Goal: Contribute content: Contribute content

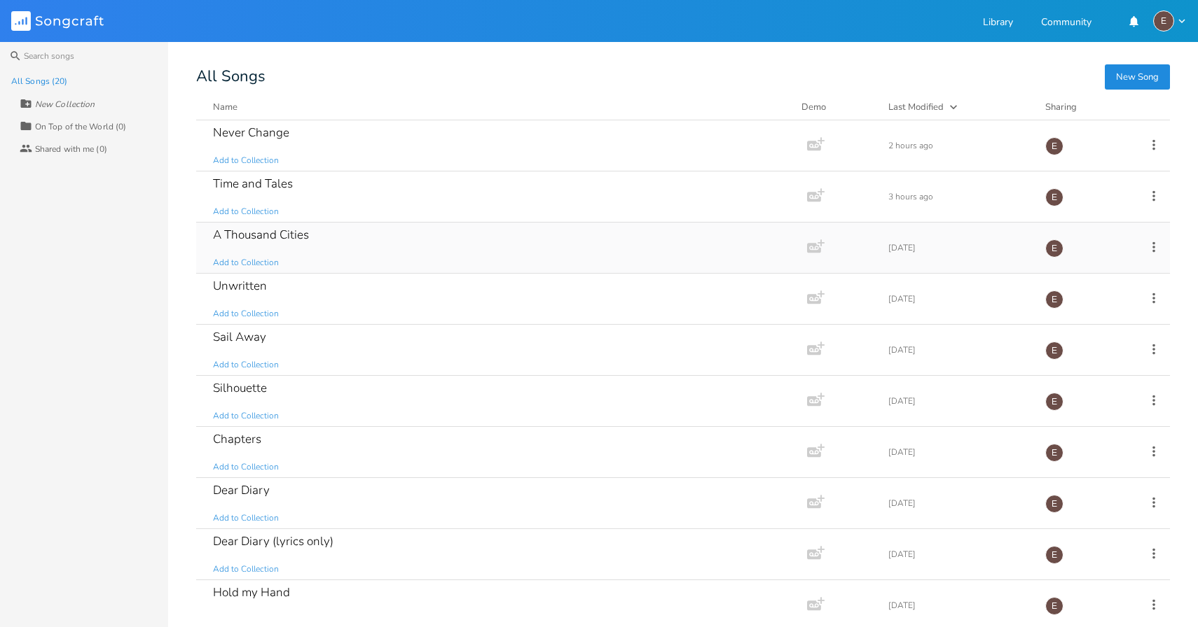
click at [372, 237] on div "A Thousand Cities Add to Collection" at bounding box center [498, 248] width 571 height 50
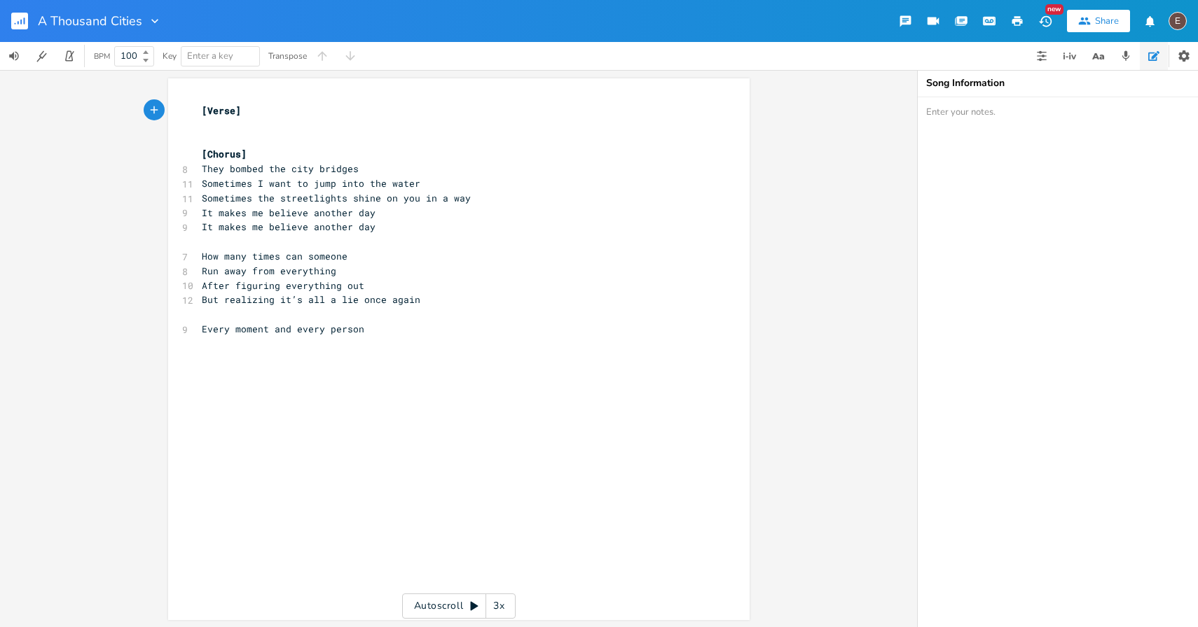
click at [22, 15] on rect "button" at bounding box center [19, 21] width 17 height 17
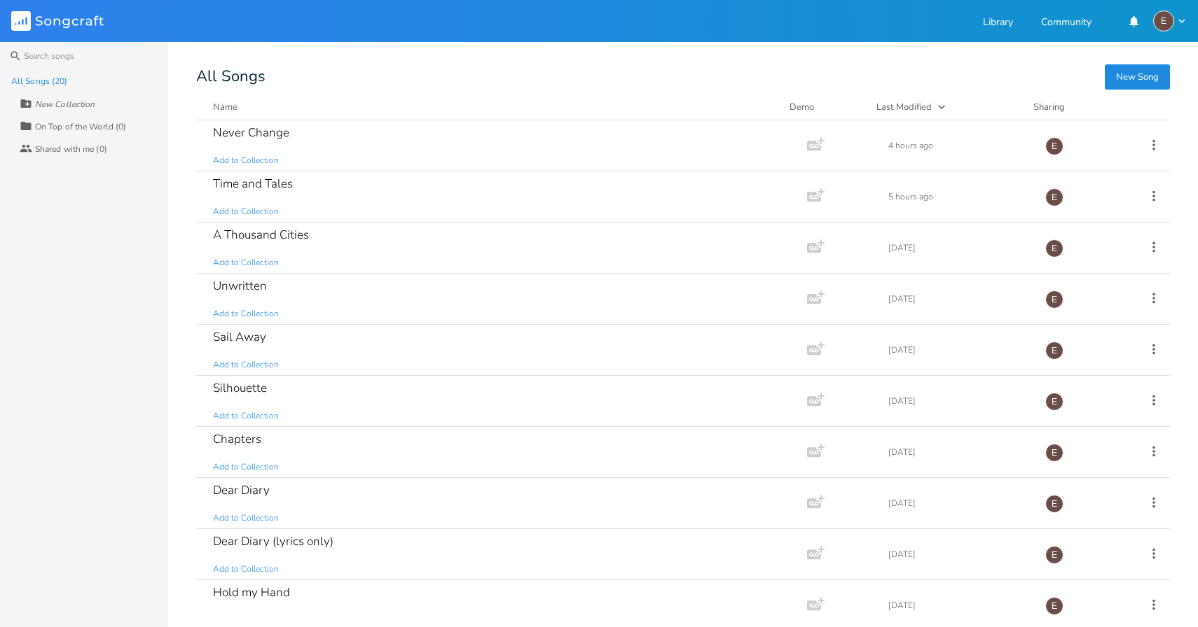
click at [515, 81] on div "All Songs" at bounding box center [682, 76] width 973 height 13
click at [294, 350] on div "Sail Away Add to Collection" at bounding box center [498, 350] width 571 height 50
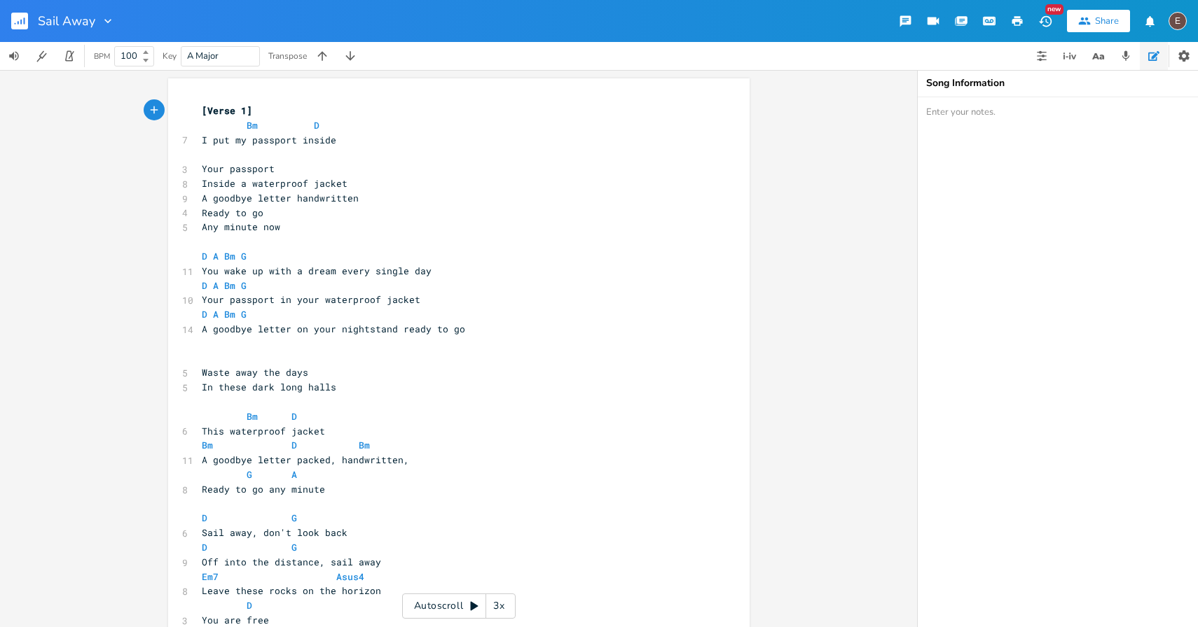
scroll to position [25, 0]
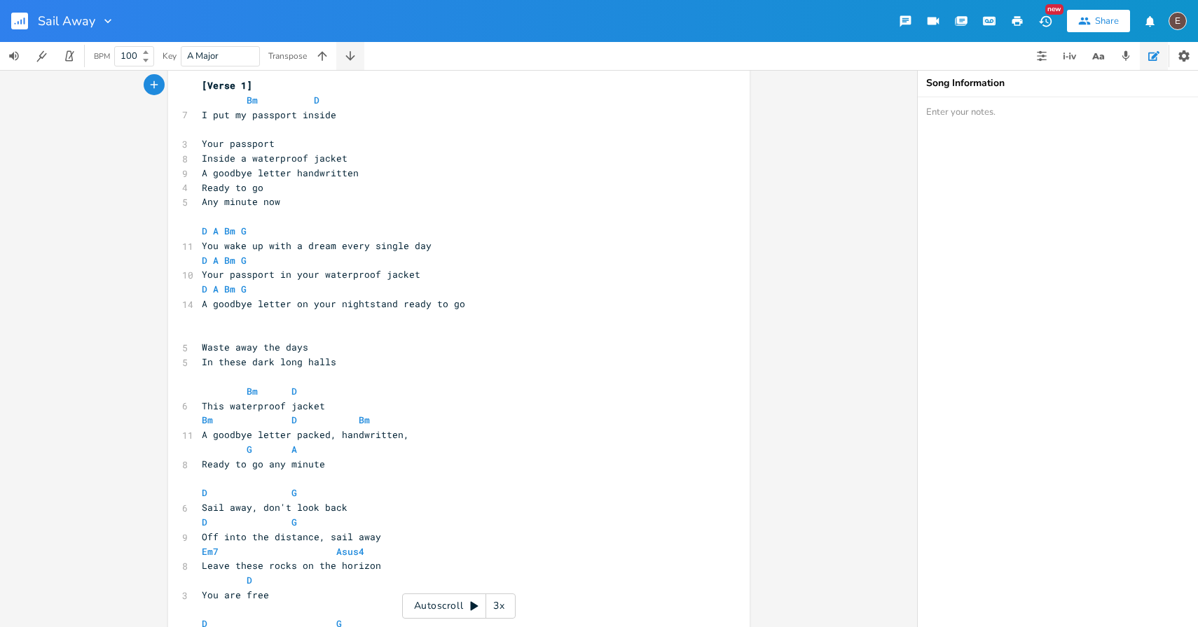
click at [345, 58] on icon "button" at bounding box center [350, 56] width 14 height 14
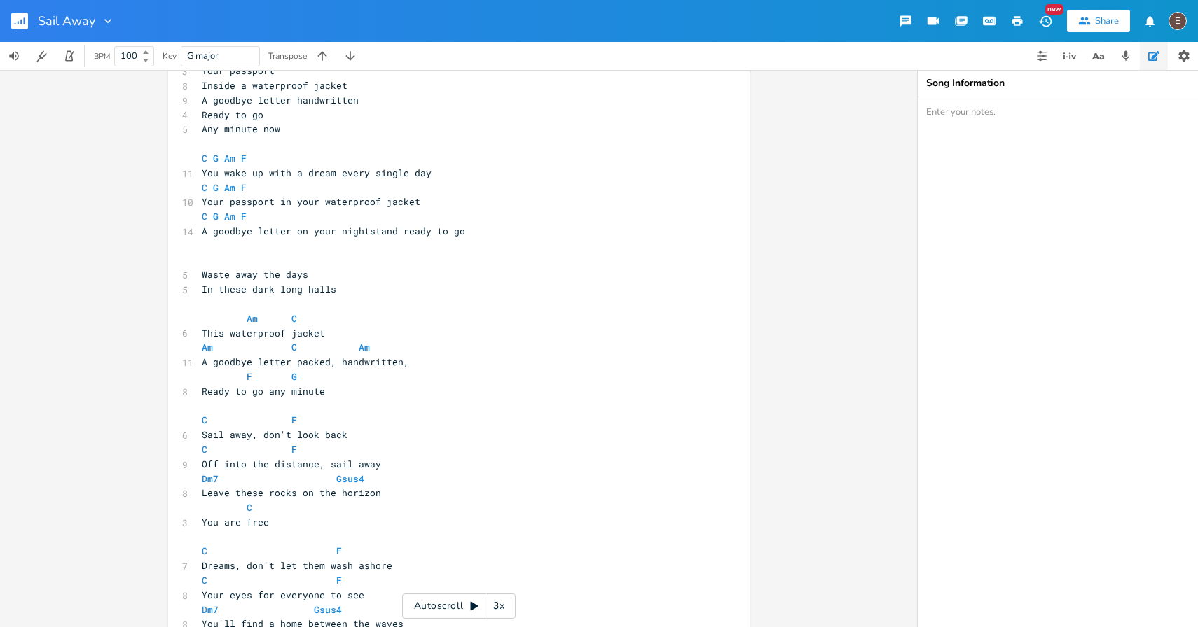
scroll to position [190, 0]
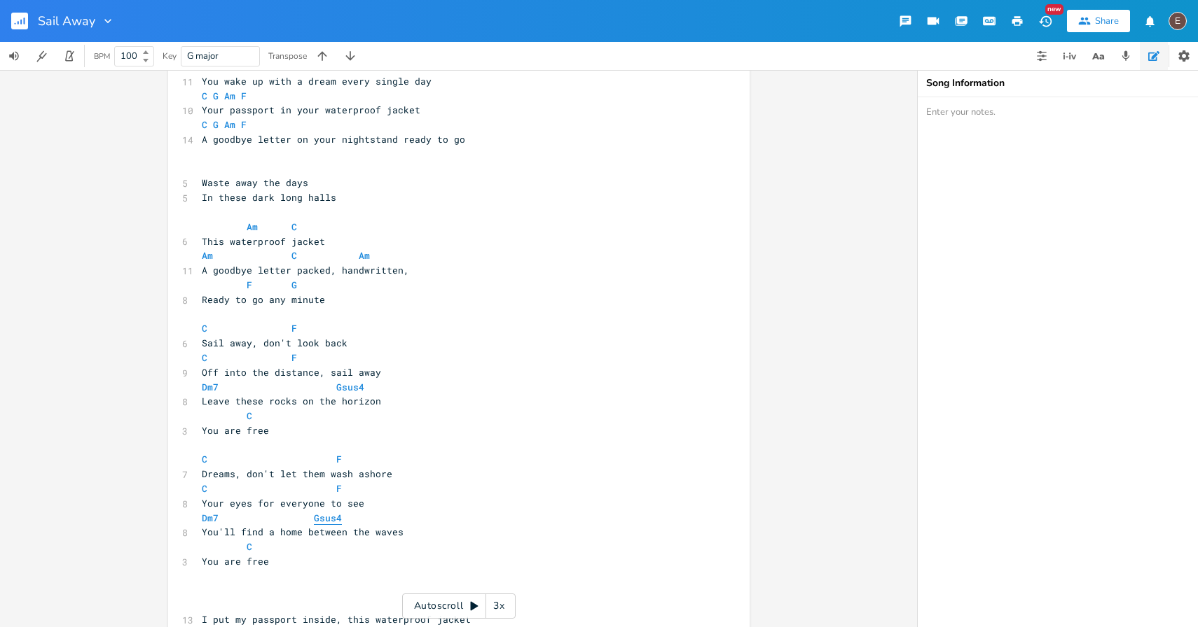
click at [328, 518] on span "Gsus4" at bounding box center [328, 518] width 28 height 13
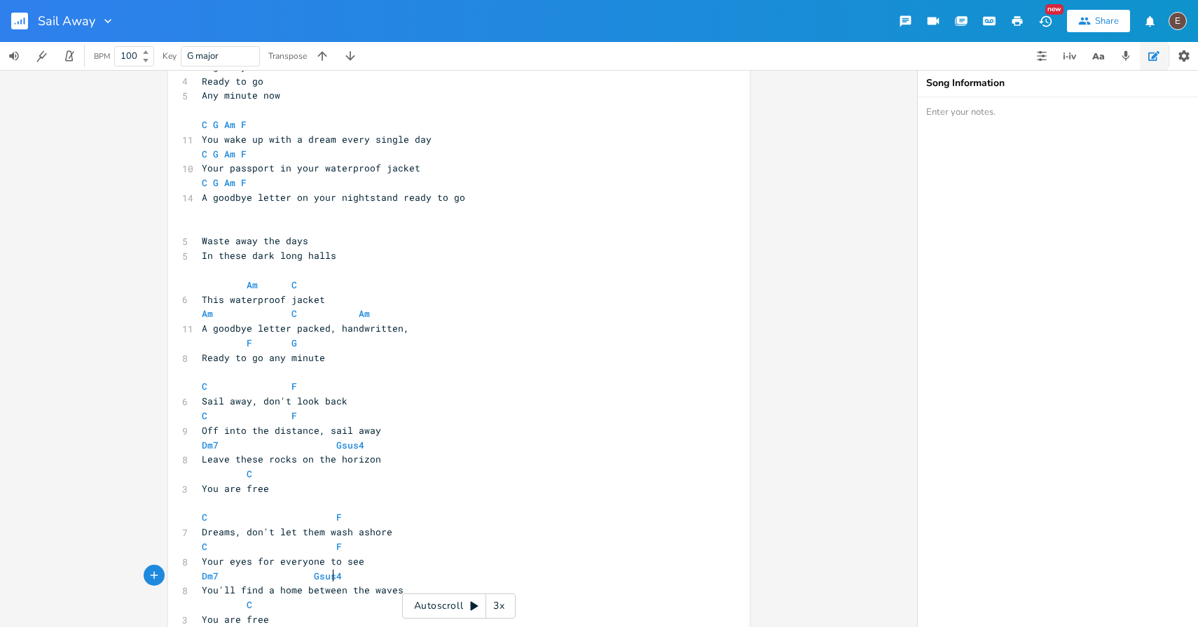
scroll to position [137, 0]
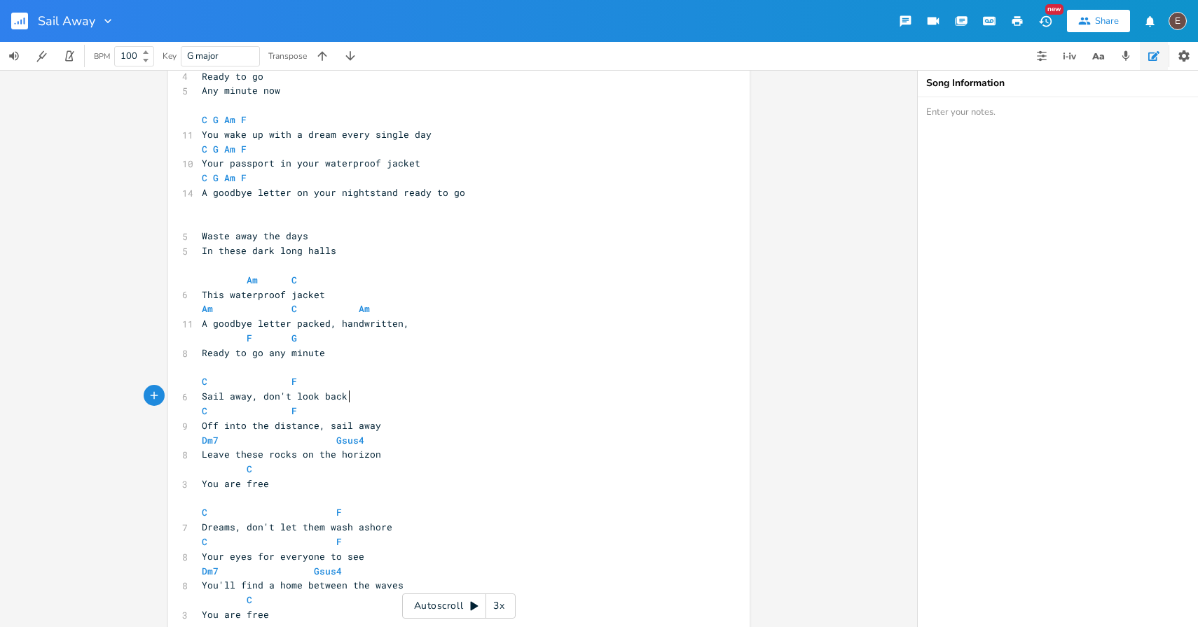
type textarea "k back"
type textarea "don't look back"
drag, startPoint x: 347, startPoint y: 398, endPoint x: 249, endPoint y: 402, distance: 97.4
click at [249, 402] on pre "Sail away, don't look back" at bounding box center [452, 396] width 506 height 15
click at [252, 402] on pre "Sail away, don't look back" at bounding box center [452, 396] width 506 height 15
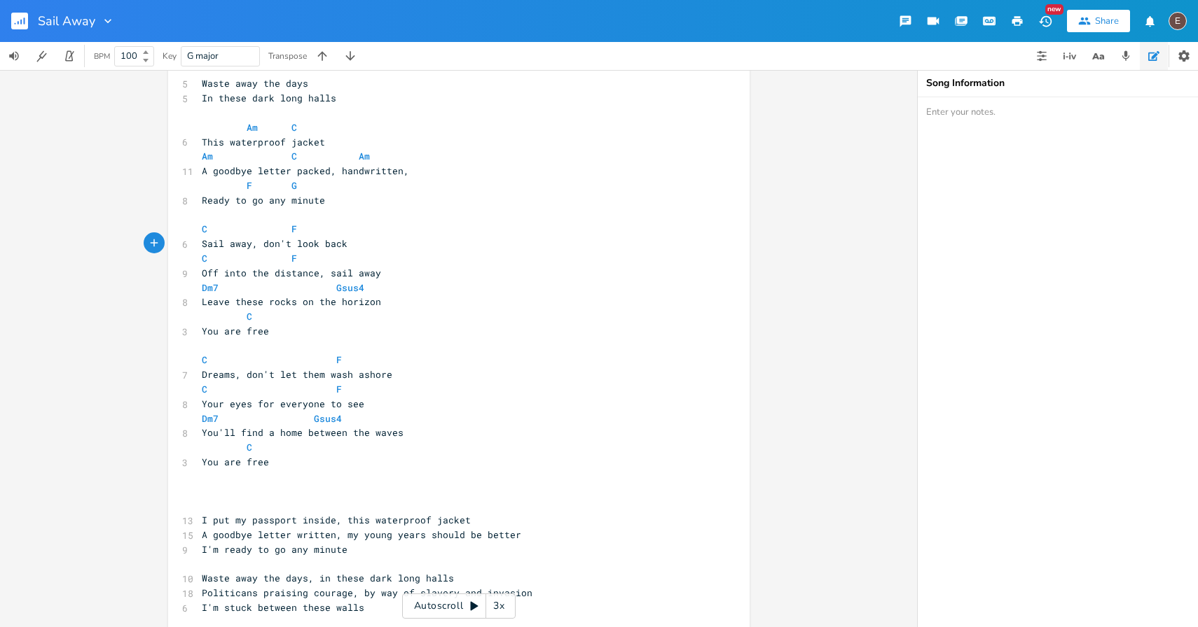
scroll to position [303, 0]
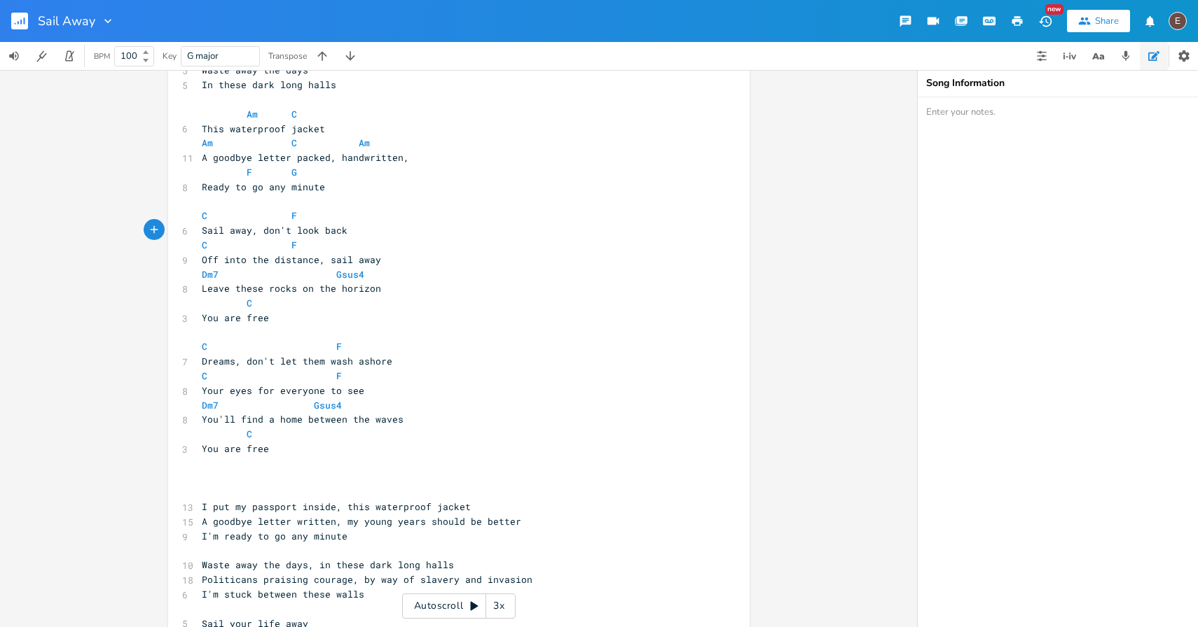
click at [374, 276] on pre "Dm7 Gsus4" at bounding box center [452, 275] width 506 height 15
type textarea "G"
click at [387, 277] on span at bounding box center [392, 275] width 22 height 15
click at [386, 314] on pre "You are free" at bounding box center [452, 318] width 506 height 15
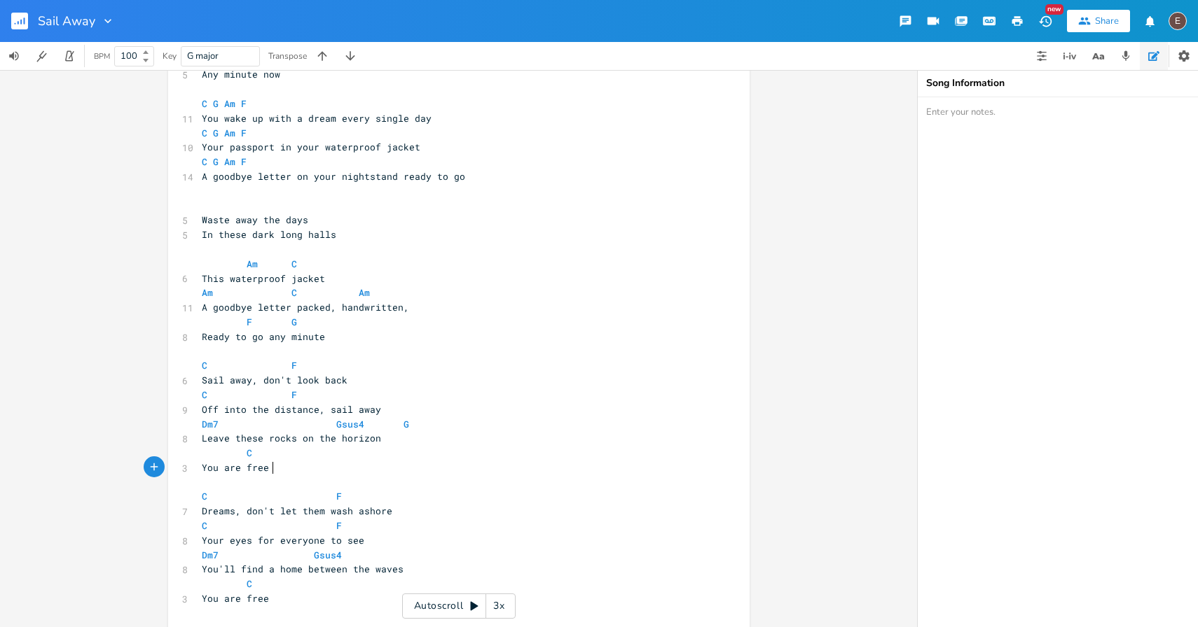
scroll to position [220, 0]
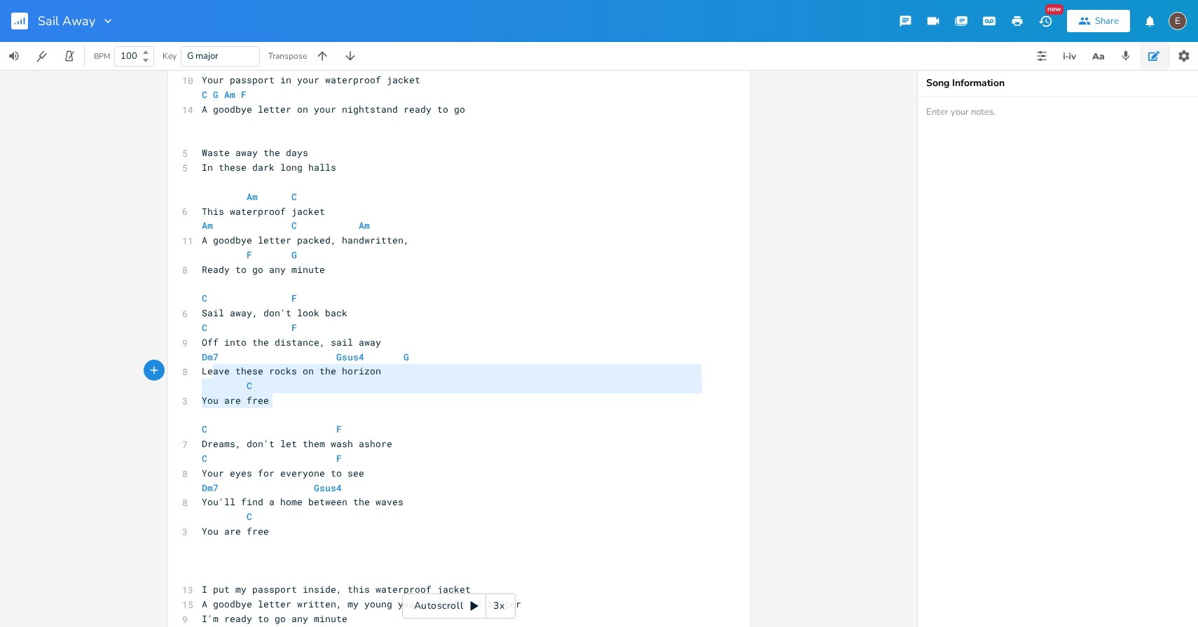
type textarea "C F Off into the distance, sail away Dm7 Gsus4 G Leave these rocks on the horiz…"
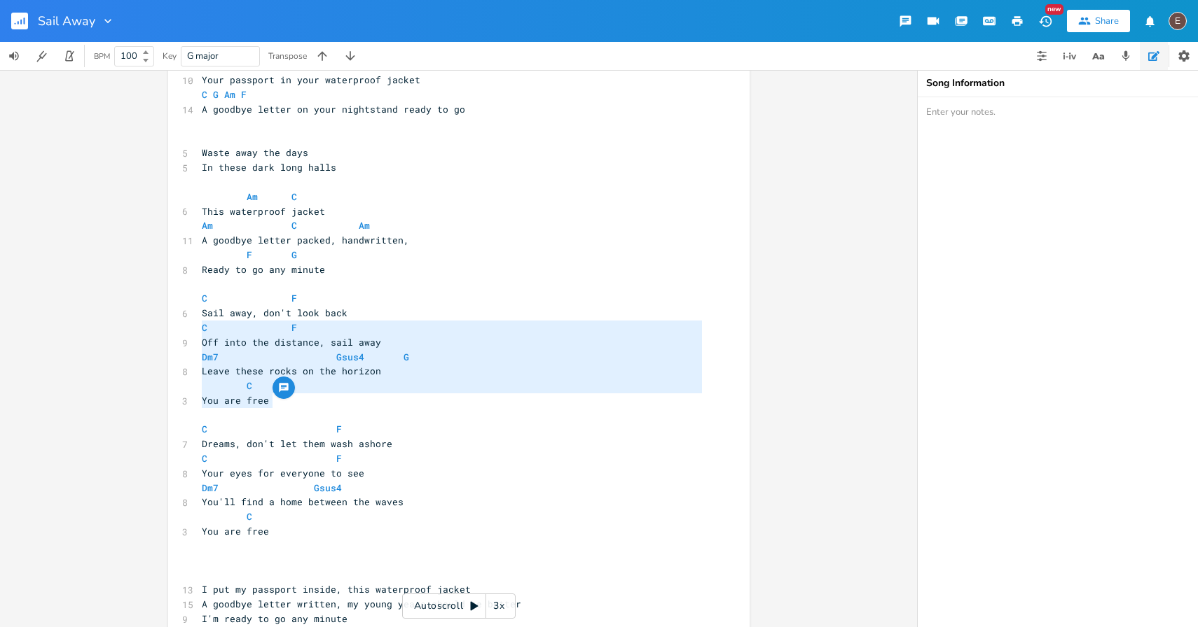
drag, startPoint x: 314, startPoint y: 408, endPoint x: 139, endPoint y: 326, distance: 193.0
click at [139, 326] on div "C F Off into the distance, sail away Dm7 Gsus4 G Leave these rocks on the horiz…" at bounding box center [458, 348] width 917 height 557
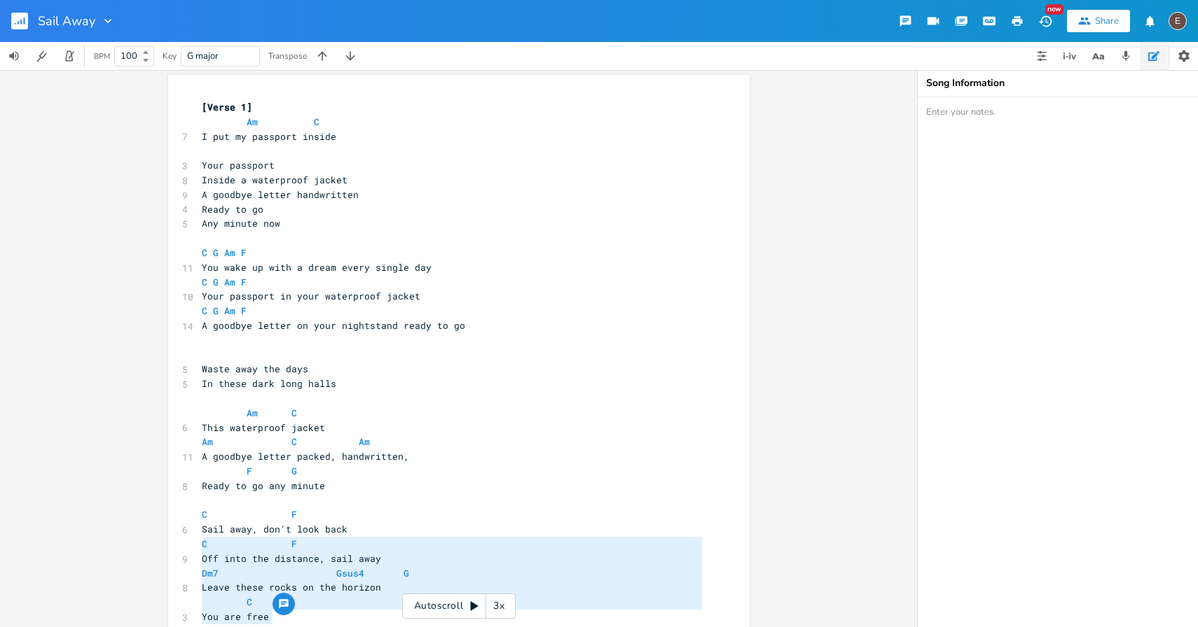
scroll to position [0, 0]
click at [260, 117] on pre "[Verse 1]" at bounding box center [452, 111] width 506 height 15
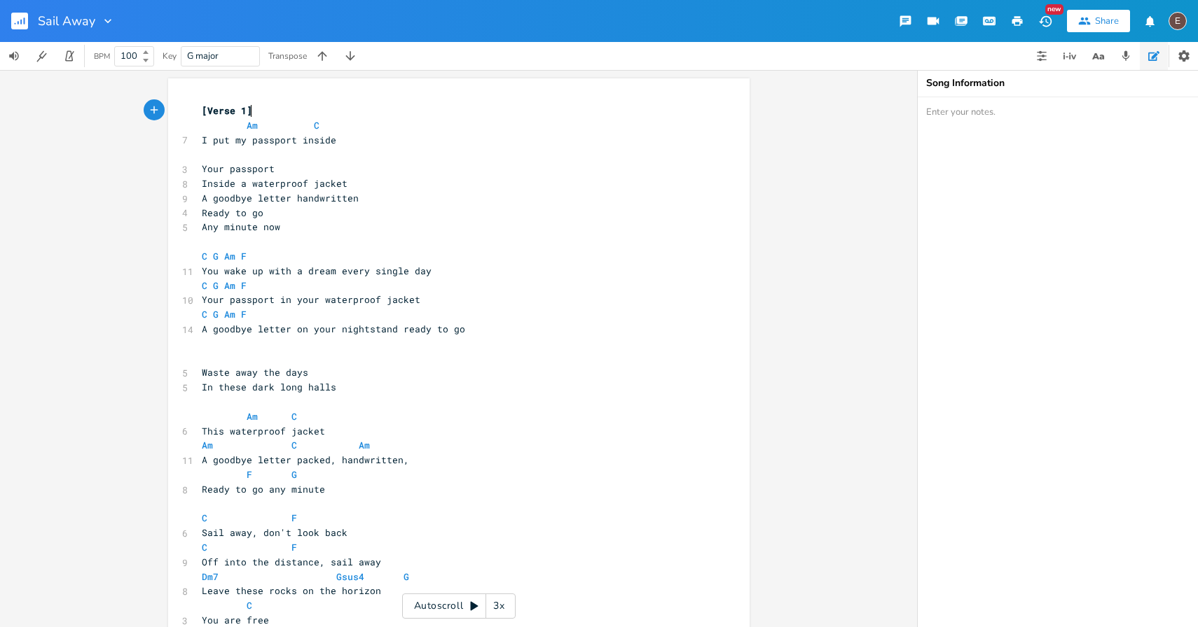
click at [202, 109] on span "[Verse 1]" at bounding box center [227, 110] width 50 height 13
type textarea "[Version 2]"
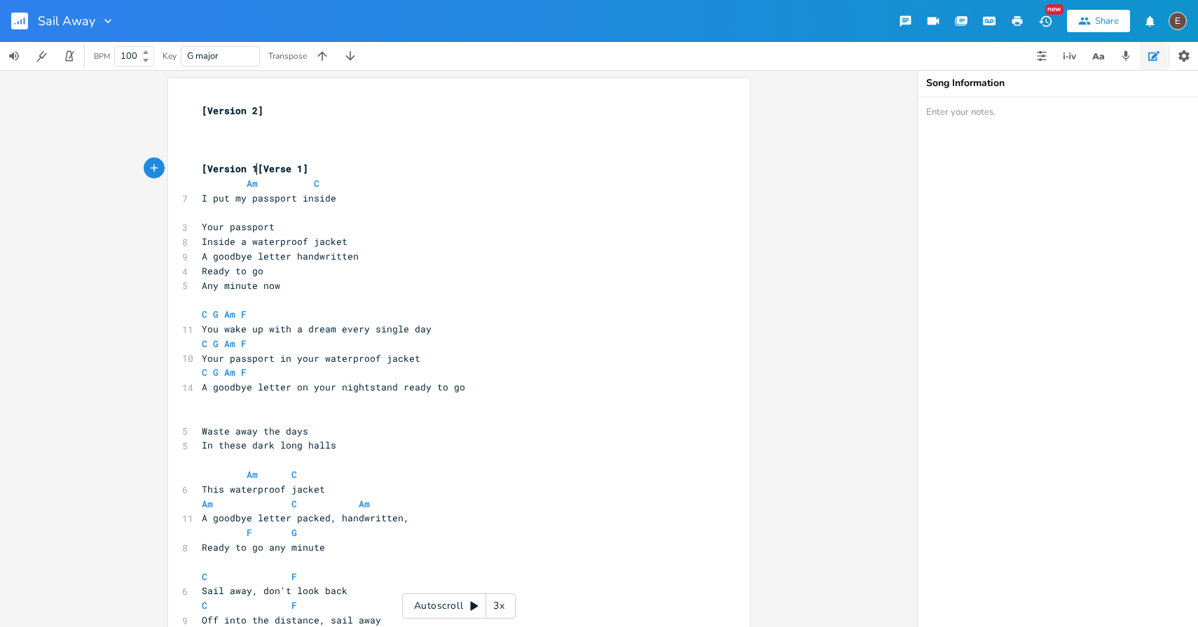
type textarea "[Version 1]"
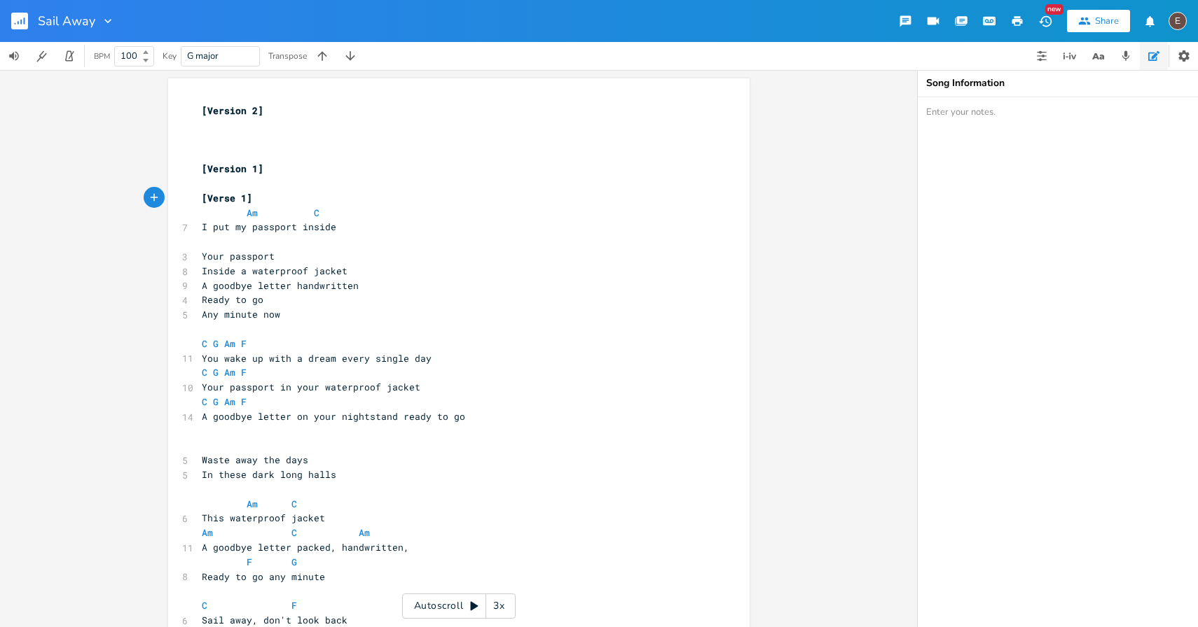
click at [279, 133] on pre "​" at bounding box center [452, 140] width 506 height 15
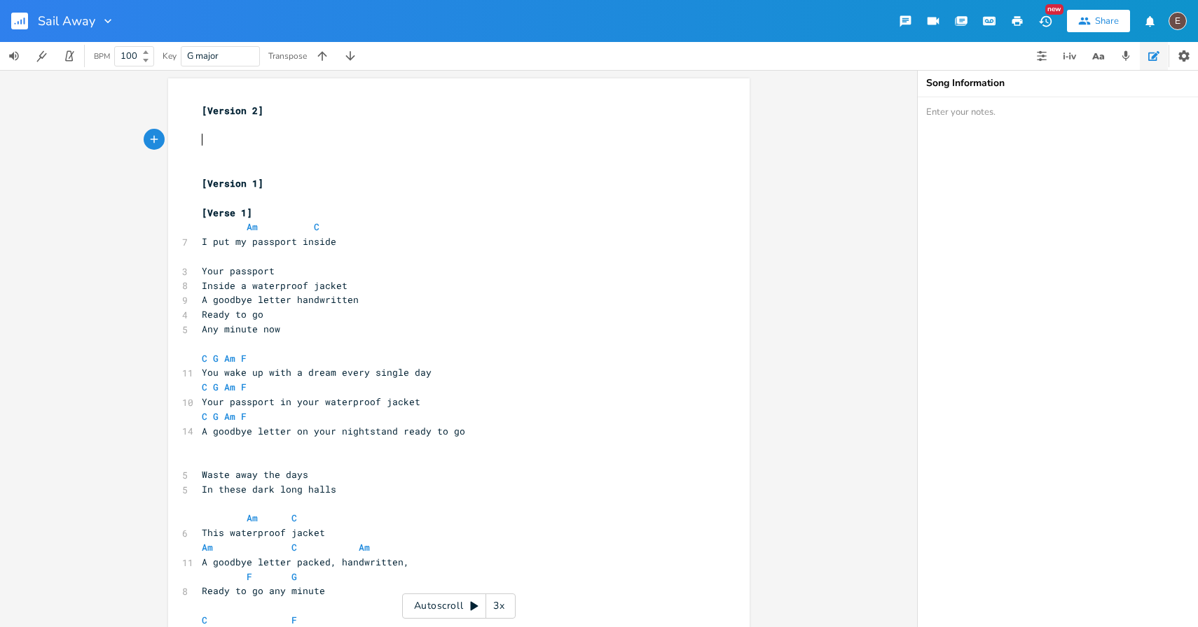
paste textarea "F"
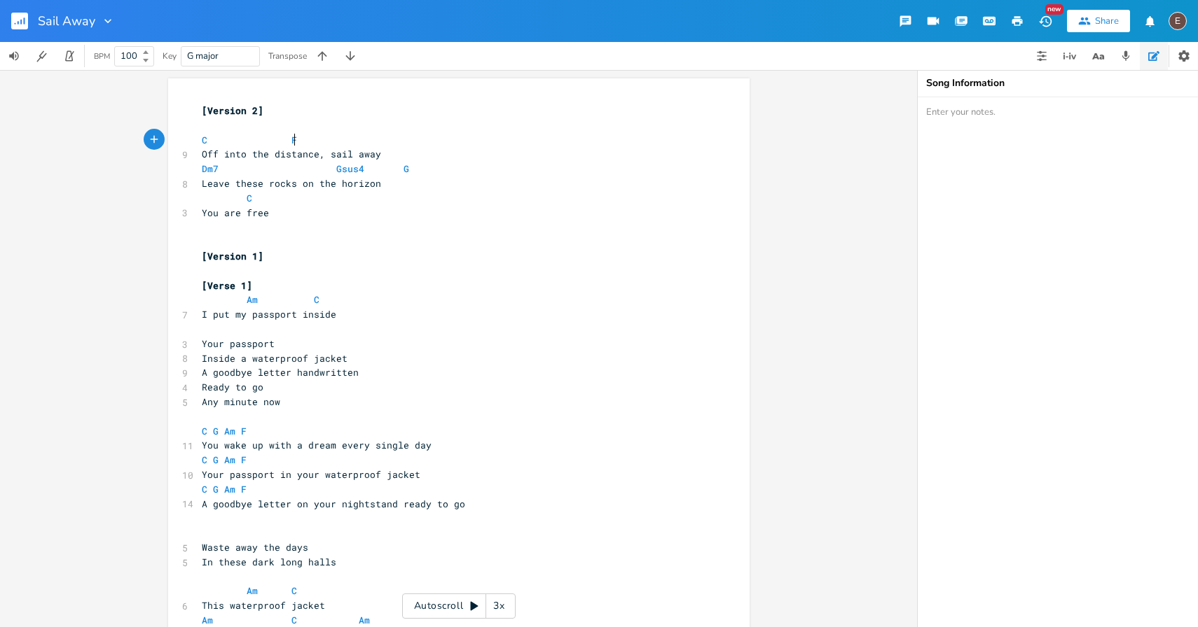
type textarea "F"
drag, startPoint x: 296, startPoint y: 145, endPoint x: 277, endPoint y: 145, distance: 18.9
click at [277, 145] on pre "C F" at bounding box center [452, 140] width 506 height 15
click at [207, 139] on span at bounding box center [215, 140] width 17 height 15
click at [246, 128] on pre "​" at bounding box center [452, 125] width 506 height 15
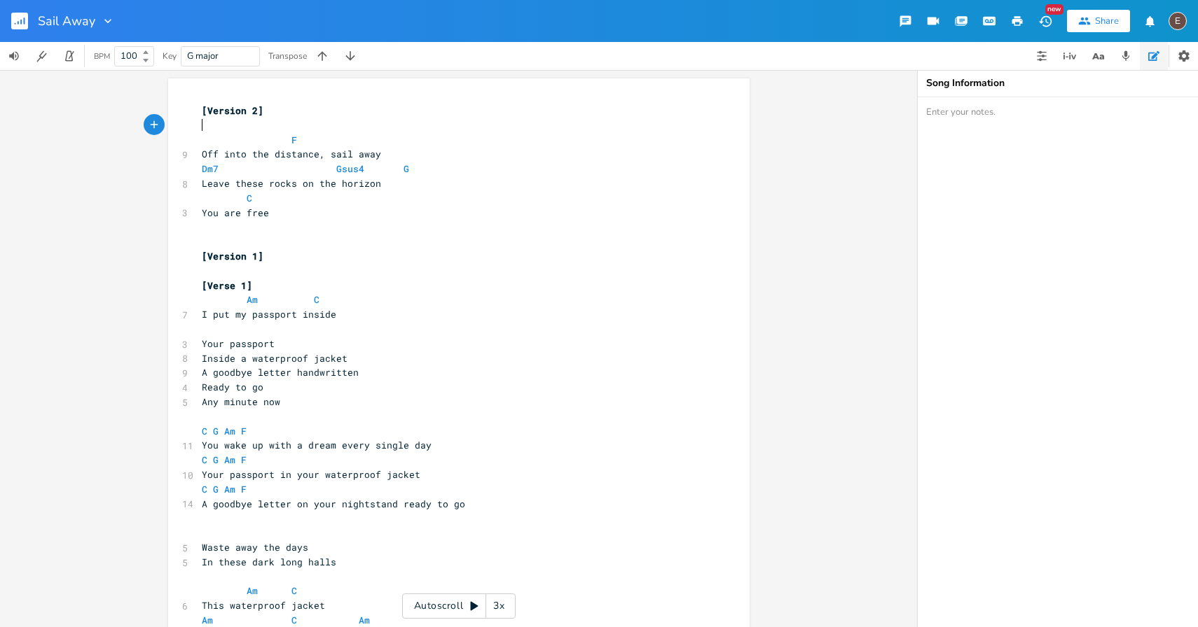
click at [203, 140] on span at bounding box center [213, 140] width 22 height 15
type textarea "(G)"
click at [279, 144] on span at bounding box center [280, 140] width 22 height 15
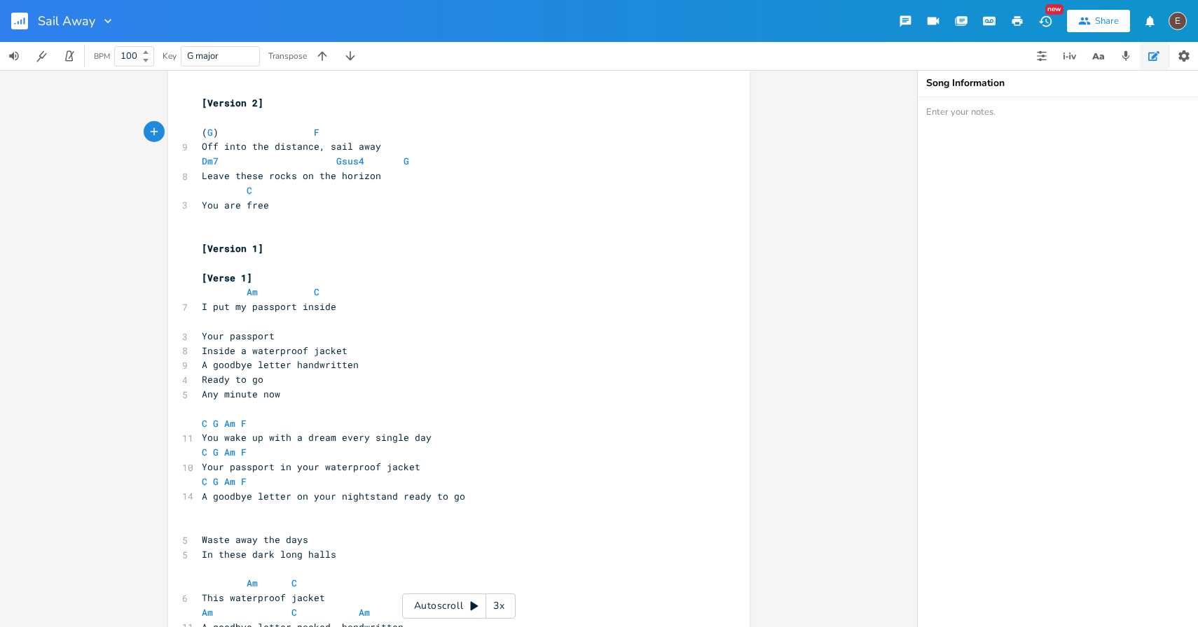
click at [327, 195] on pre "C" at bounding box center [452, 190] width 506 height 15
click at [340, 209] on pre "You are free" at bounding box center [452, 205] width 506 height 15
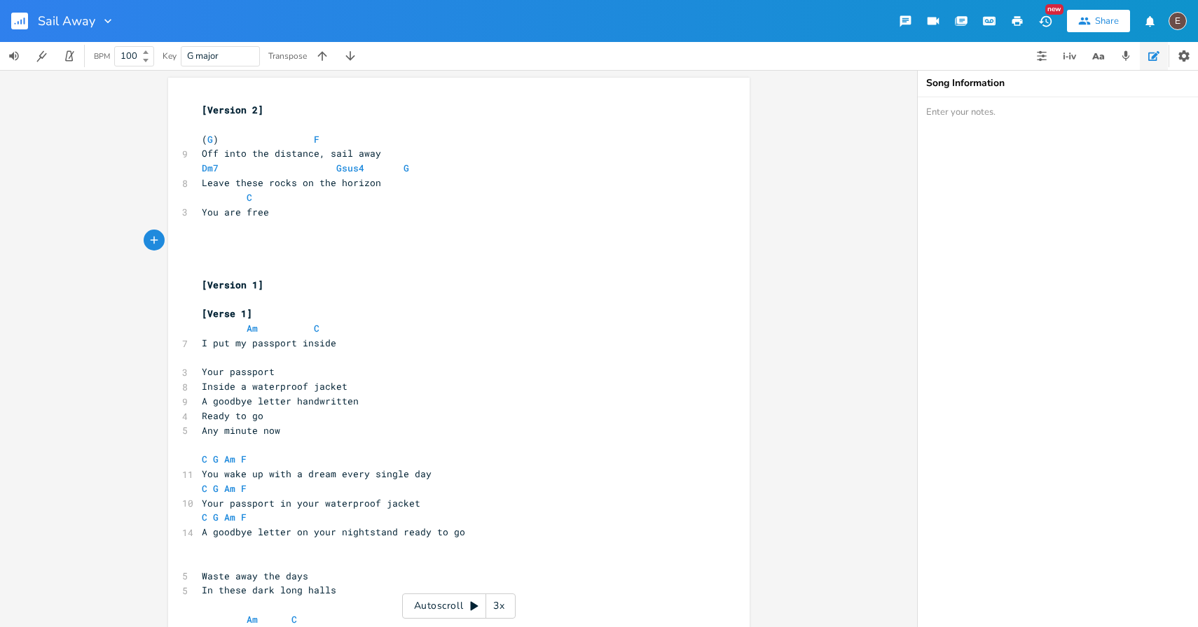
scroll to position [0, 0]
click at [263, 122] on pre "​" at bounding box center [452, 125] width 506 height 15
click at [406, 282] on pre "[Version 1]" at bounding box center [452, 286] width 506 height 15
click at [382, 247] on pre "​" at bounding box center [452, 242] width 506 height 15
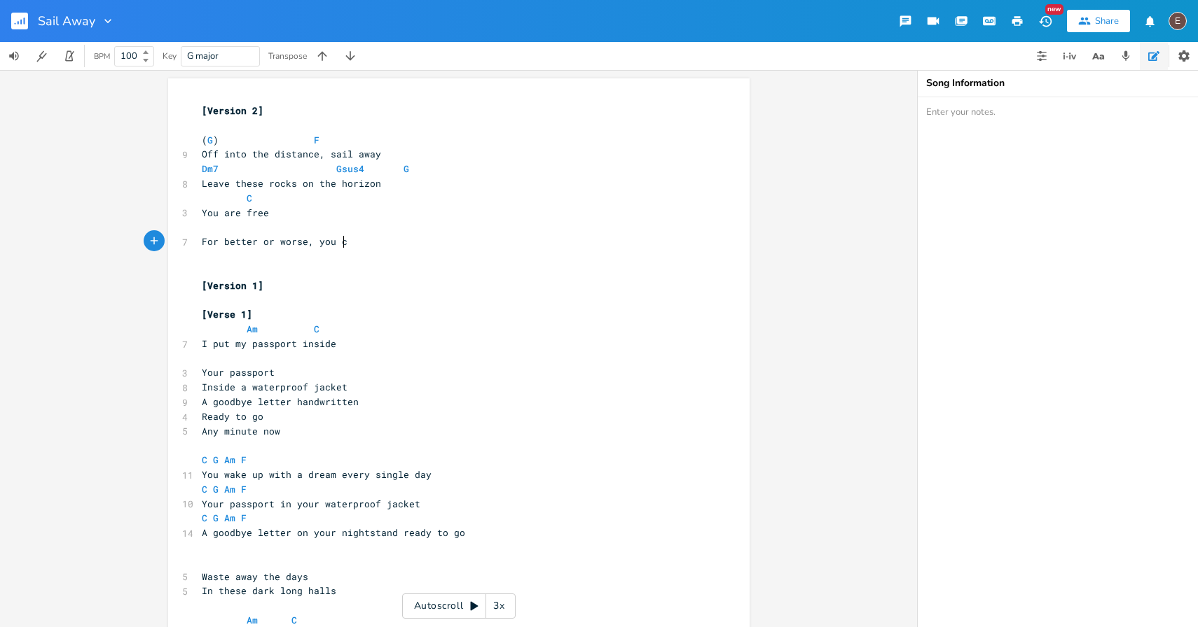
type textarea "For better or worse, you ca"
type textarea "in high defiin"
type textarea "nition"
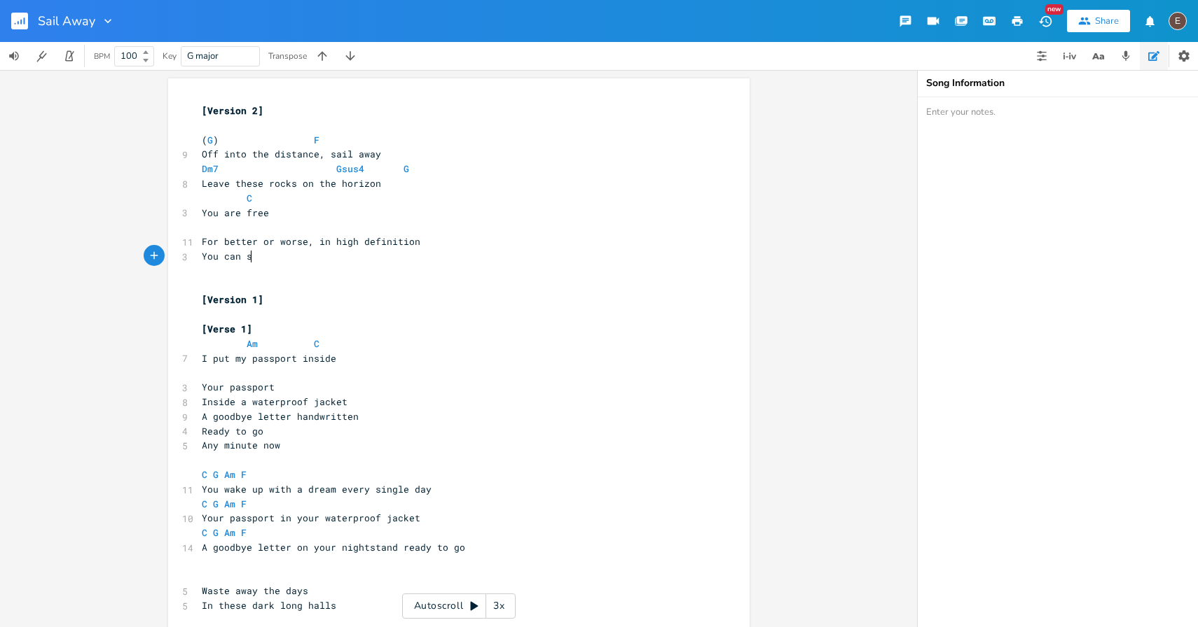
type textarea "You can see"
click at [450, 248] on pre "For better or worse, in high definition" at bounding box center [452, 242] width 506 height 15
click at [433, 257] on pre "You can see" at bounding box center [452, 256] width 506 height 15
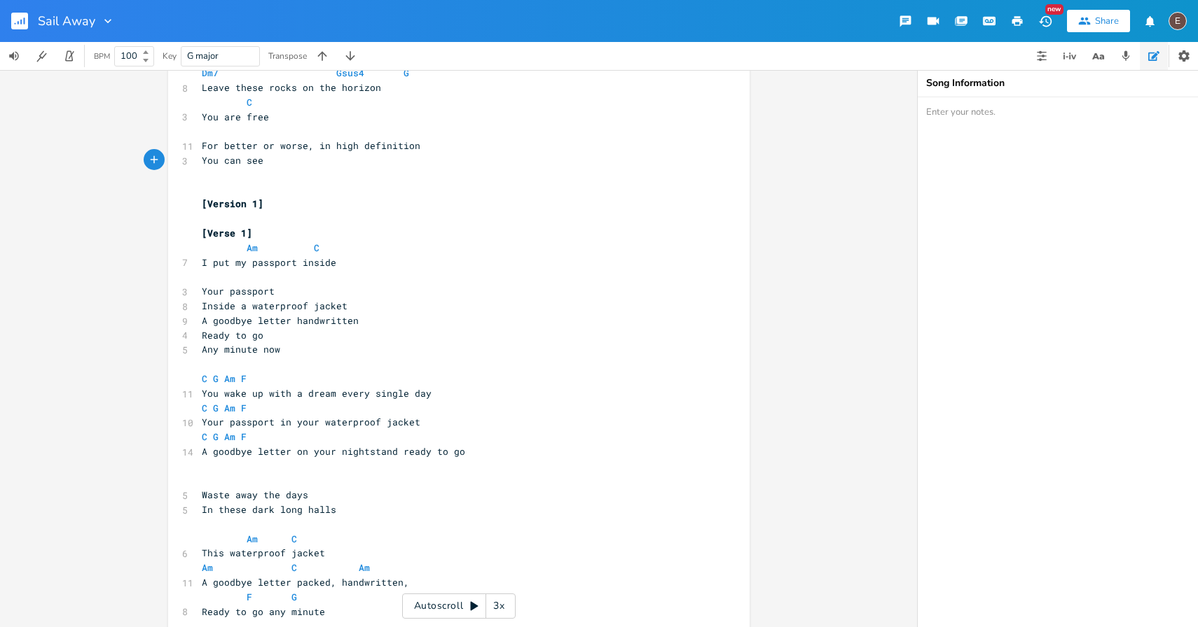
scroll to position [95, 0]
type textarea ", how it feels, to be free"
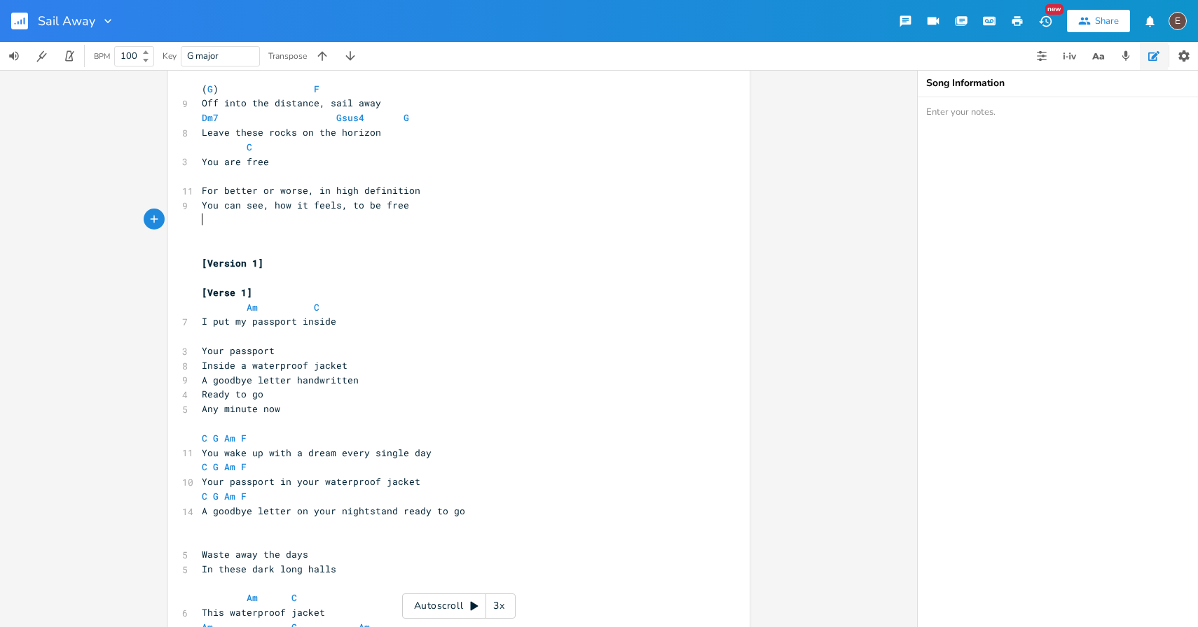
scroll to position [0, 0]
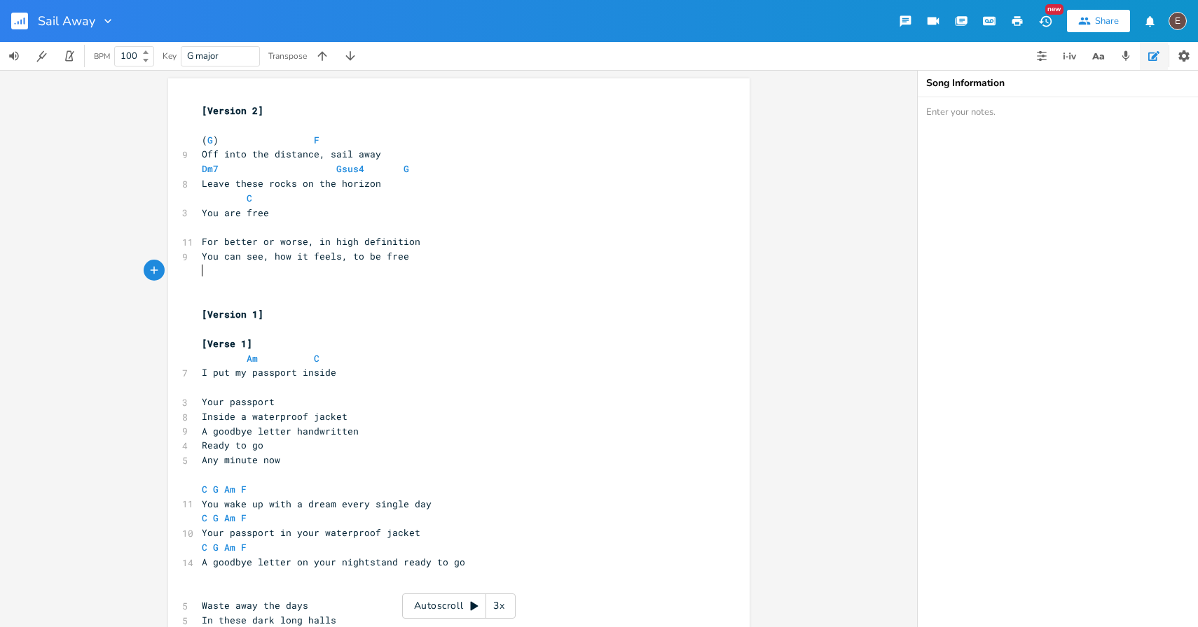
click at [374, 227] on pre "​" at bounding box center [452, 227] width 506 height 15
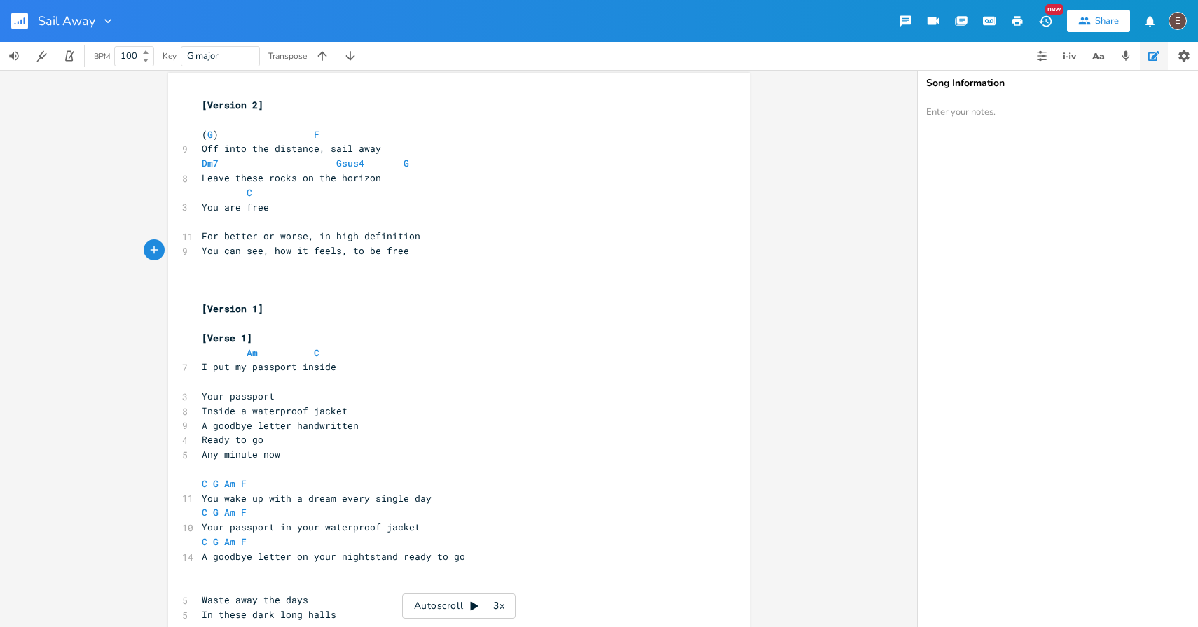
click at [268, 254] on span "You can see, how it feels, to be free" at bounding box center [305, 250] width 207 height 13
type textarea "their eyes"
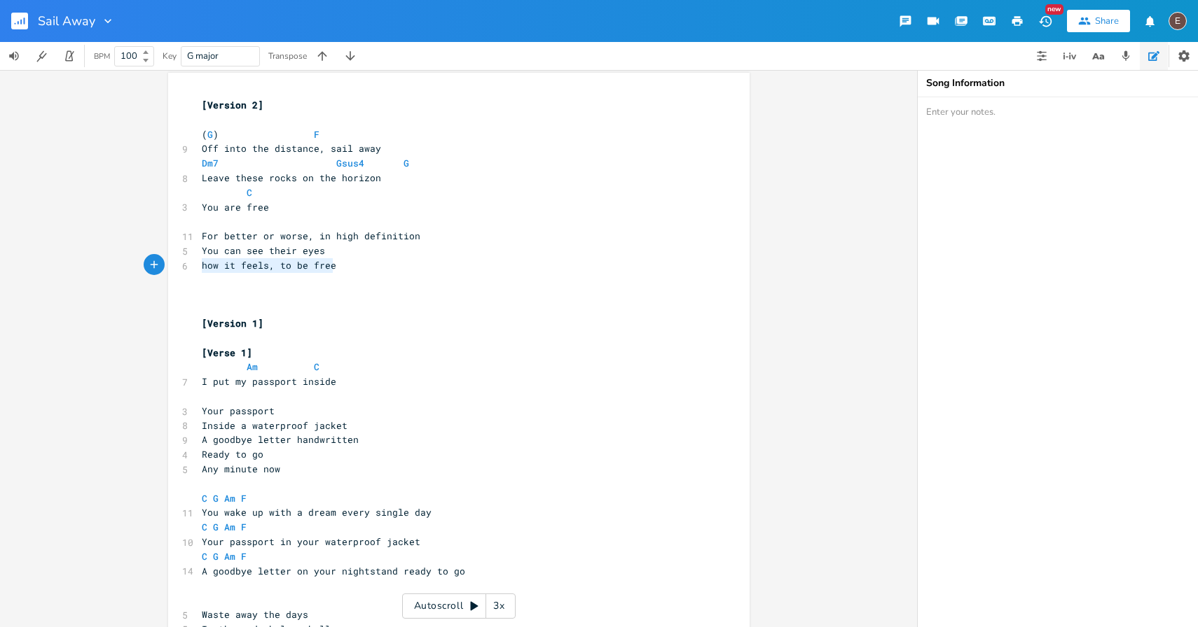
drag, startPoint x: 331, startPoint y: 268, endPoint x: 190, endPoint y: 268, distance: 140.1
type textarea "You could be free"
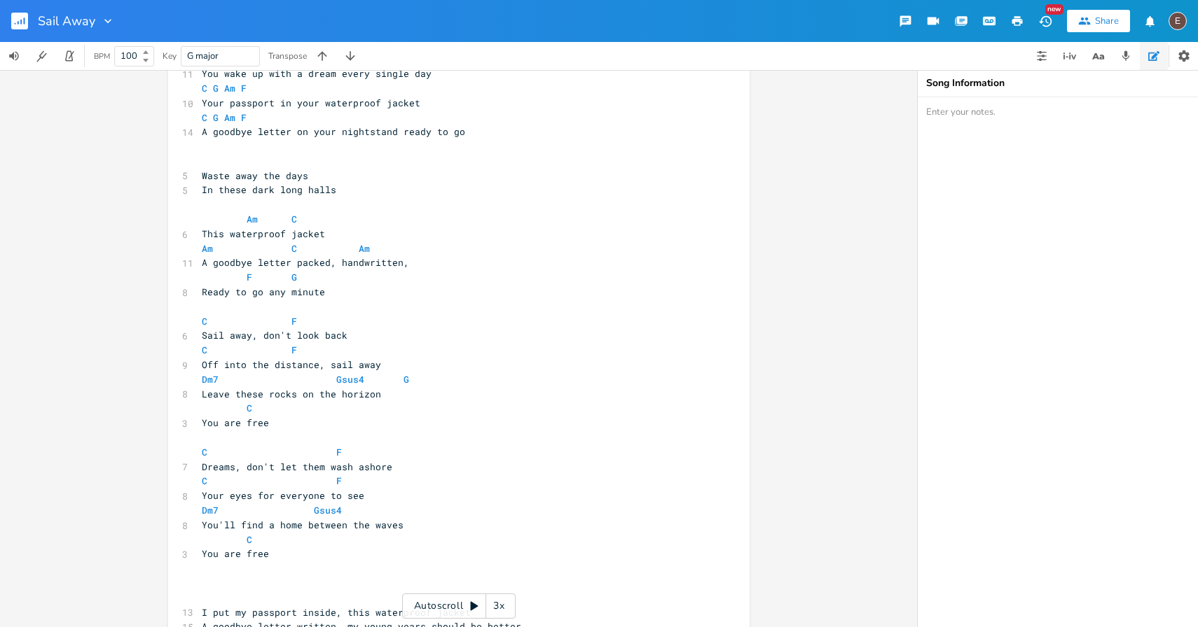
scroll to position [470, 0]
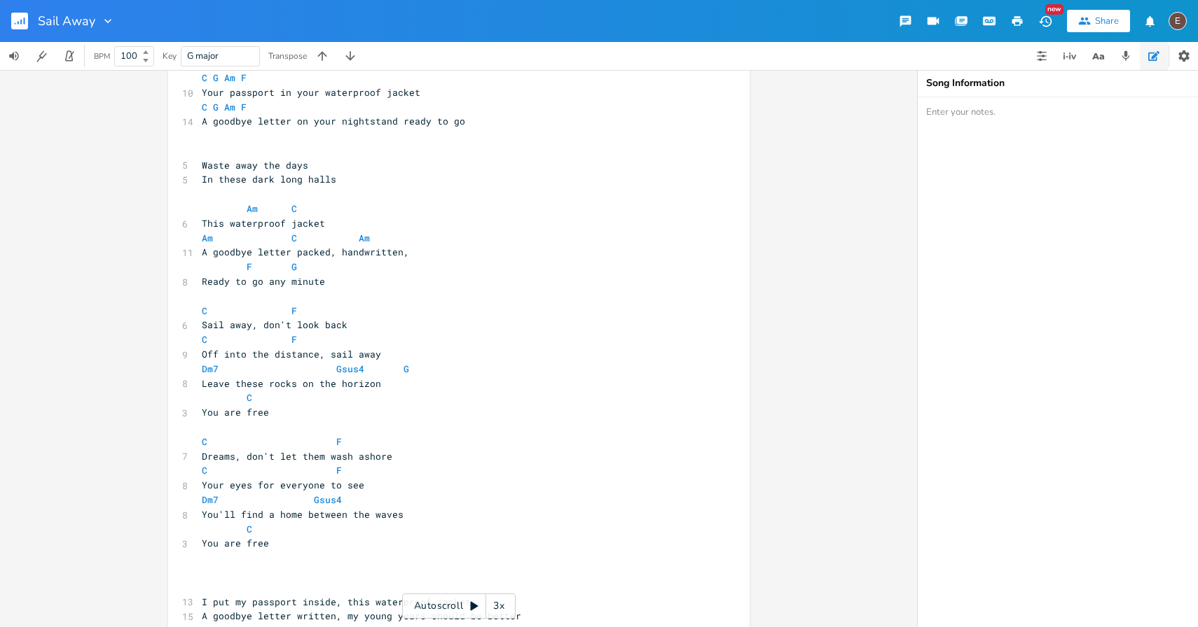
click at [376, 518] on span "You'll find a home between the waves" at bounding box center [303, 514] width 202 height 13
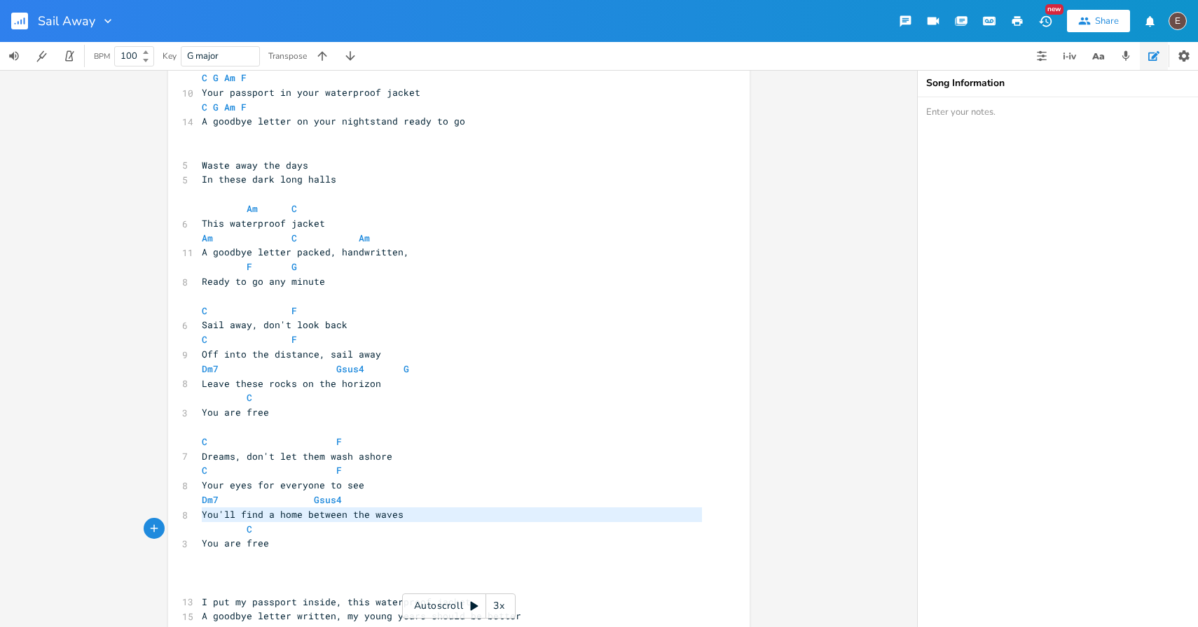
click at [376, 518] on span "You'll find a home between the waves" at bounding box center [303, 514] width 202 height 13
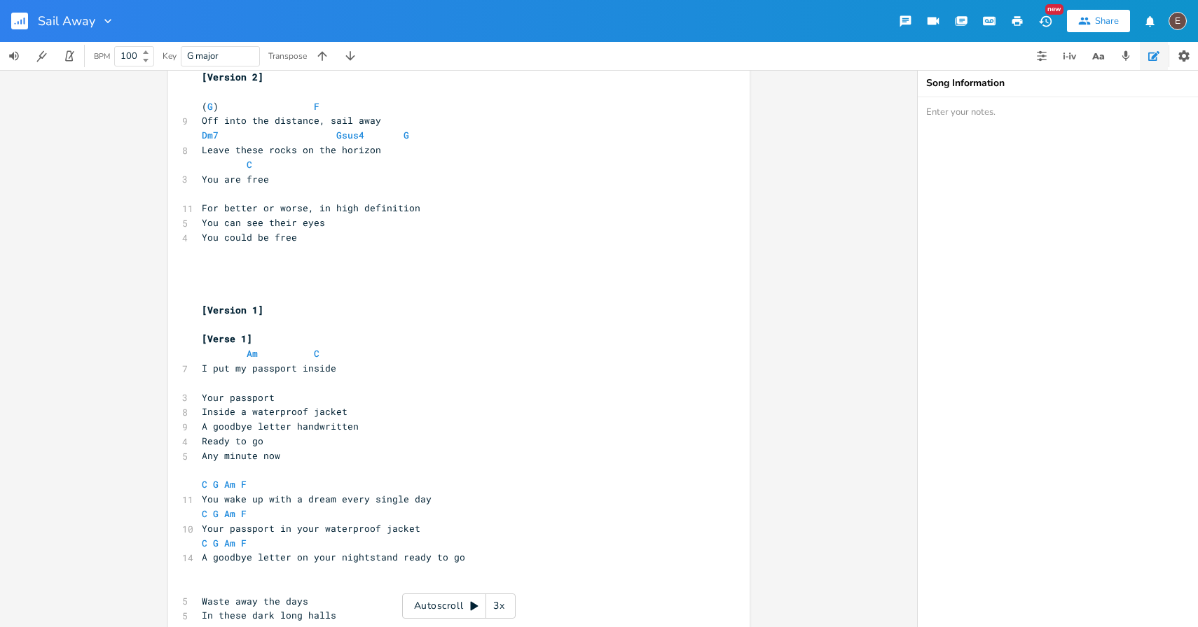
scroll to position [0, 0]
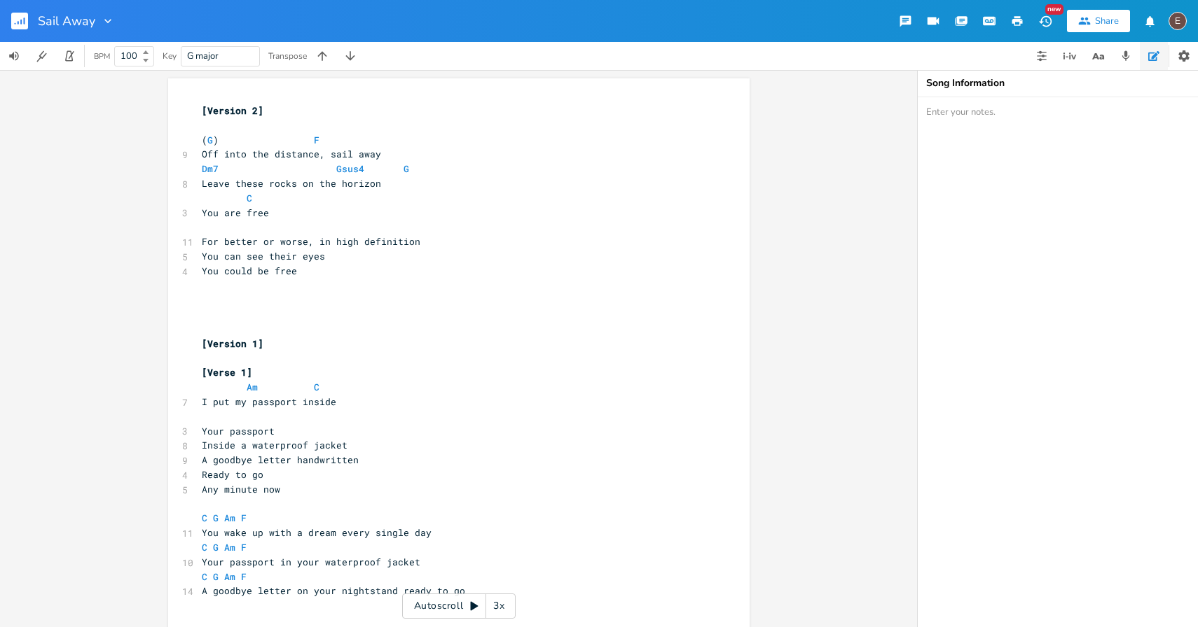
type textarea "You'll find a home between the waves"
click at [345, 267] on pre "You could be free" at bounding box center [452, 271] width 506 height 15
click at [361, 256] on pre "You can see their eyes" at bounding box center [452, 256] width 506 height 15
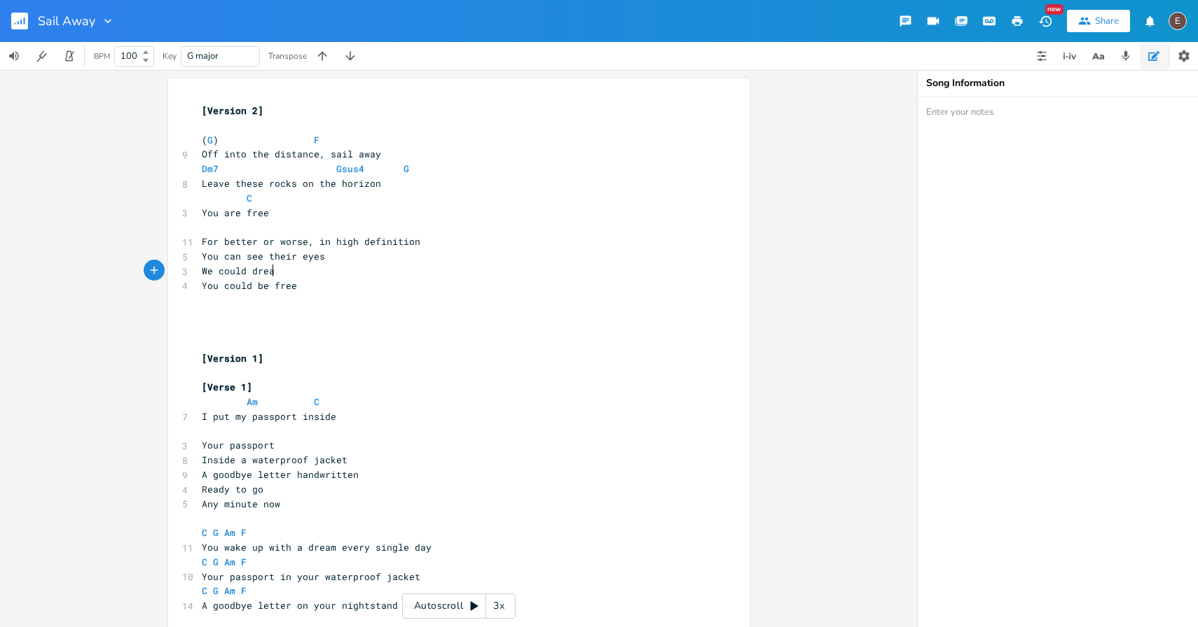
type textarea "We could dream"
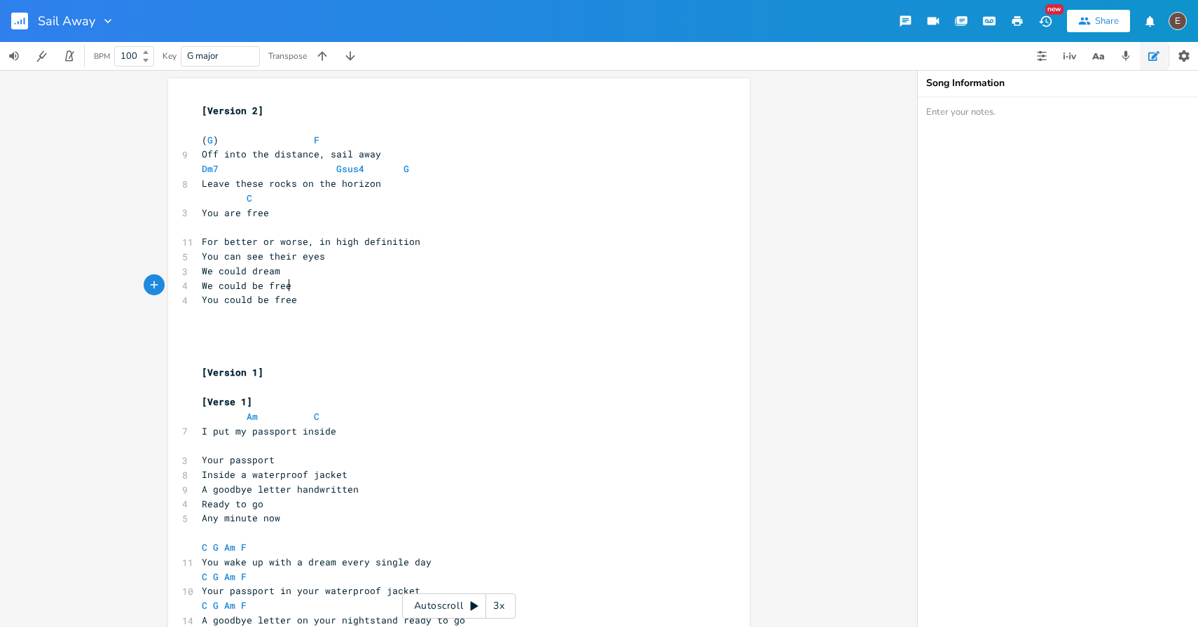
type textarea "We could be free"
click at [289, 312] on pre "​" at bounding box center [452, 314] width 506 height 15
click at [289, 304] on span "You could be free" at bounding box center [249, 299] width 95 height 13
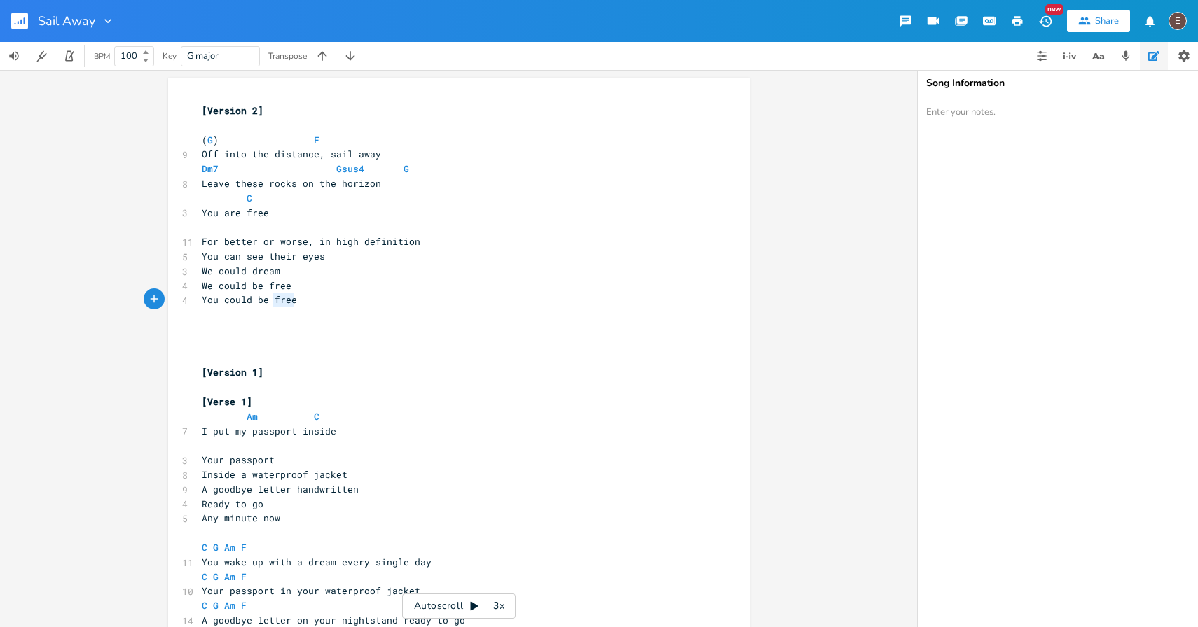
type textarea "You could be free"
click at [289, 304] on span "You could be free" at bounding box center [249, 299] width 95 height 13
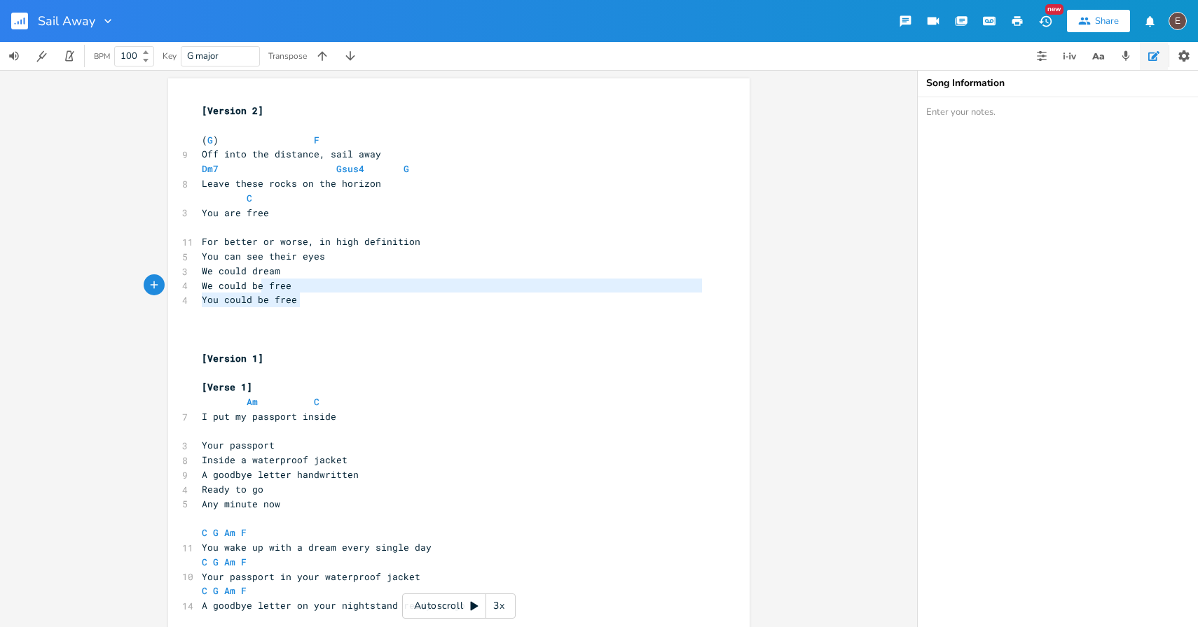
type textarea "e free You could be free"
drag, startPoint x: 307, startPoint y: 304, endPoint x: 250, endPoint y: 286, distance: 59.6
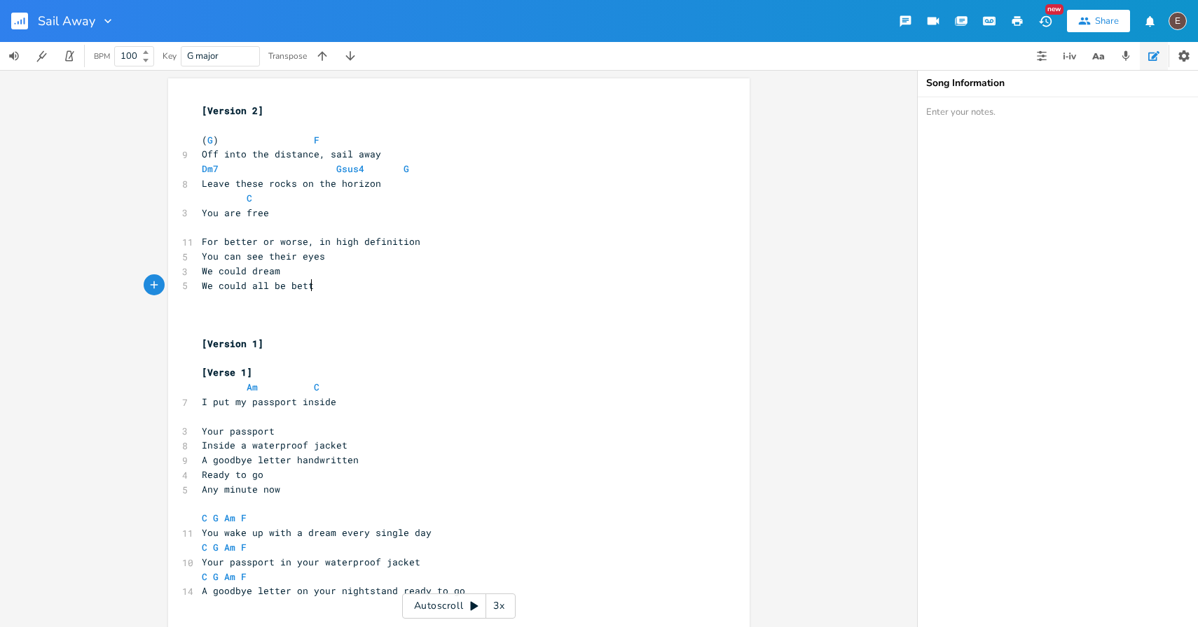
type textarea "all be better"
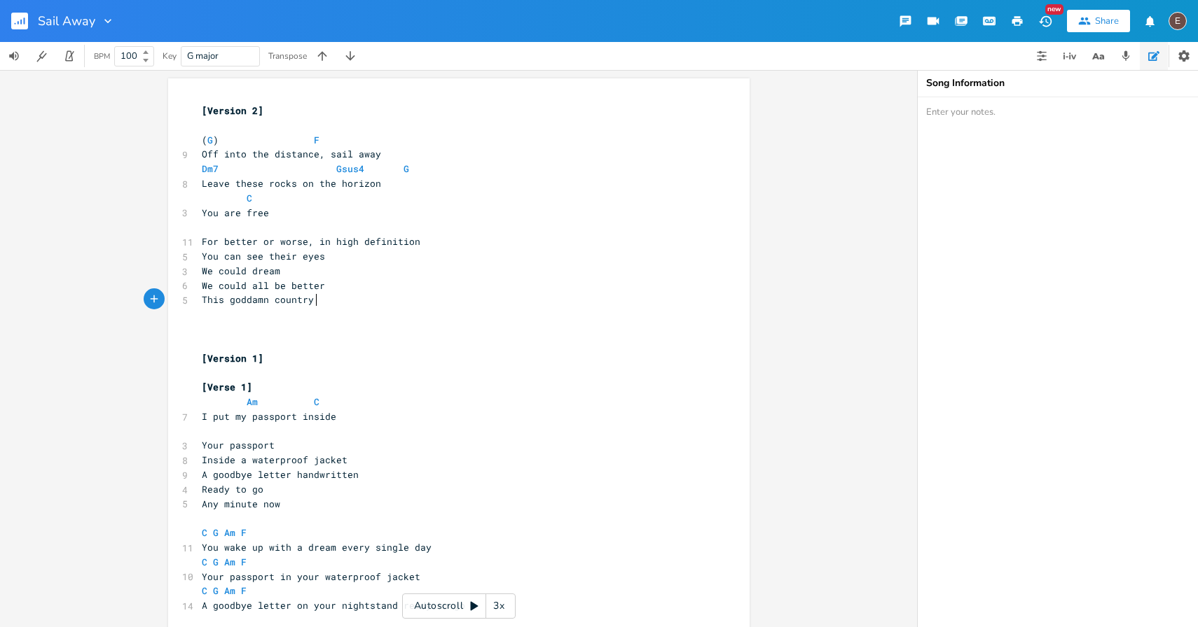
scroll to position [0, 95]
type textarea "This goddamn country can get better"
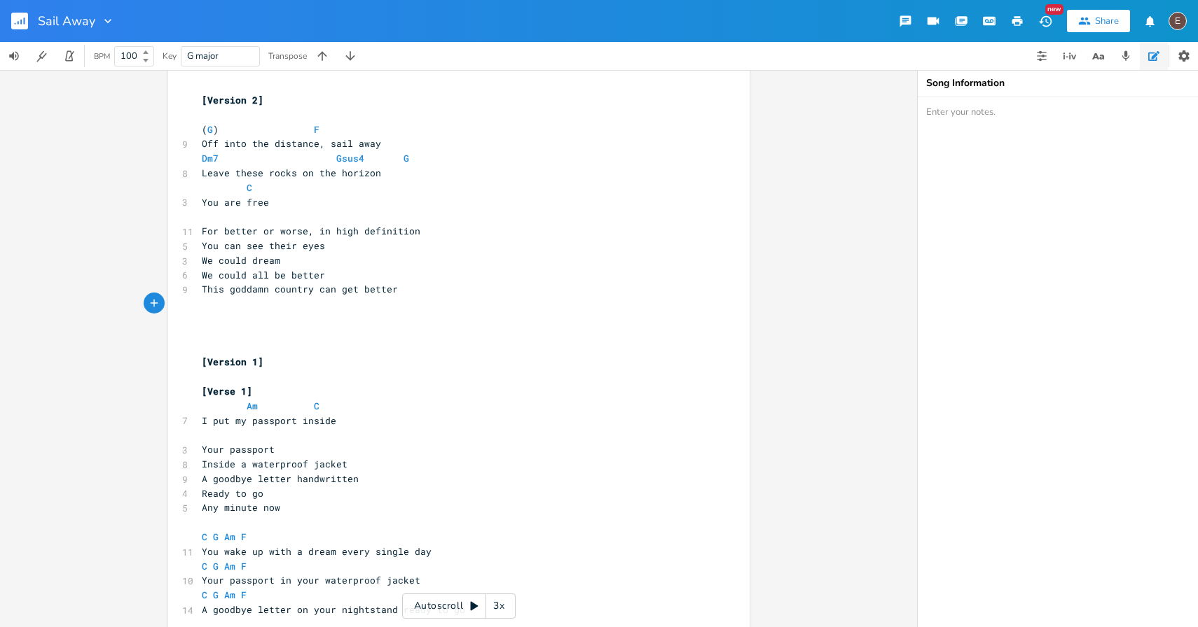
scroll to position [0, 0]
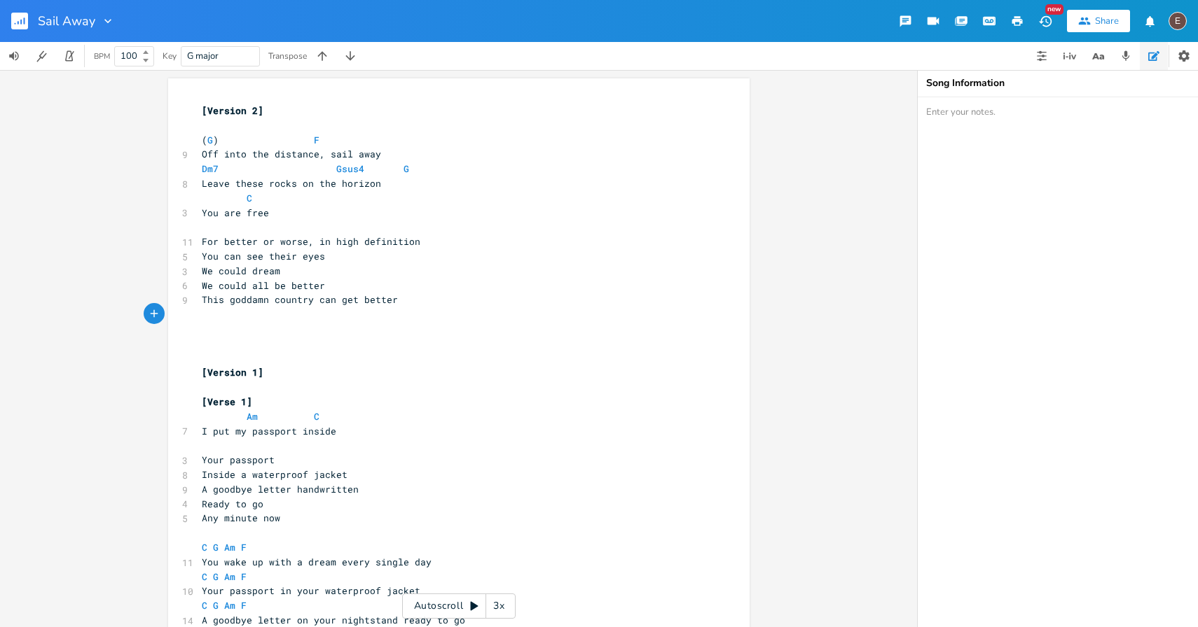
click at [240, 309] on pre "​" at bounding box center [452, 314] width 506 height 15
click at [241, 306] on pre "This goddamn country can get better" at bounding box center [452, 300] width 506 height 15
type textarea "whole gofd"
type textarea "dforsaken"
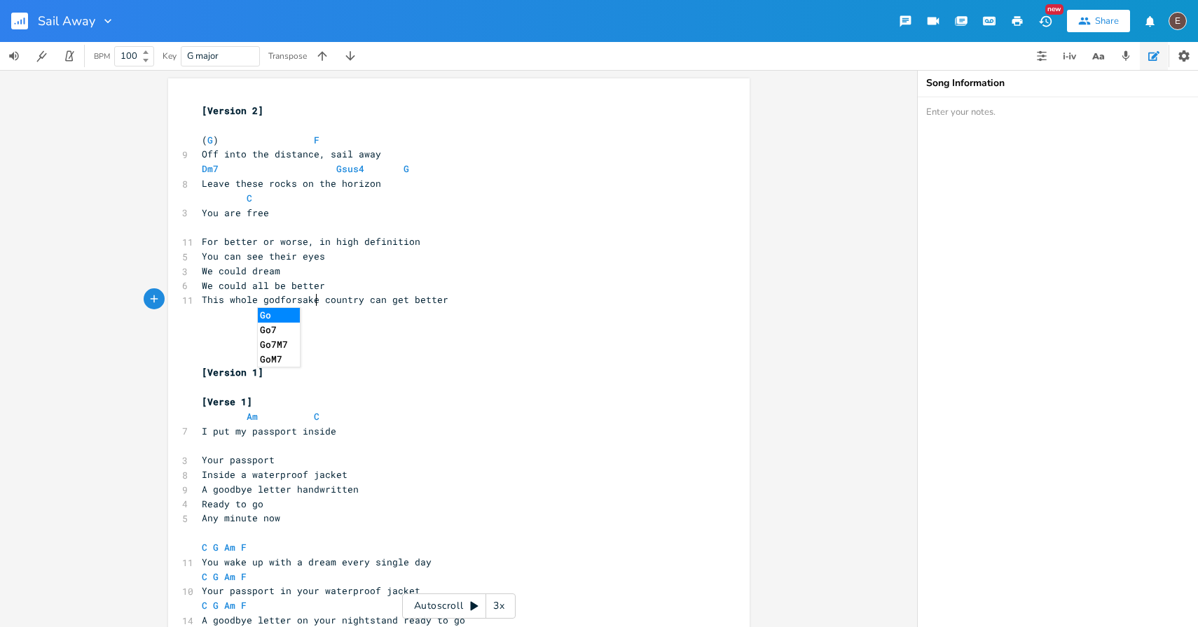
scroll to position [0, 41]
click at [408, 299] on span "This whole godforsaken country can get better" at bounding box center [328, 299] width 252 height 13
type textarea "can get better"
drag, startPoint x: 459, startPoint y: 301, endPoint x: 367, endPoint y: 301, distance: 92.4
click at [367, 301] on pre "This whole godforsaken country can get better" at bounding box center [452, 300] width 506 height 15
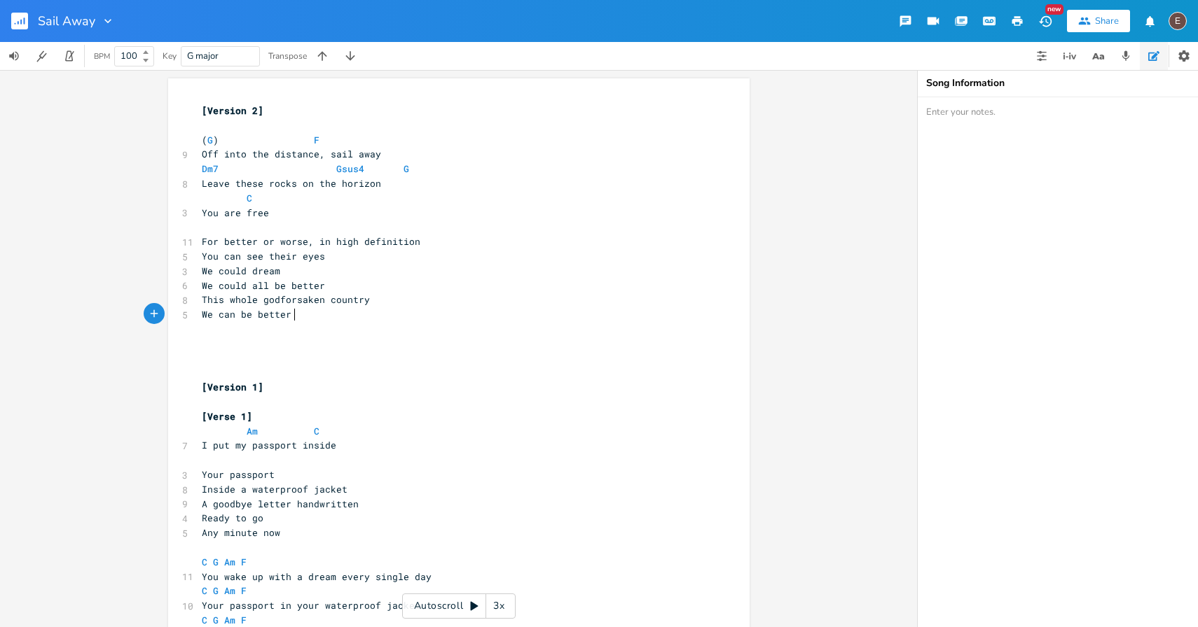
scroll to position [0, 74]
type textarea "We can be better"
drag, startPoint x: 208, startPoint y: 317, endPoint x: 224, endPoint y: 315, distance: 16.2
click at [209, 317] on span "We can be better" at bounding box center [247, 314] width 90 height 13
click at [225, 316] on span "We can be better" at bounding box center [247, 314] width 90 height 13
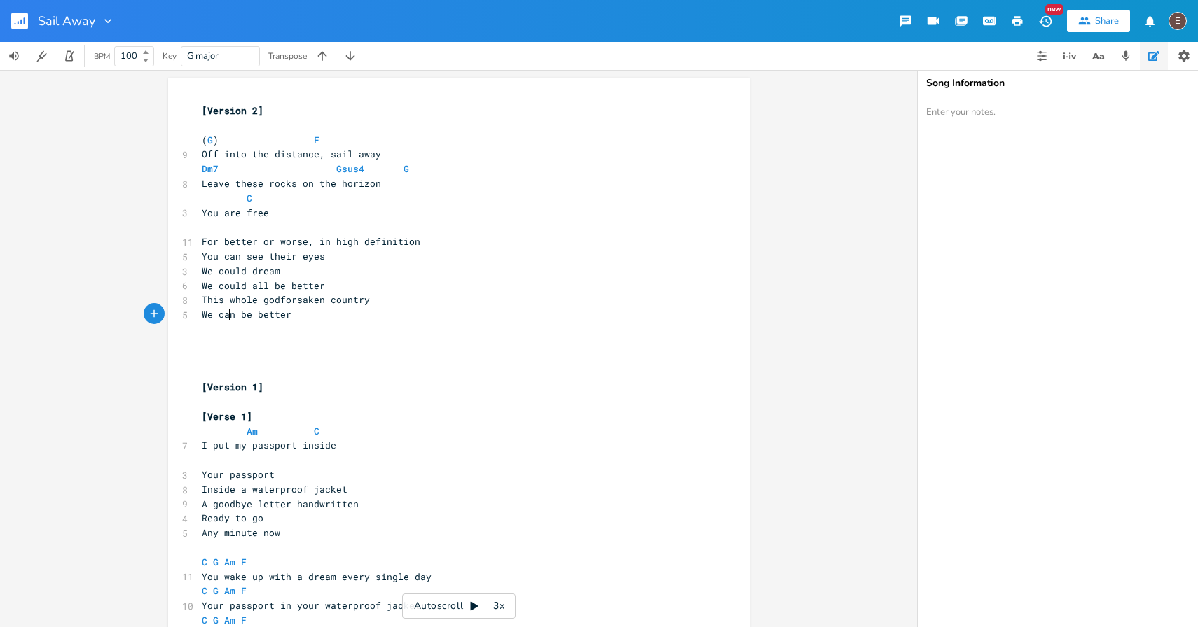
click at [225, 316] on span "We can be better" at bounding box center [247, 314] width 90 height 13
type textarea "all could"
click at [419, 326] on pre "​" at bounding box center [452, 329] width 506 height 15
click at [392, 320] on pre "We all could be better" at bounding box center [452, 314] width 506 height 15
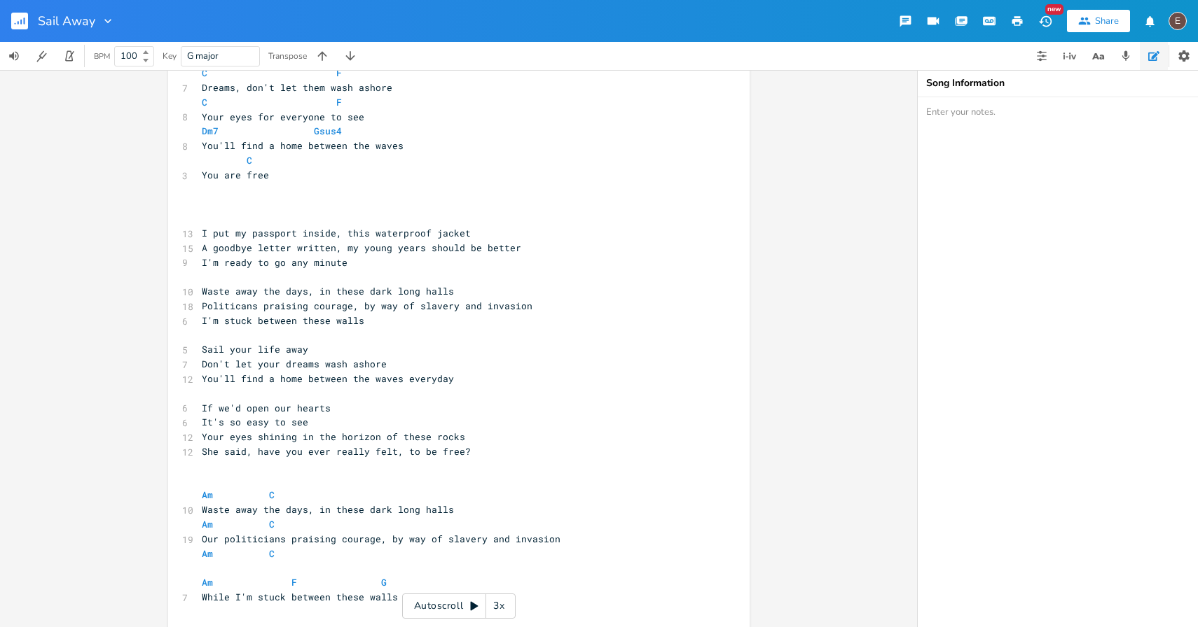
scroll to position [0, 0]
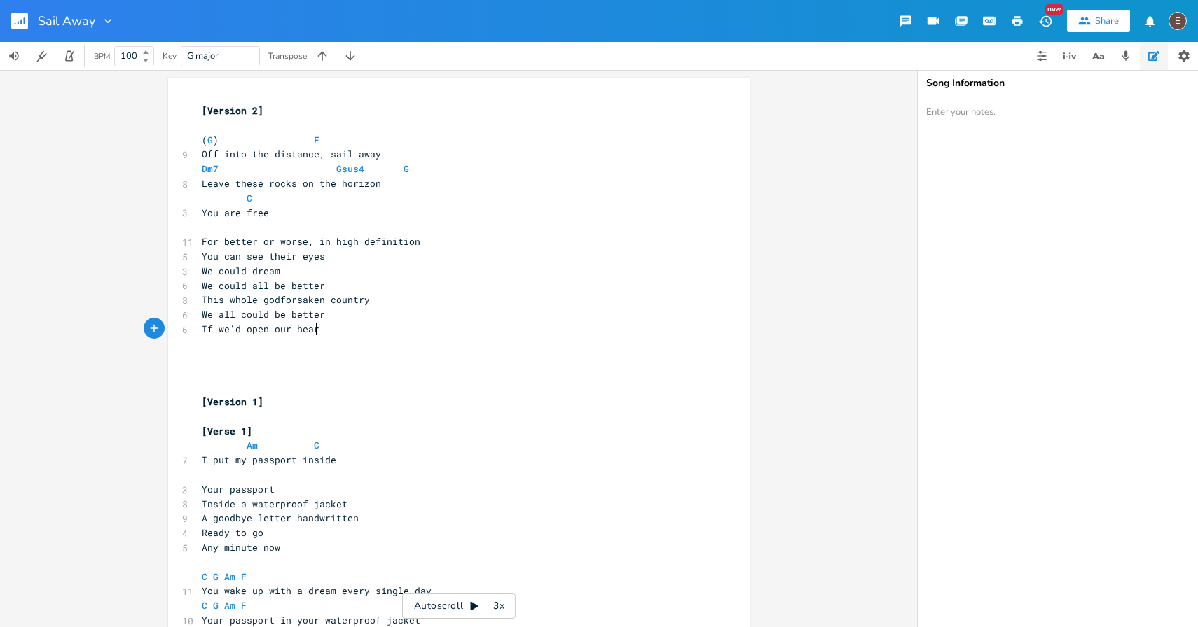
type textarea "If we'd open our hearts"
click at [366, 213] on pre "You are free" at bounding box center [452, 213] width 506 height 15
click at [349, 193] on pre "C" at bounding box center [452, 198] width 506 height 15
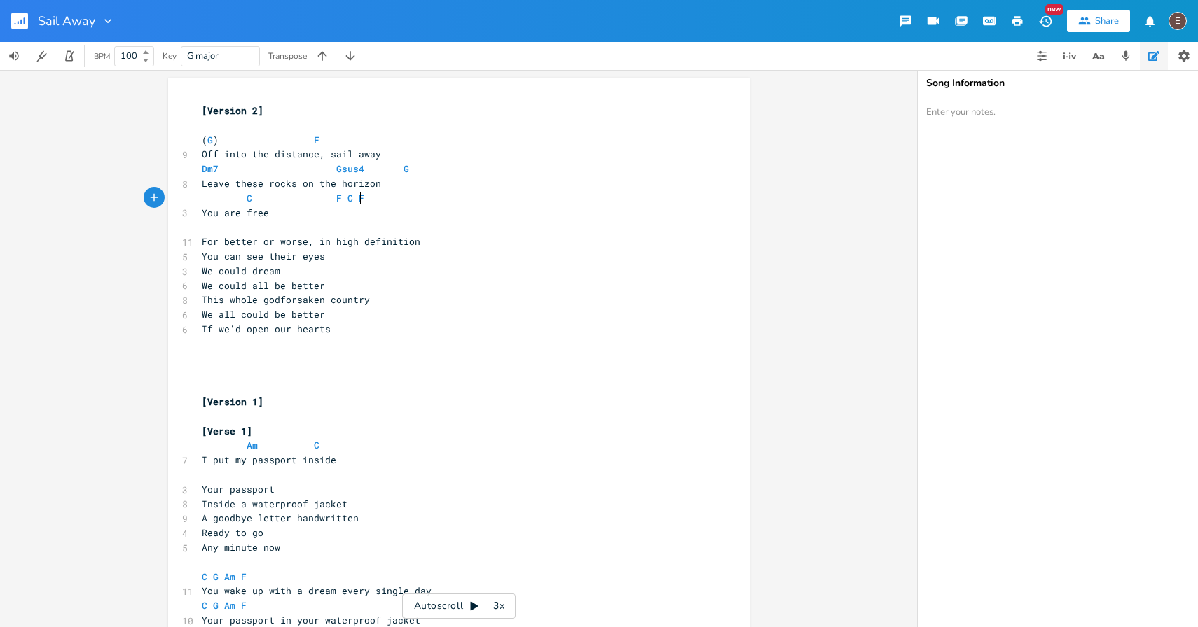
type textarea "F C F"
click at [381, 211] on li "F" at bounding box center [372, 214] width 42 height 15
click at [384, 211] on pre "You are free" at bounding box center [452, 213] width 506 height 15
drag, startPoint x: 359, startPoint y: 197, endPoint x: 351, endPoint y: 197, distance: 7.7
click at [351, 197] on pre "C F C F" at bounding box center [452, 198] width 506 height 15
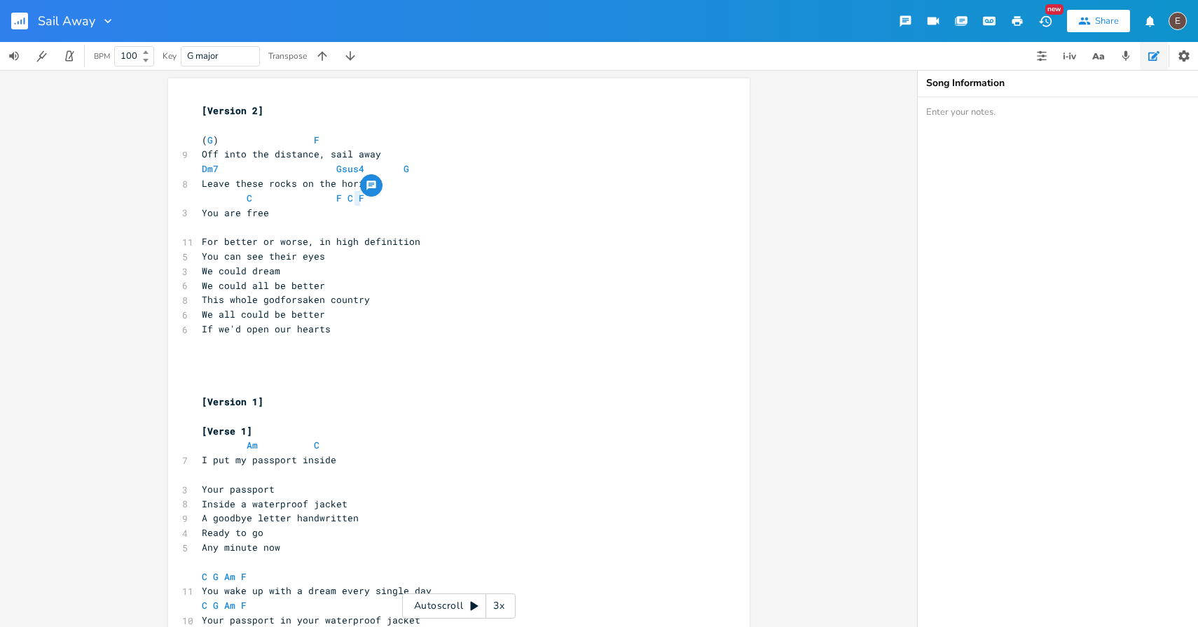
type textarea "G"
click at [456, 221] on pre "​" at bounding box center [452, 227] width 506 height 15
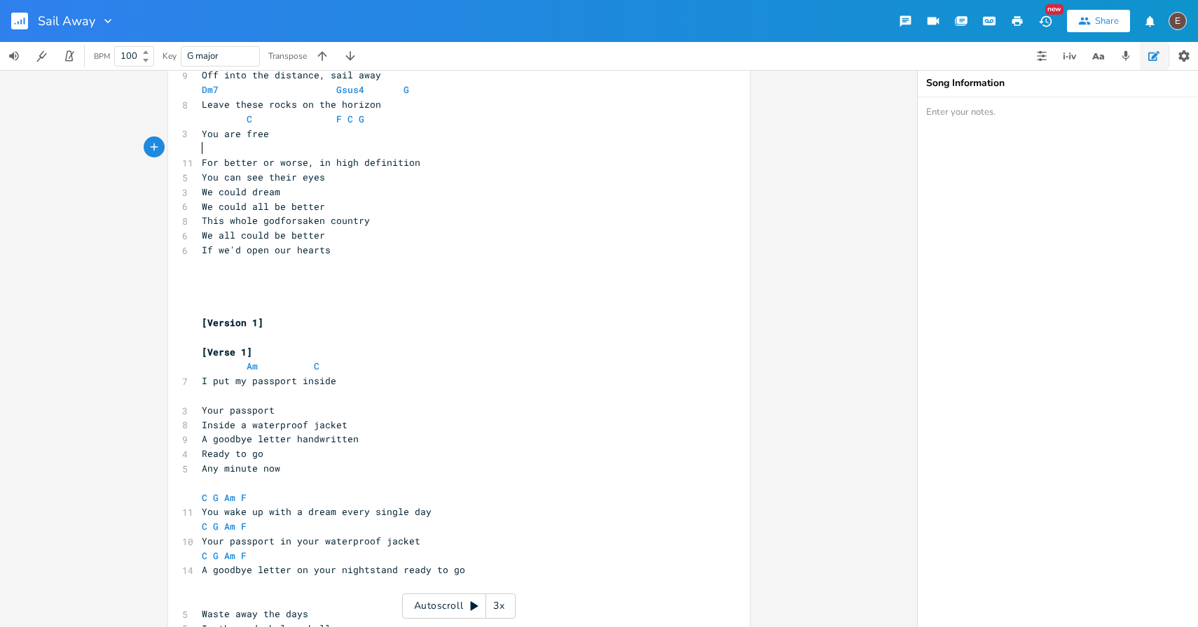
scroll to position [0, 0]
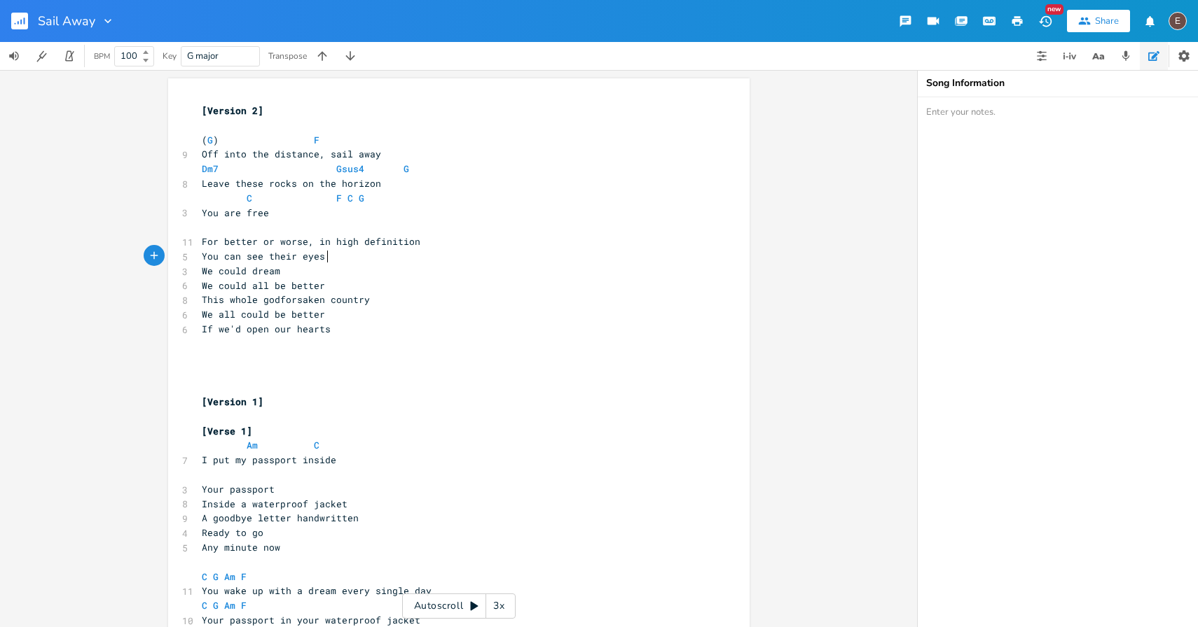
click at [333, 262] on pre "You can see their eyes" at bounding box center [452, 256] width 506 height 15
click at [310, 327] on span "If we'd open our hearts" at bounding box center [266, 329] width 129 height 13
type textarea "If we'd open our hearts"
click at [310, 327] on span "If we'd open our hearts" at bounding box center [266, 329] width 129 height 13
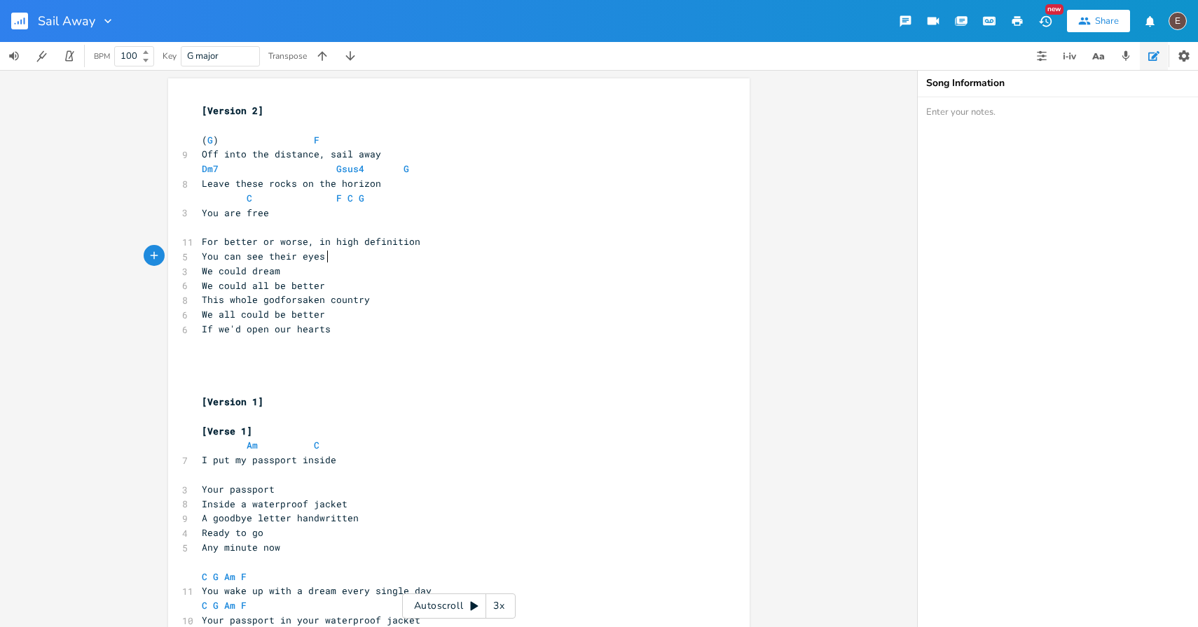
click at [350, 258] on pre "You can see their eyes" at bounding box center [452, 256] width 506 height 15
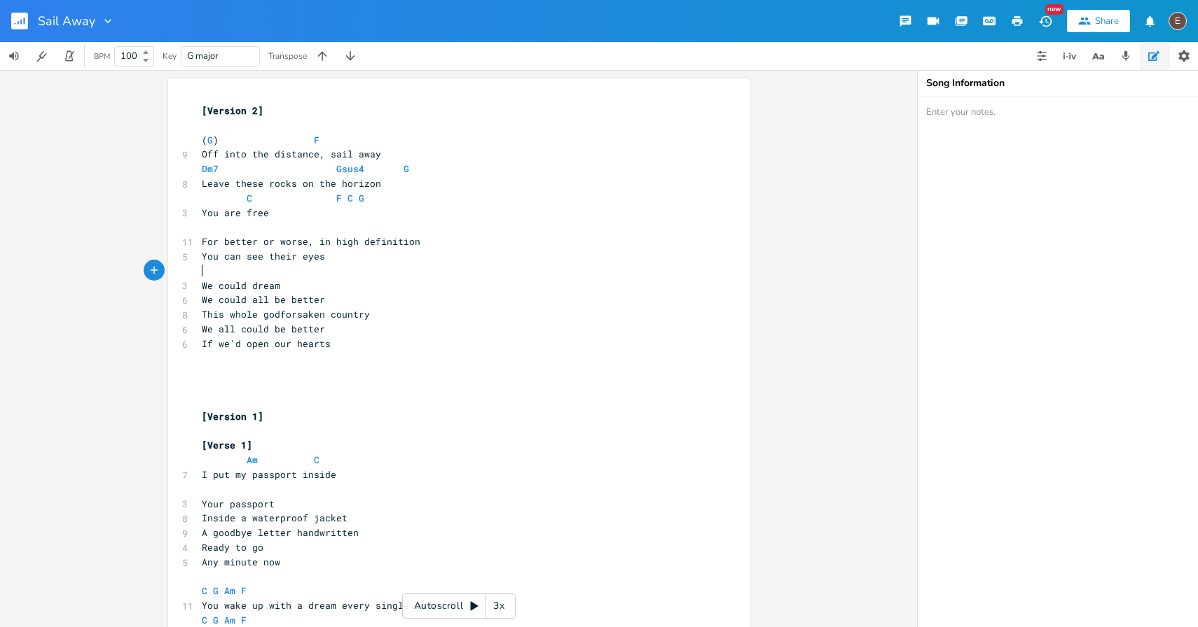
paste textarea "hearts"
click at [298, 352] on pre "​" at bounding box center [452, 359] width 506 height 15
type textarea "If we'd open our hearts"
click at [298, 352] on pre "​" at bounding box center [452, 359] width 506 height 15
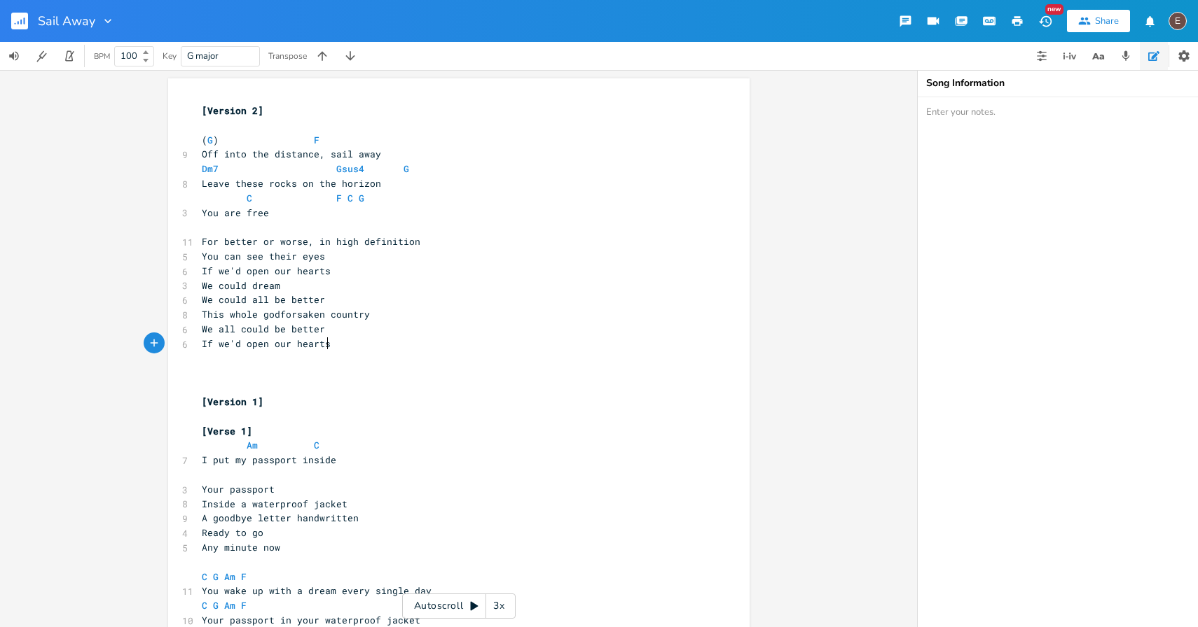
type textarea "If we'd open our hearts"
drag, startPoint x: 346, startPoint y: 347, endPoint x: 149, endPoint y: 339, distance: 196.9
click at [149, 339] on div "If we'd open our hearts x [Version 2] ​ ( G ) F 9 Off into the distance, sail a…" at bounding box center [458, 348] width 917 height 557
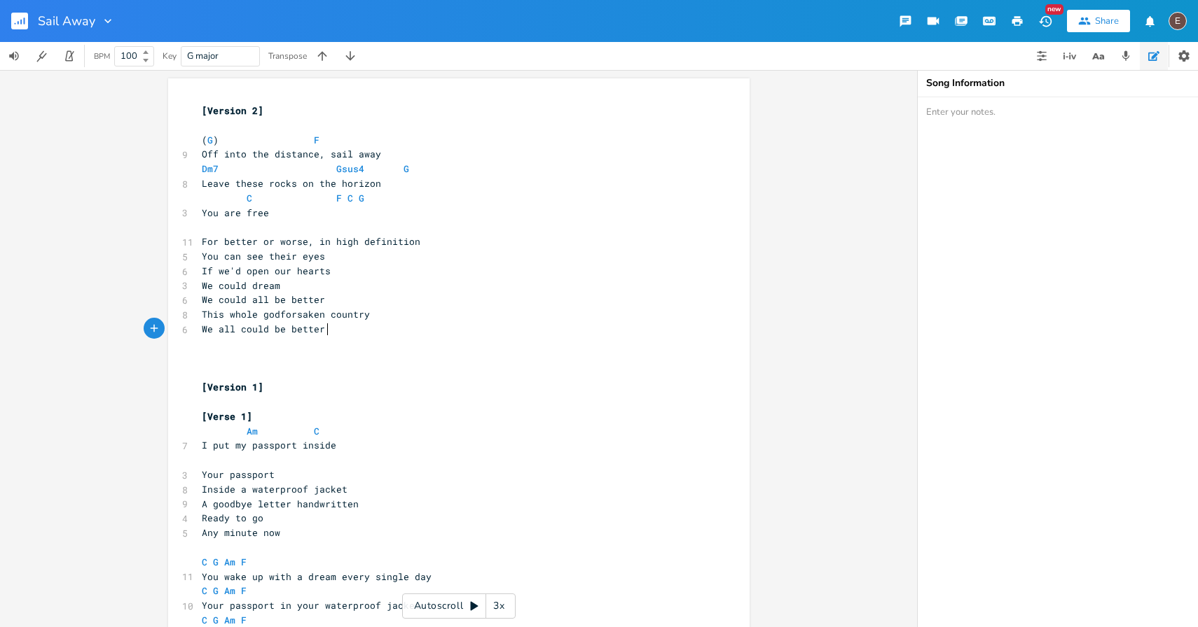
click at [317, 347] on pre "​" at bounding box center [452, 344] width 506 height 15
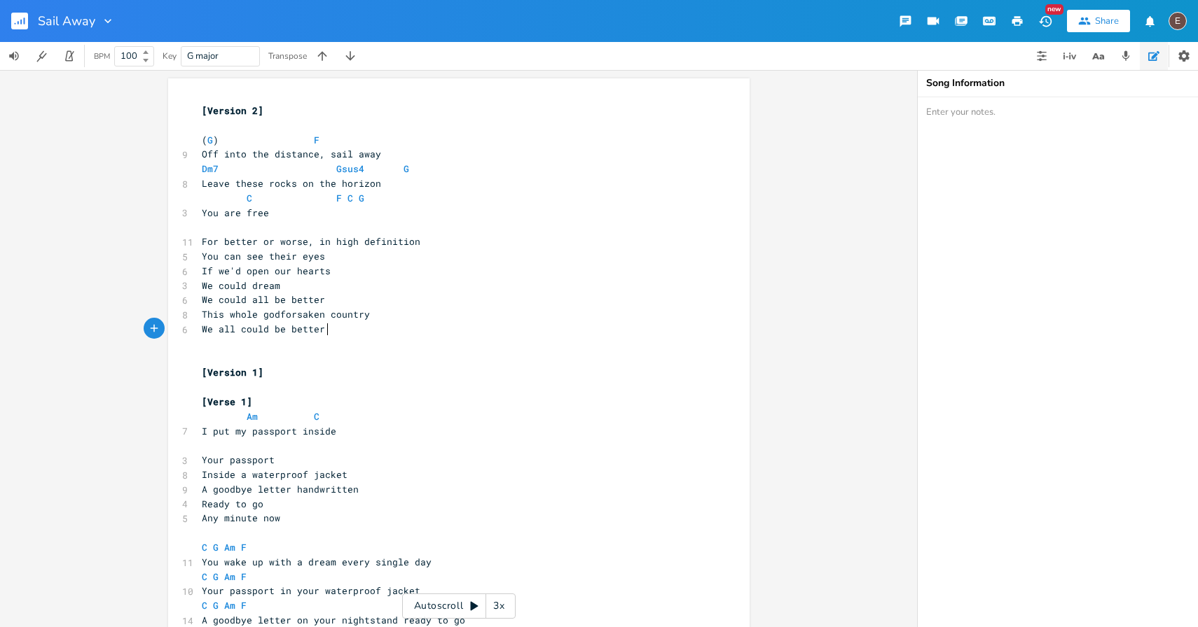
click at [296, 343] on pre "​" at bounding box center [452, 344] width 506 height 15
click at [279, 228] on pre "​" at bounding box center [452, 227] width 506 height 15
click at [261, 118] on pre "​" at bounding box center [452, 125] width 506 height 15
type textarea "In the corner of your room,"
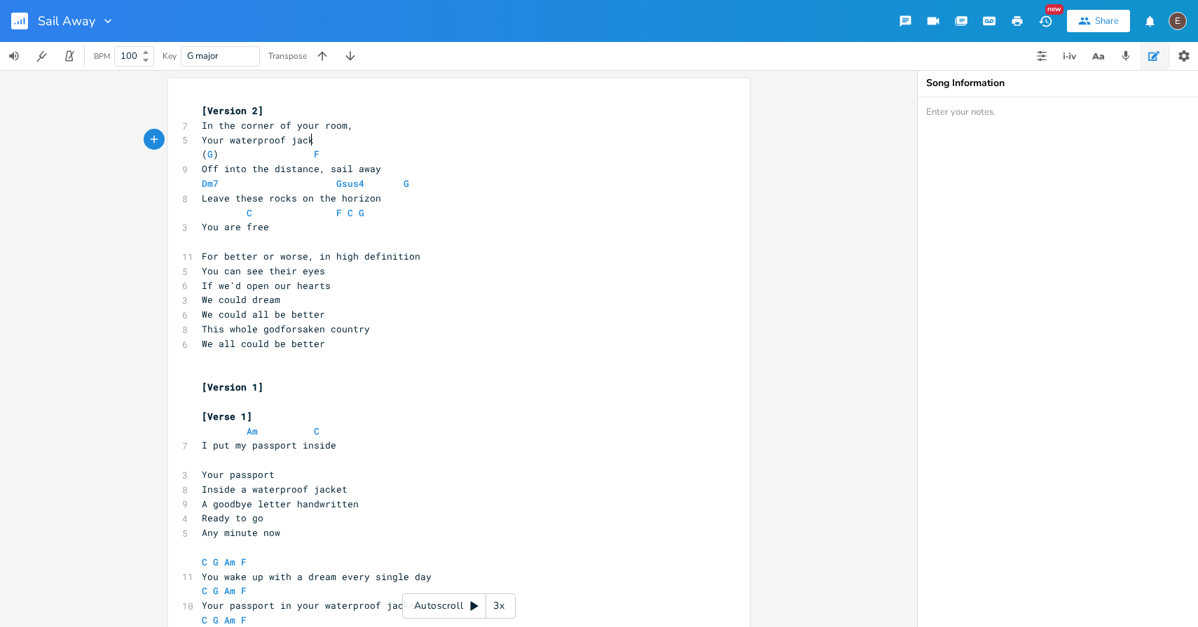
type textarea "Your waterproof jacket"
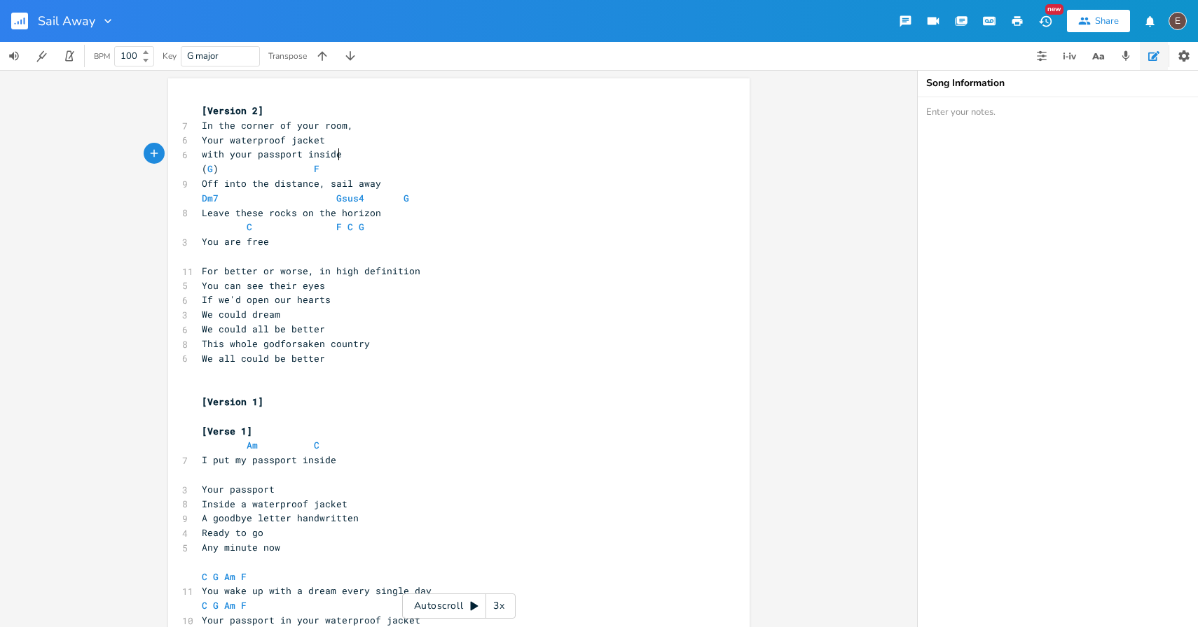
type textarea "with your passport inside."
click at [202, 116] on span "In the corner of your room," at bounding box center [277, 114] width 151 height 13
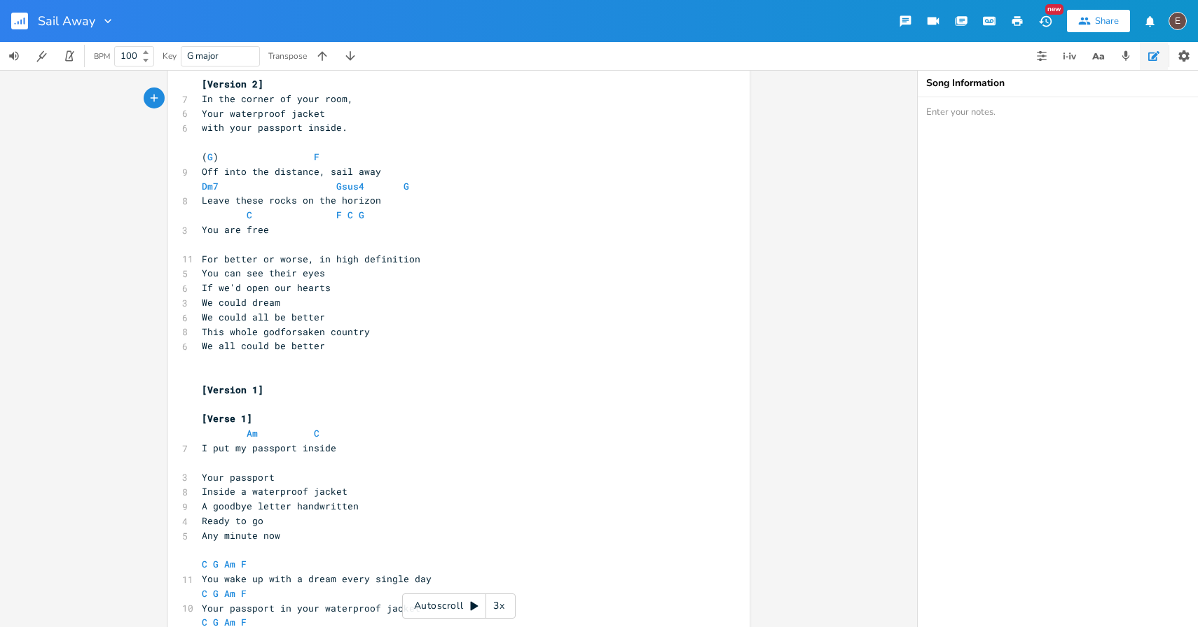
scroll to position [15, 0]
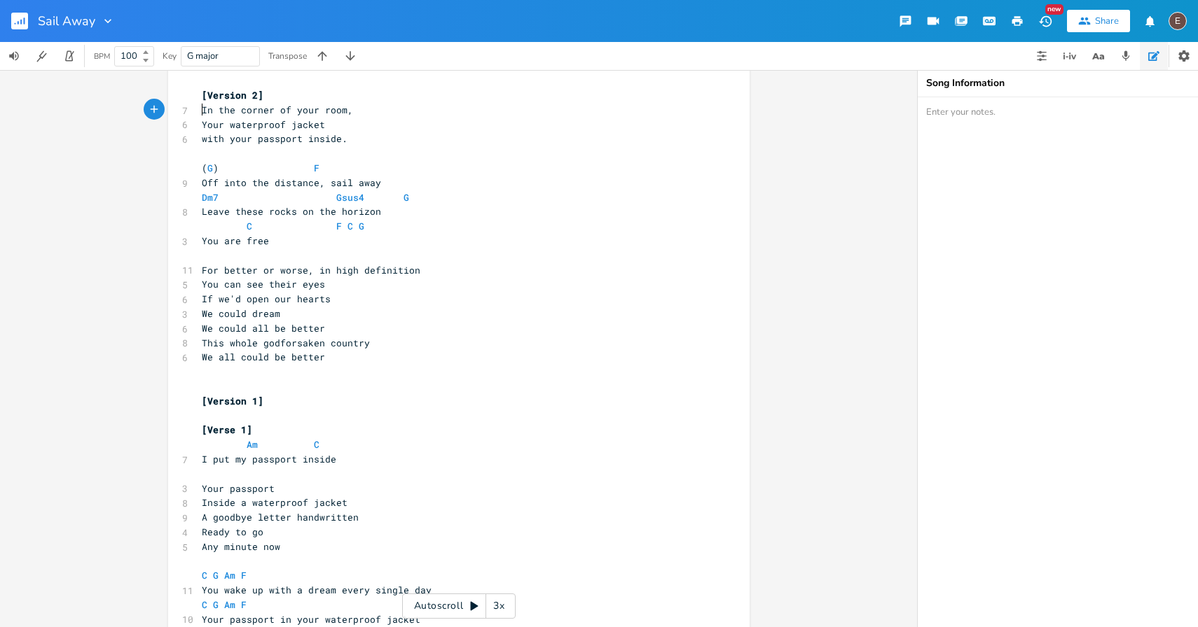
click at [350, 144] on pre "with your passport inside." at bounding box center [452, 139] width 506 height 15
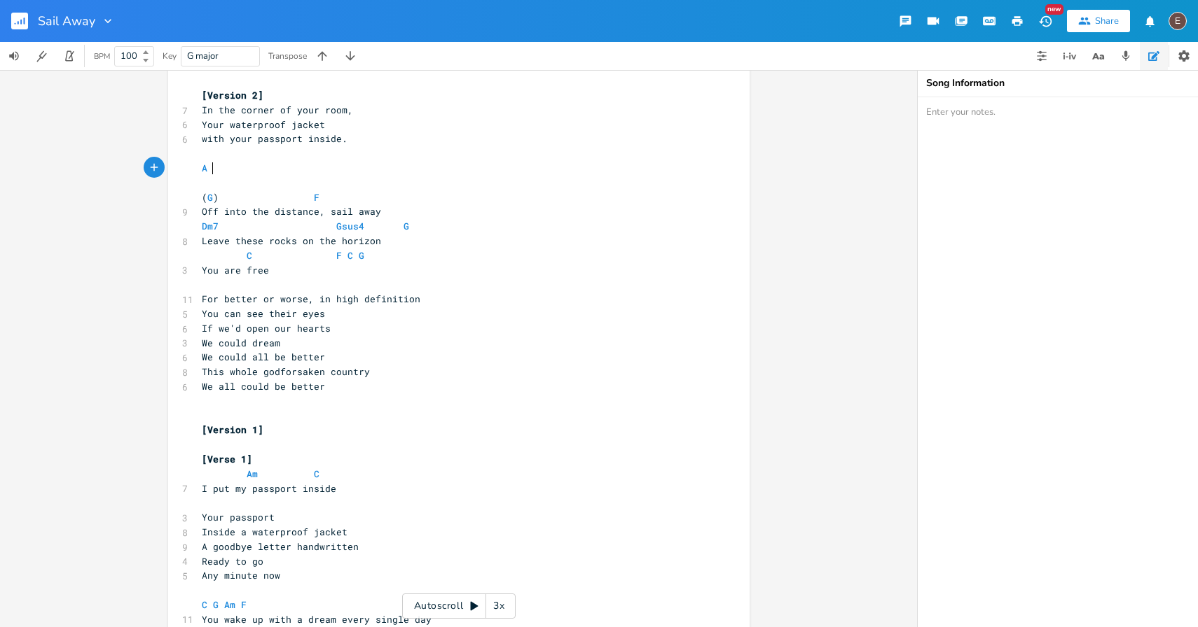
type textarea "A ket"
type textarea "letter on your nightstand"
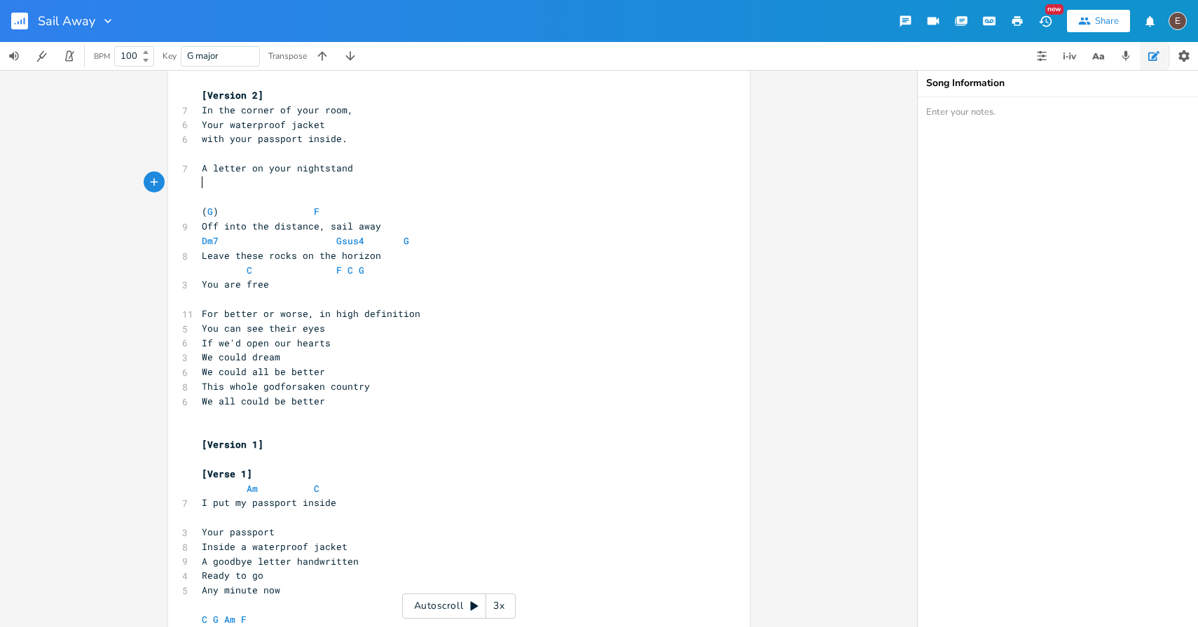
click at [209, 169] on span "A letter on your nightstand" at bounding box center [277, 168] width 151 height 13
type textarea "goodbye"
drag, startPoint x: 399, startPoint y: 174, endPoint x: 291, endPoint y: 167, distance: 108.7
click at [289, 167] on pre "A goodbye letter on your nightstand" at bounding box center [452, 168] width 506 height 15
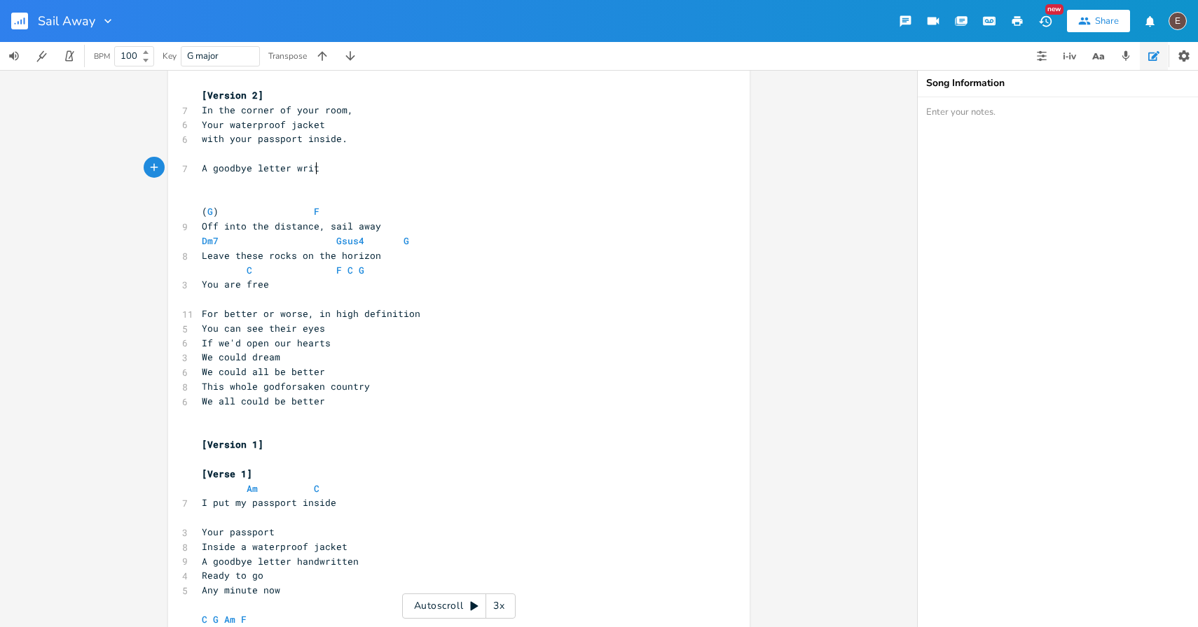
scroll to position [0, 29]
type textarea "written"
type textarea "o d"
type textarea "to dad"
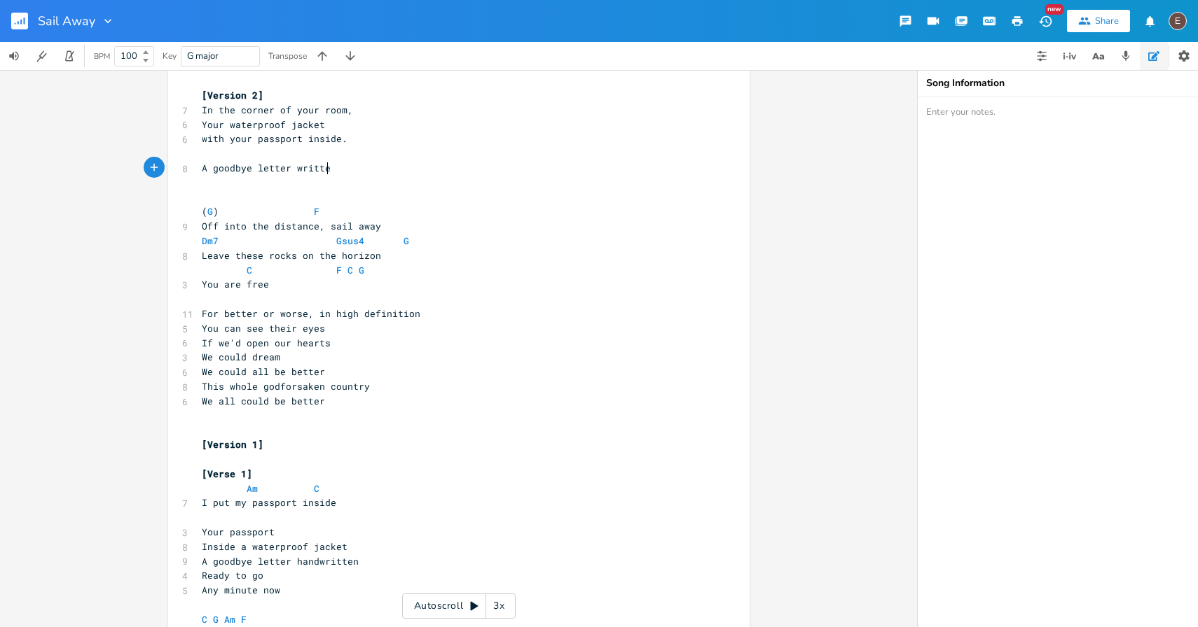
type textarea "written"
type textarea "on your nightstand"
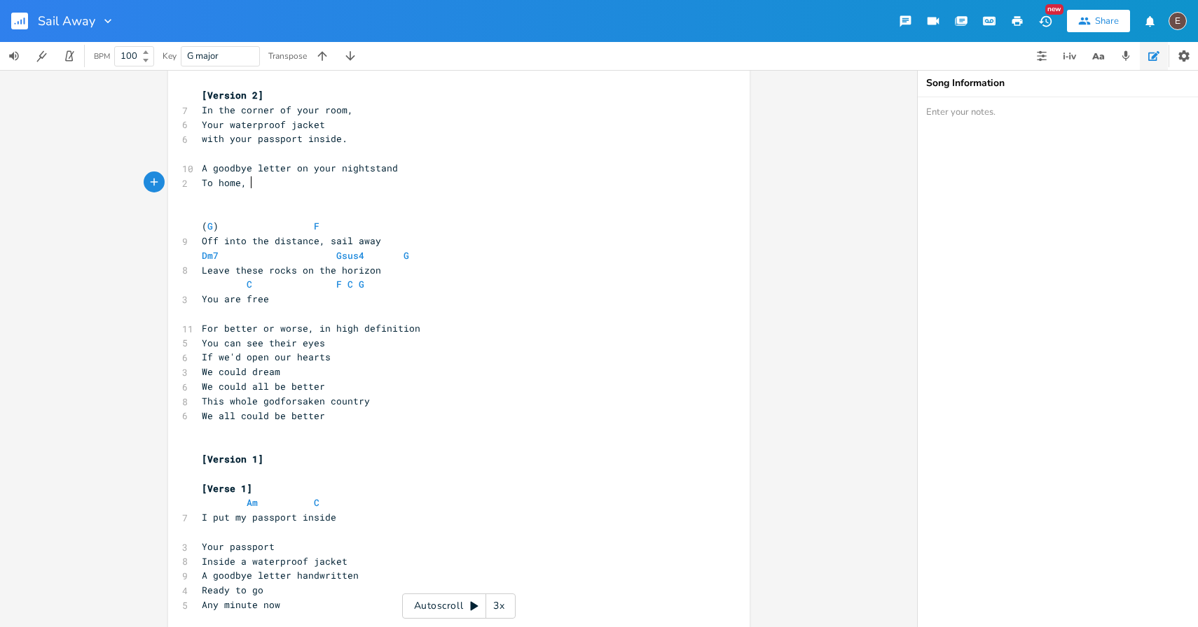
scroll to position [0, 40]
type textarea "To home, your dr"
type textarea "[PERSON_NAME]"
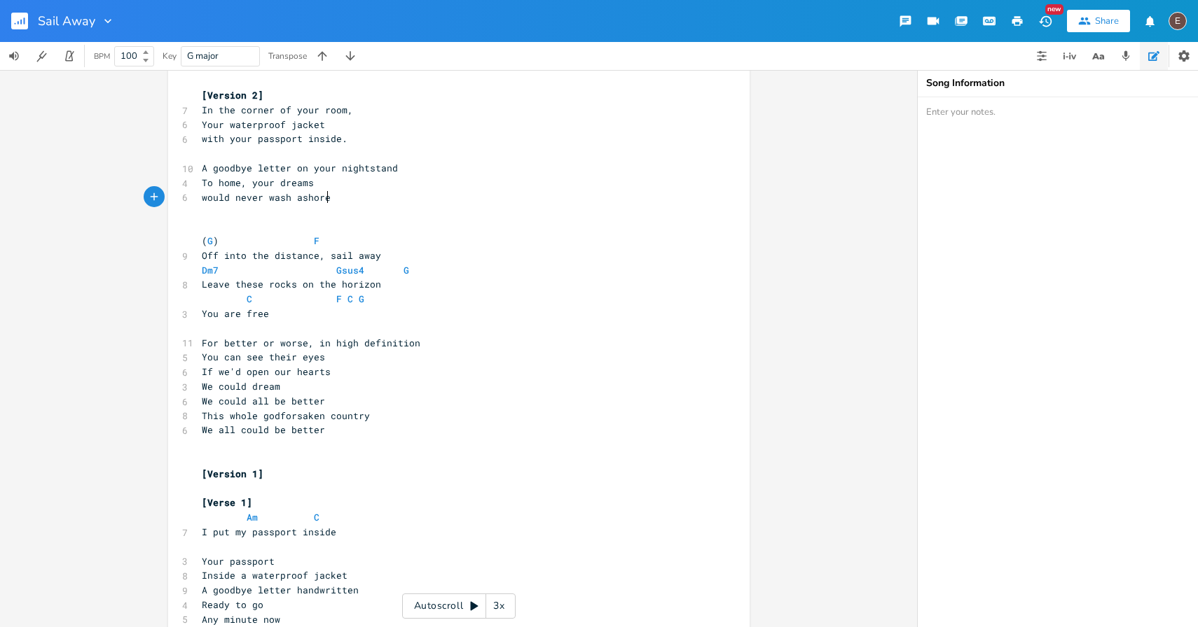
type textarea "would never wash ashore."
click at [303, 179] on span "To home, your dreams" at bounding box center [258, 182] width 112 height 13
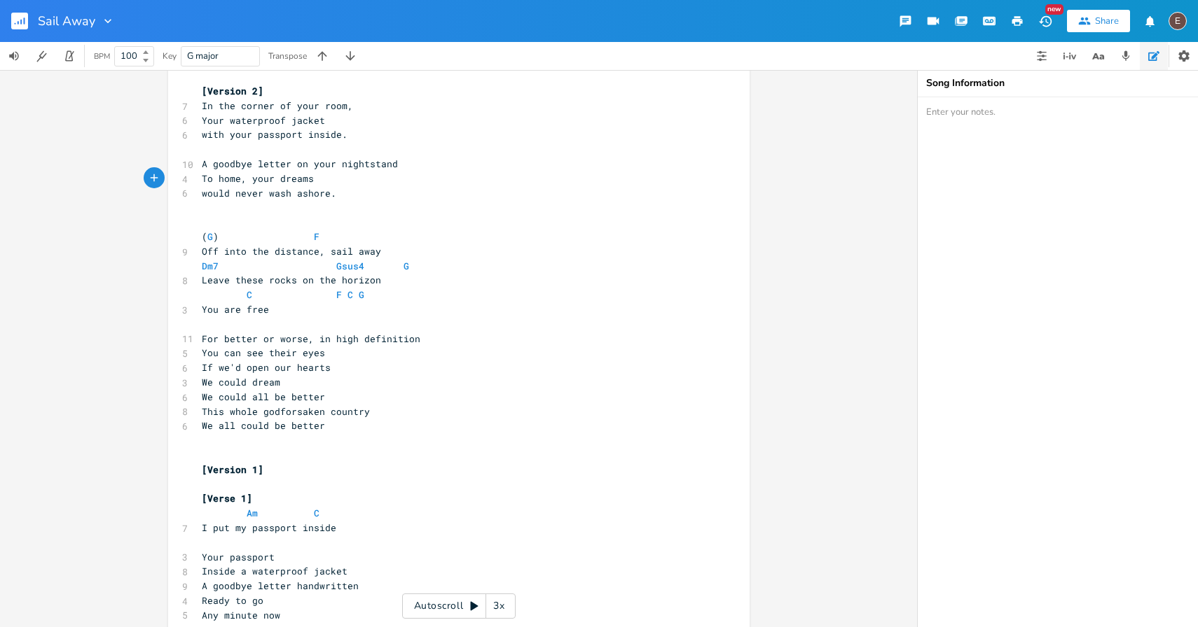
click at [231, 181] on span "To home, your dreams" at bounding box center [258, 178] width 112 height 13
click at [327, 199] on pre "would never wash ashore." at bounding box center [452, 193] width 506 height 15
click at [202, 193] on span "would never wash ashore." at bounding box center [269, 193] width 134 height 13
type textarea "c"
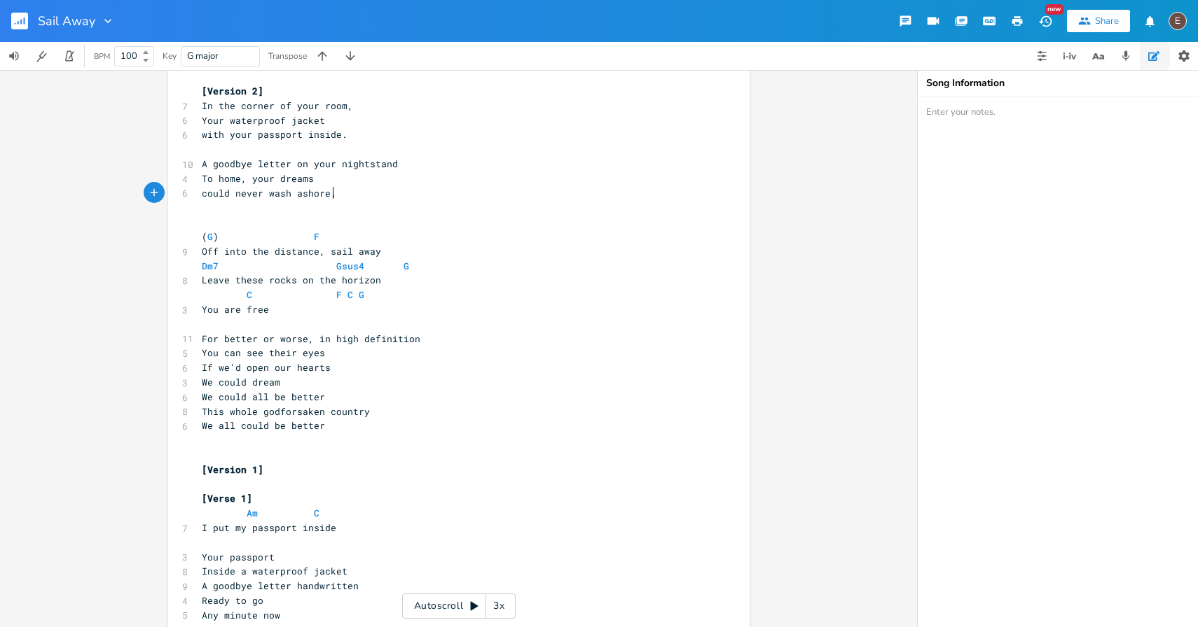
click at [360, 193] on pre "could never wash ashore." at bounding box center [452, 193] width 506 height 15
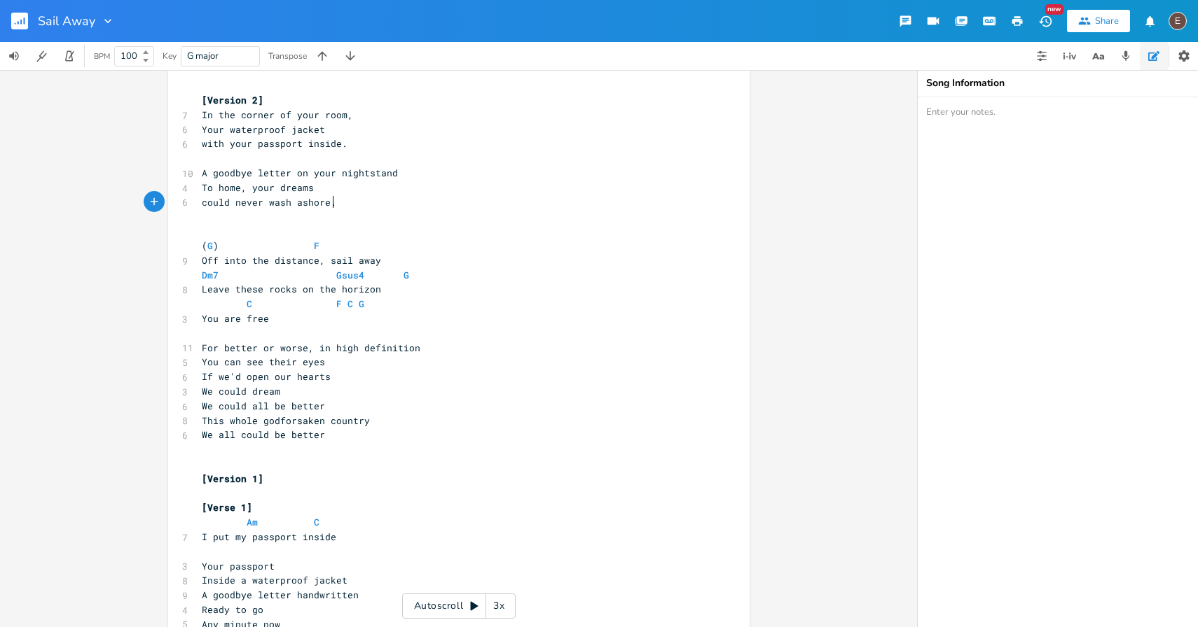
scroll to position [9, 0]
click at [234, 187] on span "To home, your dreams" at bounding box center [258, 189] width 112 height 13
type textarea "home"
click at [234, 187] on span "To home, your dreams" at bounding box center [258, 189] width 112 height 13
click at [258, 189] on span "To home, your dreams" at bounding box center [258, 189] width 112 height 13
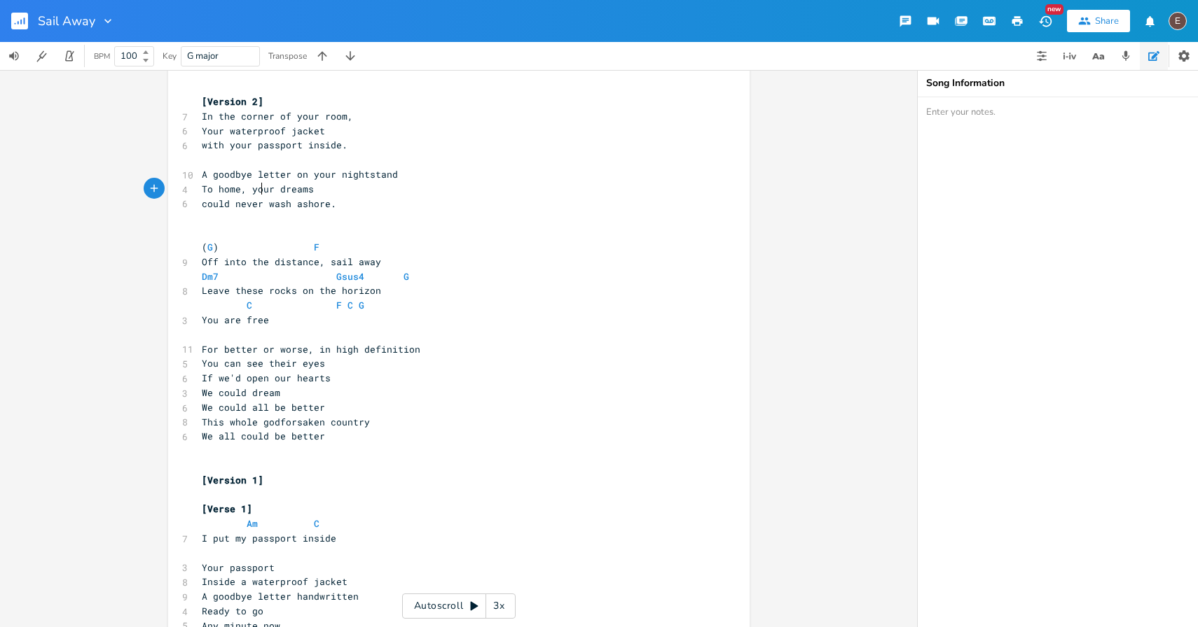
click at [258, 189] on span "To home, your dreams" at bounding box center [258, 189] width 112 height 13
type textarea "my"
click at [324, 218] on pre "​" at bounding box center [452, 218] width 506 height 15
click at [318, 211] on pre "​" at bounding box center [452, 218] width 506 height 15
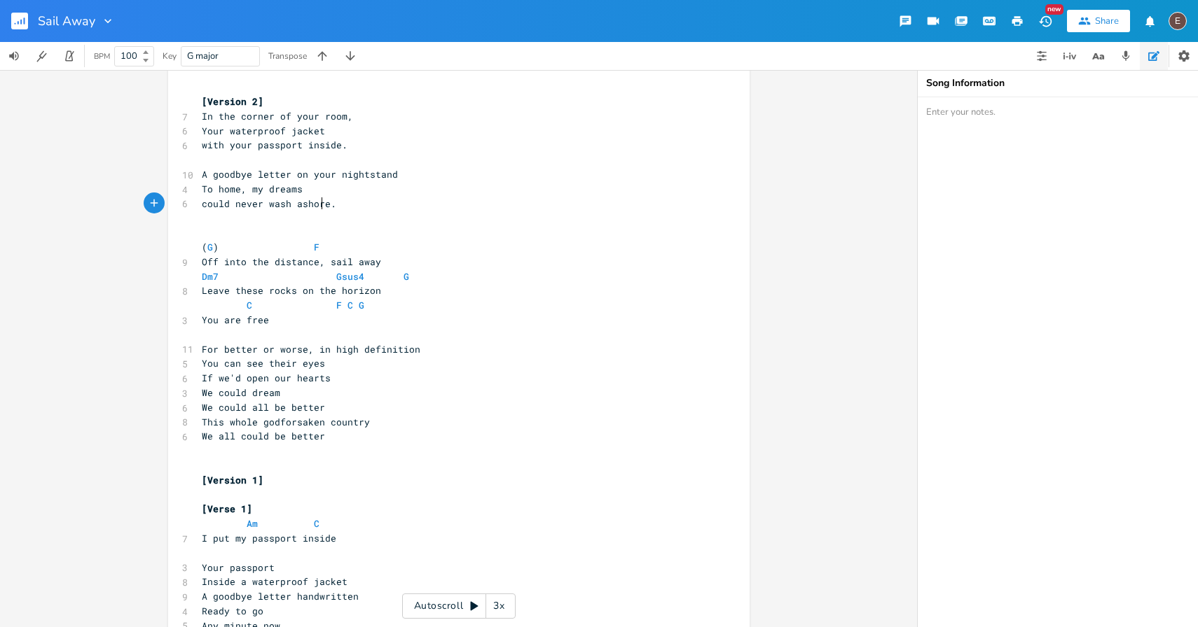
click at [213, 207] on span "could never wash ashore." at bounding box center [269, 203] width 134 height 13
type textarea "will"
click at [345, 200] on pre "will never wash ashore." at bounding box center [452, 204] width 506 height 15
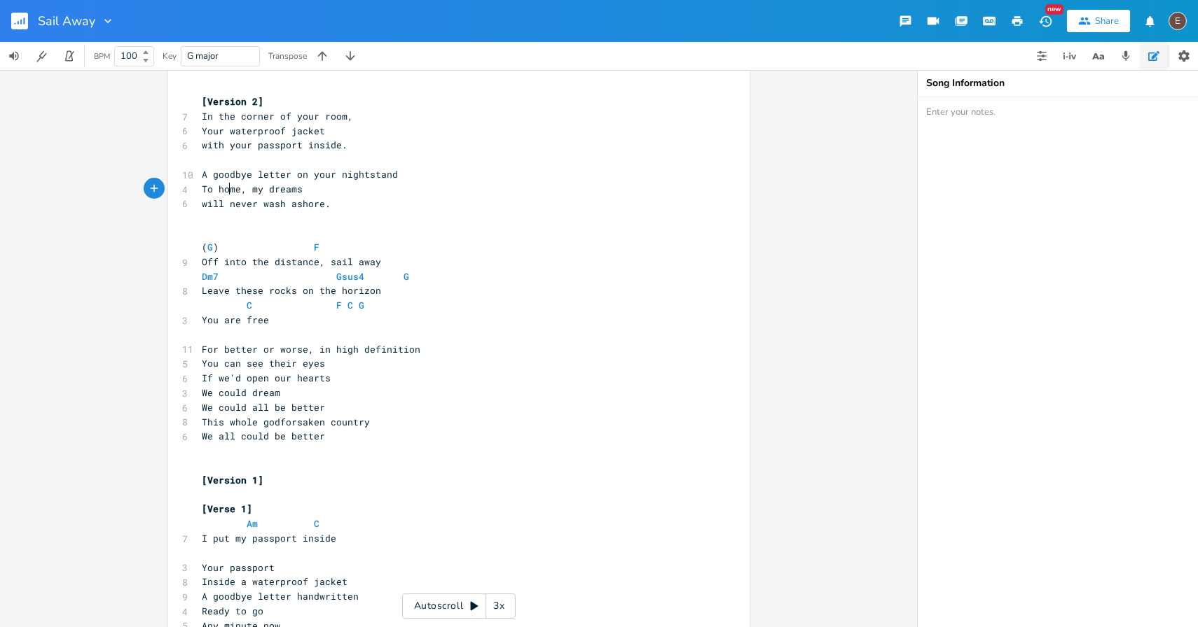
click at [223, 193] on span "To home, my dreams" at bounding box center [252, 189] width 101 height 13
type textarea "everyone"
click at [237, 190] on span "To everyone, my dreams" at bounding box center [263, 189] width 123 height 13
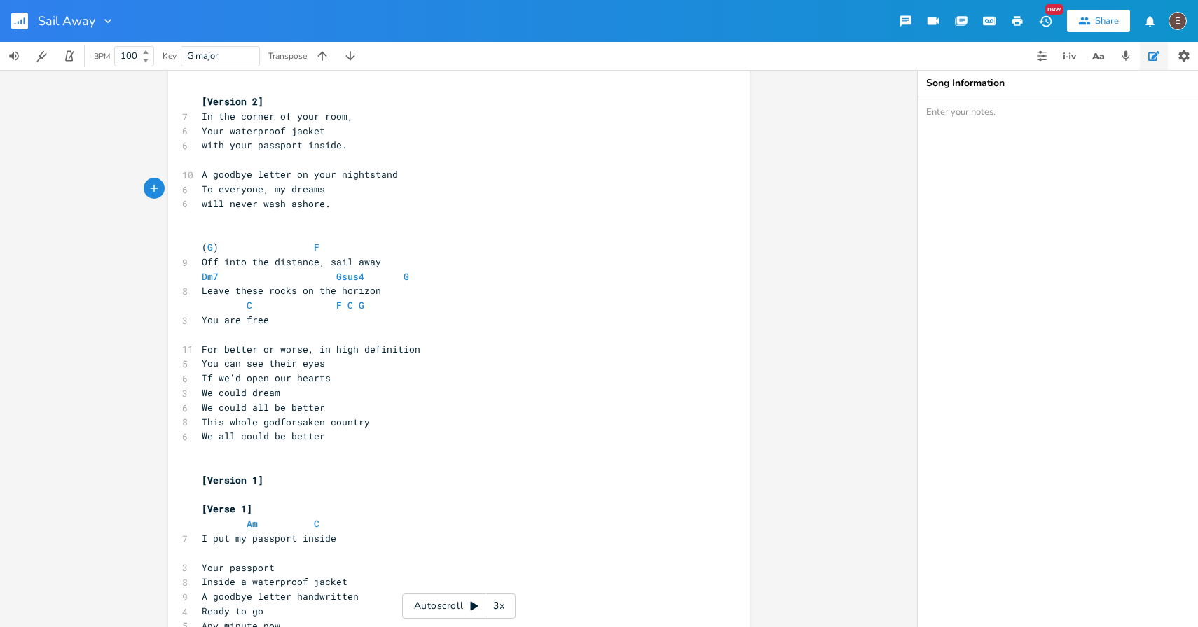
type textarea "everyone"
click at [237, 190] on span "To everyone, my dreams" at bounding box center [263, 189] width 123 height 13
click at [264, 193] on span "To everyone, my dreams" at bounding box center [263, 189] width 123 height 13
click at [269, 193] on span "To everyone, my dreams" at bounding box center [263, 189] width 123 height 13
type textarea """
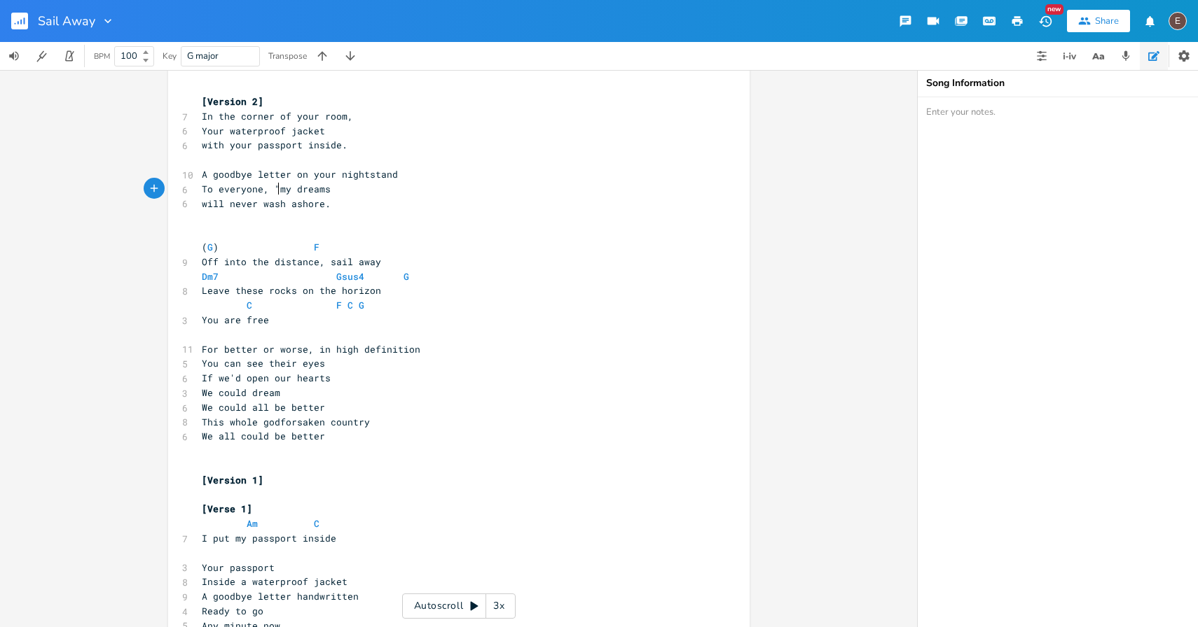
scroll to position [0, 4]
click at [312, 205] on span "will never wash ashore." at bounding box center [266, 203] width 129 height 13
click at [315, 205] on span "will never wash ashore." at bounding box center [266, 203] width 129 height 13
type textarea """
click at [331, 207] on pre "will never wash ashore"." at bounding box center [452, 204] width 506 height 15
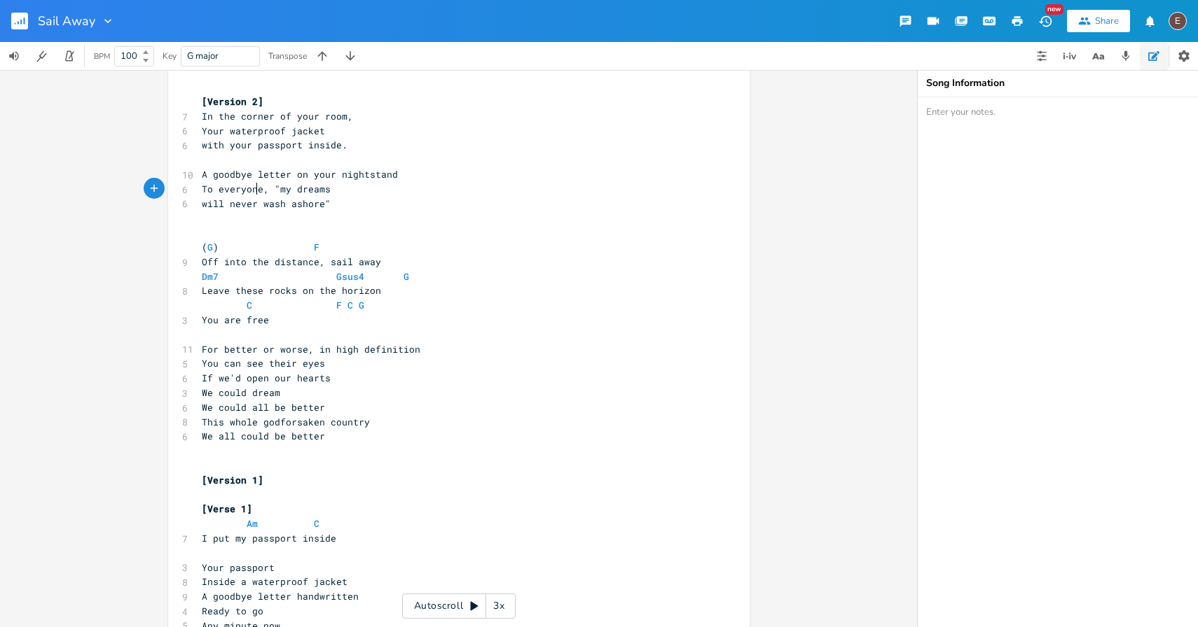
click at [254, 190] on span "To everyone, "my dreams" at bounding box center [266, 189] width 129 height 13
type textarea "everyone"
click at [254, 190] on span "To everyone, "my dreams" at bounding box center [266, 189] width 129 height 13
click at [319, 209] on span "will never wash ashore"" at bounding box center [266, 203] width 129 height 13
click at [237, 185] on span "To everyone, "my dreams" at bounding box center [266, 189] width 129 height 13
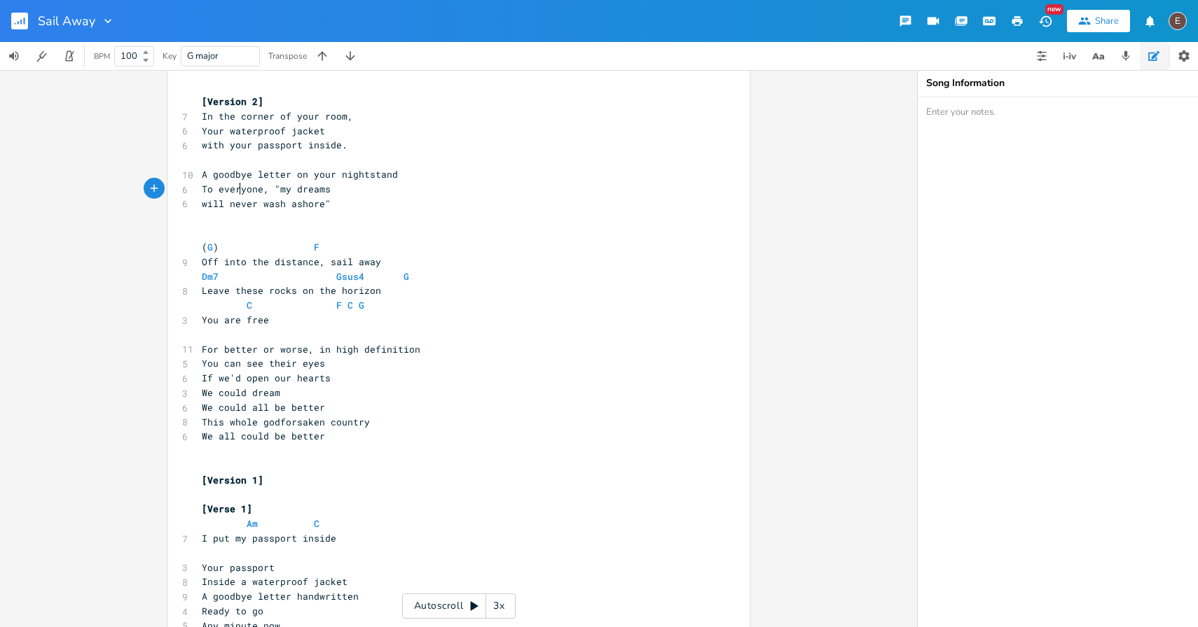
type textarea "everyone"
click at [237, 185] on span "To everyone, "my dreams" at bounding box center [266, 189] width 129 height 13
click at [331, 204] on pre "will never wash ashore"" at bounding box center [452, 204] width 506 height 15
click at [223, 189] on span "To everyone, "my dreams" at bounding box center [266, 189] width 129 height 13
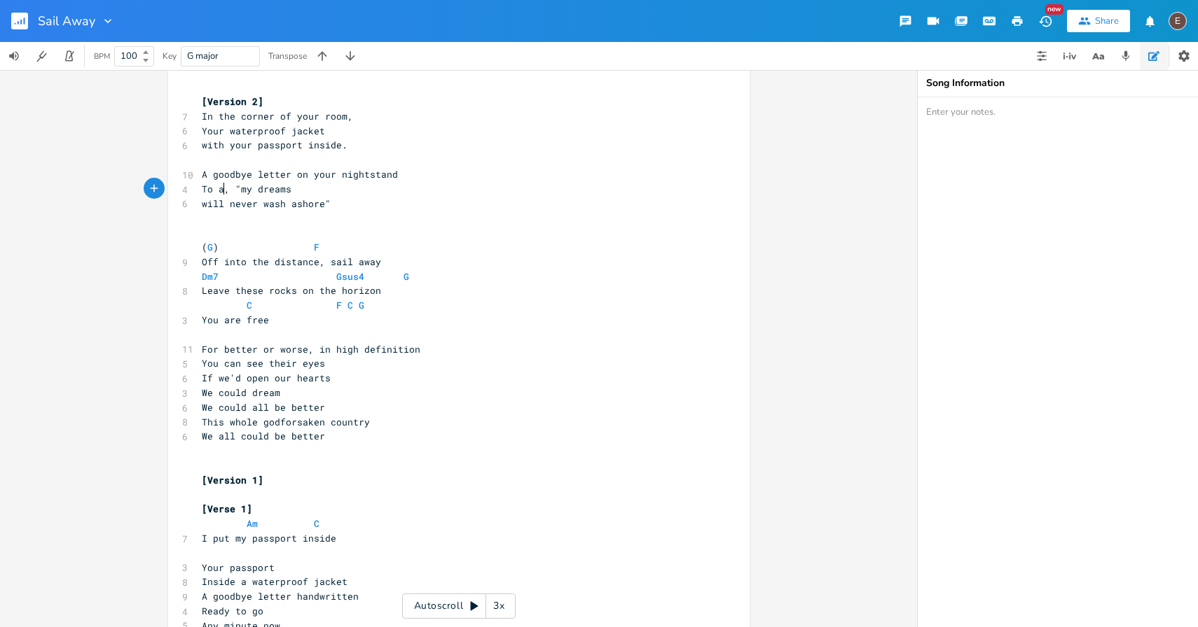
type textarea "all"
click at [346, 202] on pre "will never wash ashore"" at bounding box center [452, 204] width 506 height 15
type textarea ","
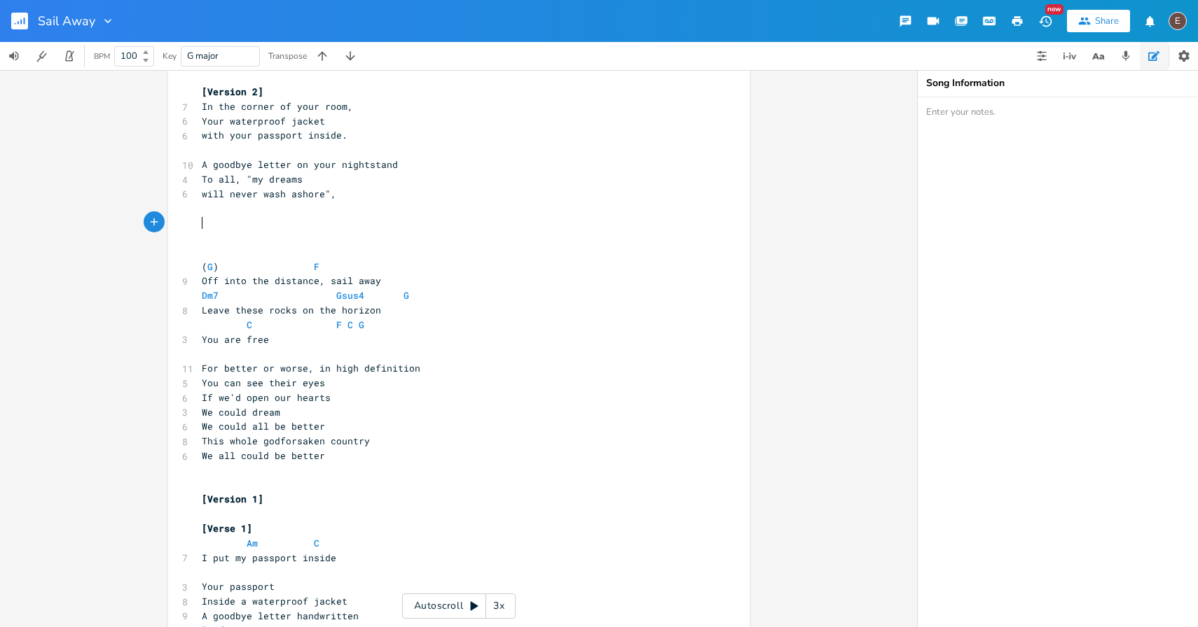
scroll to position [20, 0]
click at [230, 181] on span "To all, "my dreams" at bounding box center [252, 178] width 101 height 13
type textarea "concerned"
click at [327, 197] on span "will never wash ashore"," at bounding box center [269, 193] width 134 height 13
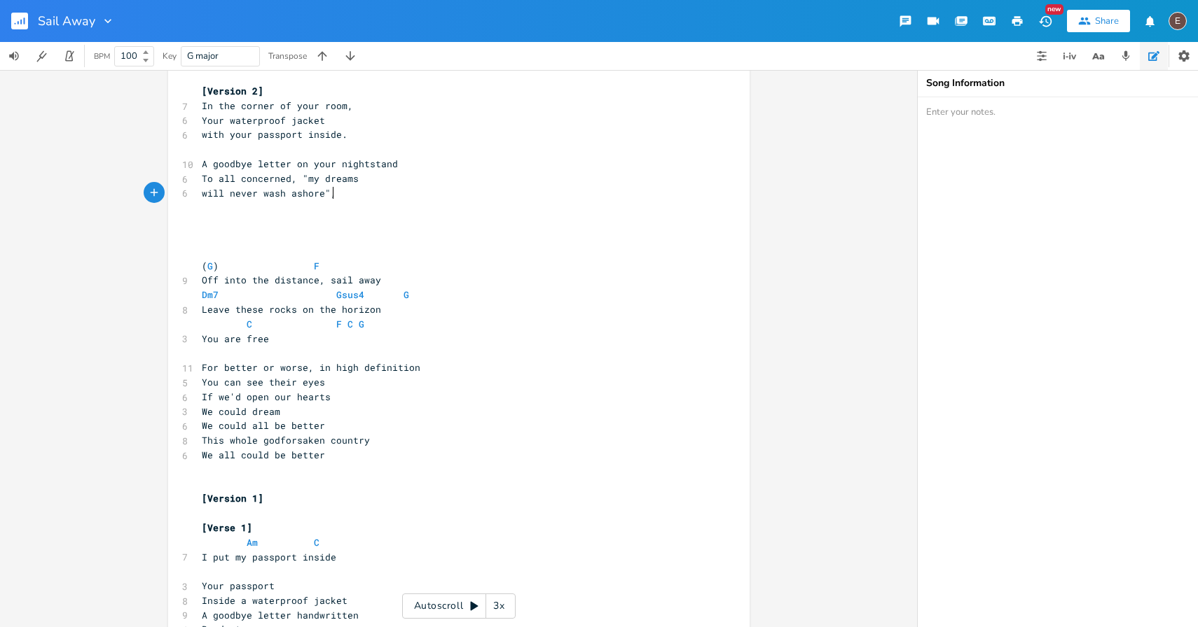
click at [324, 213] on pre "​" at bounding box center [452, 207] width 506 height 15
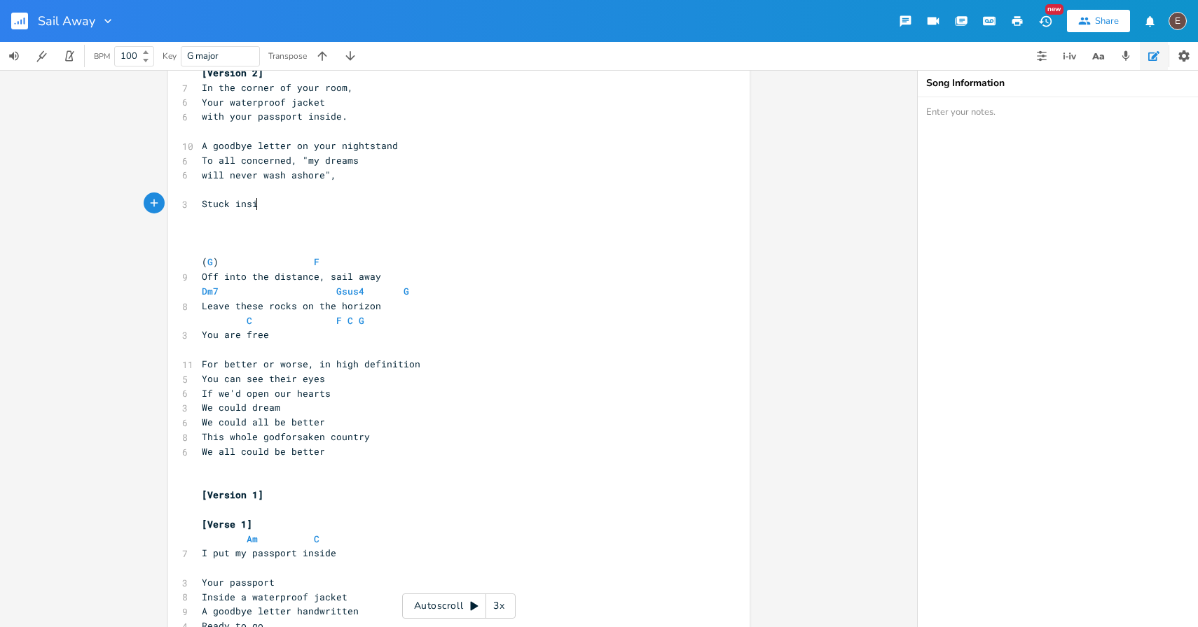
scroll to position [0, 49]
type textarea "Stuck inside"
type textarea "between these walls and long halls,"
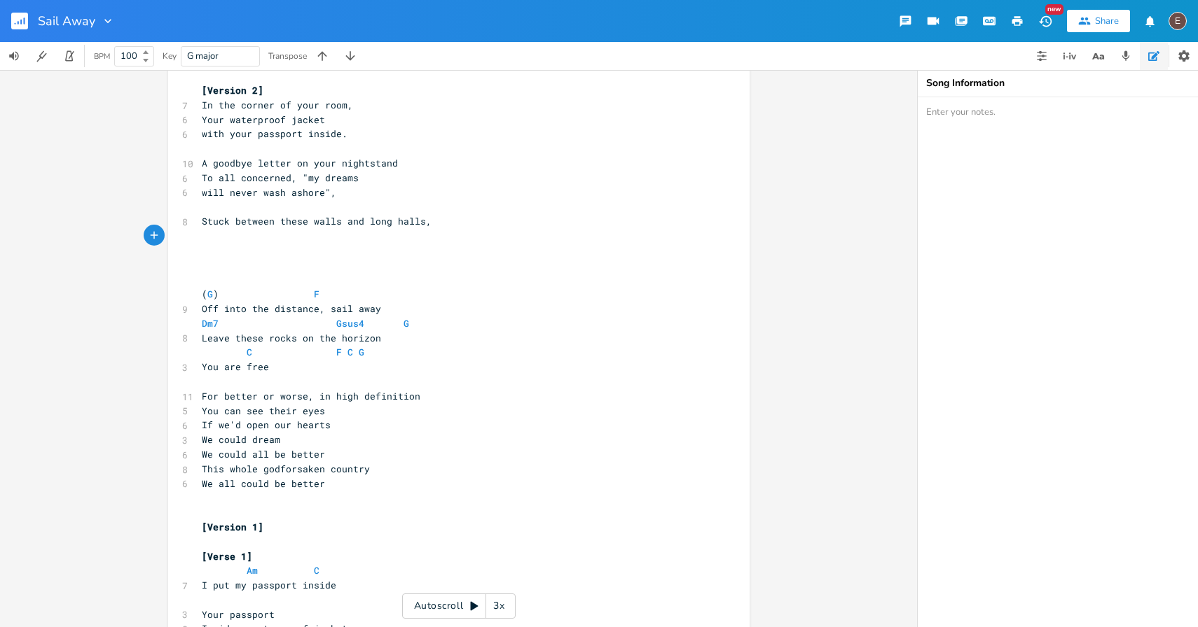
scroll to position [0, 0]
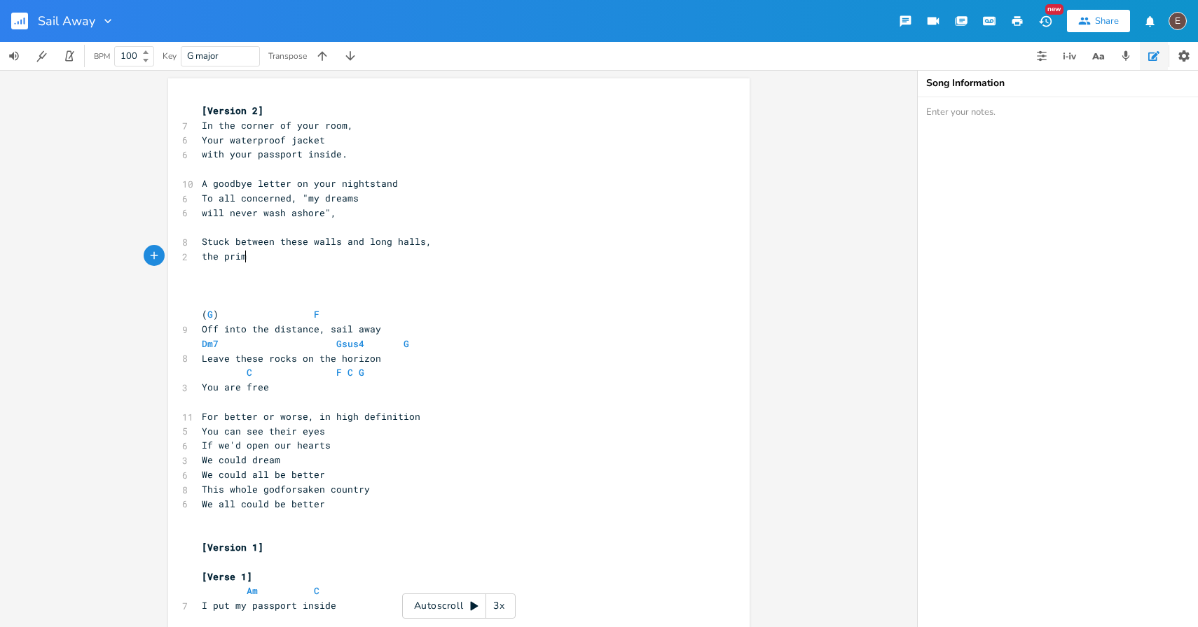
type textarea "the primi"
type textarea "e ministers kicks"
click at [299, 257] on span "the prime ministers kicks" at bounding box center [272, 256] width 140 height 13
click at [321, 261] on span "the prime minister kicks" at bounding box center [269, 256] width 134 height 13
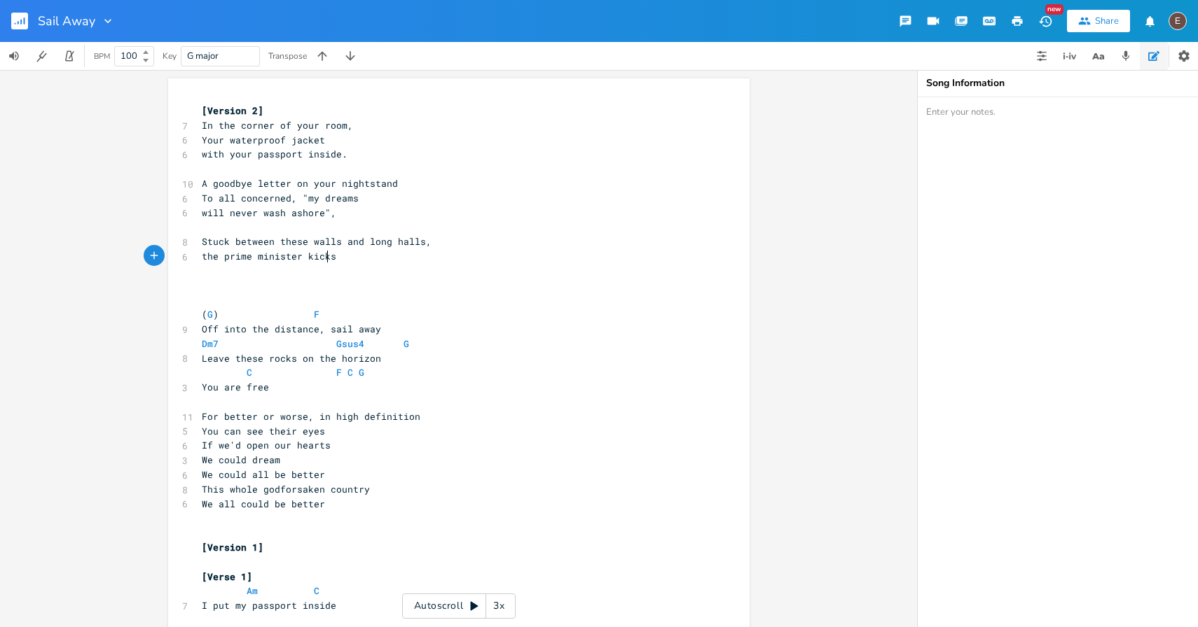
click at [331, 261] on span "the prime minister kicks" at bounding box center [269, 256] width 134 height 13
type textarea ","
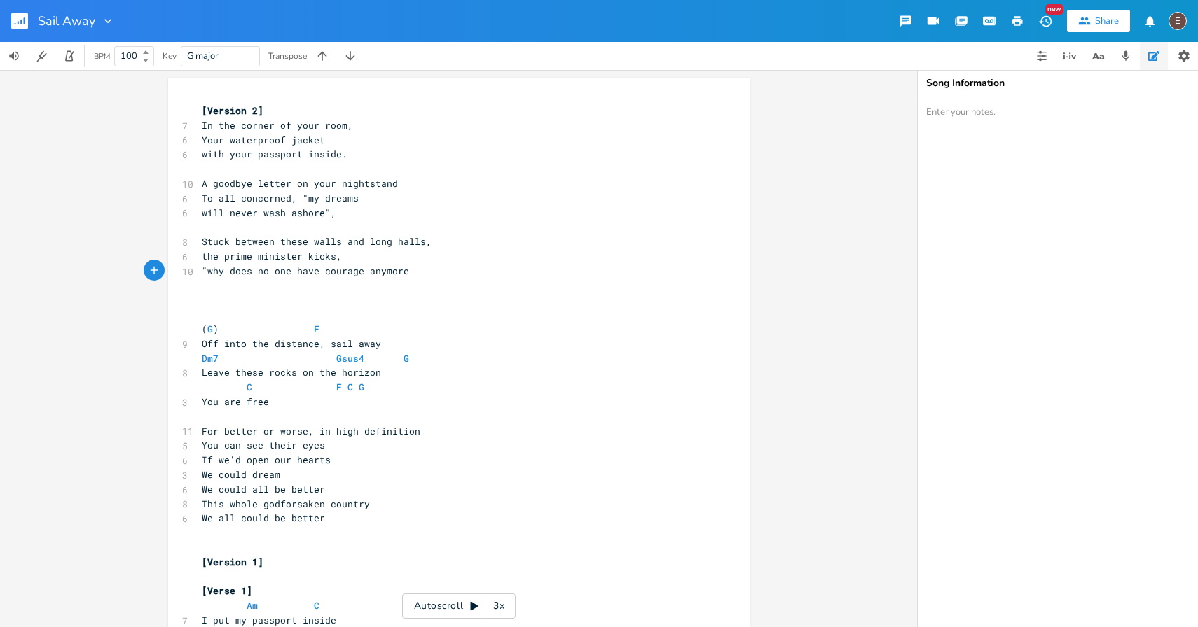
type textarea ""why does no one have courage anymore""
click at [321, 259] on span "the prime minister kicks," at bounding box center [272, 256] width 140 height 13
type textarea "kicks"
click at [321, 259] on span "the prime minister kicks," at bounding box center [272, 256] width 140 height 13
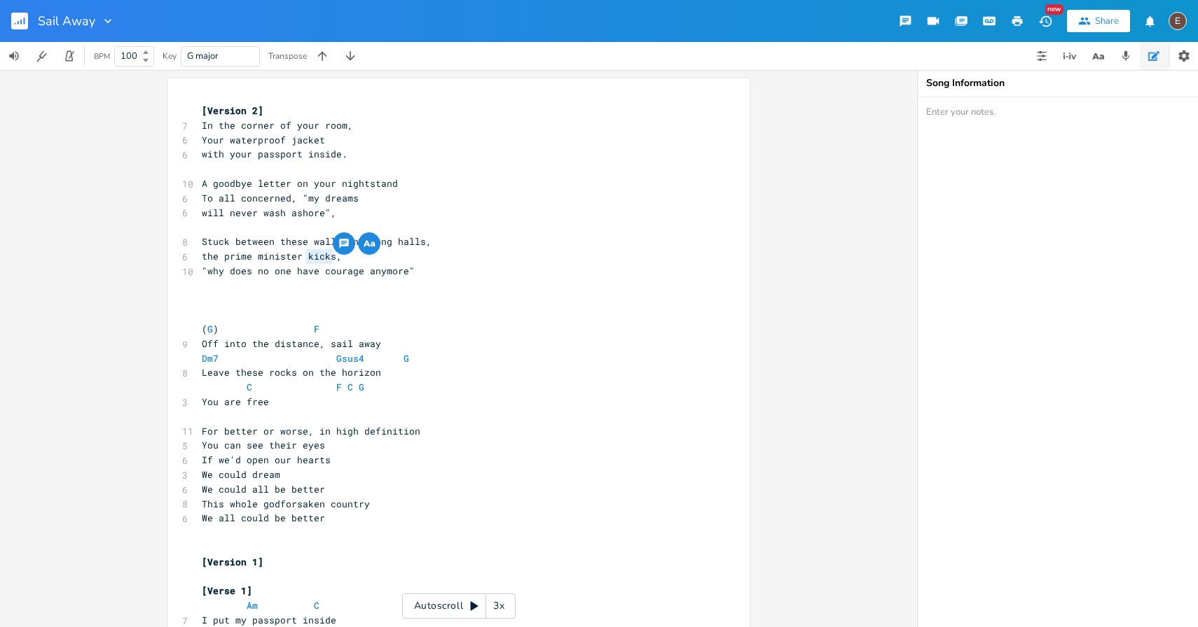
click at [358, 270] on span ""why does no one have courage anymore"" at bounding box center [308, 271] width 213 height 13
drag, startPoint x: 400, startPoint y: 272, endPoint x: 202, endPoint y: 275, distance: 198.2
click at [202, 275] on span ""why does no one have courage anymore"" at bounding box center [308, 271] width 213 height 13
type textarea "theres"
type textarea "'s no courage in this country"
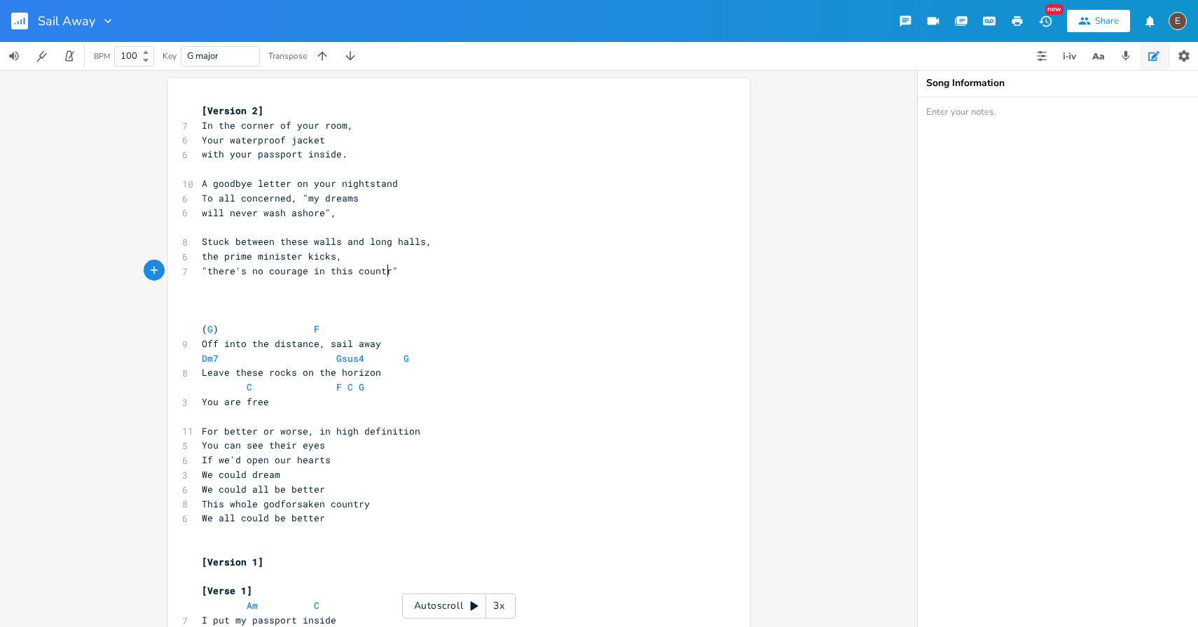
scroll to position [0, 116]
click at [491, 254] on pre "the prime minister kicks," at bounding box center [452, 256] width 506 height 15
click at [492, 265] on pre ""there's no courage in this country"" at bounding box center [452, 271] width 506 height 15
click at [417, 242] on span "Stuck between these walls and long halls," at bounding box center [317, 241] width 230 height 13
click at [436, 239] on pre "Stuck between these walls and long halls," at bounding box center [452, 242] width 506 height 15
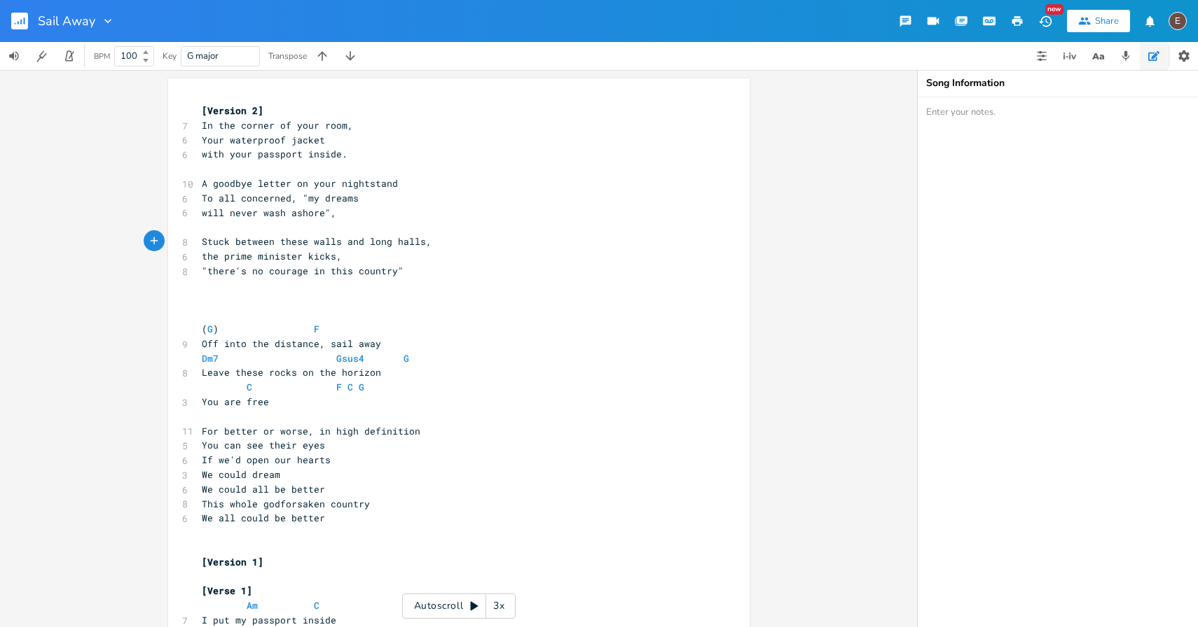
click at [324, 258] on span "the prime minister kicks," at bounding box center [272, 256] width 140 height 13
type textarea "kicks"
click at [324, 258] on span "the prime minister kicks," at bounding box center [272, 256] width 140 height 13
click at [401, 261] on pre "the prime minister kicks," at bounding box center [452, 256] width 506 height 15
type textarea "prime minister kicks,"
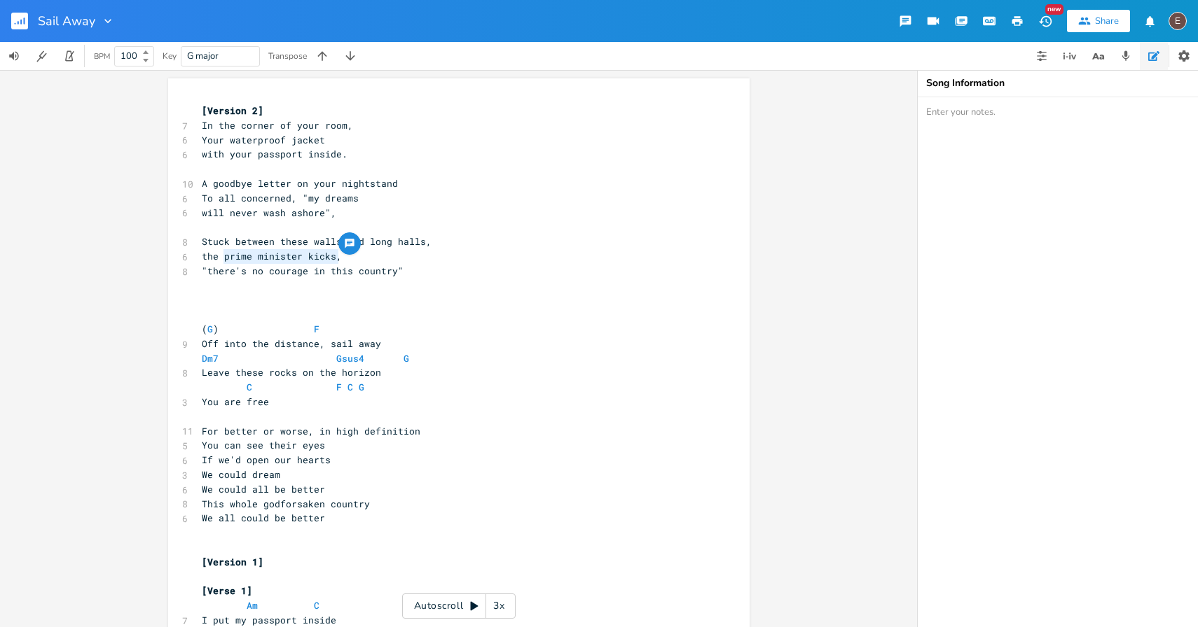
drag, startPoint x: 354, startPoint y: 253, endPoint x: 218, endPoint y: 254, distance: 136.6
click at [218, 254] on pre "the prime minister kicks," at bounding box center [452, 256] width 506 height 15
click at [313, 260] on span "the prime minister kicks," at bounding box center [272, 256] width 140 height 13
click at [327, 258] on span "the prime minister kicks," at bounding box center [272, 256] width 140 height 13
drag, startPoint x: 335, startPoint y: 258, endPoint x: 197, endPoint y: 258, distance: 138.0
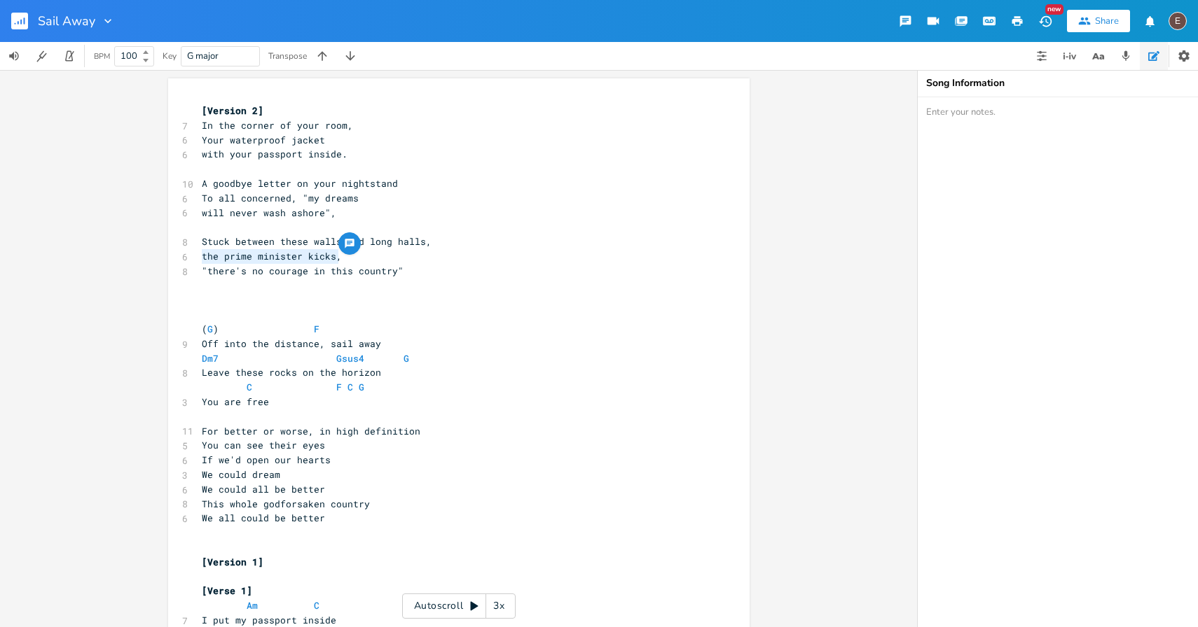
click at [199, 258] on pre "the prime minister kicks," at bounding box center [452, 256] width 506 height 15
type textarea "our leader speaks on tV"
type textarea "tV"
type textarea "TV"
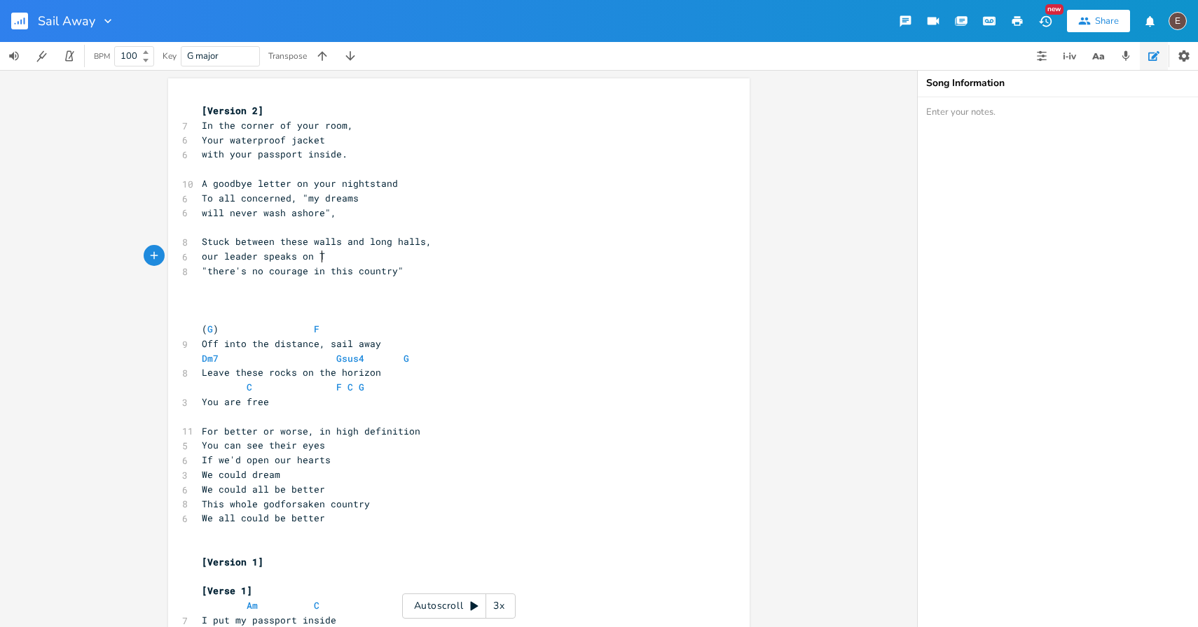
scroll to position [0, 11]
click at [405, 268] on pre ""there's no courage in this country"" at bounding box center [452, 271] width 506 height 15
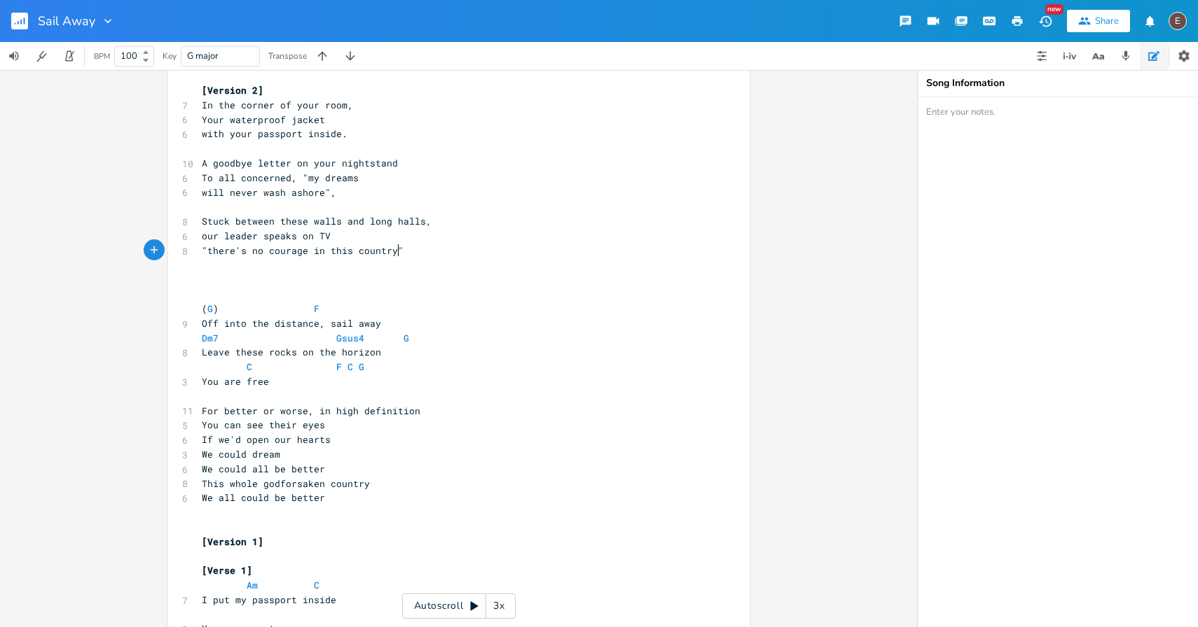
scroll to position [0, 0]
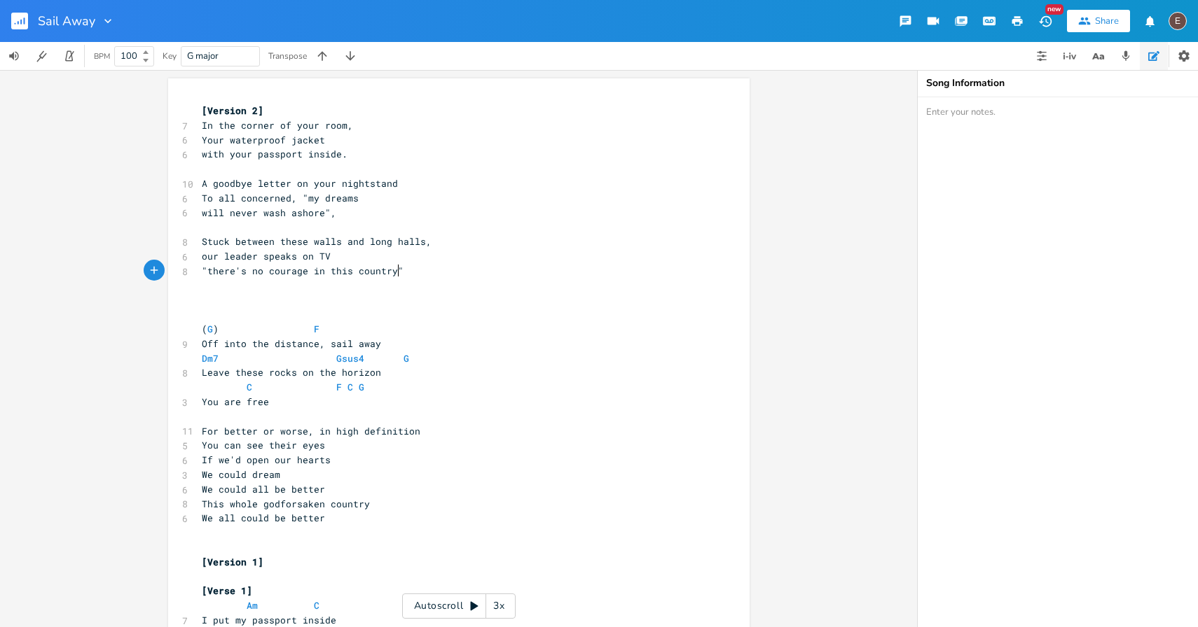
click at [438, 433] on pre "For better or worse, in high definition" at bounding box center [452, 431] width 506 height 15
click at [384, 284] on pre "​" at bounding box center [452, 286] width 506 height 15
click at [374, 300] on pre "​" at bounding box center [452, 300] width 506 height 15
click at [340, 292] on pre "​" at bounding box center [452, 286] width 506 height 15
click at [323, 307] on pre "​" at bounding box center [452, 314] width 506 height 15
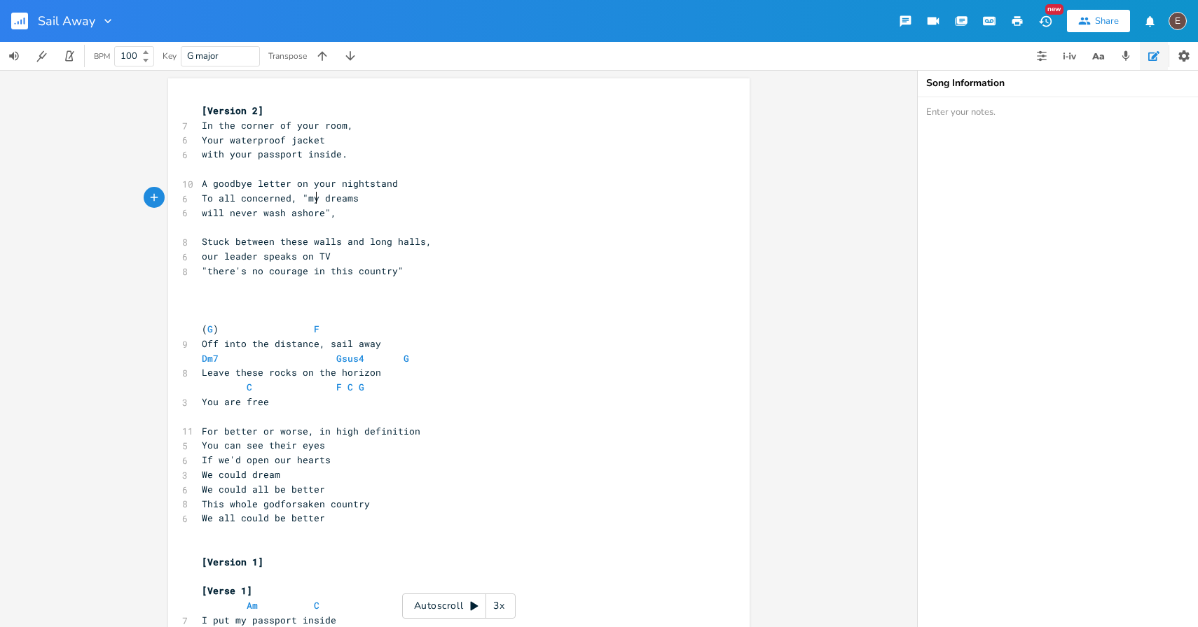
click at [311, 196] on span "To all concerned, "my dreams" at bounding box center [280, 198] width 157 height 13
type textarea "these"
click at [375, 221] on pre "​" at bounding box center [452, 227] width 506 height 15
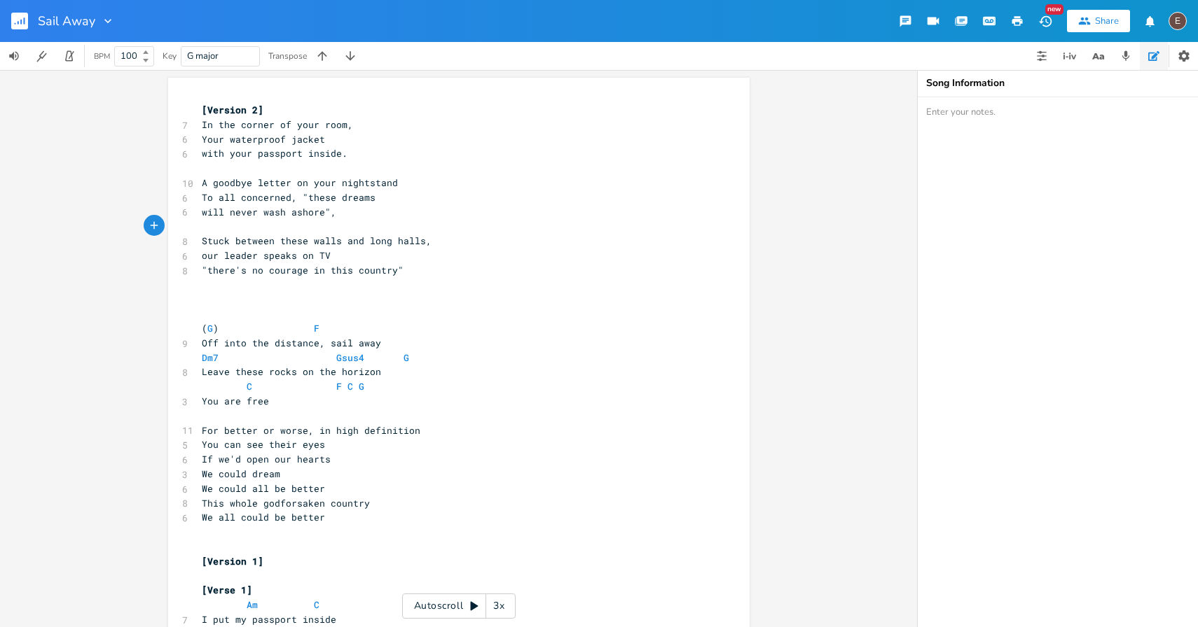
scroll to position [0, 0]
click at [405, 312] on pre "​" at bounding box center [452, 314] width 506 height 15
click at [409, 302] on pre "​" at bounding box center [452, 300] width 506 height 15
type textarea "If nothing else, I'll sail my life away."
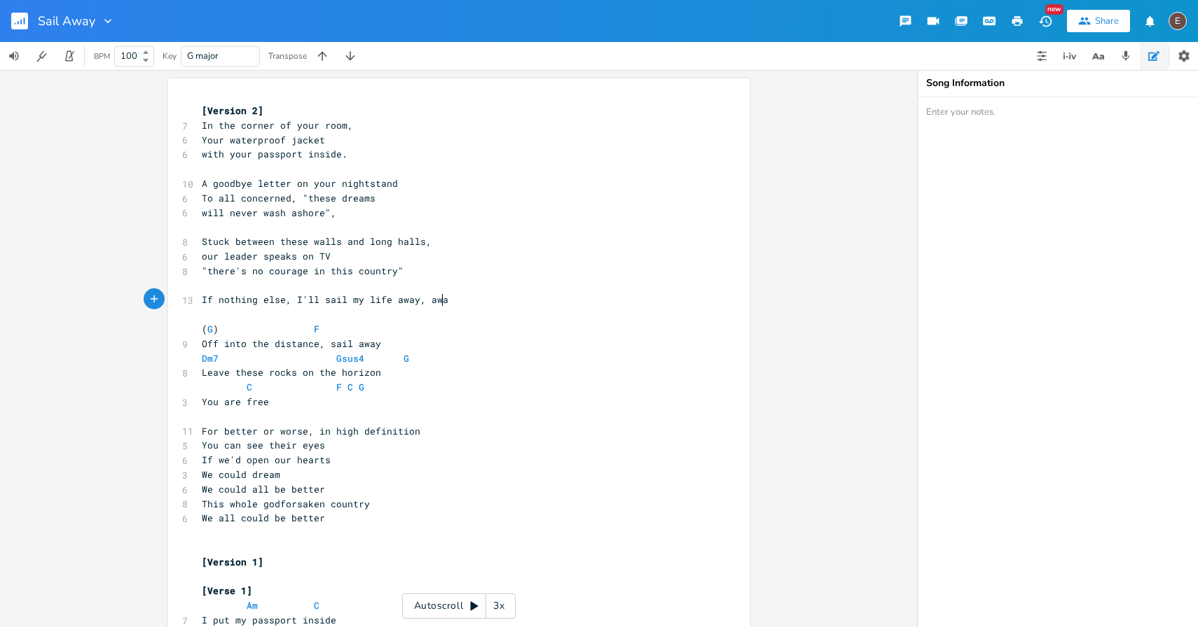
type textarea ", away."
click at [202, 300] on span "If nothing else, I'll sail my life away, away." at bounding box center [331, 299] width 258 height 13
click at [382, 299] on span "If nothing else, I'll sail my life away, away." at bounding box center [331, 299] width 258 height 13
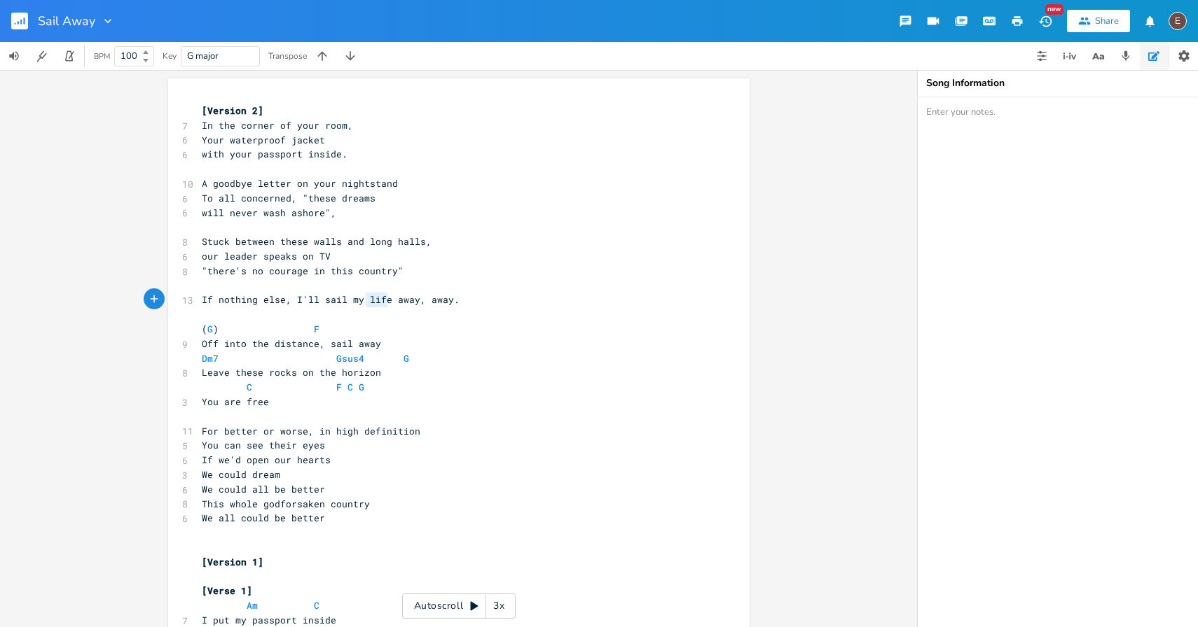
click at [382, 299] on span "If nothing else, I'll sail my life away, away." at bounding box center [331, 299] width 258 height 13
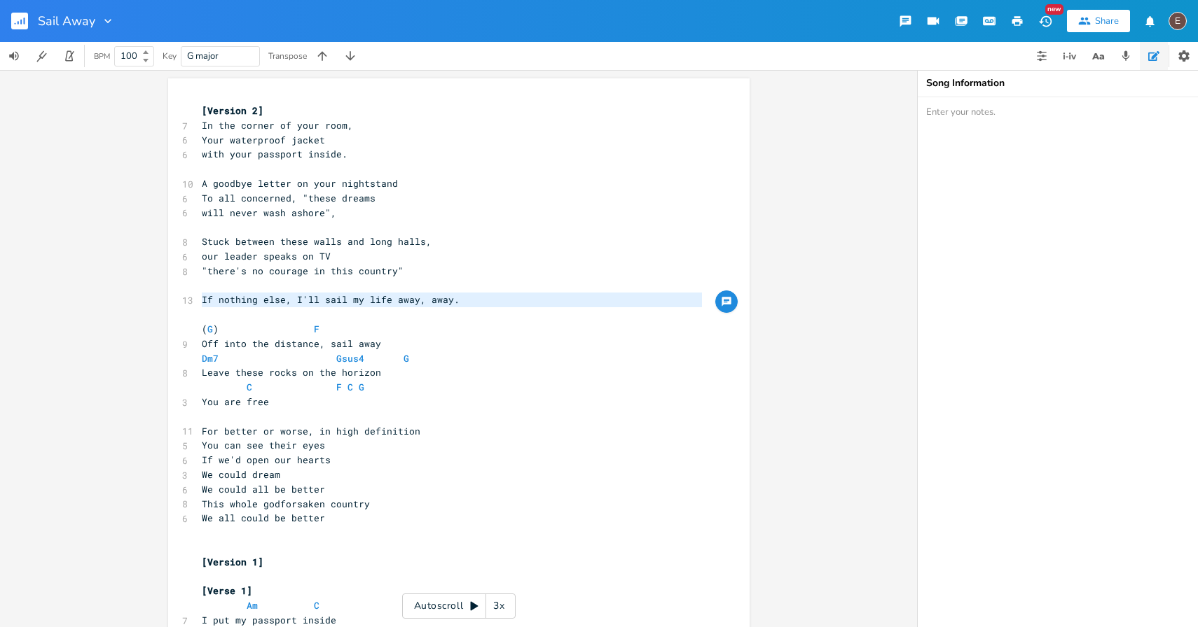
type textarea "If nothing else, I'll sail my life away, away."
click at [454, 305] on pre "If nothing else, I'll sail my life away, away." at bounding box center [452, 300] width 506 height 15
type textarea "If nothing else, I'll sail my life away, away."
drag, startPoint x: 478, startPoint y: 298, endPoint x: 200, endPoint y: 298, distance: 278.0
click at [200, 298] on pre "If nothing else, I'll sail my life away, away." at bounding box center [452, 300] width 506 height 15
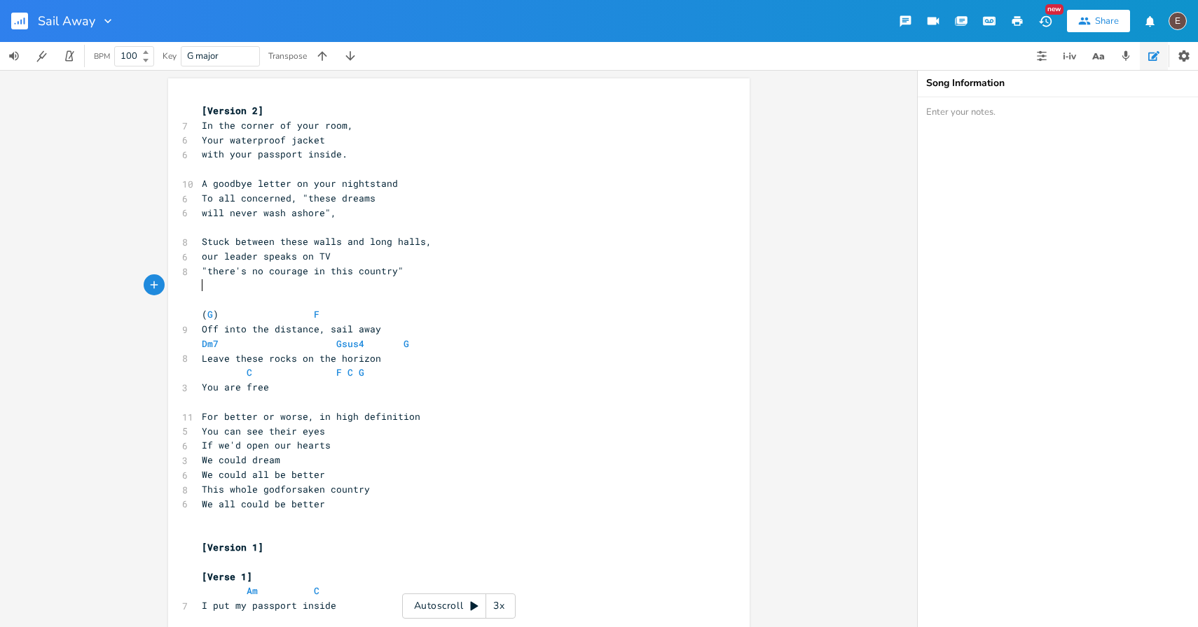
click at [340, 221] on pre "​" at bounding box center [452, 227] width 506 height 15
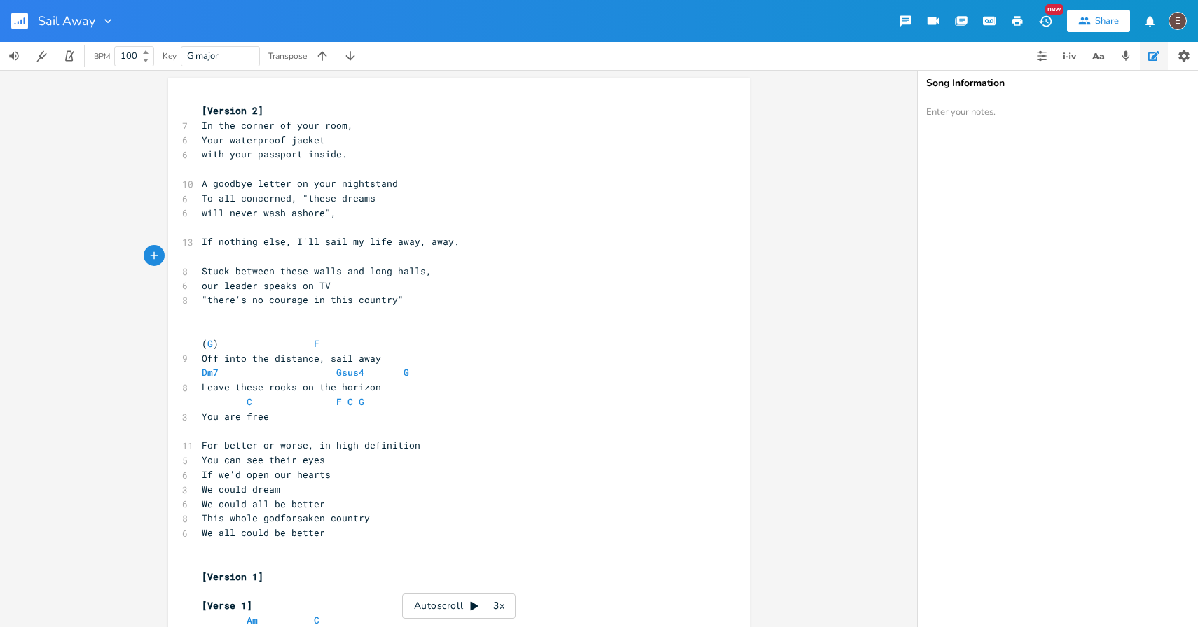
click at [443, 250] on pre "​" at bounding box center [452, 256] width 506 height 15
click at [492, 245] on pre "If nothing else, I'll sail my life away, away." at bounding box center [452, 242] width 506 height 15
click at [429, 312] on pre "​" at bounding box center [452, 314] width 506 height 15
click at [242, 416] on span "You are free" at bounding box center [235, 416] width 67 height 13
type textarea "(finally)"
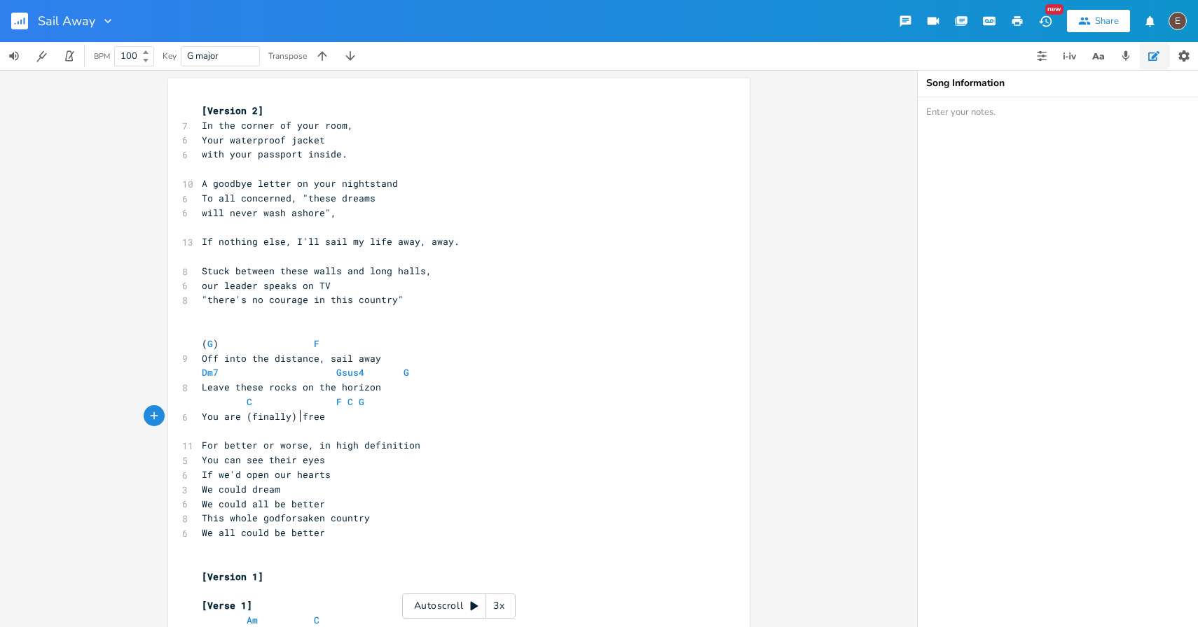
scroll to position [0, 33]
click at [454, 428] on pre "​" at bounding box center [452, 431] width 506 height 15
click at [441, 419] on pre "You are (finally) free" at bounding box center [452, 417] width 506 height 15
type textarea "If nothing else, I'll sail my life away, away."
drag, startPoint x: 452, startPoint y: 242, endPoint x: 168, endPoint y: 239, distance: 283.6
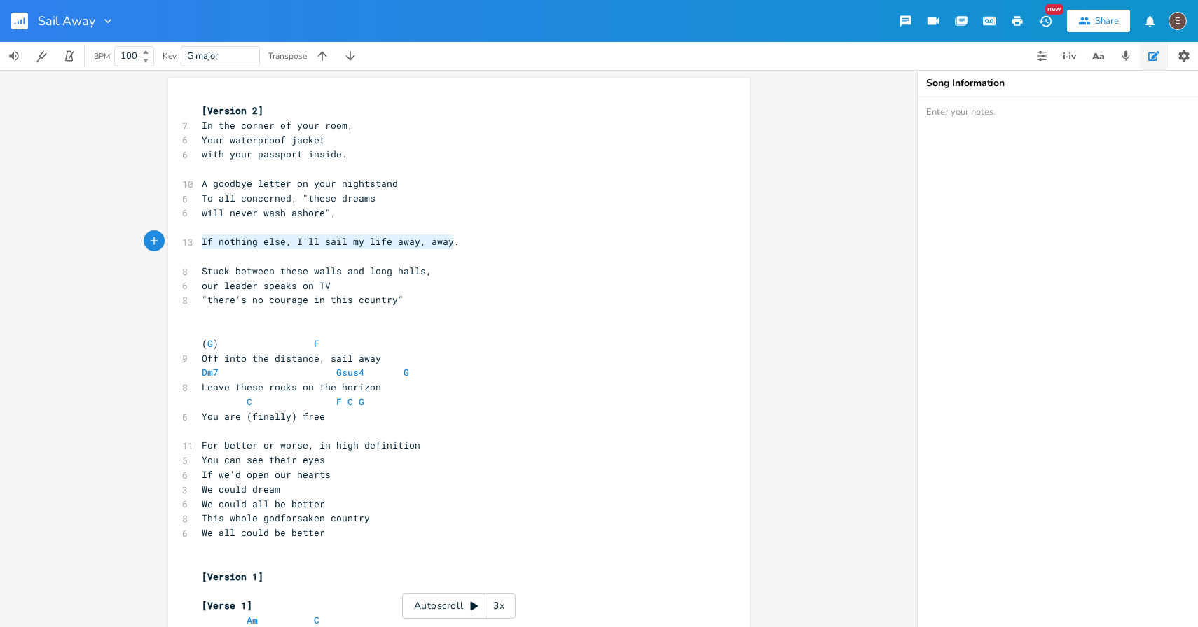
click at [414, 300] on pre ""there's no courage in this country"" at bounding box center [452, 300] width 506 height 15
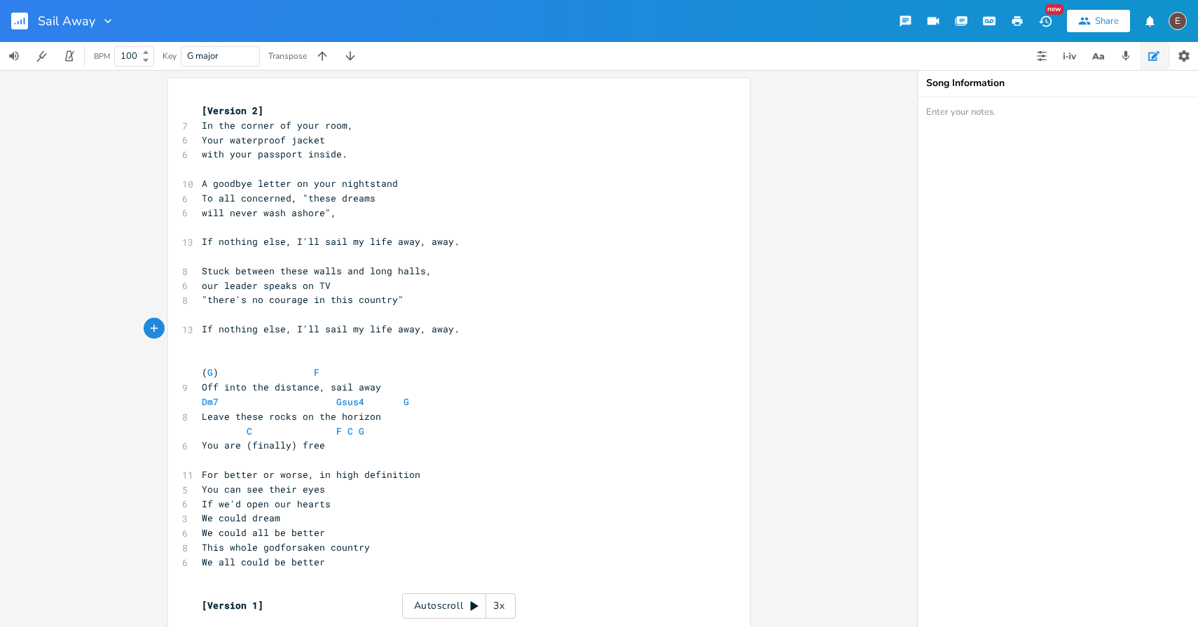
click at [340, 334] on span "If nothing else, I'll sail my life away, away." at bounding box center [331, 329] width 258 height 13
click at [520, 345] on pre "​" at bounding box center [452, 344] width 506 height 15
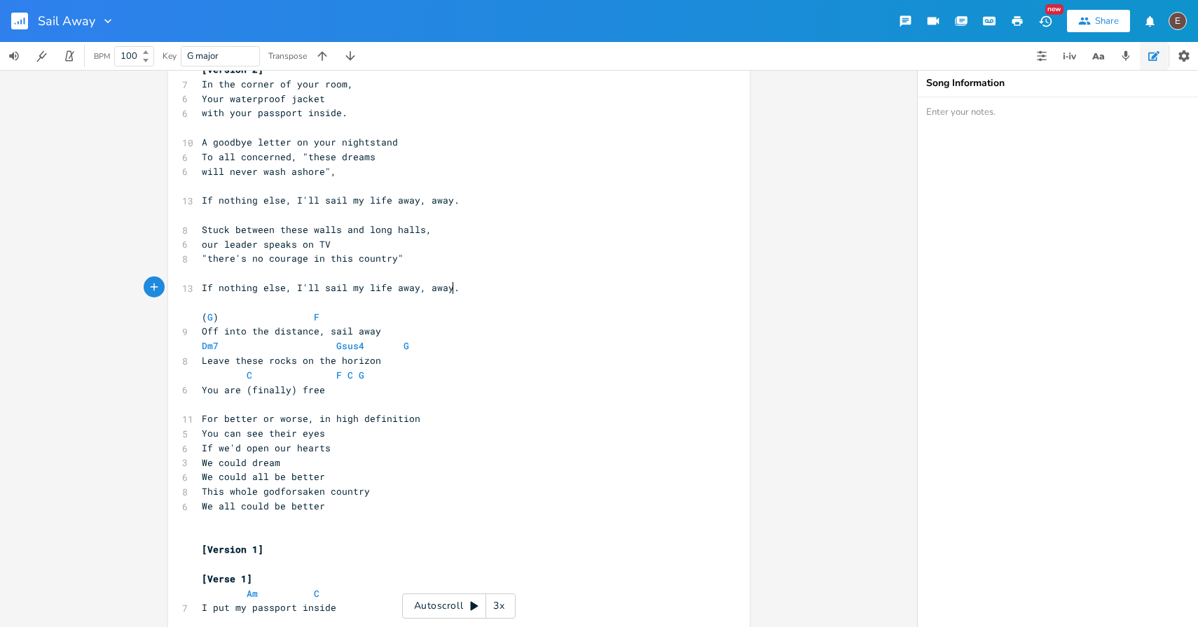
scroll to position [119, 0]
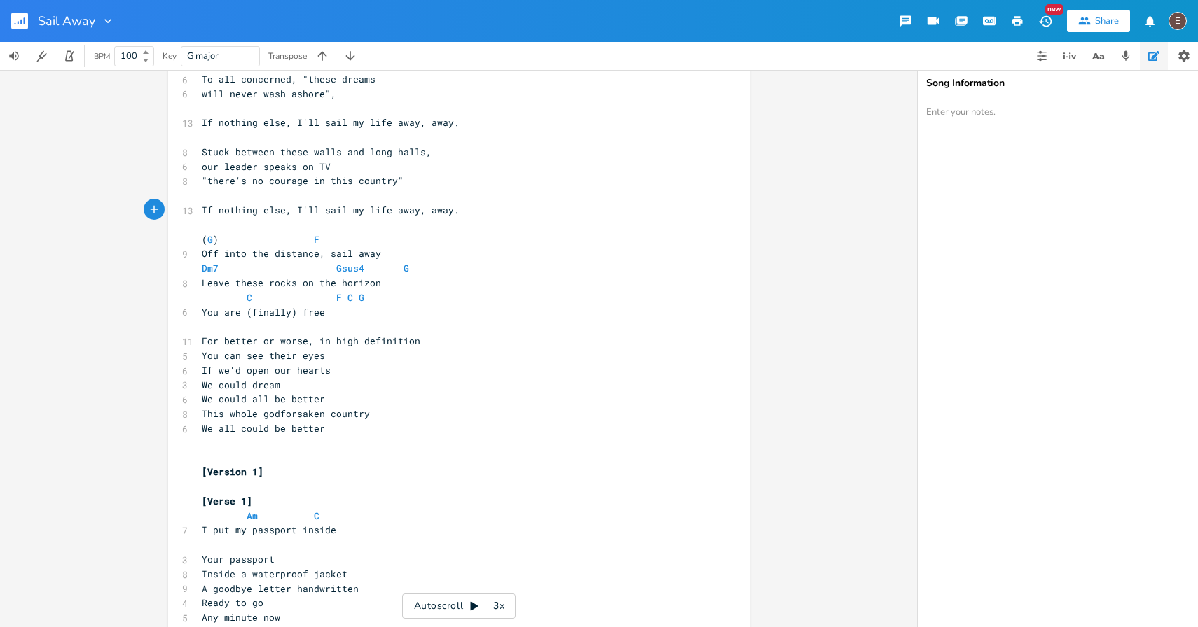
click at [457, 368] on pre "If we'd open our hearts" at bounding box center [452, 370] width 506 height 15
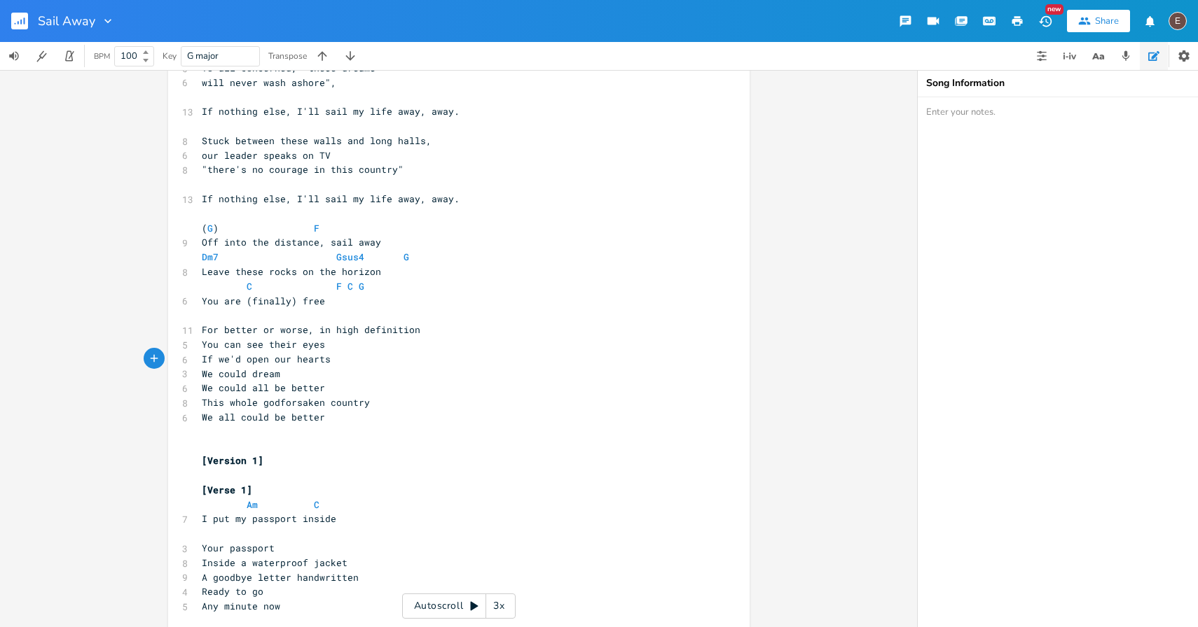
scroll to position [0, 0]
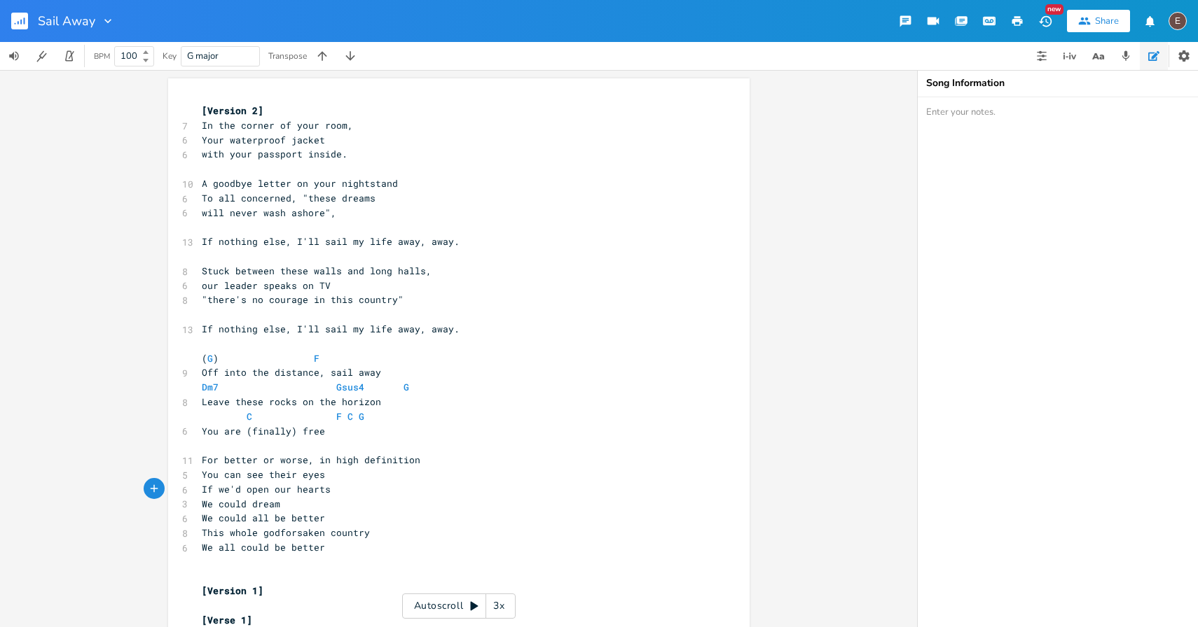
click at [1022, 22] on icon "button" at bounding box center [1017, 21] width 11 height 10
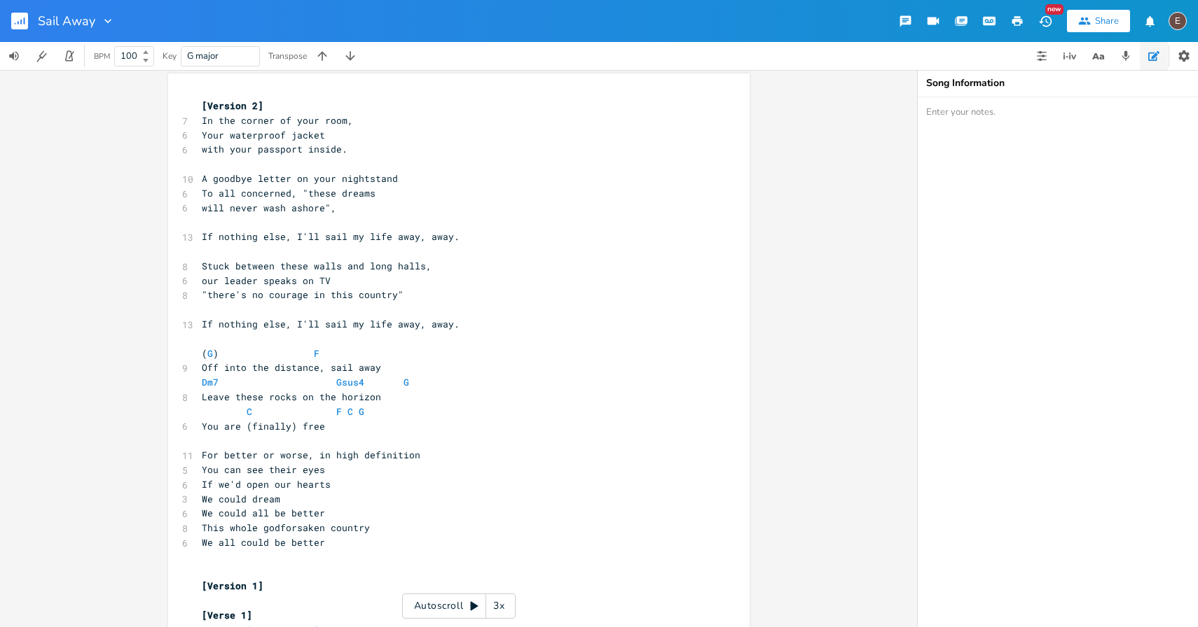
scroll to position [6, 0]
click at [461, 321] on pre "If nothing else, I'll sail my life away, away." at bounding box center [452, 324] width 506 height 15
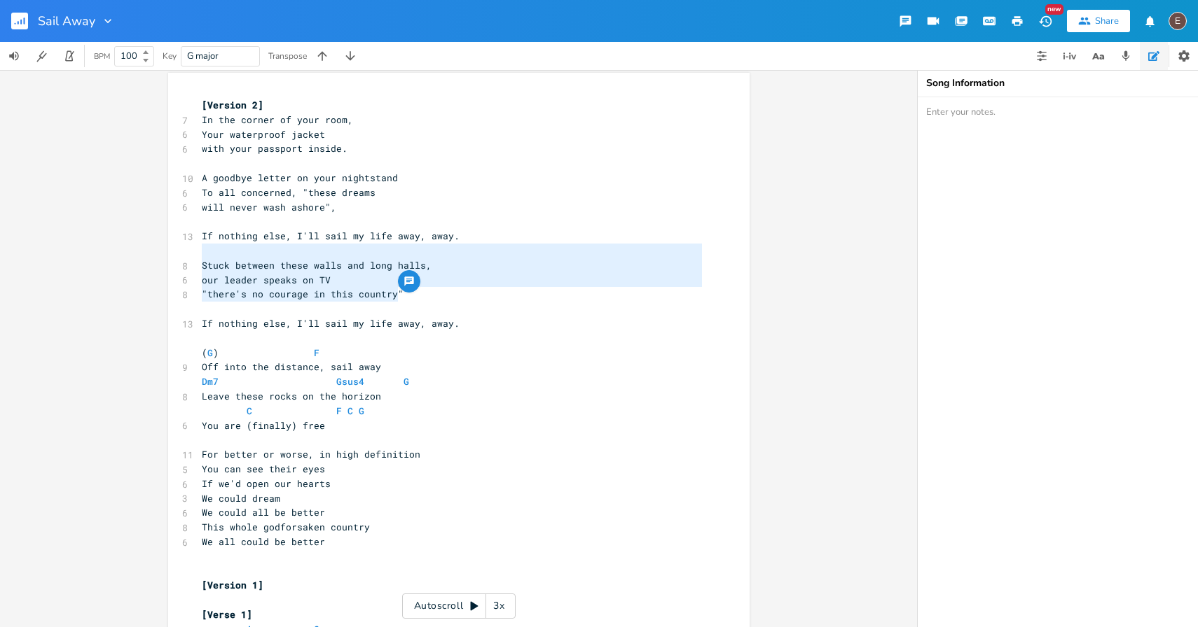
type textarea "our leader speaks on TV "there's no courage in this country""
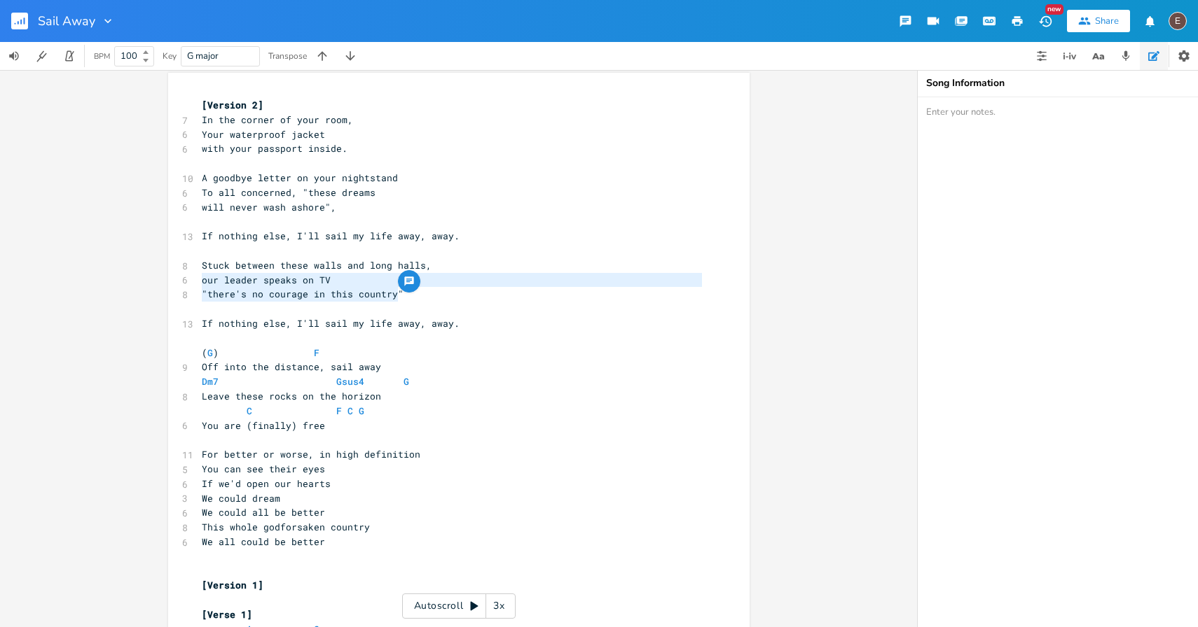
drag, startPoint x: 424, startPoint y: 300, endPoint x: 182, endPoint y: 274, distance: 243.0
click at [462, 324] on pre "If nothing else, I'll sail my life away, away." at bounding box center [452, 324] width 506 height 15
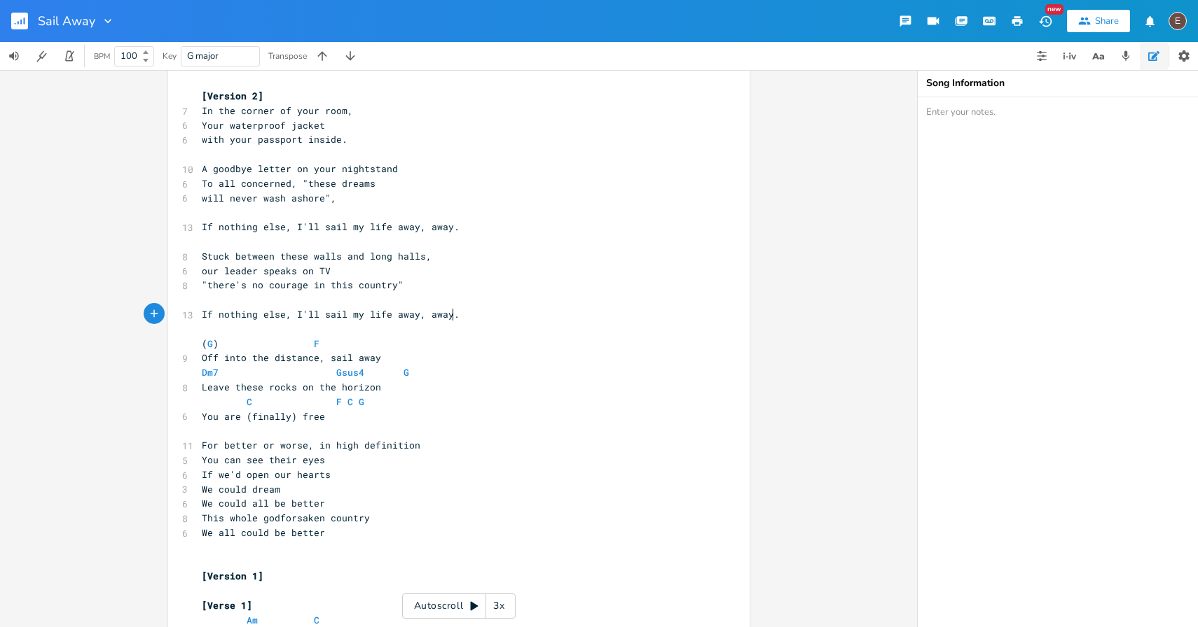
scroll to position [26, 0]
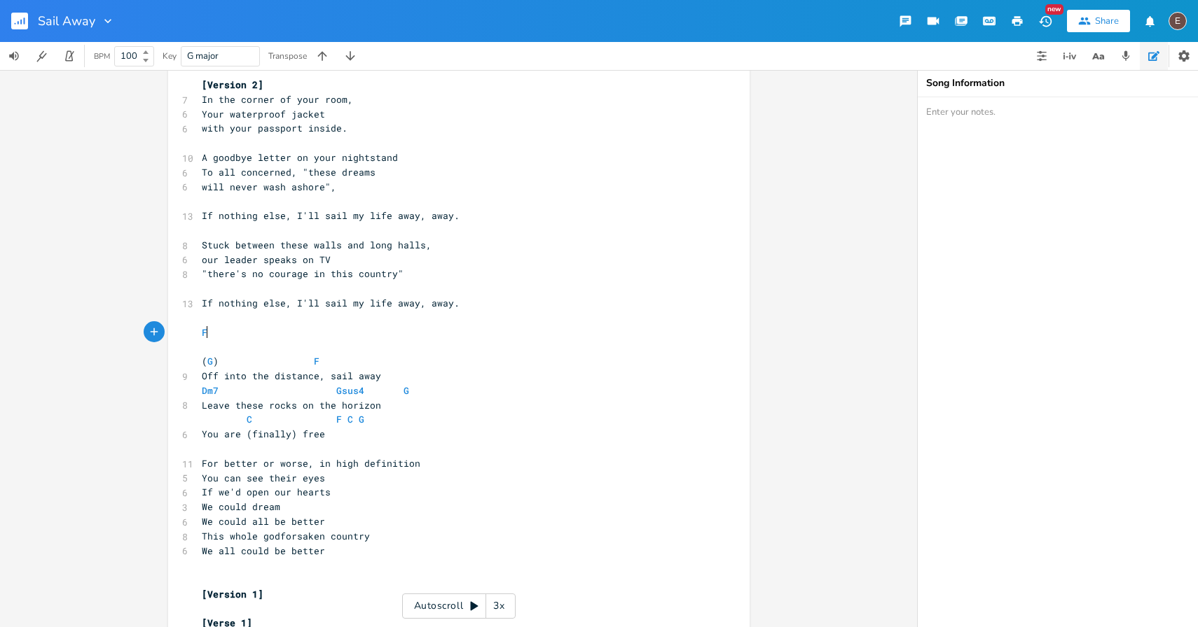
type textarea "Fa"
type textarea "My failed attempt, I was a refugee"
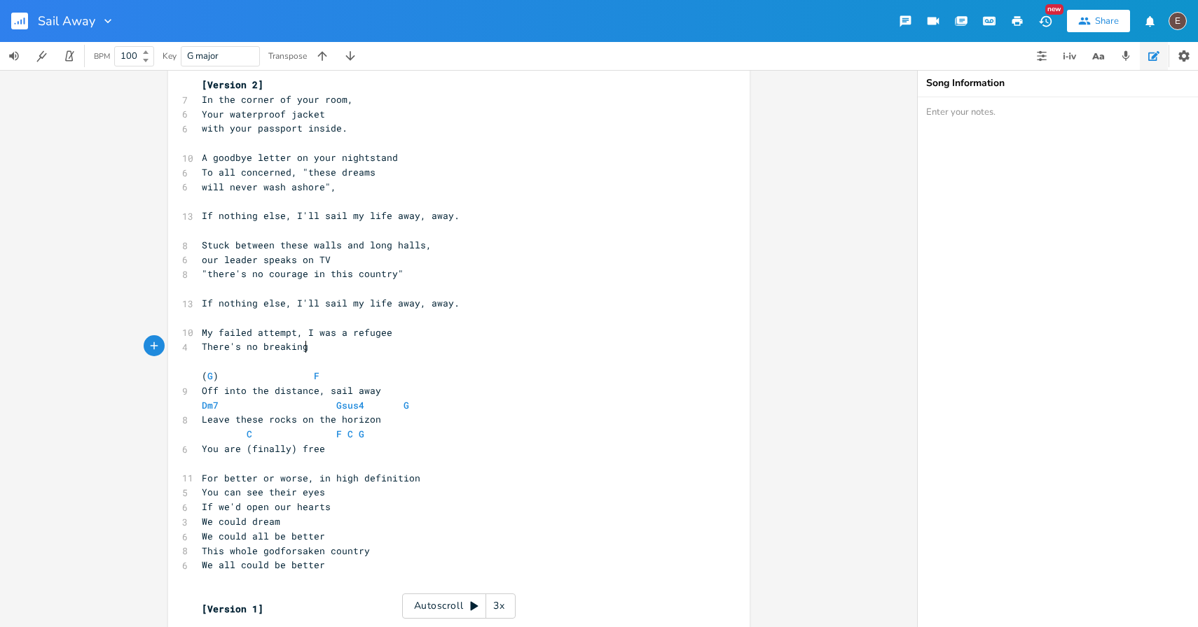
type textarea "There's no breaking"
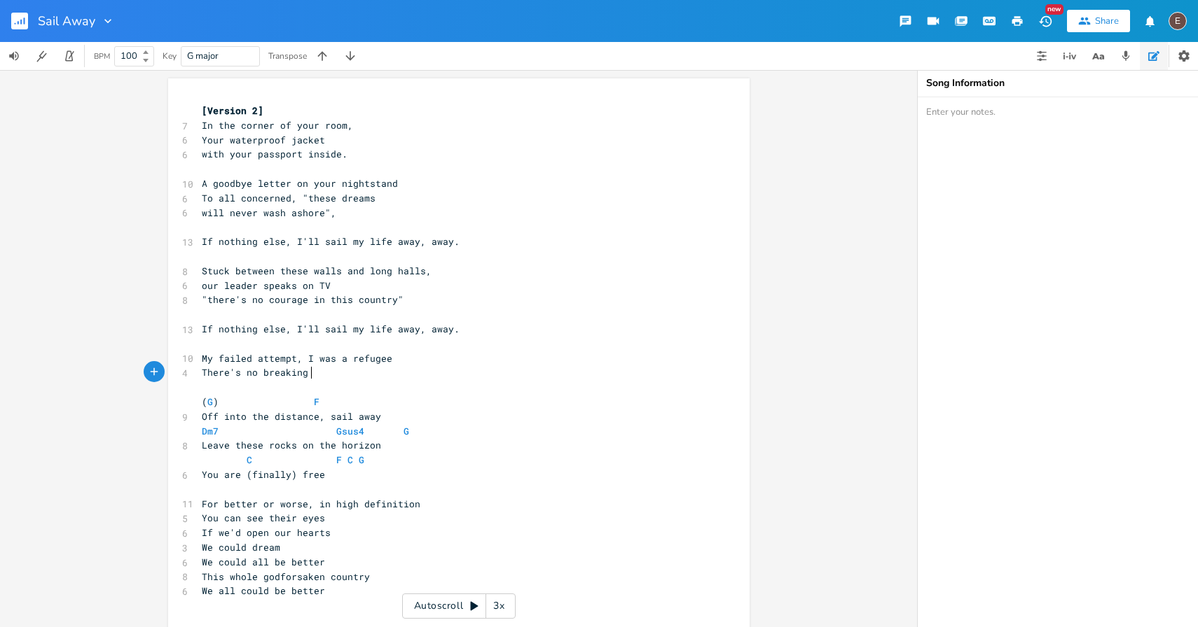
scroll to position [29, 0]
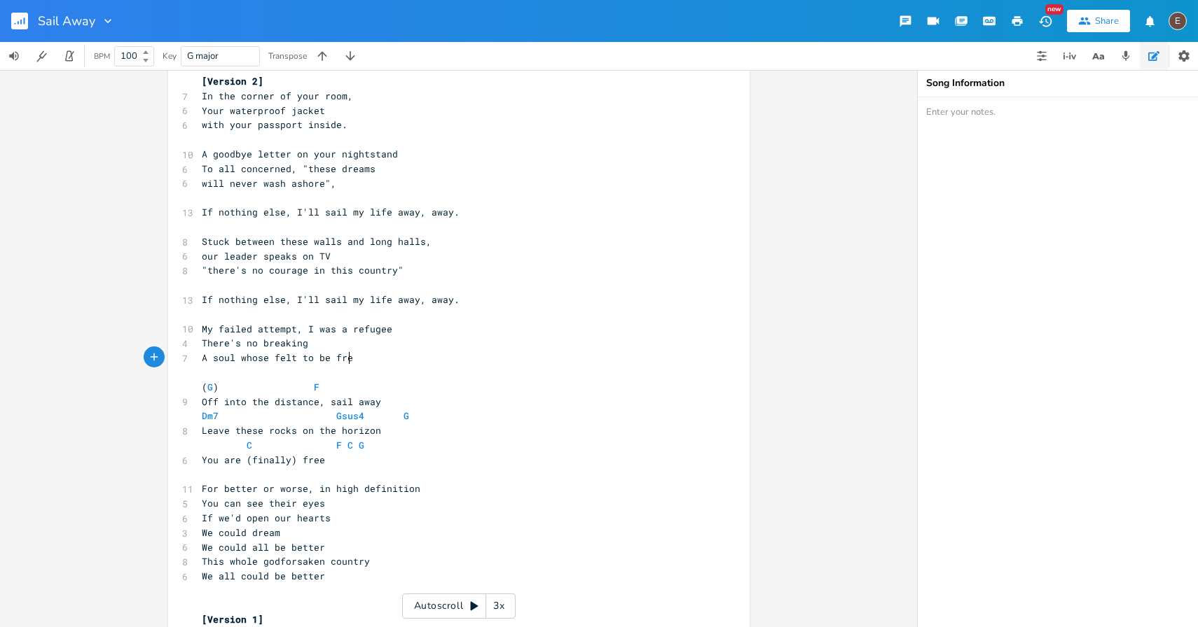
type textarea "A soul whose felt to be free"
click at [356, 345] on pre "There's no breaking" at bounding box center [452, 343] width 506 height 15
type textarea "My failed attempt,"
drag, startPoint x: 299, startPoint y: 330, endPoint x: 188, endPoint y: 331, distance: 111.4
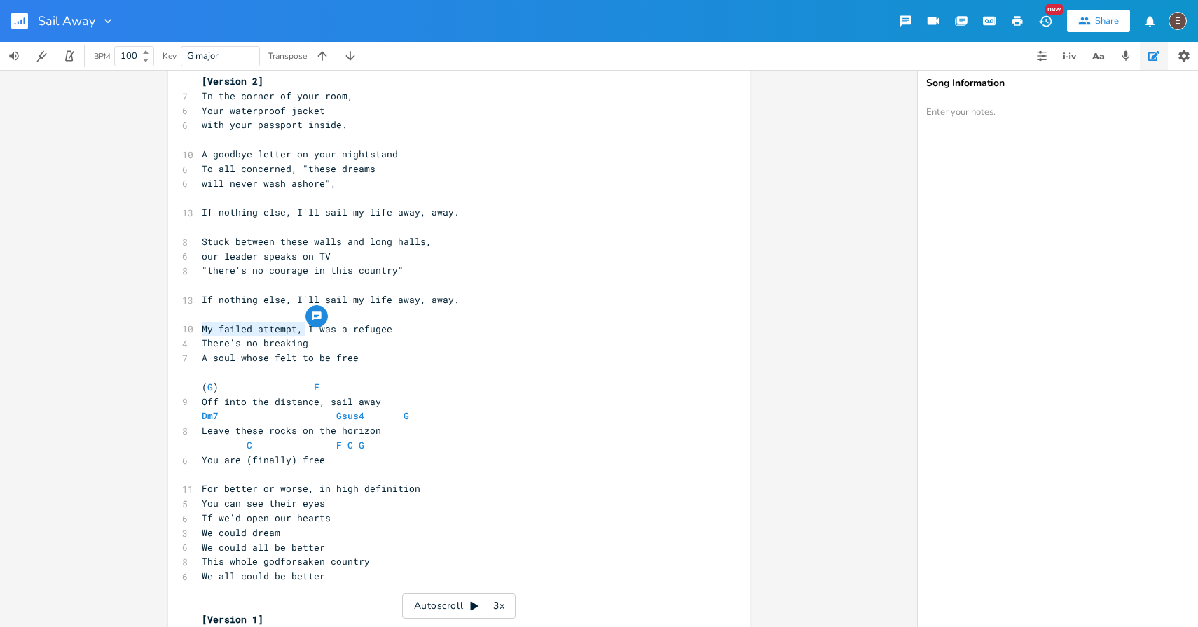
click at [199, 331] on div "10 My failed attempt, I was a refugee" at bounding box center [452, 329] width 506 height 15
click at [282, 321] on pre "​" at bounding box center [452, 314] width 506 height 15
type textarea "failed attempt,"
drag, startPoint x: 300, startPoint y: 331, endPoint x: 215, endPoint y: 327, distance: 84.8
click at [215, 327] on span "My failed attempt, I was a refugee" at bounding box center [297, 329] width 190 height 13
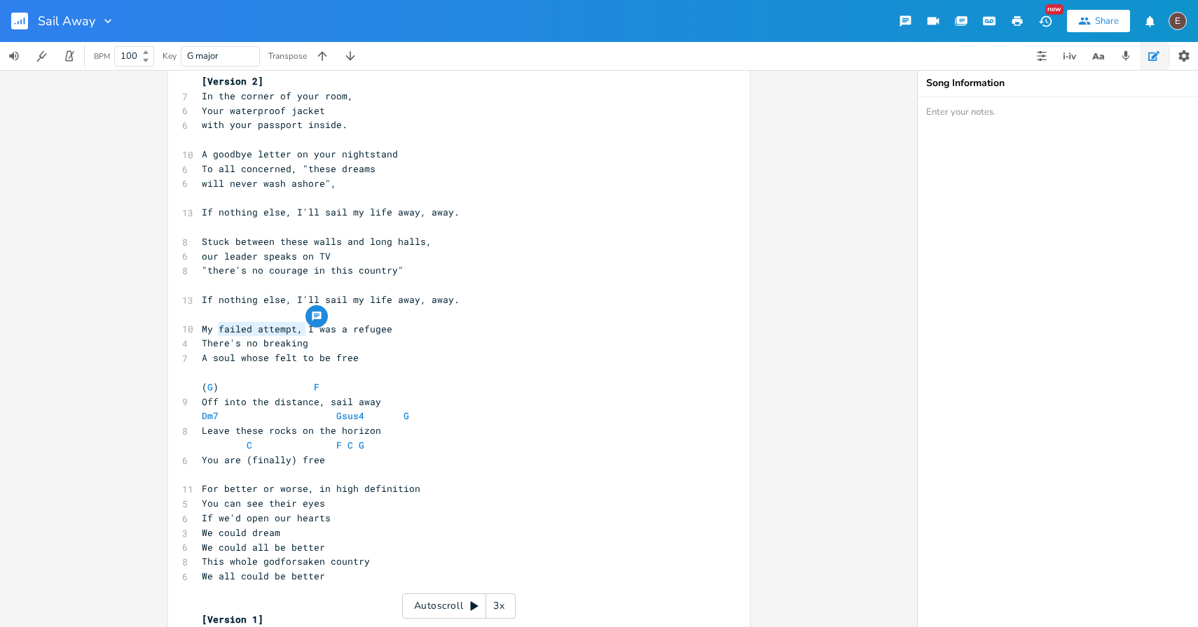
click at [351, 326] on span "My failed attempt, I was a refugee" at bounding box center [297, 329] width 190 height 13
click at [361, 324] on span "My failed attempt, I was a refugee" at bounding box center [297, 329] width 190 height 13
type textarea "refugee"
click at [282, 319] on pre "​" at bounding box center [452, 314] width 506 height 15
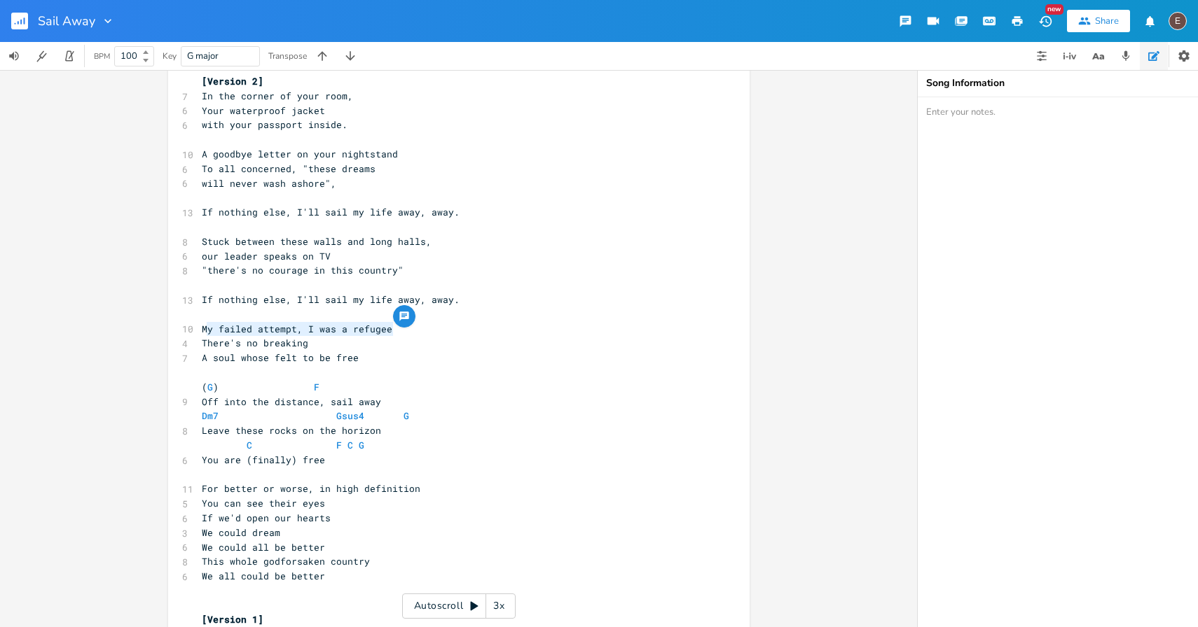
type textarea "My failed attempt, I was a refugee"
drag, startPoint x: 390, startPoint y: 331, endPoint x: 188, endPoint y: 333, distance: 201.7
click at [267, 340] on span "There's no breaking" at bounding box center [255, 343] width 106 height 13
click at [202, 326] on span "My failed attempt, I was a refugee" at bounding box center [297, 329] width 190 height 13
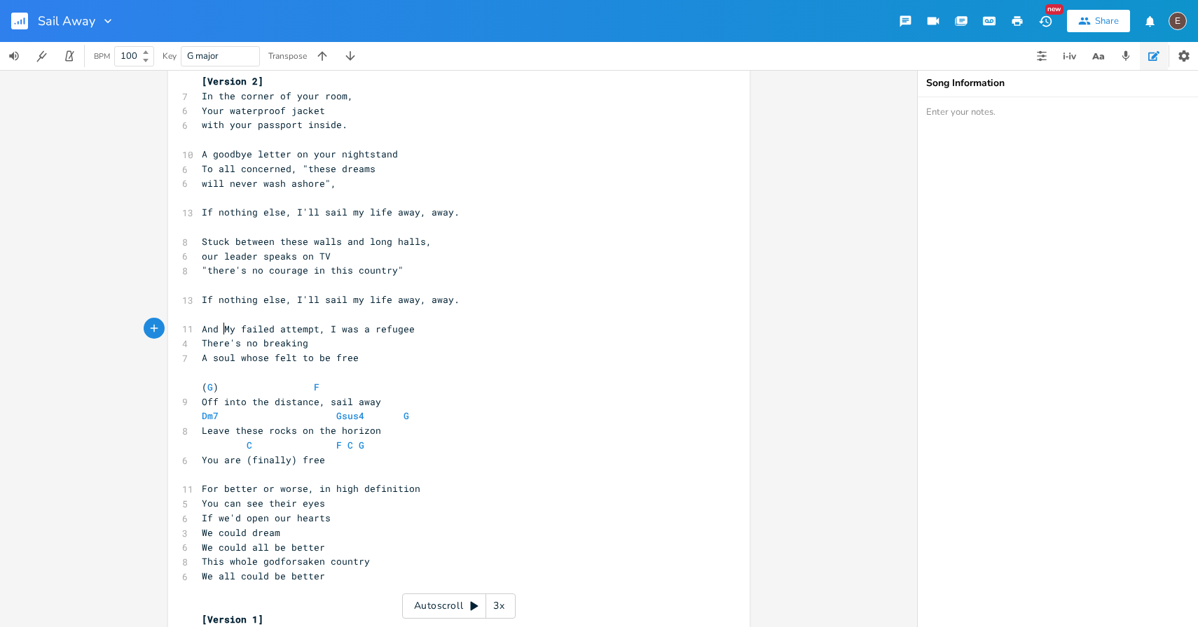
type textarea "And th"
type textarea "when I ran, I was a r"
type textarea "fugitive"
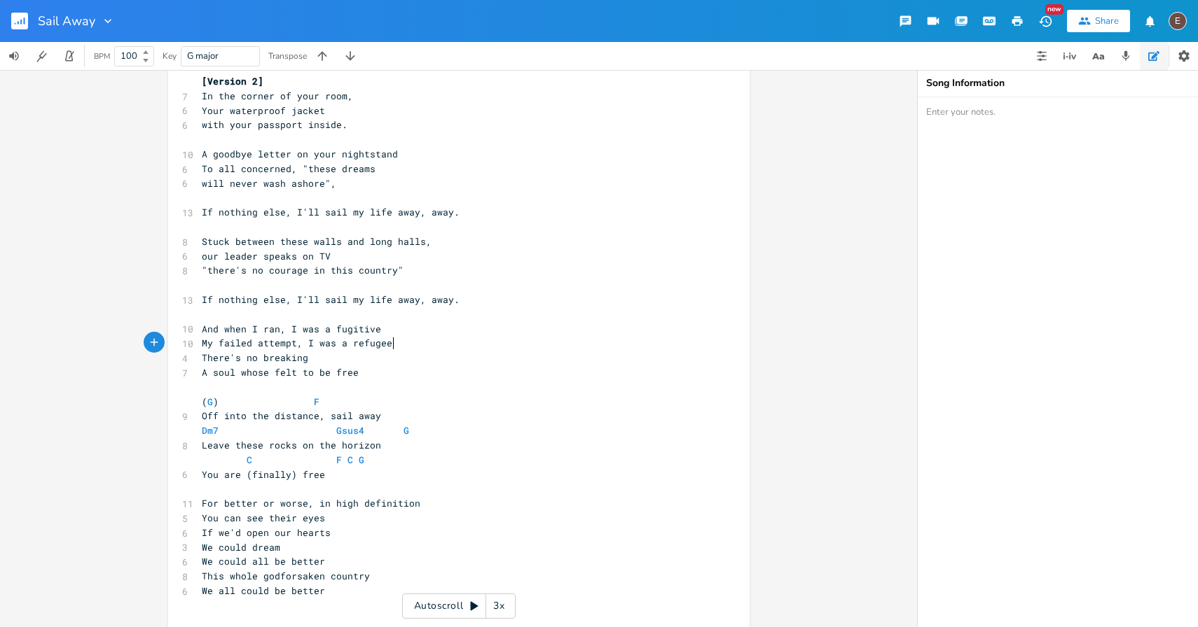
type textarea "My failed attempt, I was a refugee"
drag, startPoint x: 405, startPoint y: 347, endPoint x: 181, endPoint y: 346, distance: 224.1
click at [199, 346] on div "10 My failed attempt, I was a refugee" at bounding box center [452, 343] width 506 height 15
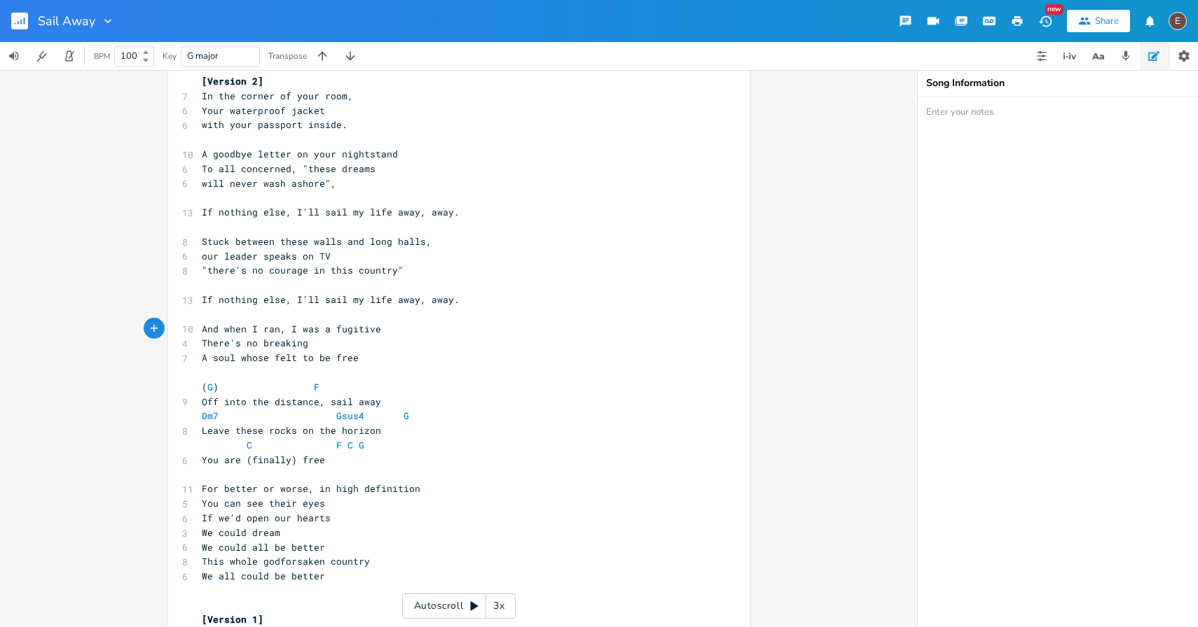
click at [202, 345] on span "There's no breaking" at bounding box center [255, 343] width 106 height 13
type textarea "There's no breaking"
drag, startPoint x: 314, startPoint y: 345, endPoint x: 193, endPoint y: 342, distance: 120.5
click at [363, 302] on span "If nothing else, I'll sail my life away, away." at bounding box center [331, 299] width 258 height 13
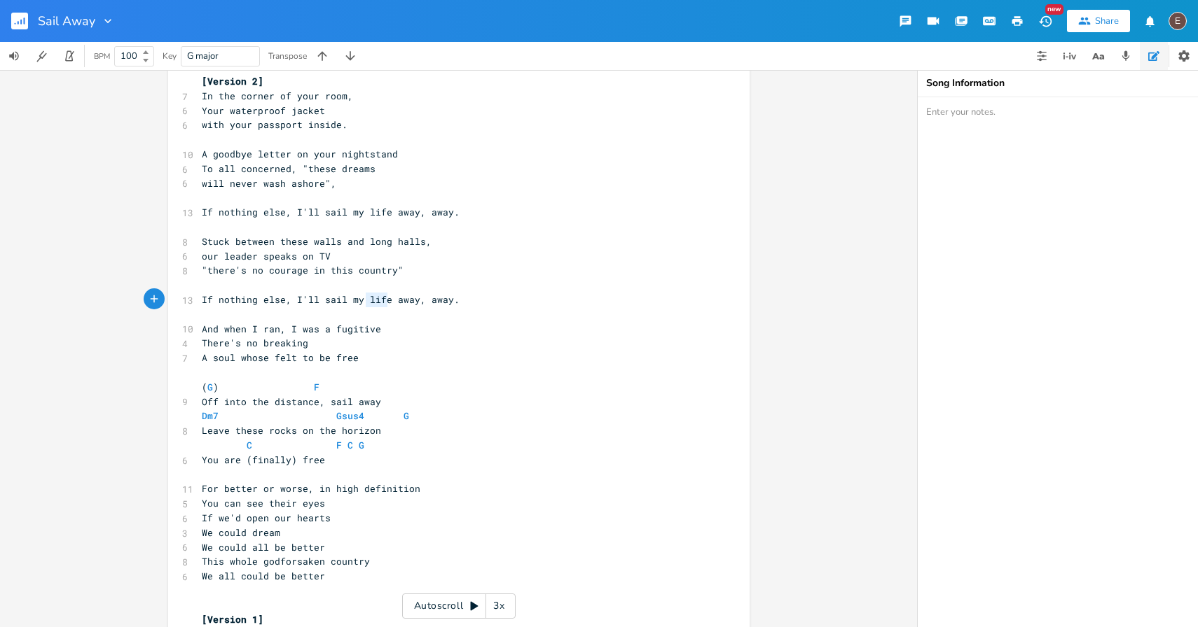
click at [363, 302] on span "If nothing else, I'll sail my life away, away." at bounding box center [331, 299] width 258 height 13
type textarea "If nothing else, I'll sail my life away, away."
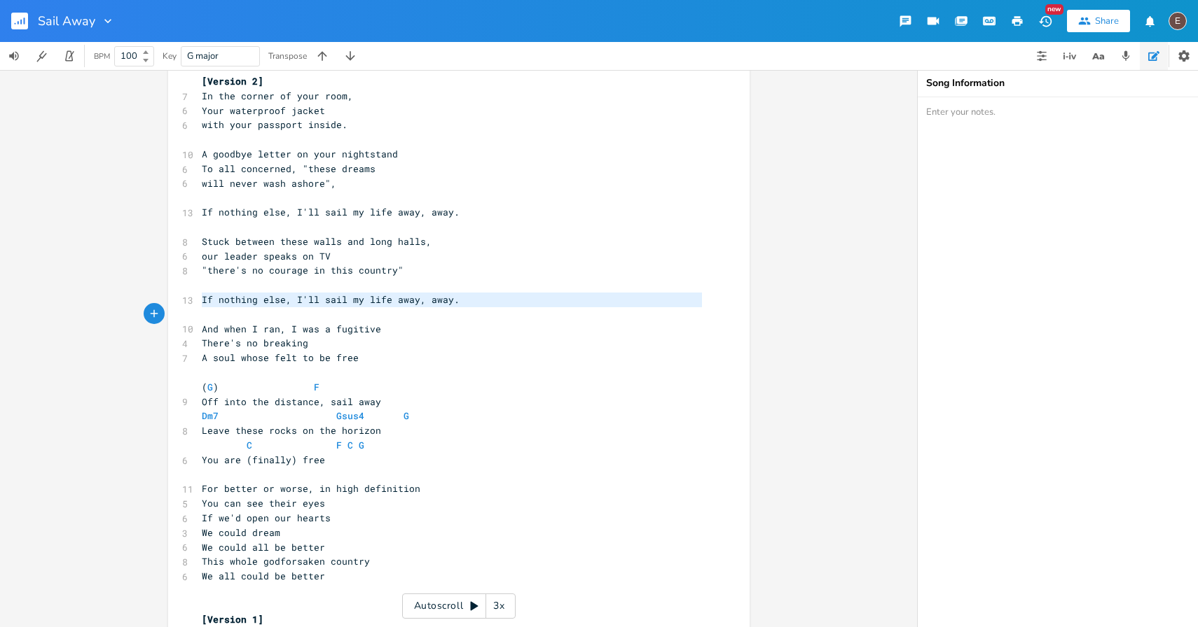
click at [363, 302] on span "If nothing else, I'll sail my life away, away." at bounding box center [331, 299] width 258 height 13
click at [345, 342] on pre "There's no breaking" at bounding box center [452, 343] width 506 height 15
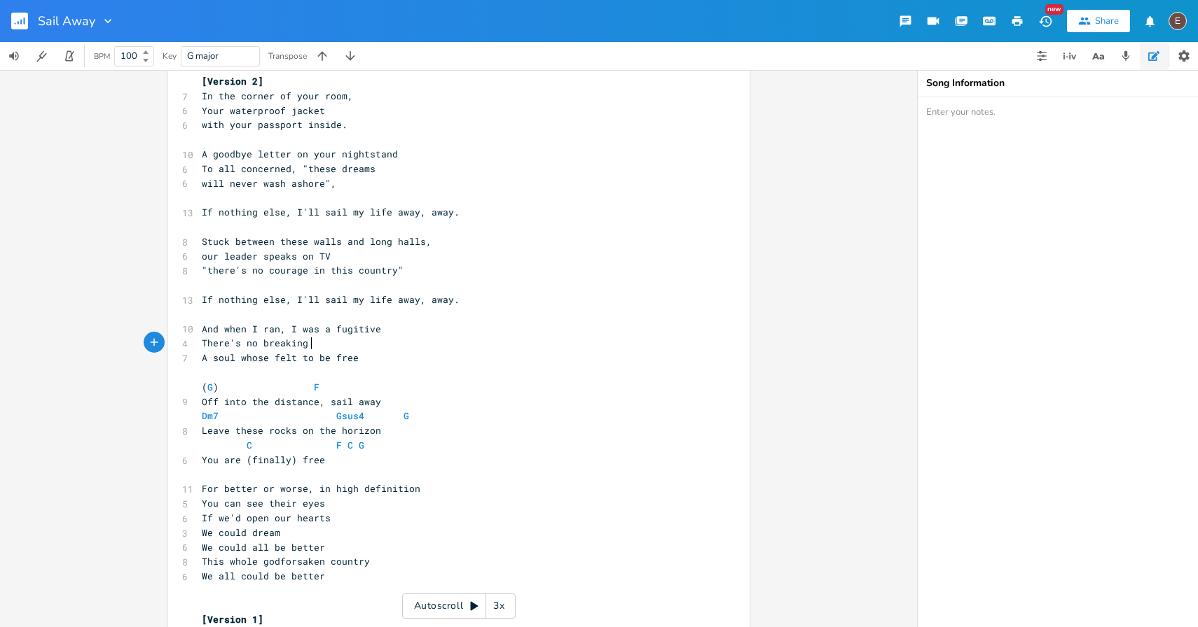
click at [354, 355] on pre "A soul whose felt to be free" at bounding box center [452, 358] width 506 height 15
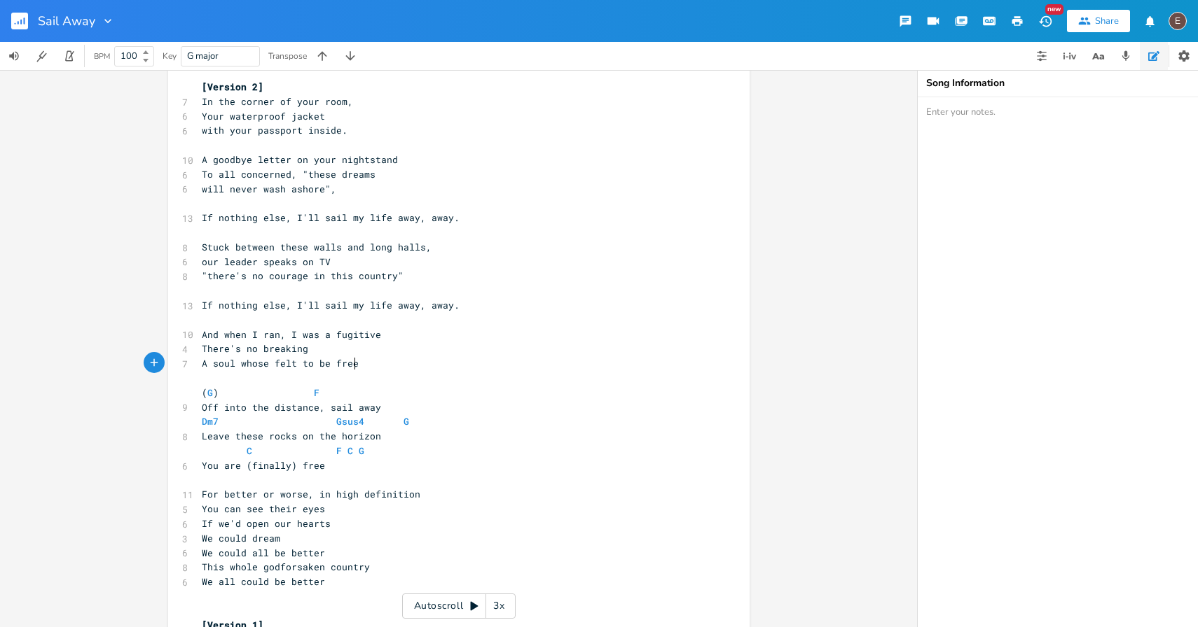
scroll to position [27, 0]
type textarea "There's no breaking"
drag, startPoint x: 311, startPoint y: 347, endPoint x: 187, endPoint y: 350, distance: 124.0
type textarea "There's no breaking"
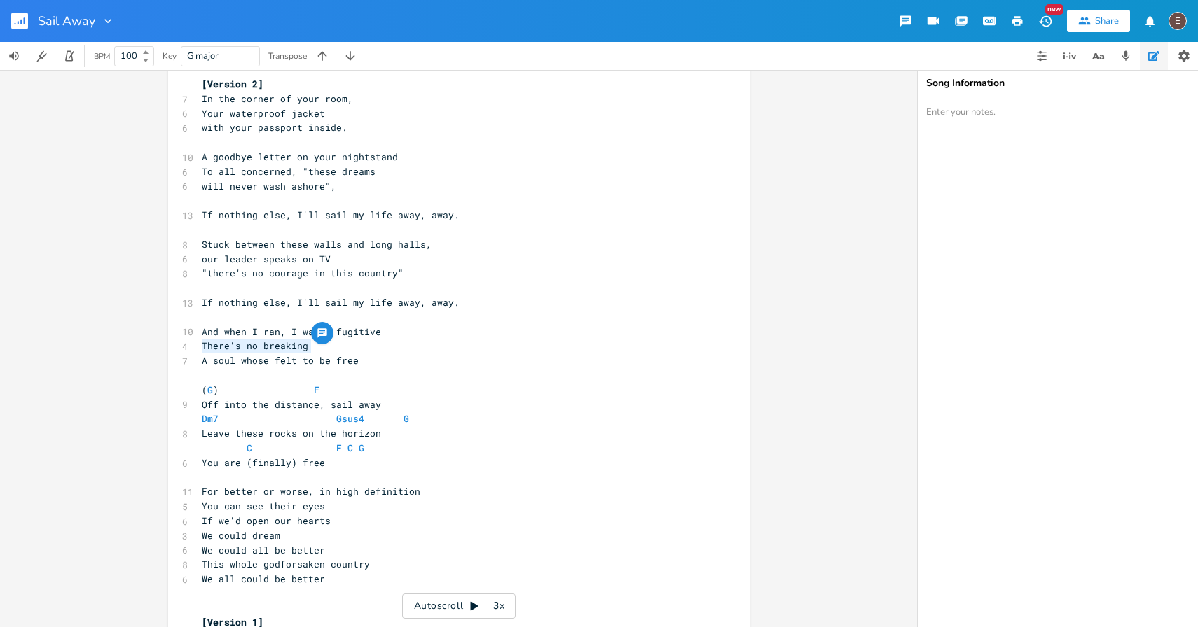
click at [202, 346] on span "There's no breaking" at bounding box center [255, 346] width 106 height 13
click at [202, 347] on span "There's no breaking" at bounding box center [255, 346] width 106 height 13
type textarea "For the love of me, you can't"
type textarea "'t"
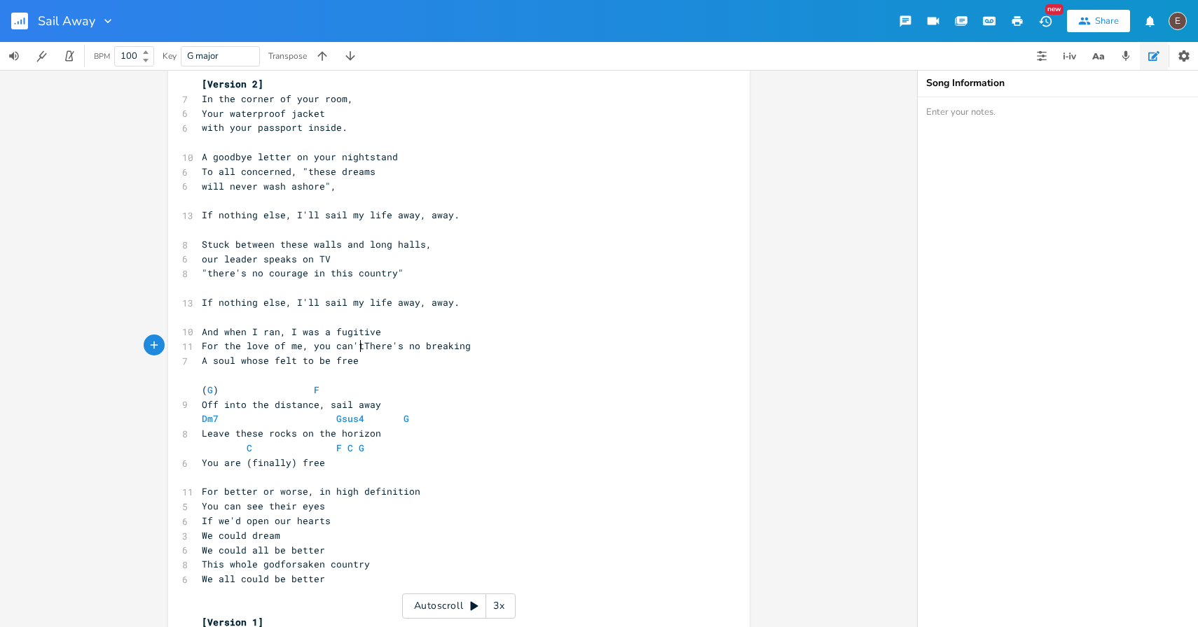
scroll to position [0, 7]
type textarea "There's no breaking"
drag, startPoint x: 476, startPoint y: 346, endPoint x: 363, endPoint y: 348, distance: 112.8
click at [363, 348] on pre "For the love of me, you can't There's no breaking" at bounding box center [452, 346] width 506 height 15
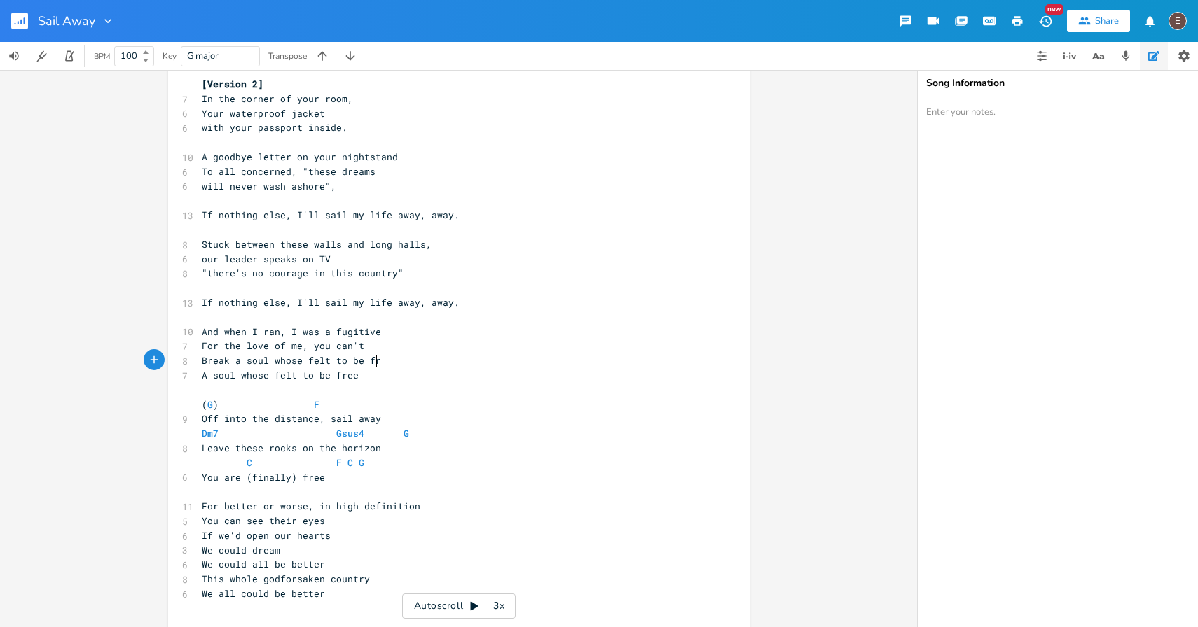
type textarea "Break a soul whose felt to be free"
click at [314, 377] on span "A soul whose felt to be free" at bounding box center [280, 375] width 157 height 13
type textarea "A soul whose felt to be free"
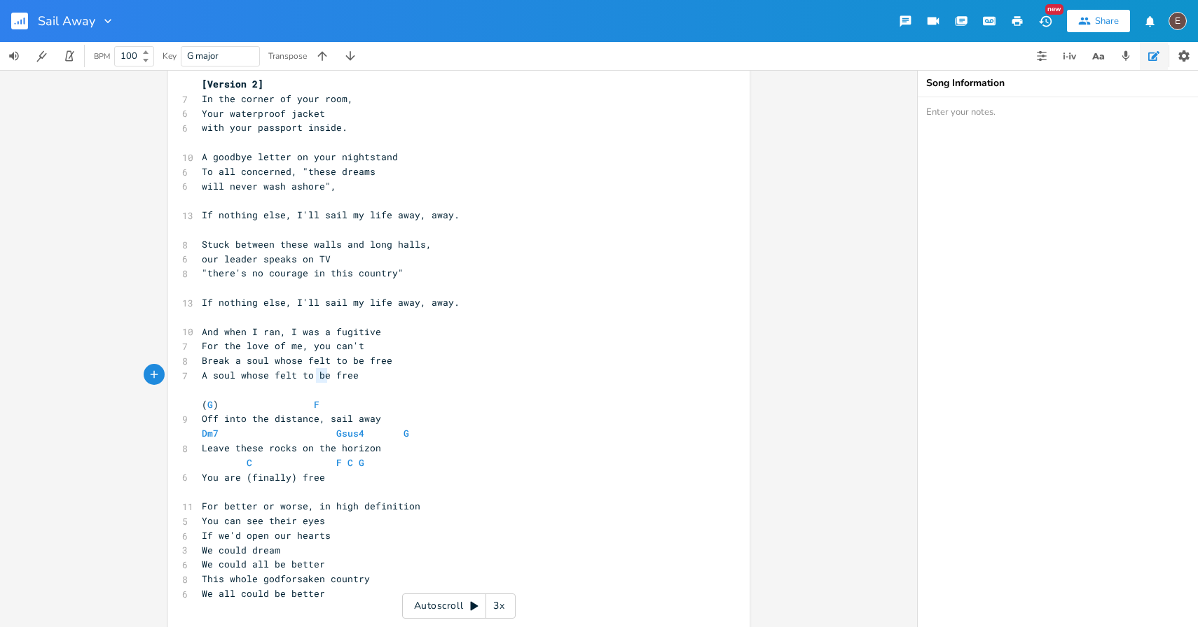
click at [314, 377] on span "A soul whose felt to be free" at bounding box center [280, 375] width 157 height 13
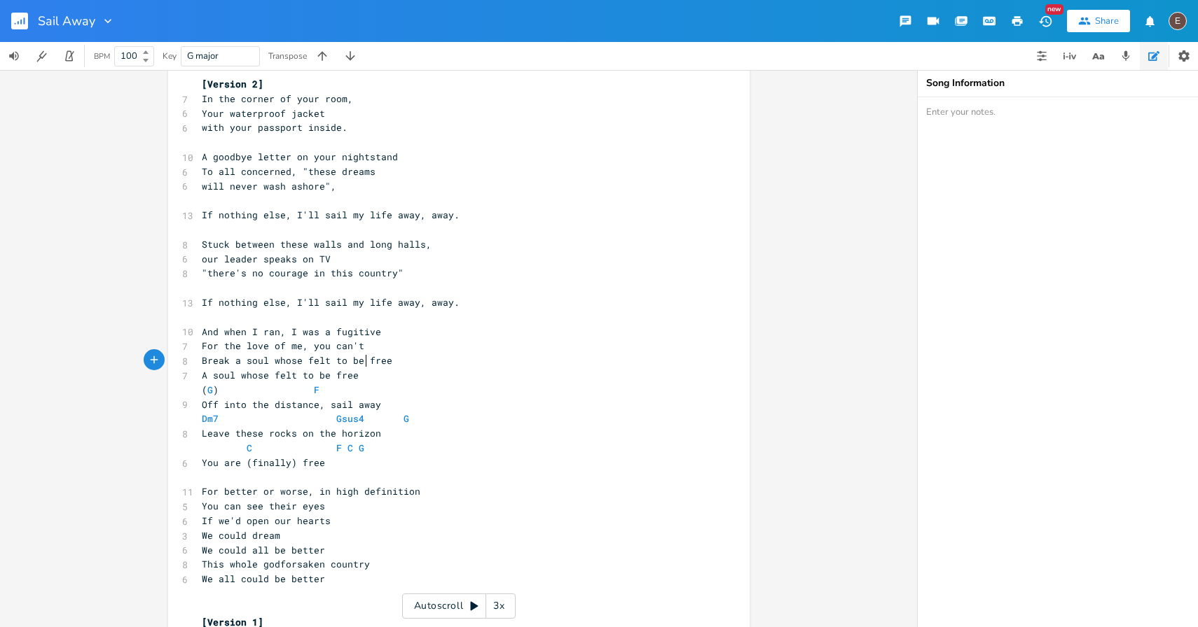
click at [361, 366] on span "Break a soul whose felt to be free" at bounding box center [297, 360] width 190 height 13
click at [361, 373] on pre "A soul whose felt to be free" at bounding box center [452, 375] width 506 height 15
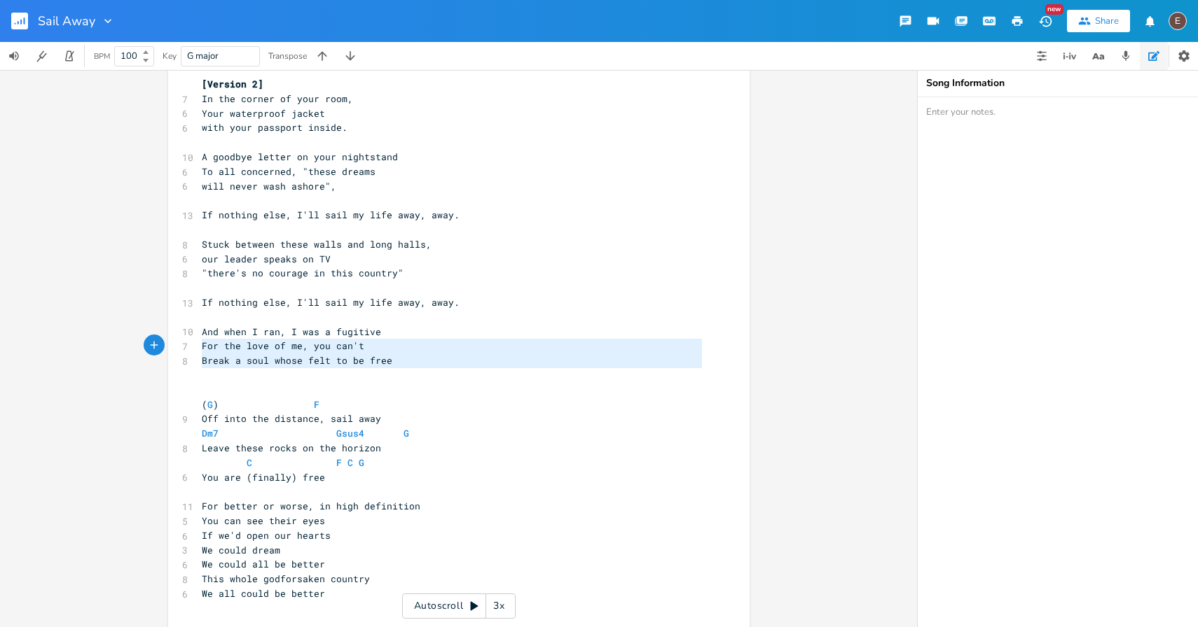
type textarea "And when I ran, I was a fugitive For the love of me, you can't Break a soul who…"
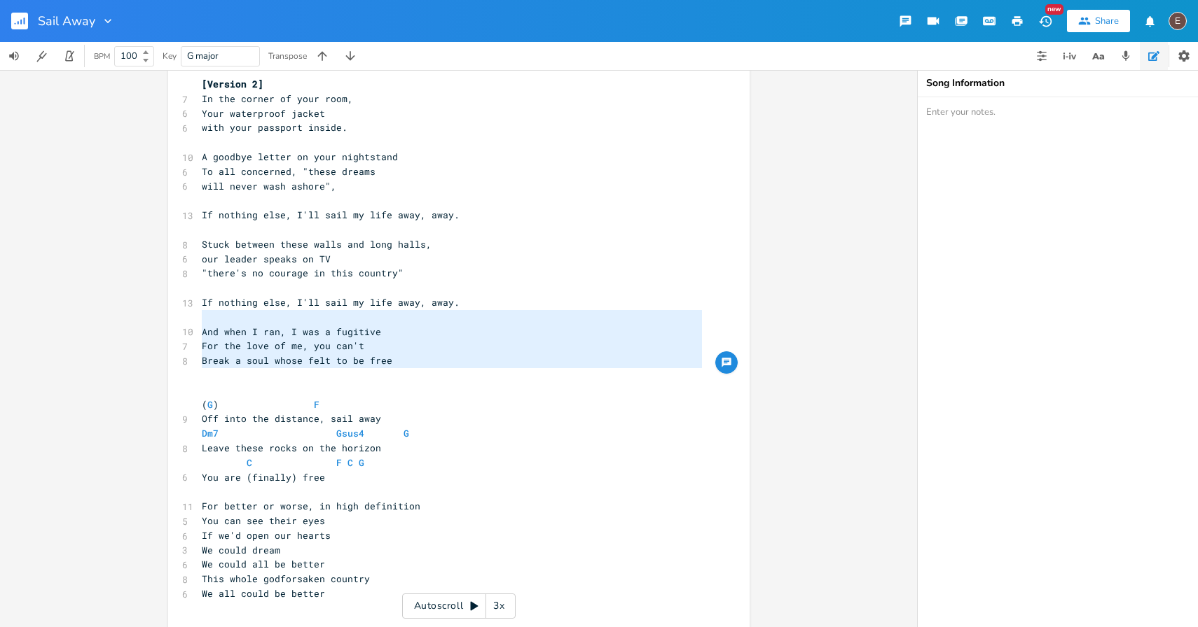
drag, startPoint x: 424, startPoint y: 373, endPoint x: 162, endPoint y: 324, distance: 265.8
click at [162, 324] on div "And when I ran, I was a fugitive For the love of me, you can't Break a soul who…" at bounding box center [458, 348] width 917 height 557
type textarea "And when I ran, I was a fugitive For the love of me, you can't Break a soul who…"
click at [379, 366] on span "Break a soul whose felt to be free" at bounding box center [297, 360] width 190 height 13
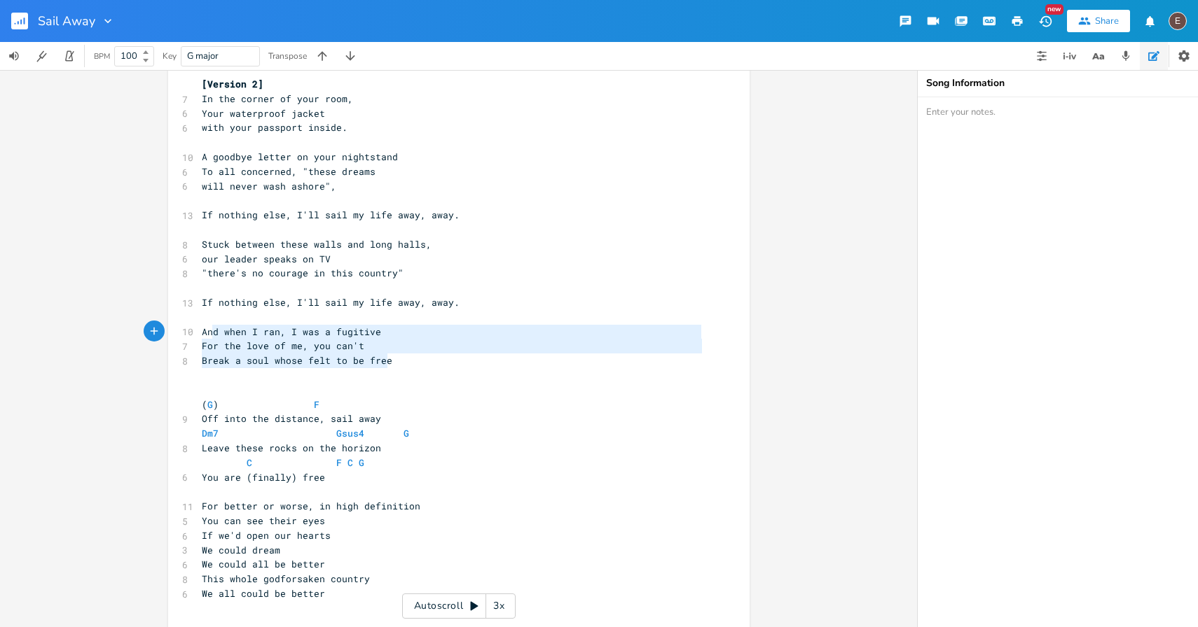
type textarea "And when I ran, I was a fugitive For the love of me, you can't Break a soul who…"
drag, startPoint x: 394, startPoint y: 363, endPoint x: 194, endPoint y: 332, distance: 202.0
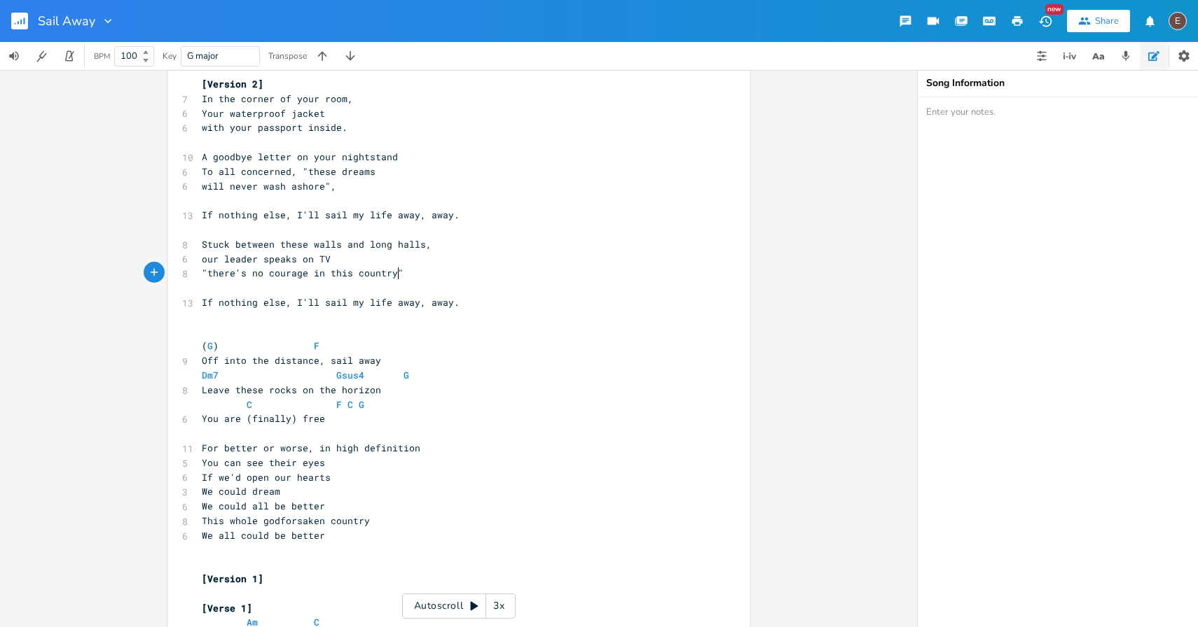
click at [415, 275] on pre ""there's no courage in this country"" at bounding box center [452, 273] width 506 height 15
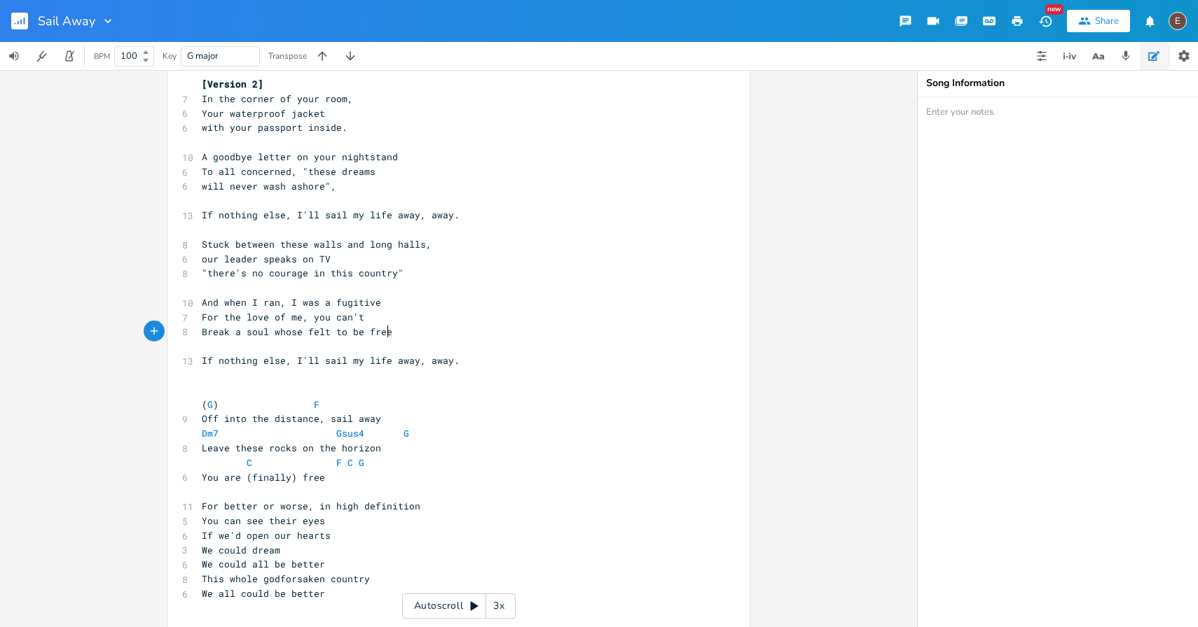
click at [483, 371] on pre "​" at bounding box center [452, 375] width 506 height 15
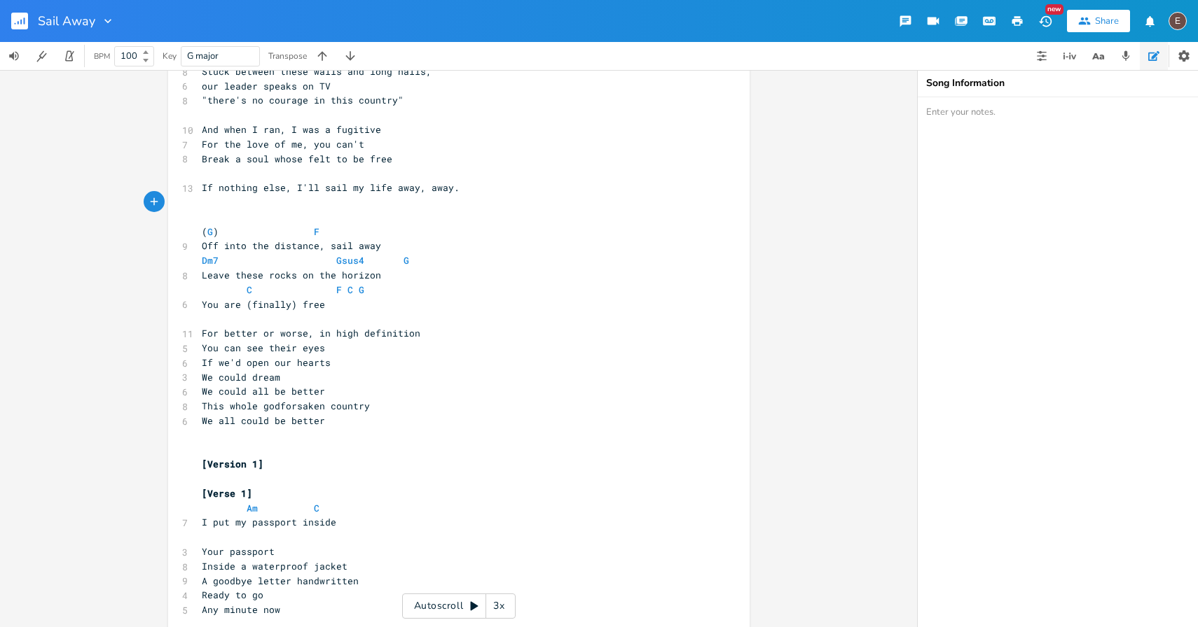
scroll to position [166, 0]
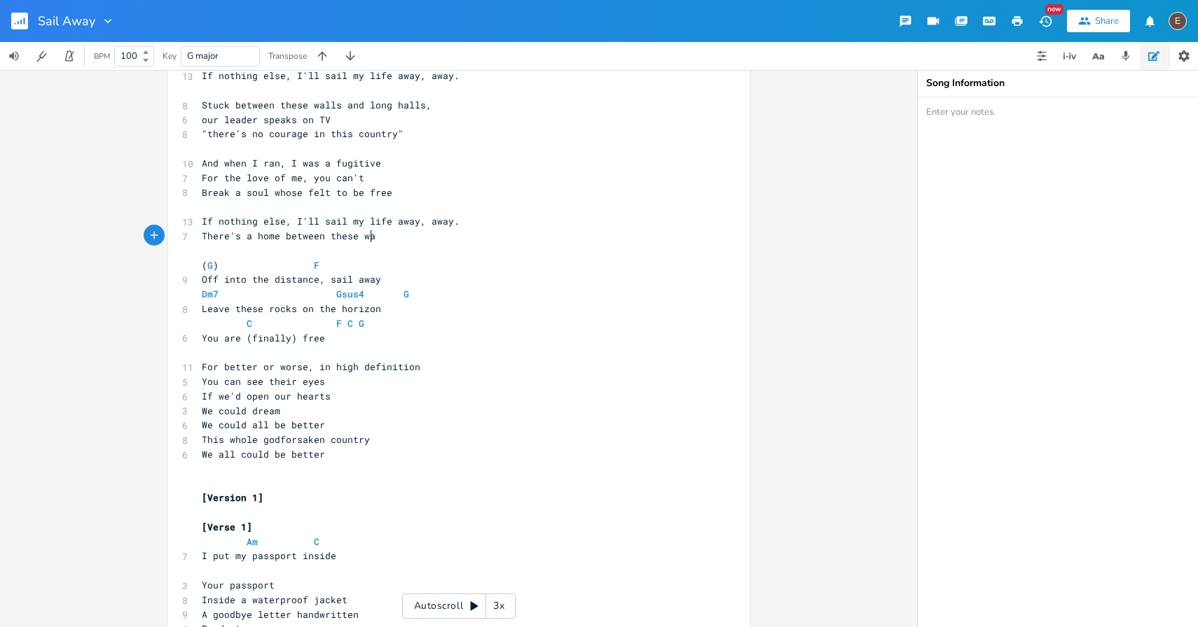
type textarea "There's a home between these waves"
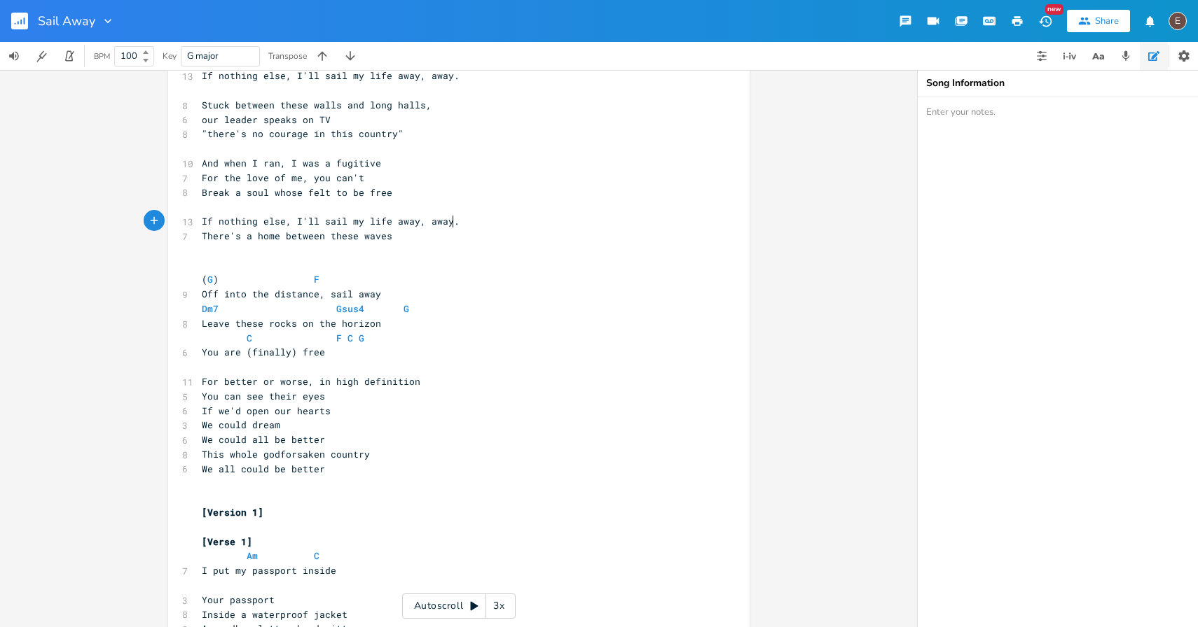
click at [525, 225] on pre "If nothing else, I'll sail my life away, away." at bounding box center [452, 221] width 506 height 15
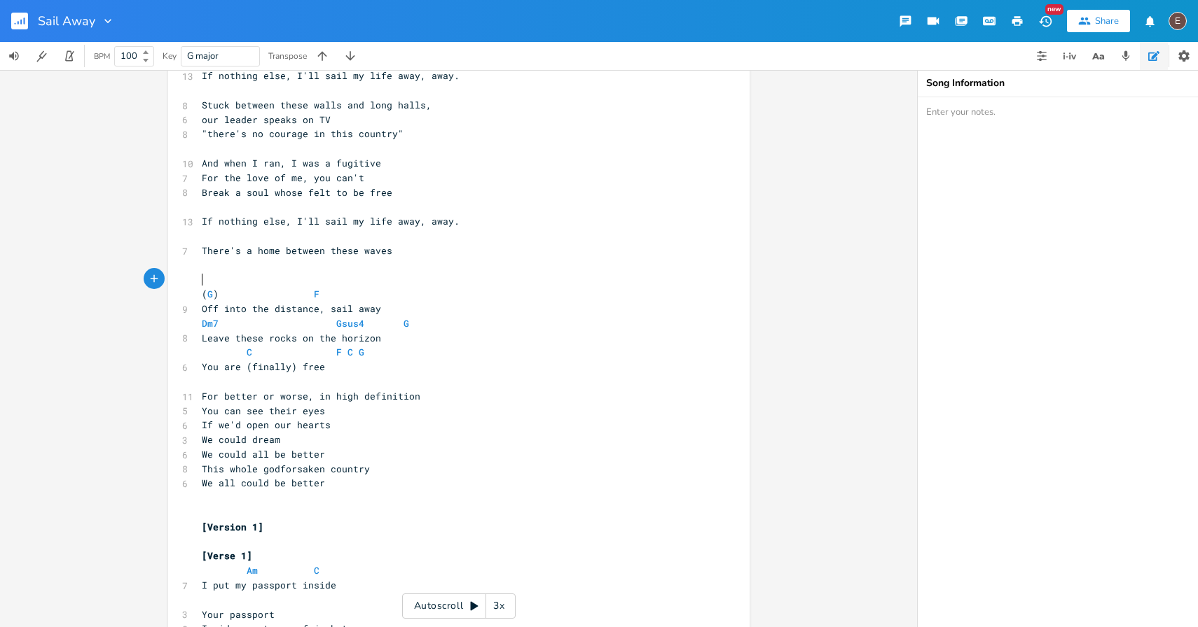
click at [454, 274] on pre "​" at bounding box center [452, 279] width 506 height 15
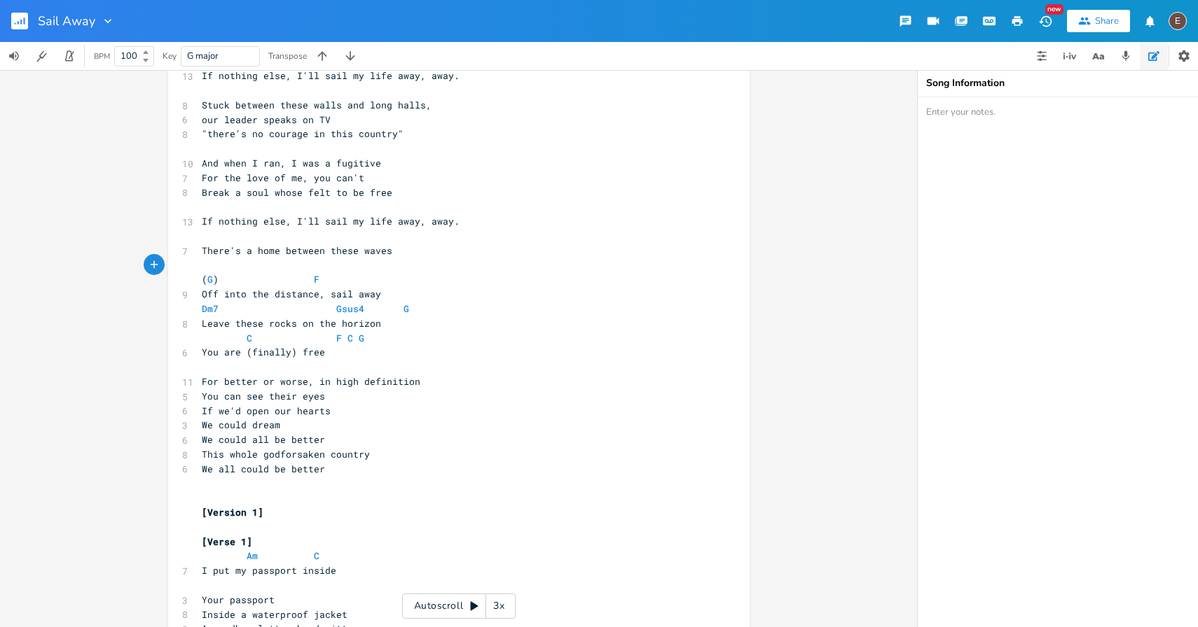
click at [340, 251] on span "There's a home between these waves" at bounding box center [297, 250] width 190 height 13
type textarea "the"
click at [423, 254] on pre "There's a home between the waves" at bounding box center [452, 251] width 506 height 15
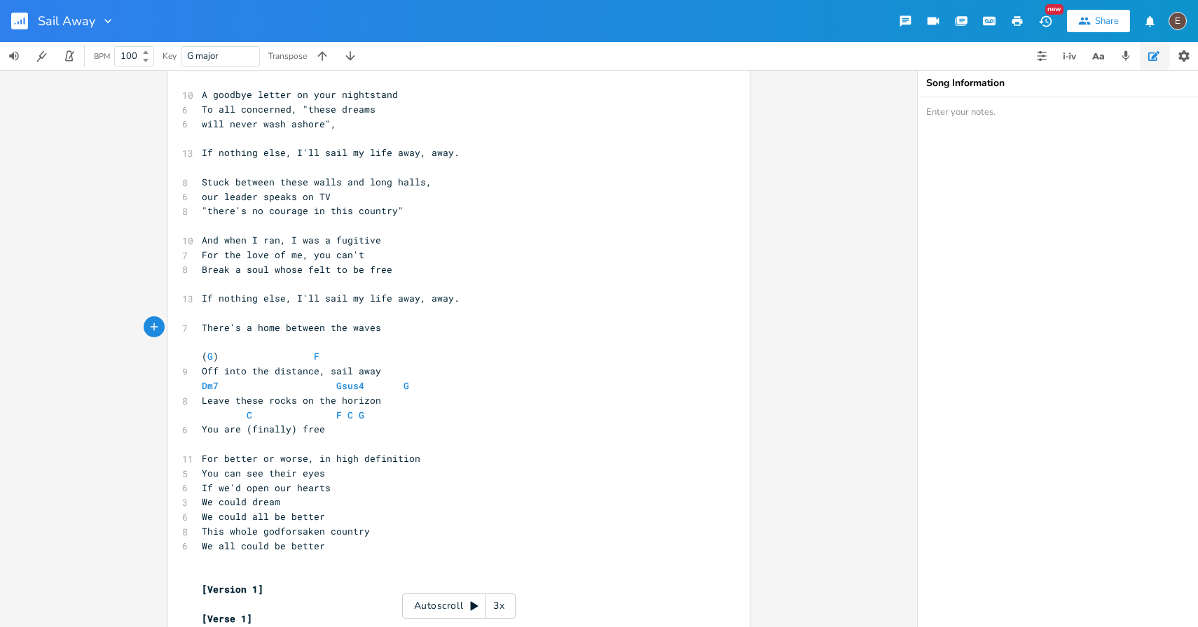
scroll to position [102, 0]
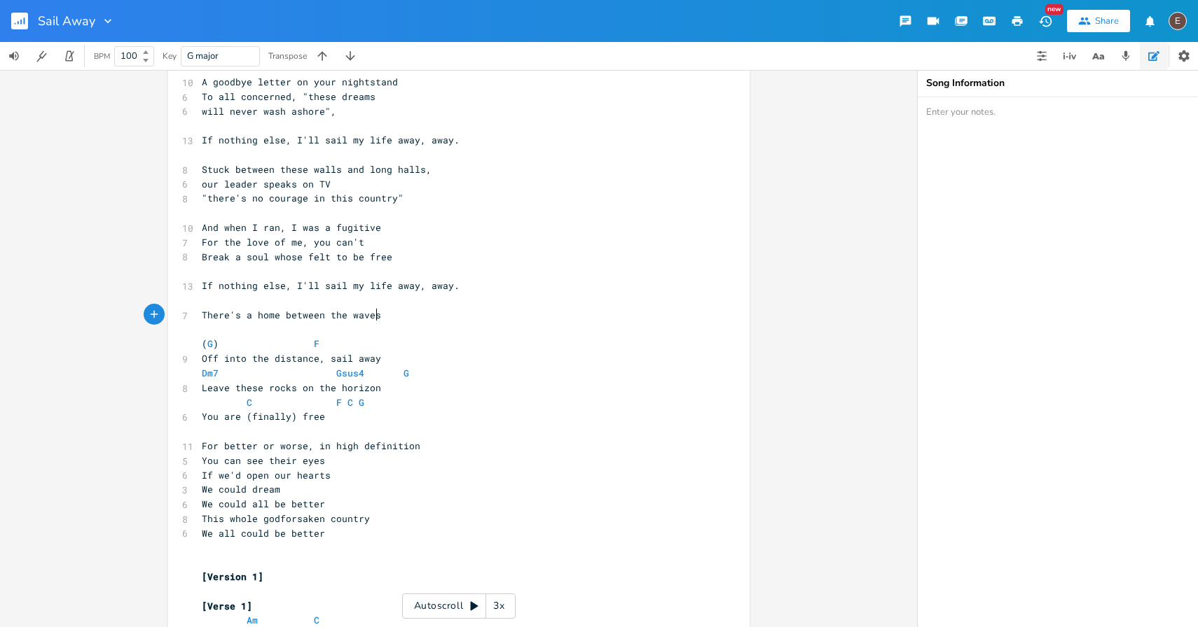
click at [321, 324] on pre "​" at bounding box center [452, 330] width 506 height 15
type textarea "the waves"
drag, startPoint x: 316, startPoint y: 310, endPoint x: 370, endPoint y: 317, distance: 54.4
click at [370, 317] on span "There's a home between the waves" at bounding box center [291, 315] width 179 height 13
type textarea "There's a home between the waves"
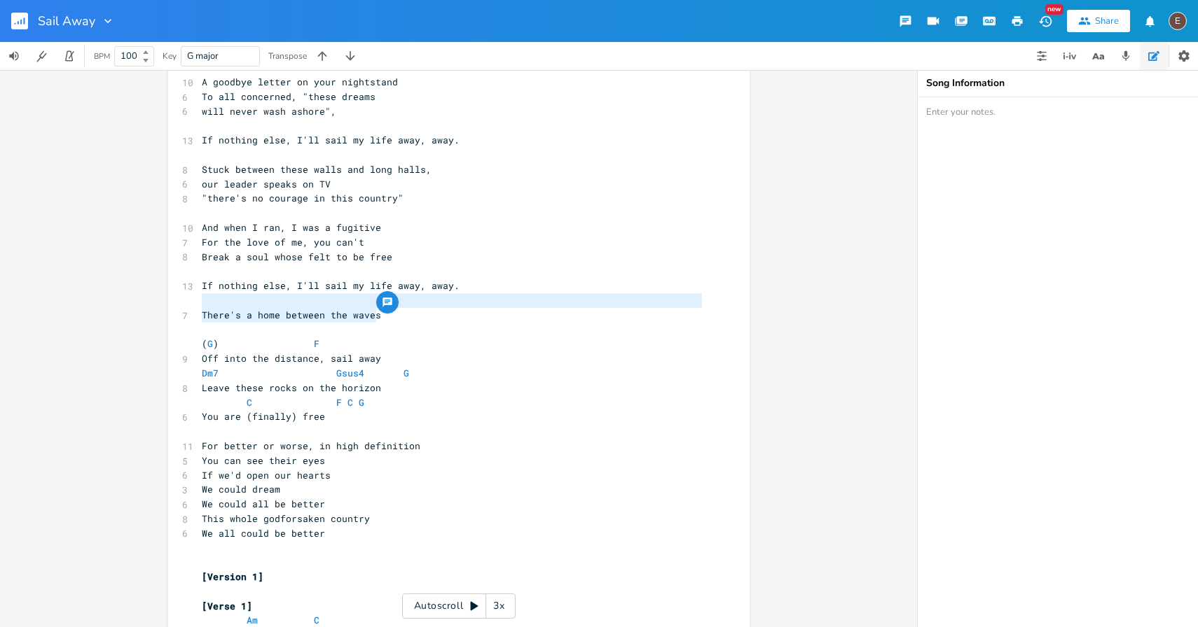
drag, startPoint x: 404, startPoint y: 319, endPoint x: 204, endPoint y: 302, distance: 200.3
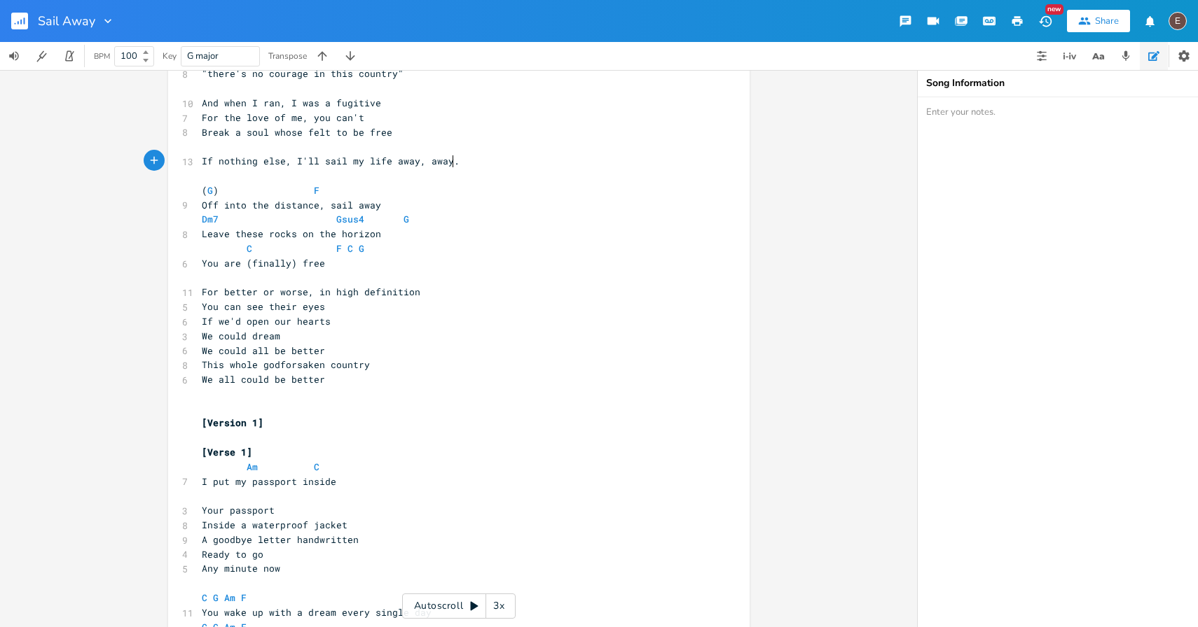
scroll to position [235, 0]
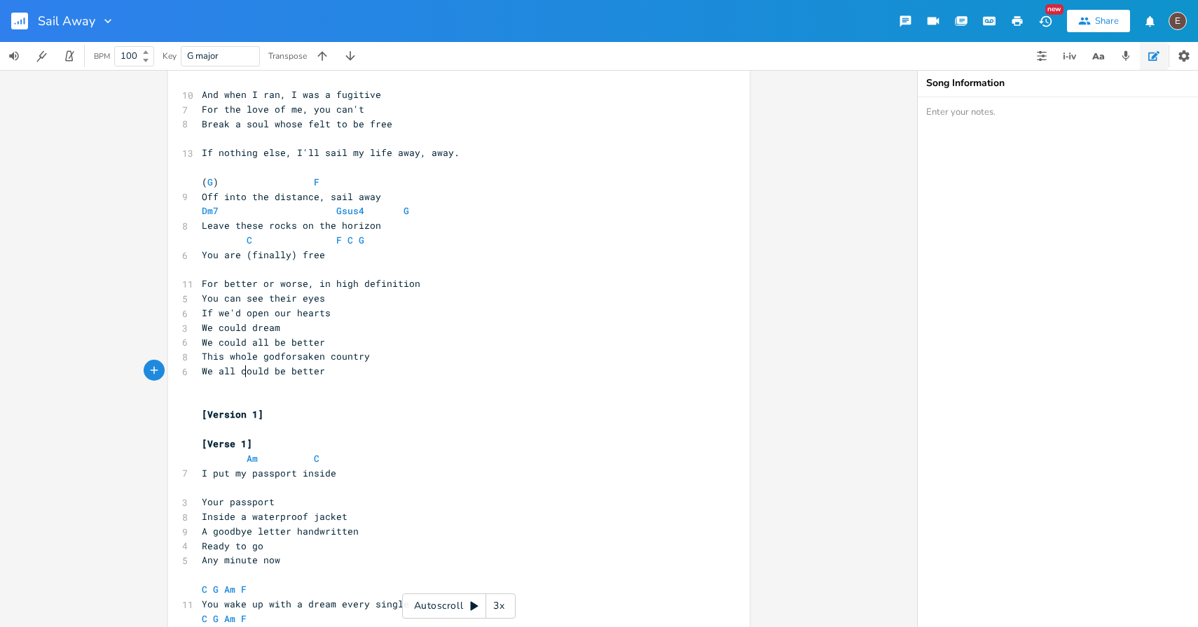
type textarea "We all c"
drag, startPoint x: 239, startPoint y: 372, endPoint x: 179, endPoint y: 375, distance: 59.6
click at [199, 375] on div "6 We all could be better" at bounding box center [452, 371] width 506 height 15
click at [318, 375] on span "We all could be better" at bounding box center [263, 371] width 123 height 13
drag, startPoint x: 237, startPoint y: 370, endPoint x: 194, endPoint y: 372, distance: 43.4
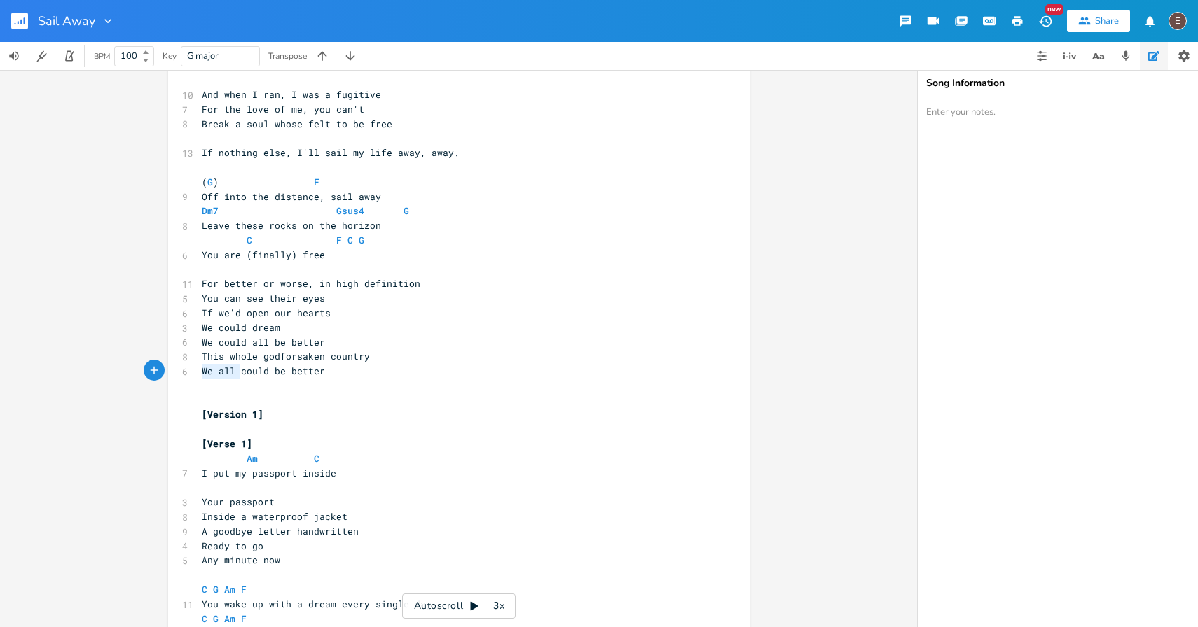
click at [199, 372] on pre "We all could be better" at bounding box center [452, 371] width 506 height 15
type textarea "C"
click at [318, 377] on pre "Could be better" at bounding box center [452, 371] width 506 height 15
click at [202, 374] on span "Could be better" at bounding box center [244, 371] width 84 height 13
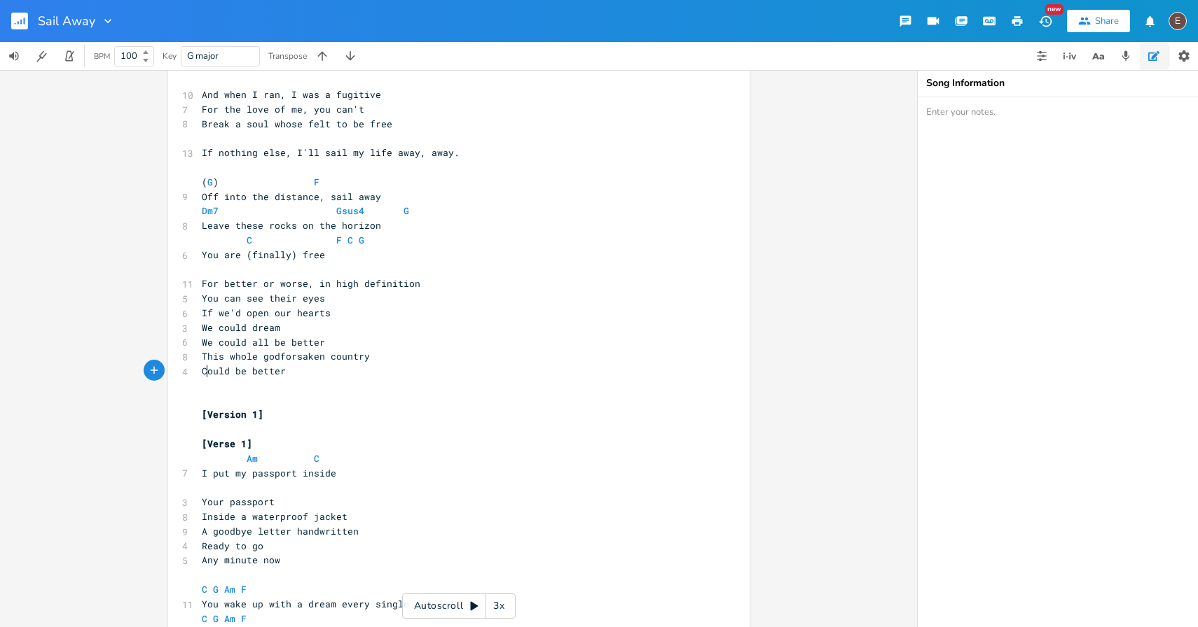
click at [232, 370] on span "Could be better" at bounding box center [244, 371] width 84 height 13
type textarea "get"
click at [314, 370] on pre "Could get better" at bounding box center [452, 371] width 506 height 15
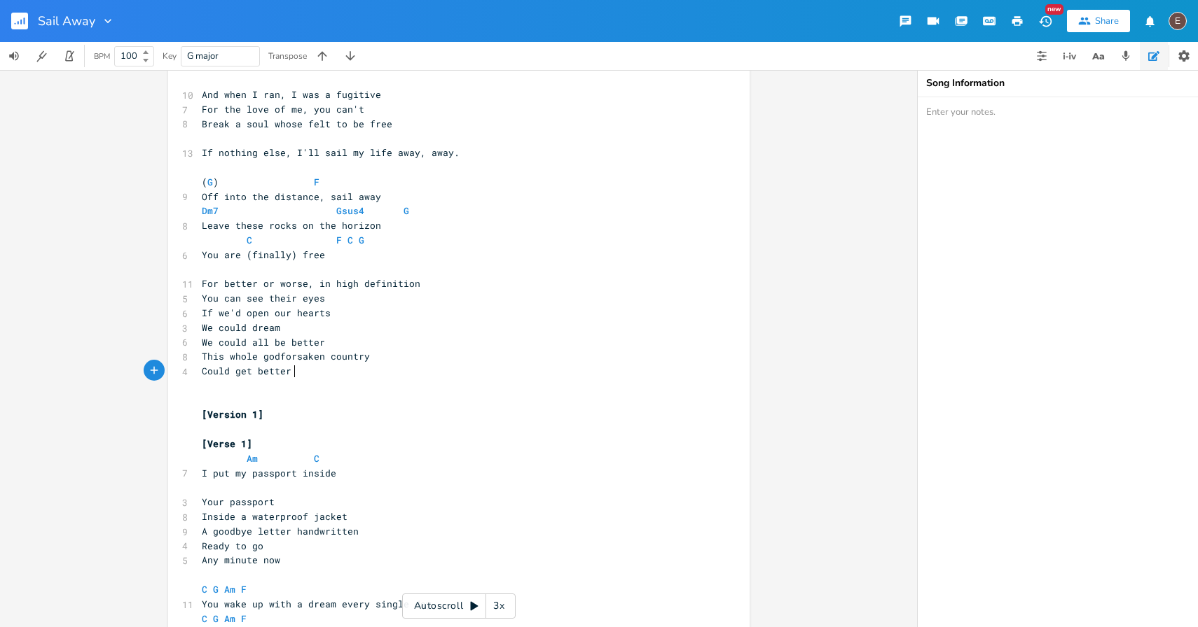
click at [278, 347] on span "We could all be better" at bounding box center [263, 342] width 123 height 13
type textarea "We could all be better"
click at [278, 347] on span "We could all be better" at bounding box center [263, 342] width 123 height 13
click at [415, 356] on pre "This whole godforsaken country" at bounding box center [452, 356] width 506 height 15
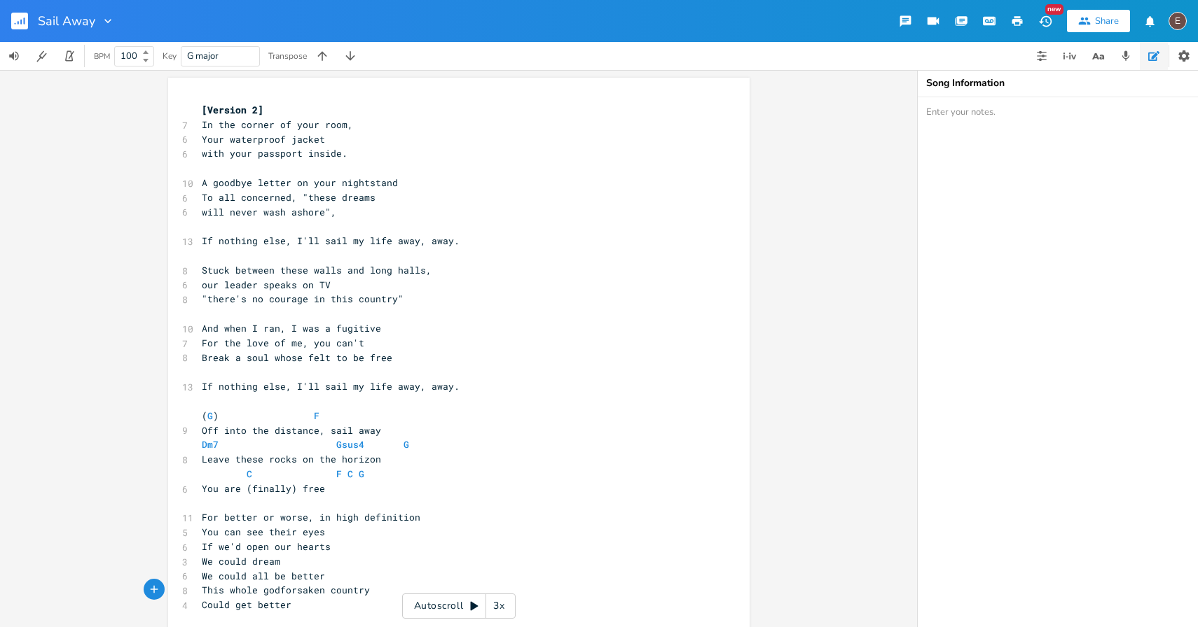
scroll to position [0, 0]
click at [447, 234] on pre "​" at bounding box center [452, 227] width 506 height 15
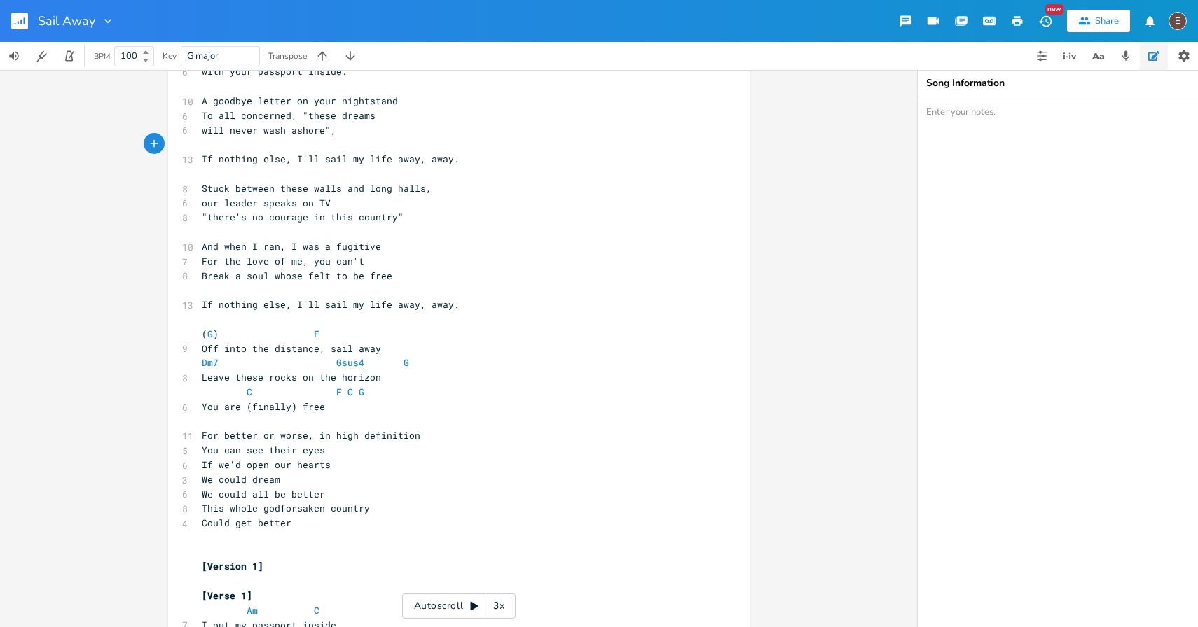
scroll to position [180, 0]
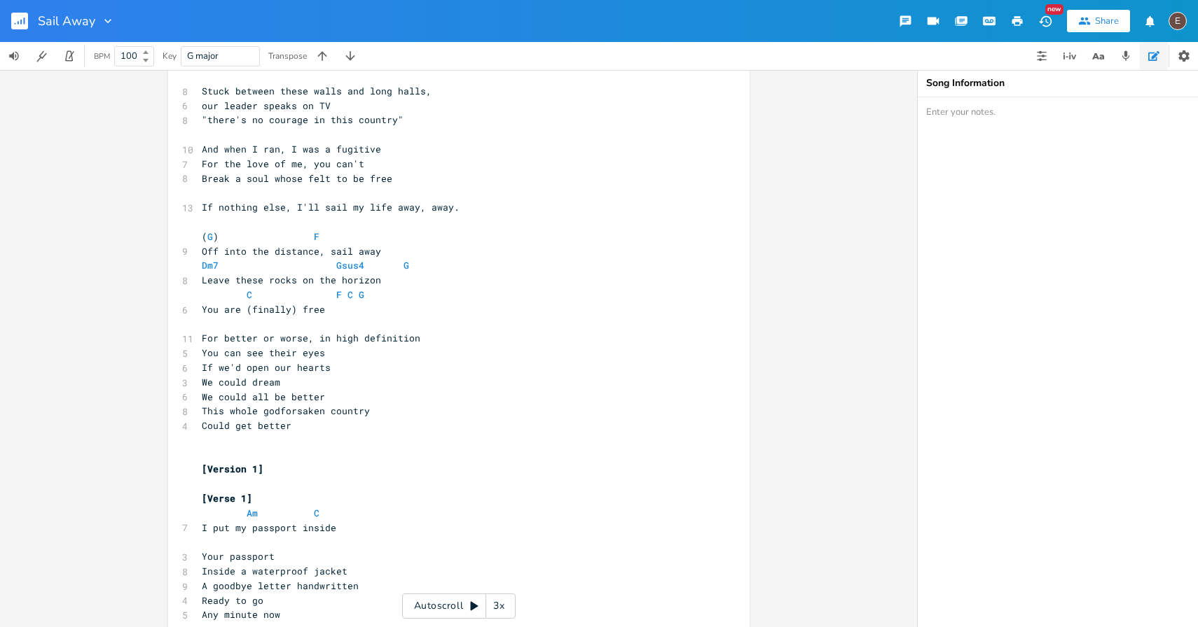
click at [425, 324] on pre "​" at bounding box center [452, 324] width 506 height 15
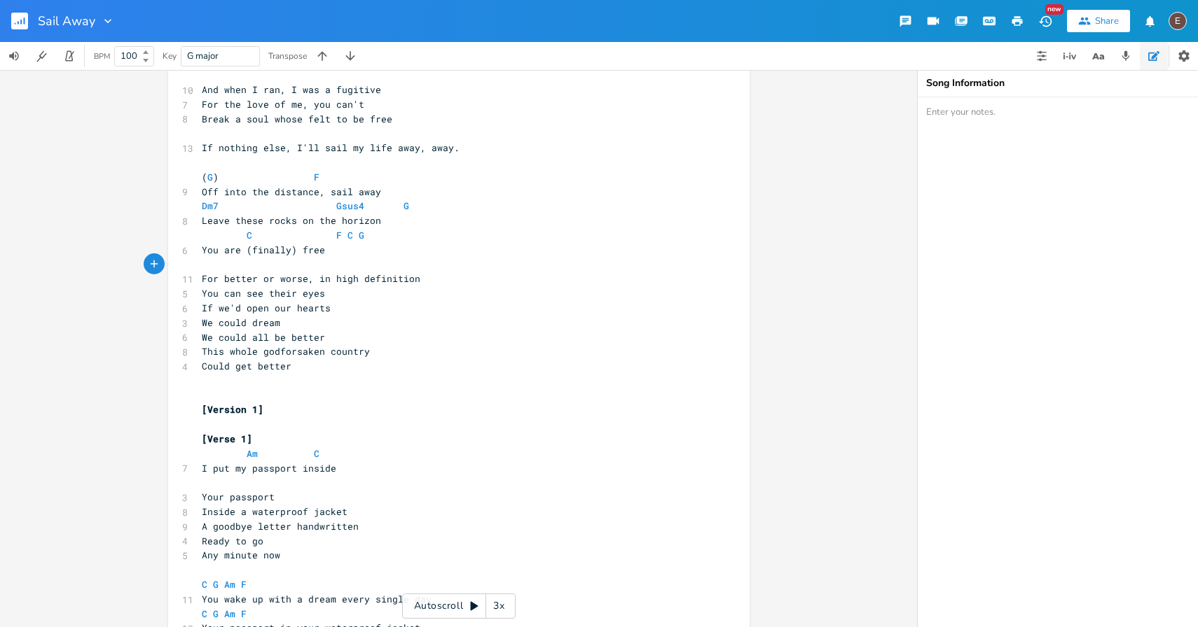
scroll to position [0, 0]
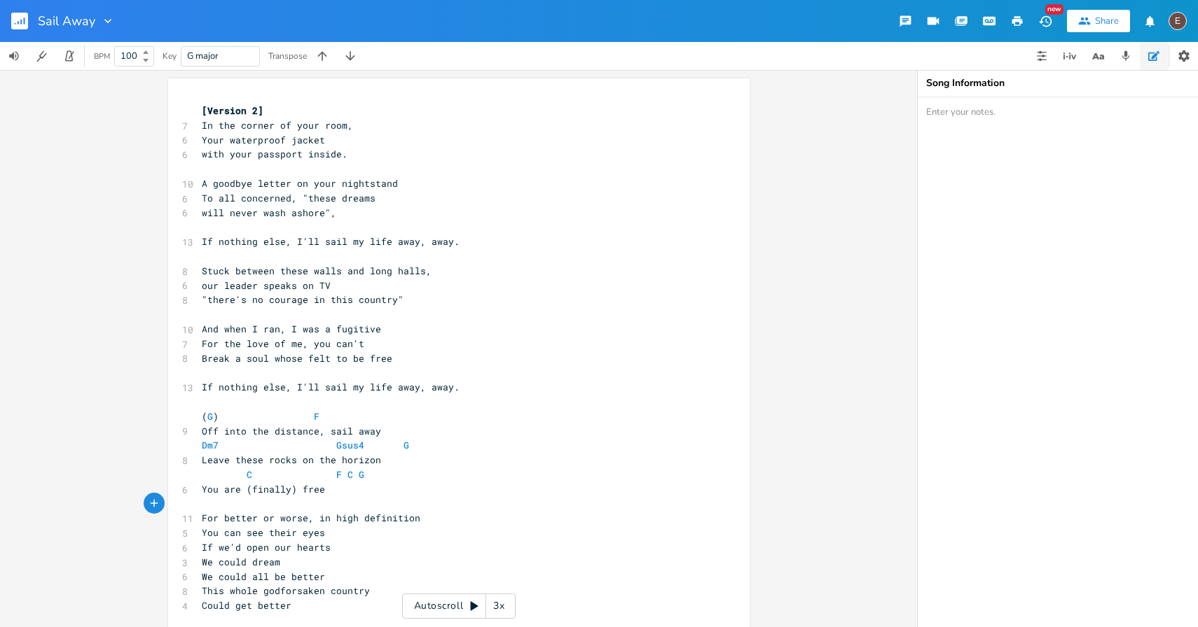
click at [372, 499] on pre "​" at bounding box center [452, 504] width 506 height 15
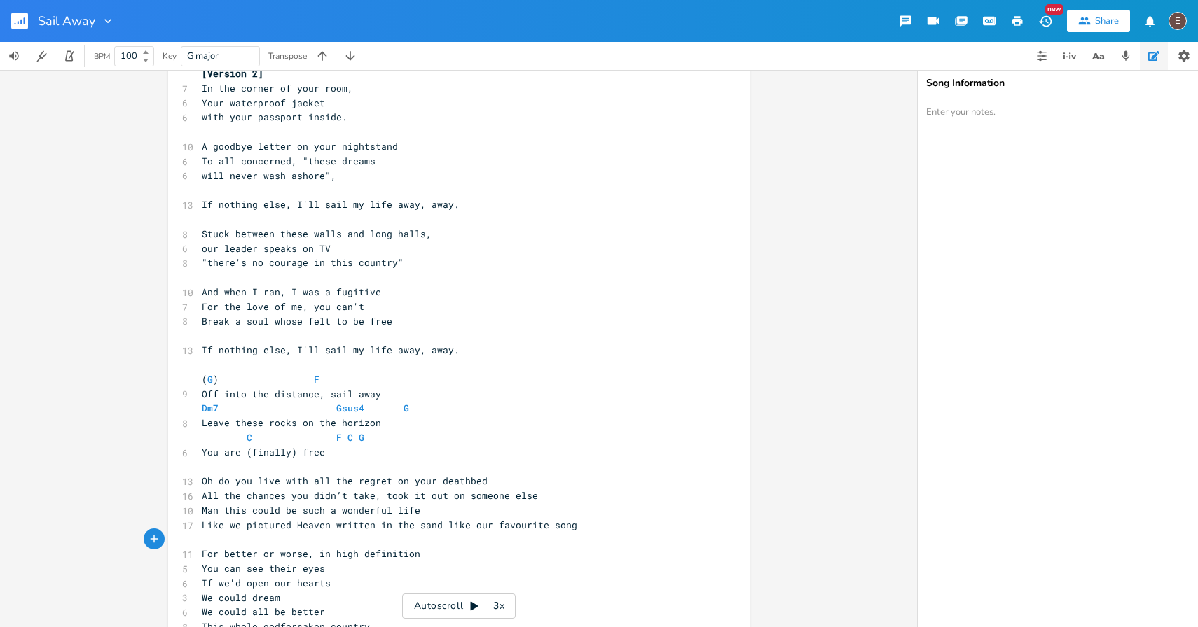
scroll to position [116, 0]
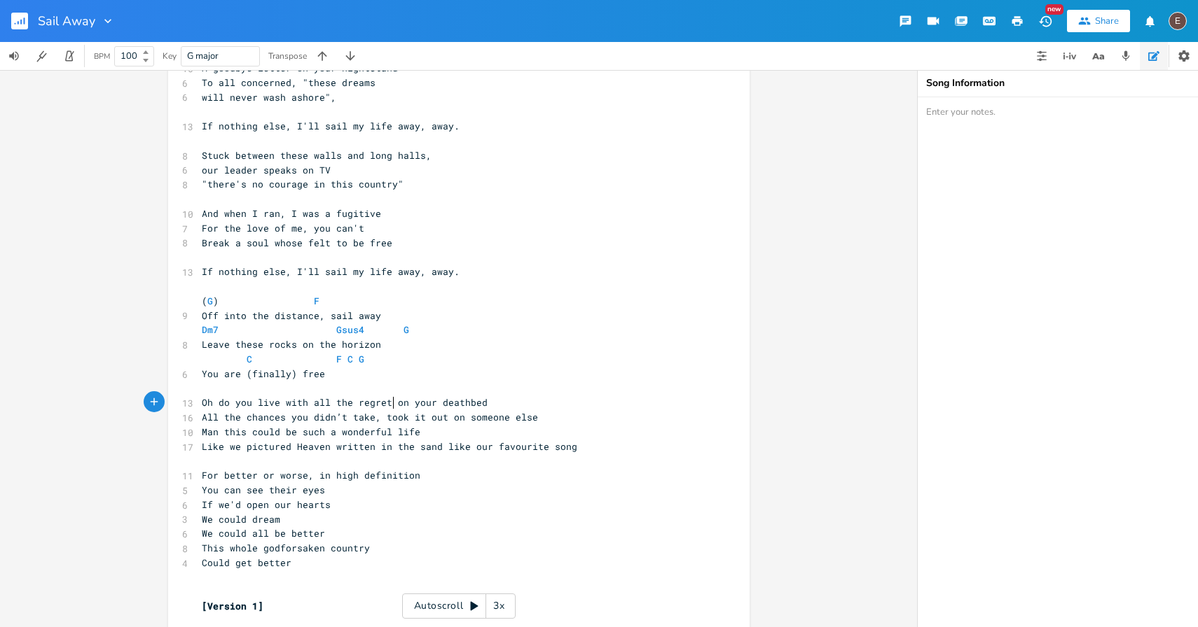
click at [389, 403] on span "Oh do you live with all the regret on your deathbed" at bounding box center [345, 402] width 286 height 13
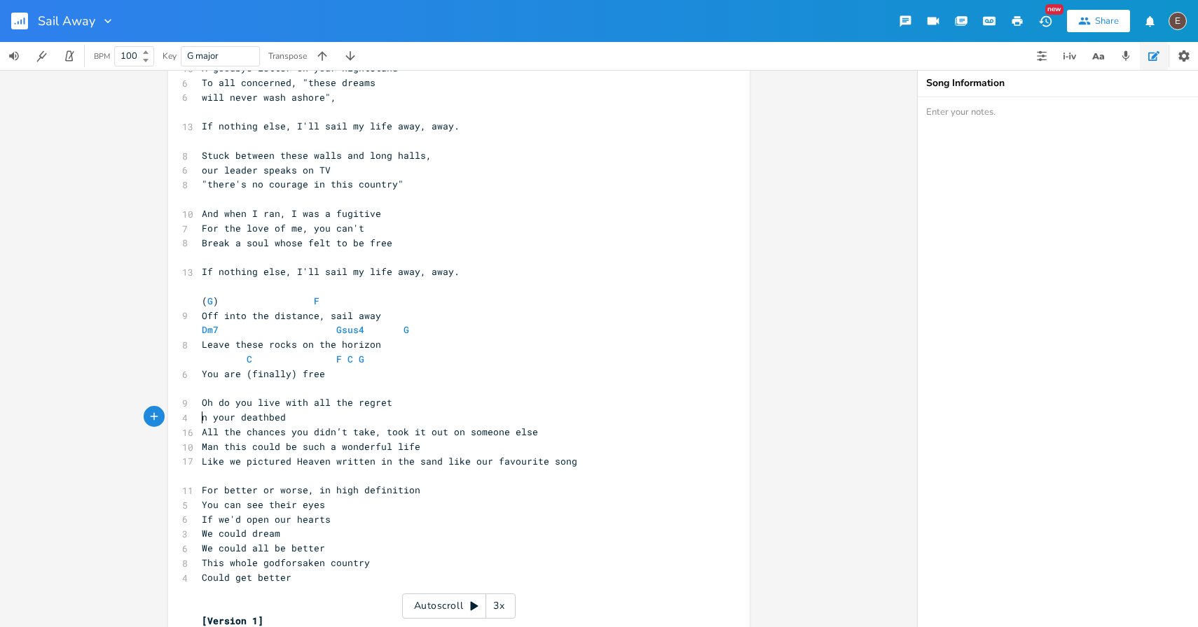
type textarea "O"
type textarea ", took it out on someone else"
drag, startPoint x: 534, startPoint y: 428, endPoint x: 368, endPoint y: 435, distance: 165.4
click at [368, 435] on pre "All the chances you didn’t take, took it out on someone else" at bounding box center [452, 432] width 506 height 15
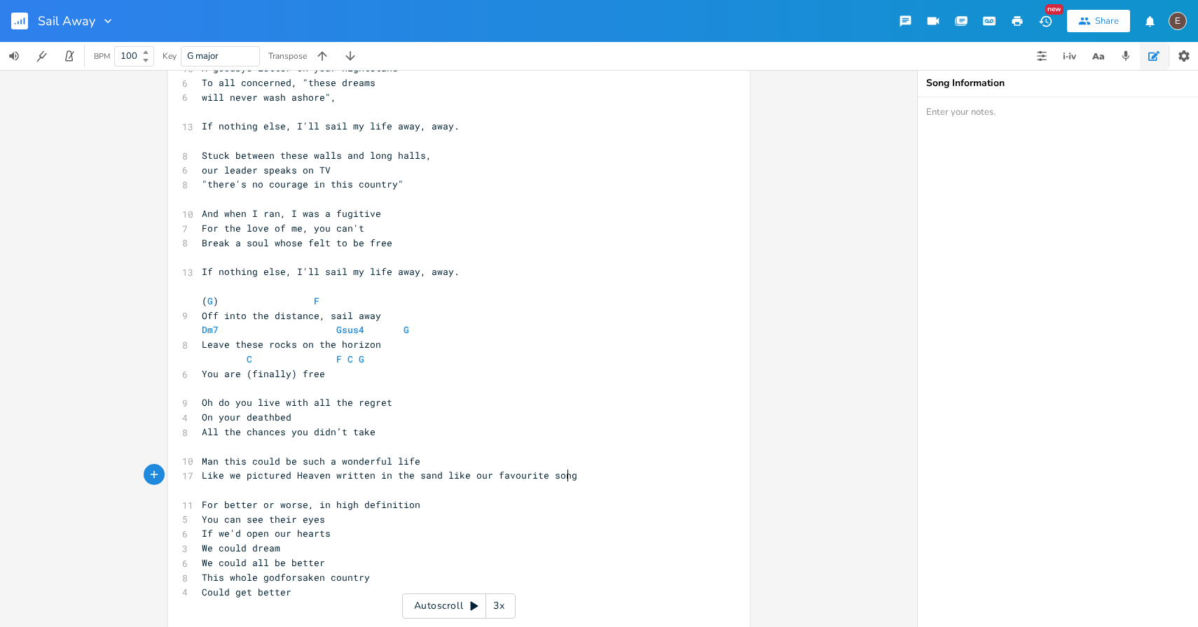
type textarea "ng"
type textarea "Man this could be such a wonderful life Like we pictured Heaven written in the …"
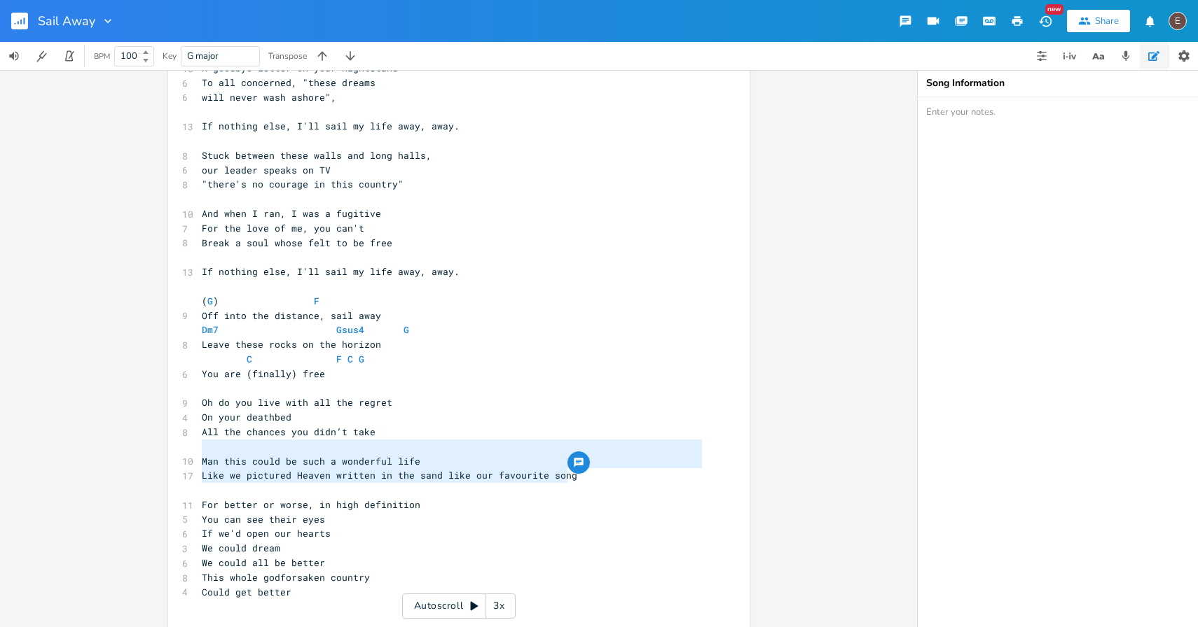
drag, startPoint x: 597, startPoint y: 482, endPoint x: 201, endPoint y: 452, distance: 397.5
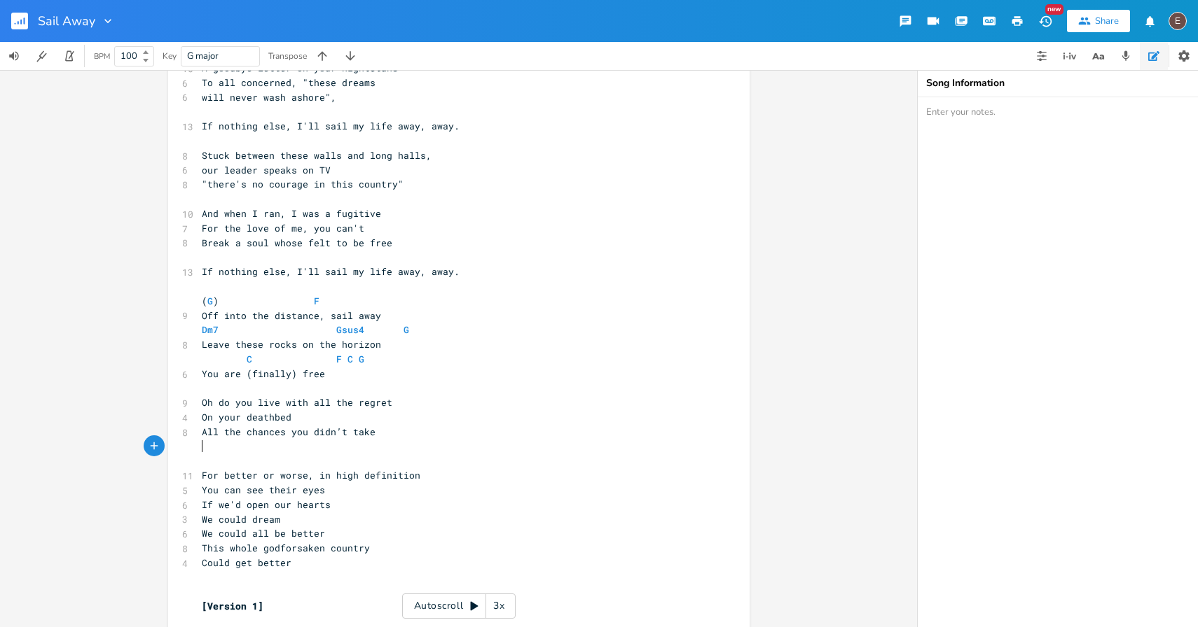
click at [316, 419] on pre "On your deathbed" at bounding box center [452, 417] width 506 height 15
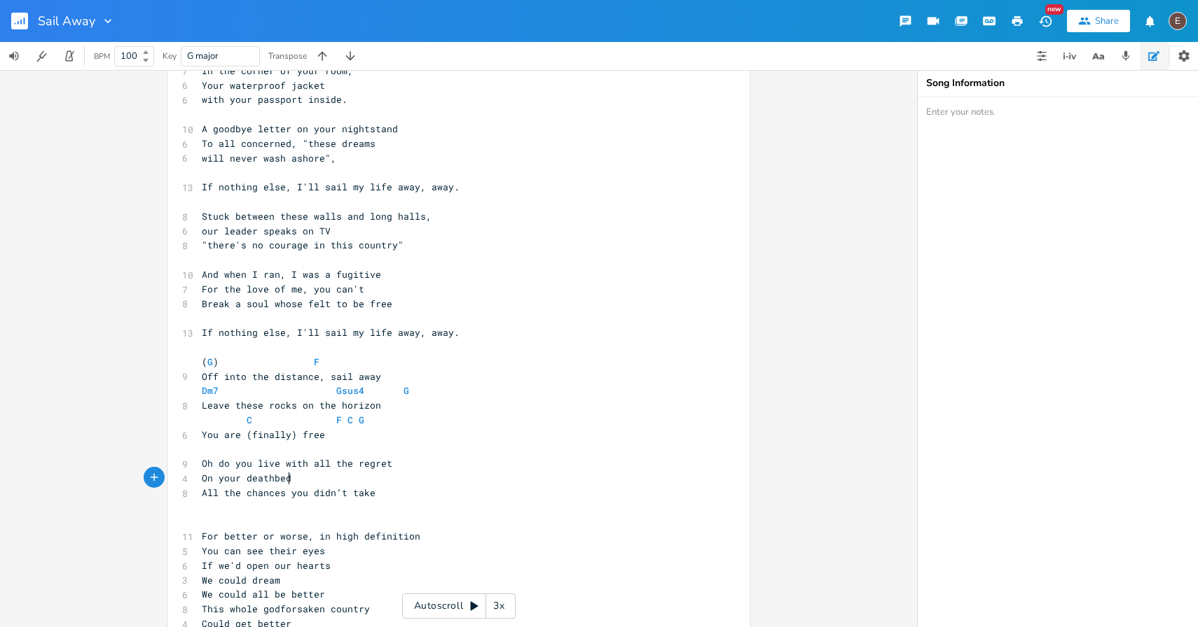
scroll to position [69, 0]
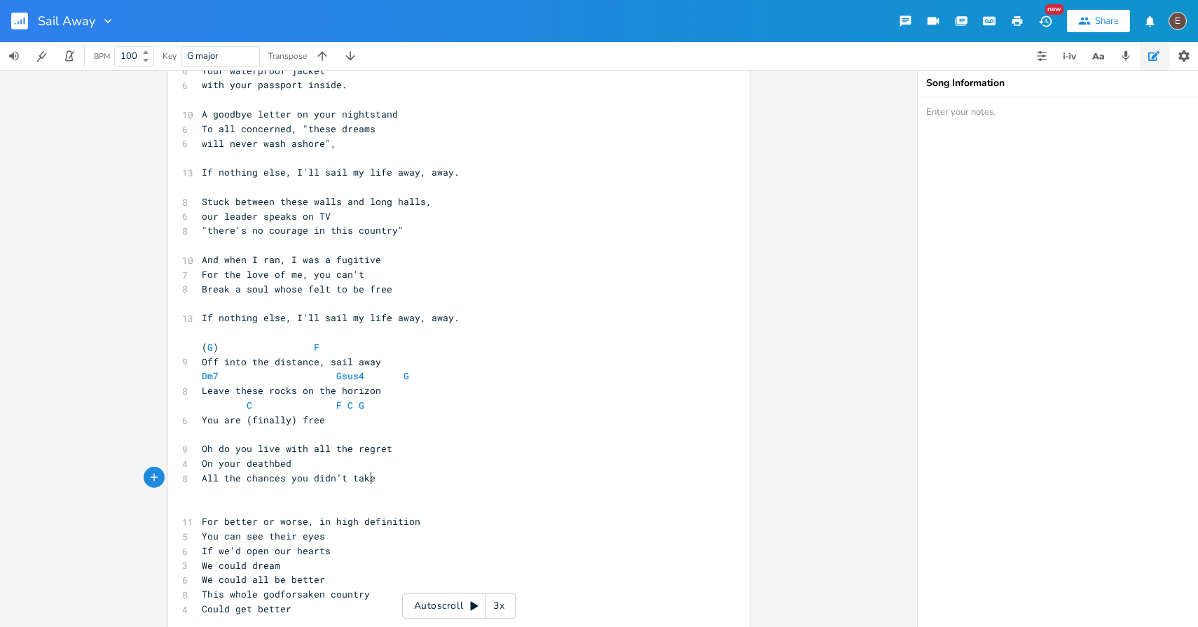
click at [399, 480] on pre "All the chances you didn’t take" at bounding box center [452, 478] width 506 height 15
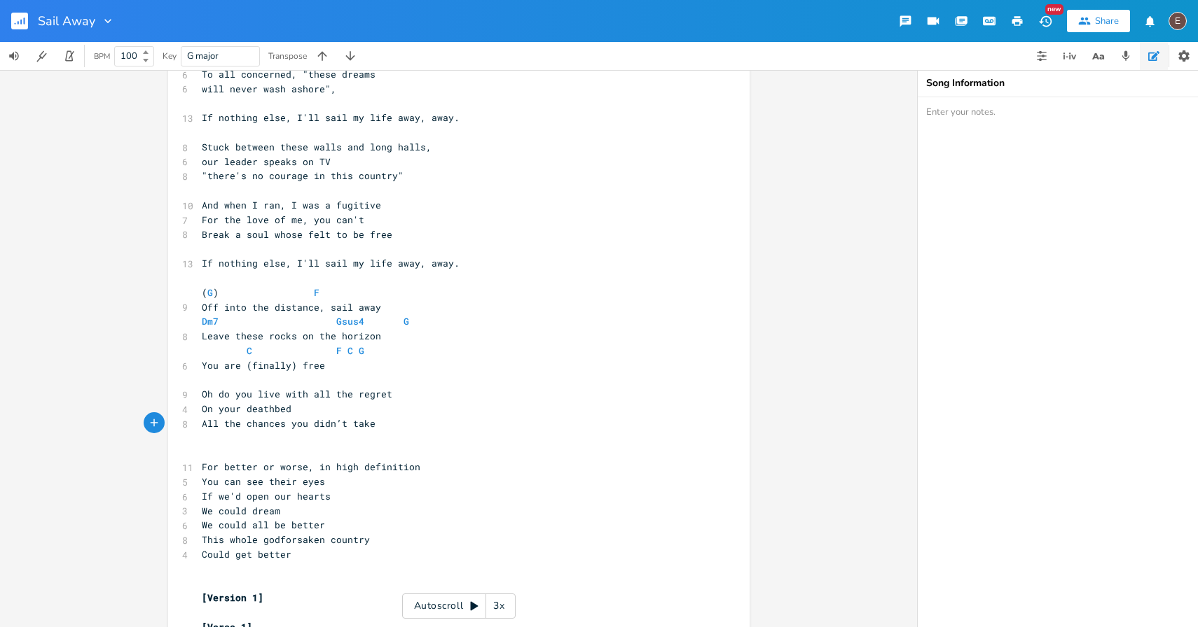
scroll to position [146, 0]
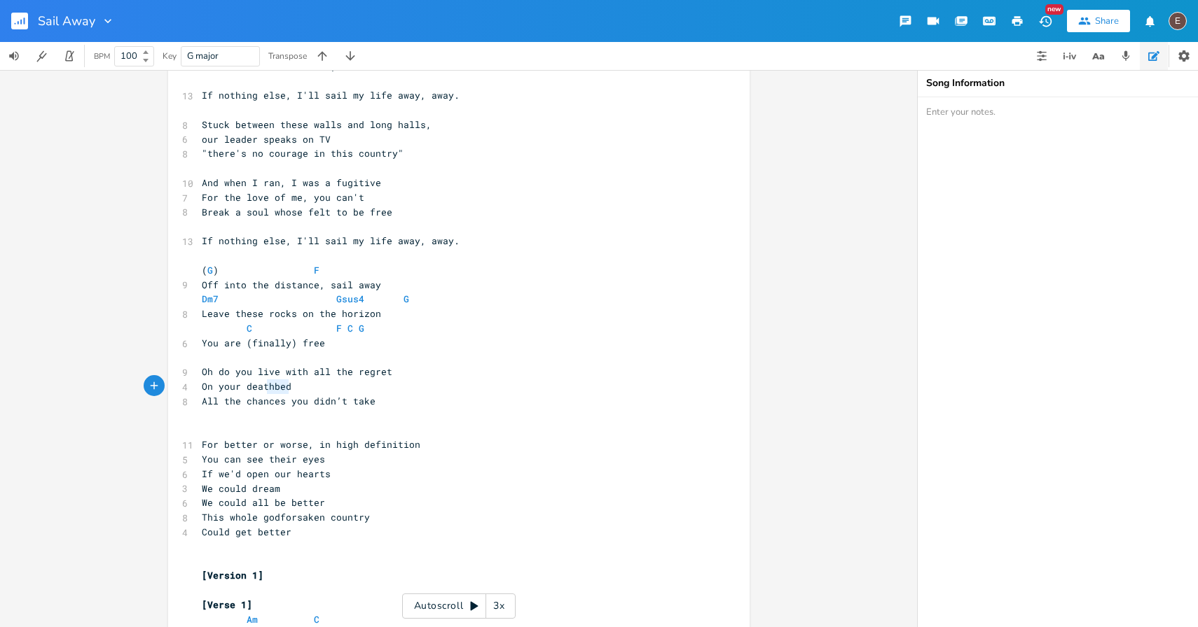
type textarea "On your deathbed"
drag, startPoint x: 300, startPoint y: 391, endPoint x: 170, endPoint y: 389, distance: 130.3
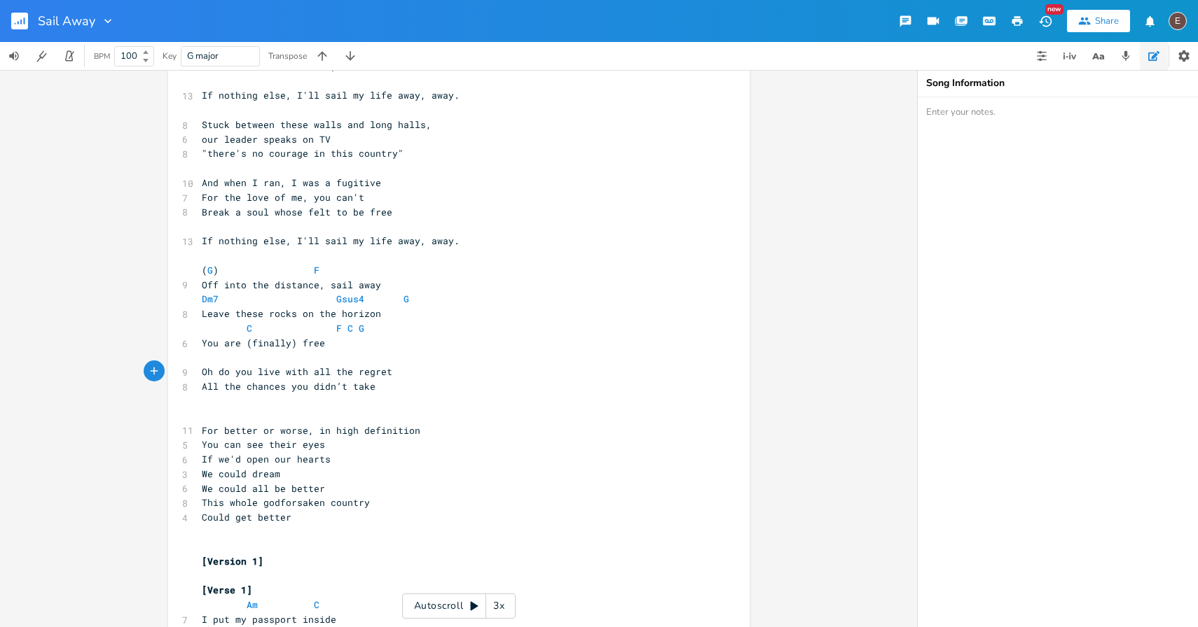
click at [391, 376] on pre "Oh do you live with all the regret" at bounding box center [452, 372] width 506 height 15
click at [384, 383] on pre "All the chances you didn’t take" at bounding box center [452, 387] width 506 height 15
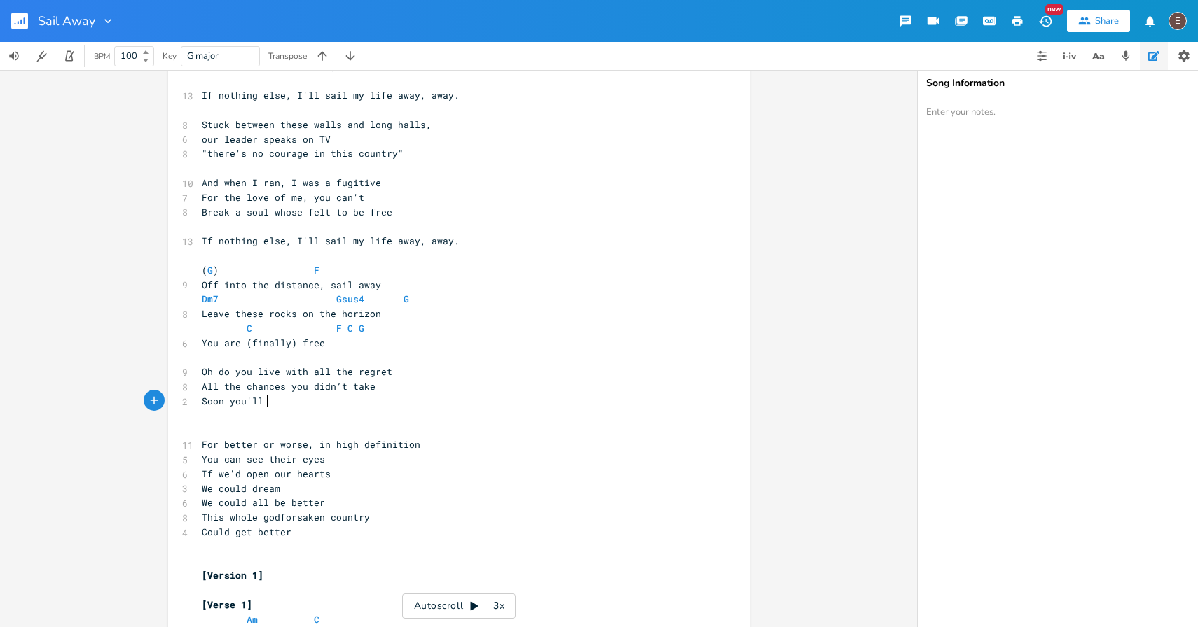
scroll to position [0, 48]
type textarea "Soon you'll die and that'll be it"
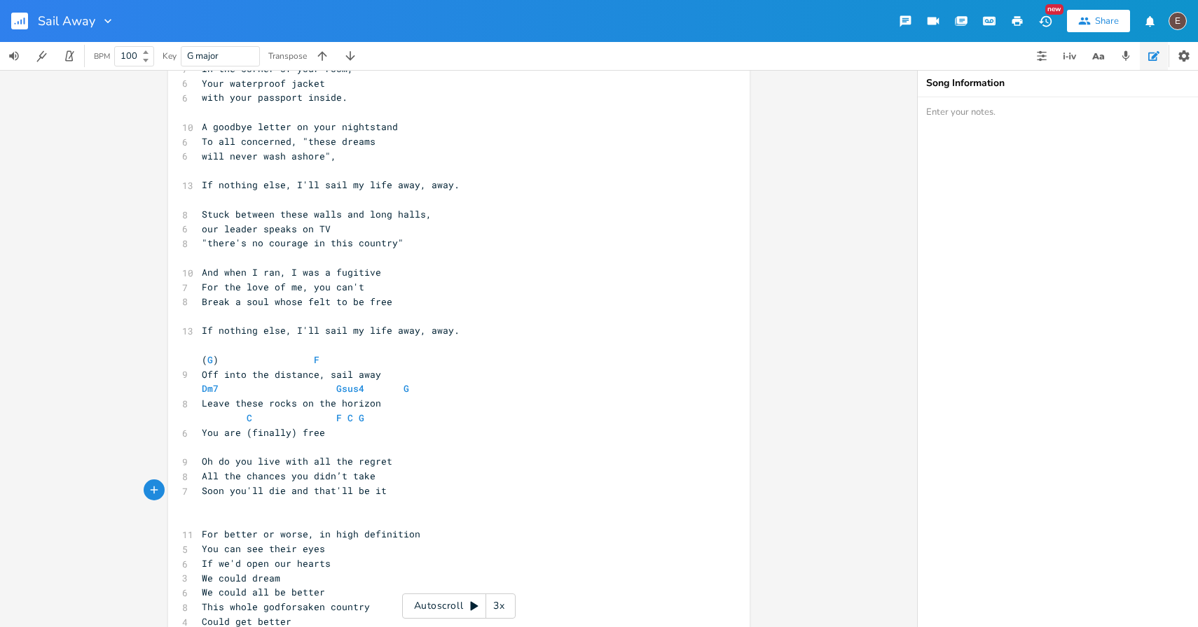
scroll to position [66, 0]
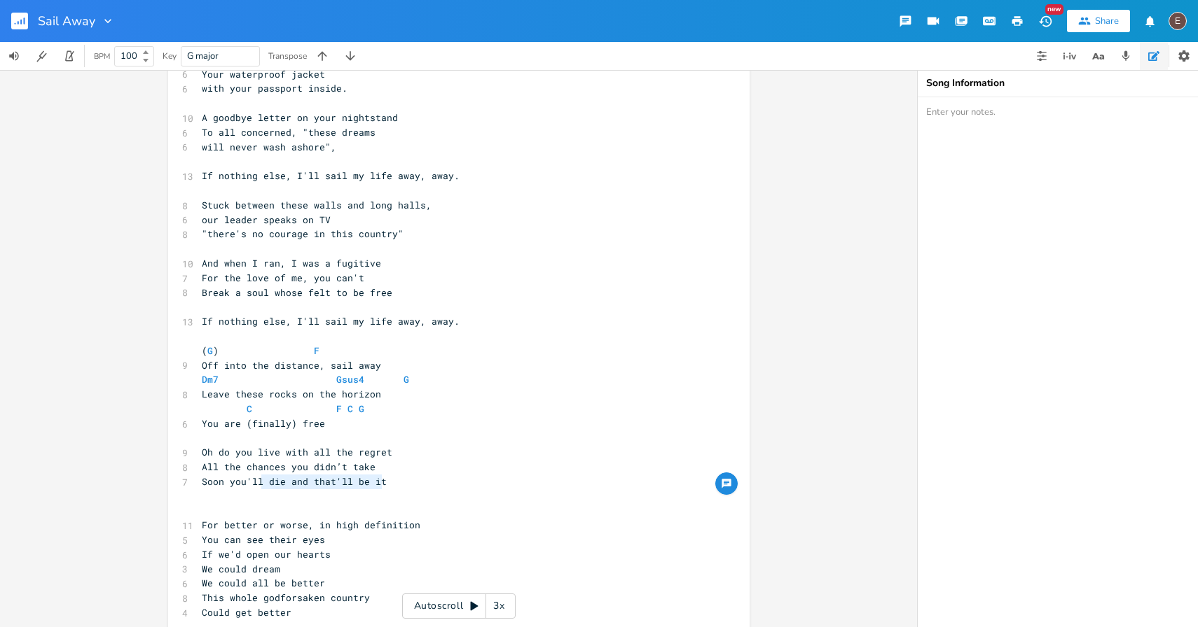
type textarea "die and that'll be it"
drag, startPoint x: 385, startPoint y: 487, endPoint x: 262, endPoint y: 486, distance: 123.3
click at [262, 486] on pre "Soon you'll die and that'll be it" at bounding box center [452, 482] width 506 height 15
click at [290, 475] on pre "Soon you'll die and that'll be it" at bounding box center [452, 482] width 506 height 15
type textarea "die and that'll be it"
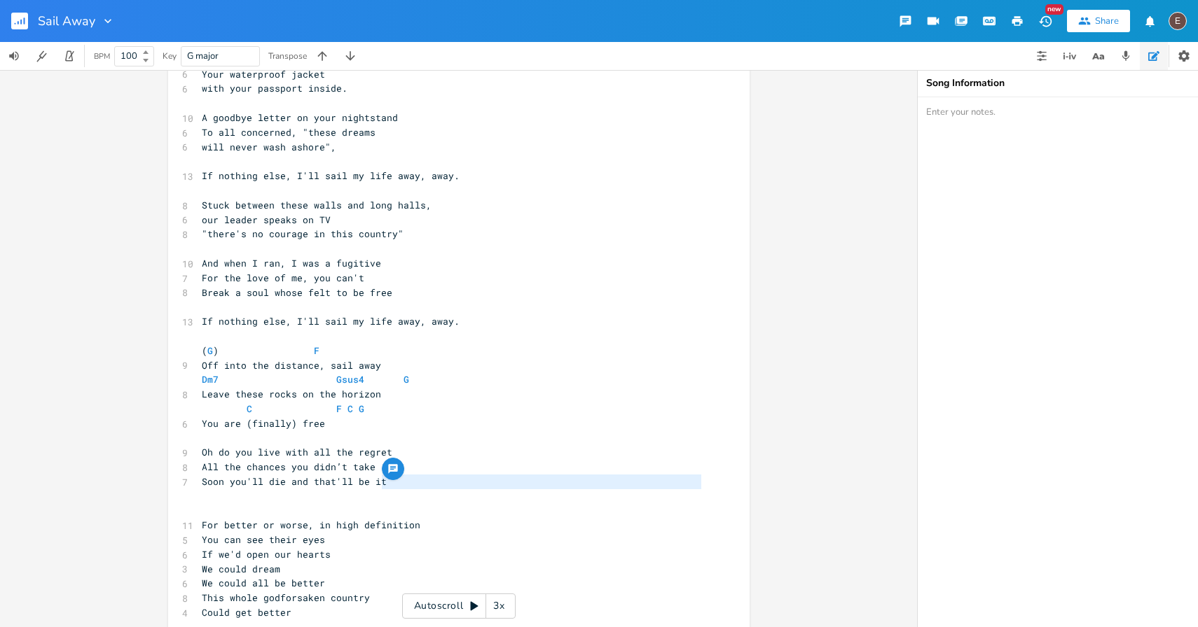
type textarea "die and that'll be it"
drag, startPoint x: 386, startPoint y: 483, endPoint x: 263, endPoint y: 480, distance: 123.3
click at [263, 480] on pre "Soon you'll die and that'll be it" at bounding box center [452, 482] width 506 height 15
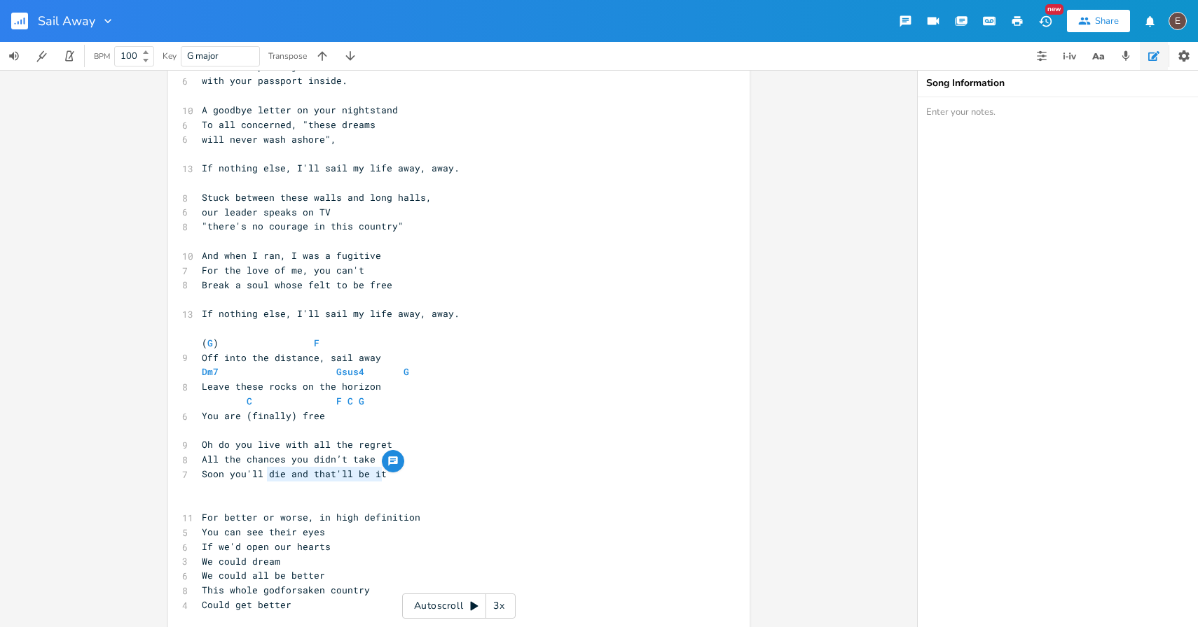
scroll to position [74, 0]
type textarea "(finally)"
drag, startPoint x: 291, startPoint y: 419, endPoint x: 241, endPoint y: 415, distance: 50.0
click at [241, 415] on span "You are (finally) free" at bounding box center [263, 416] width 123 height 13
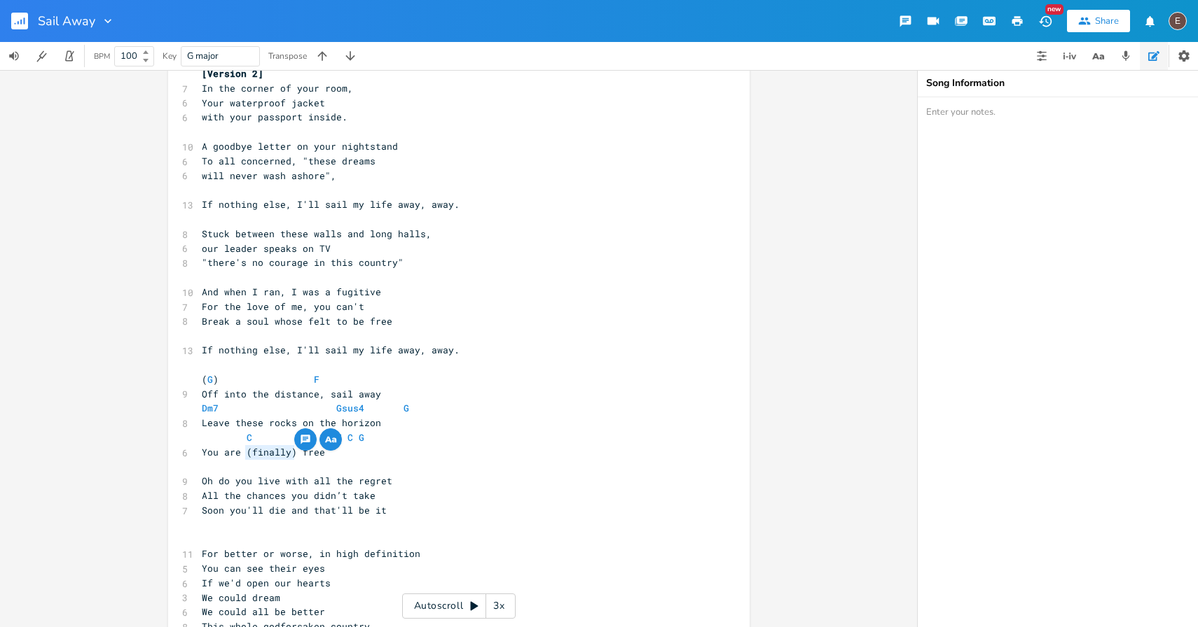
scroll to position [29, 0]
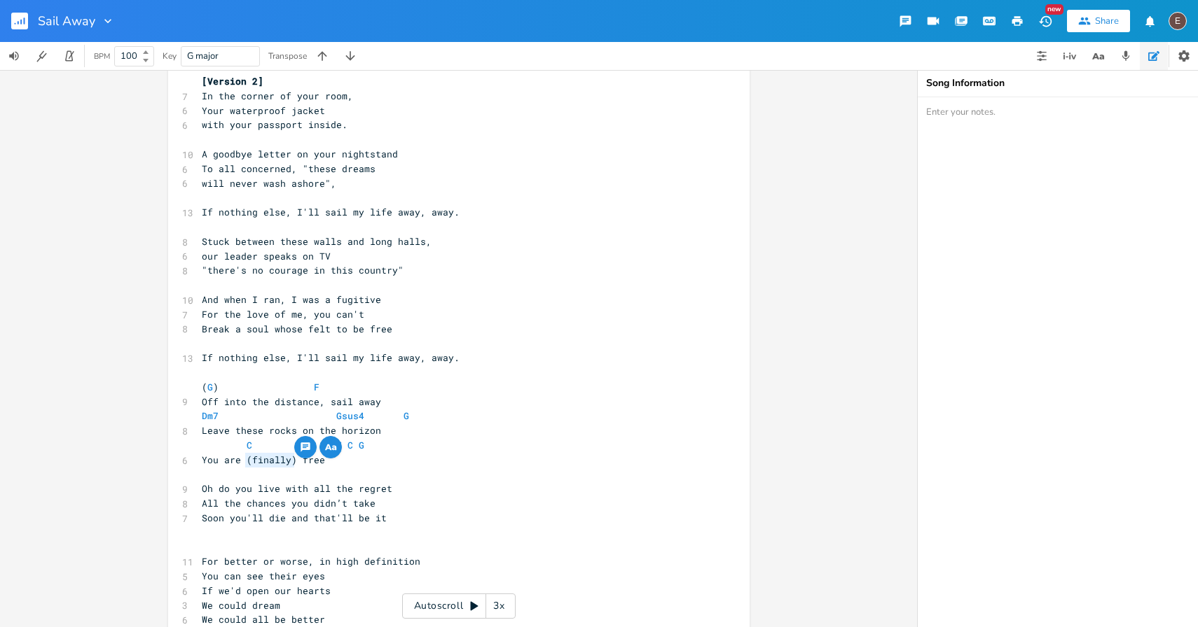
click at [338, 508] on span "All the chances you didn’t take" at bounding box center [289, 503] width 174 height 13
click at [428, 525] on pre "Soon you'll die and that'll be it" at bounding box center [452, 518] width 506 height 15
click at [250, 480] on pre "​" at bounding box center [452, 475] width 506 height 15
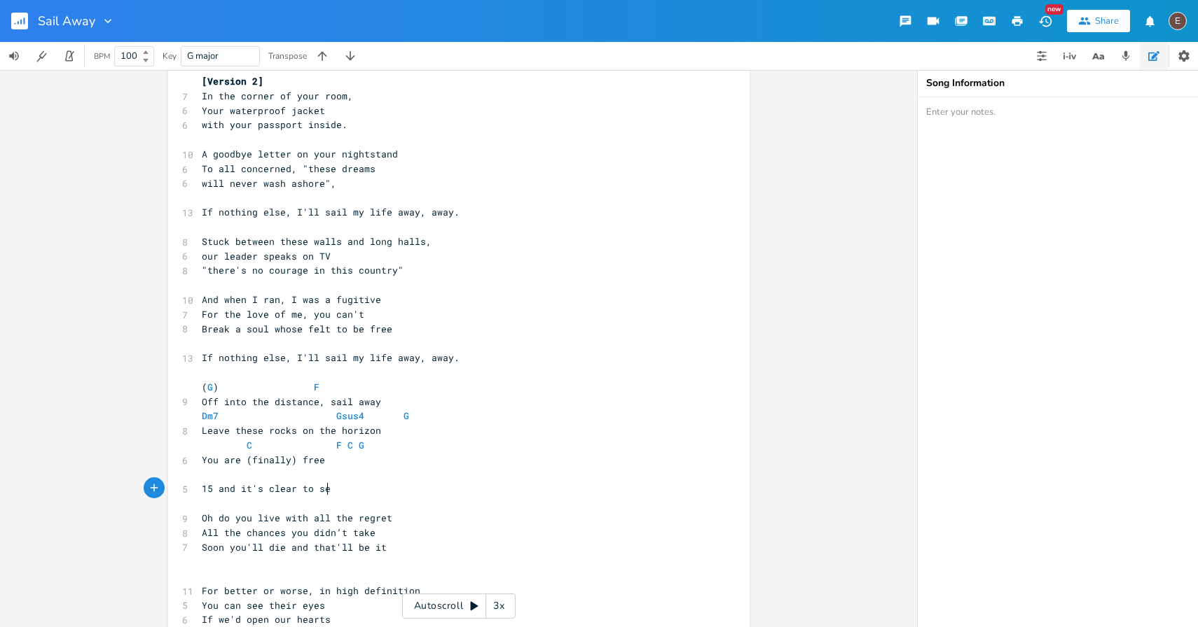
type textarea "15 and it's clear to see"
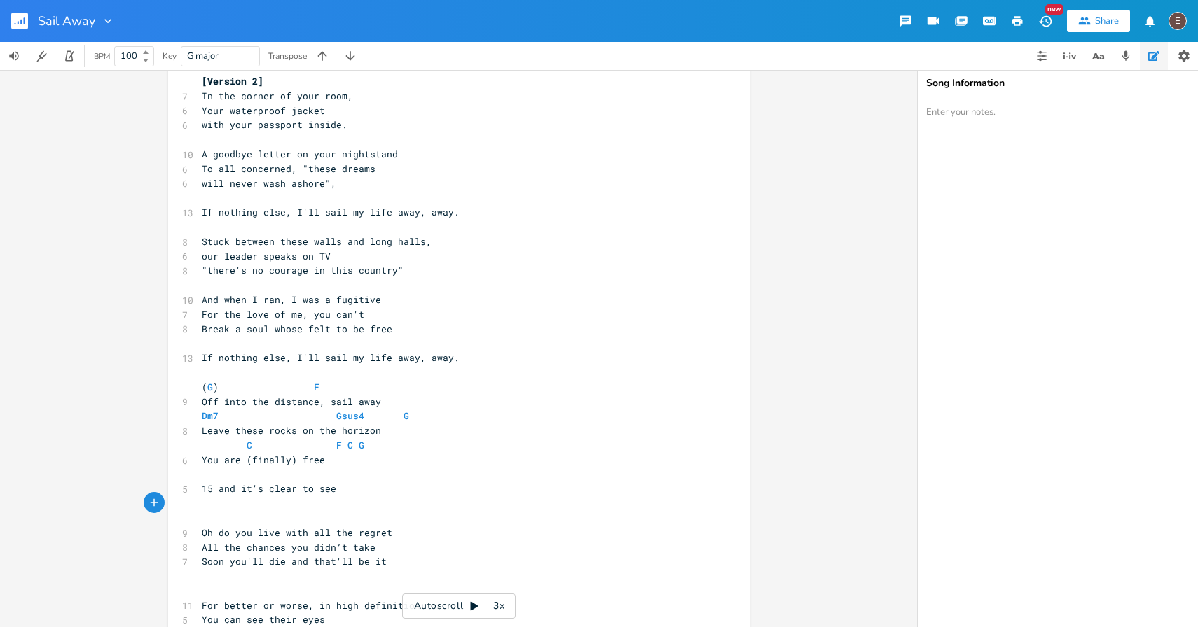
click at [202, 490] on span "15 and it's clear to see" at bounding box center [269, 489] width 134 height 13
type textarea "Fifteen"
click at [211, 515] on pre "​" at bounding box center [452, 518] width 506 height 15
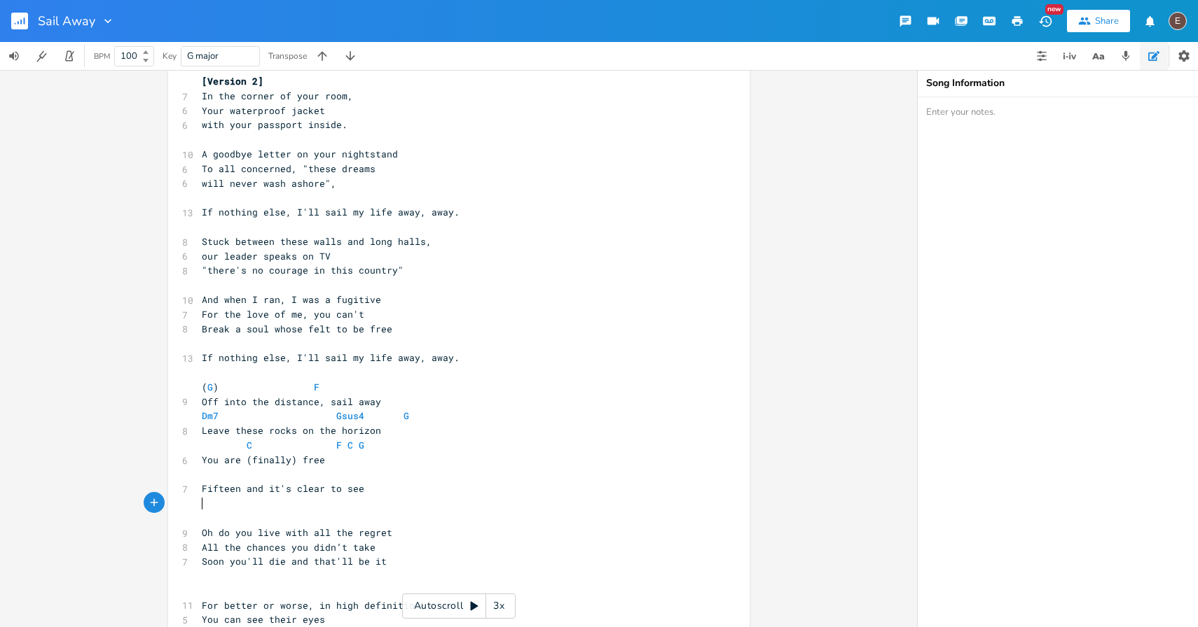
click at [226, 502] on pre "​" at bounding box center [452, 504] width 506 height 15
type textarea "All the chances you didn't take"
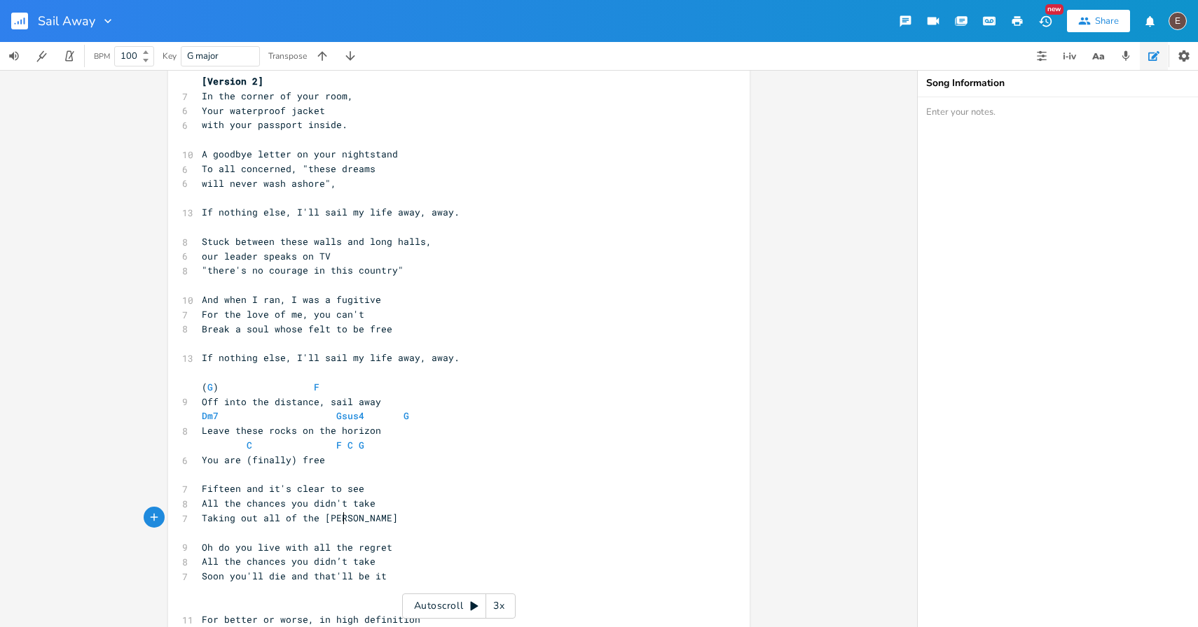
type textarea "Taking out all of the gregr"
type textarea "regret."
click at [355, 504] on span "All the chances you didn't take" at bounding box center [289, 503] width 174 height 13
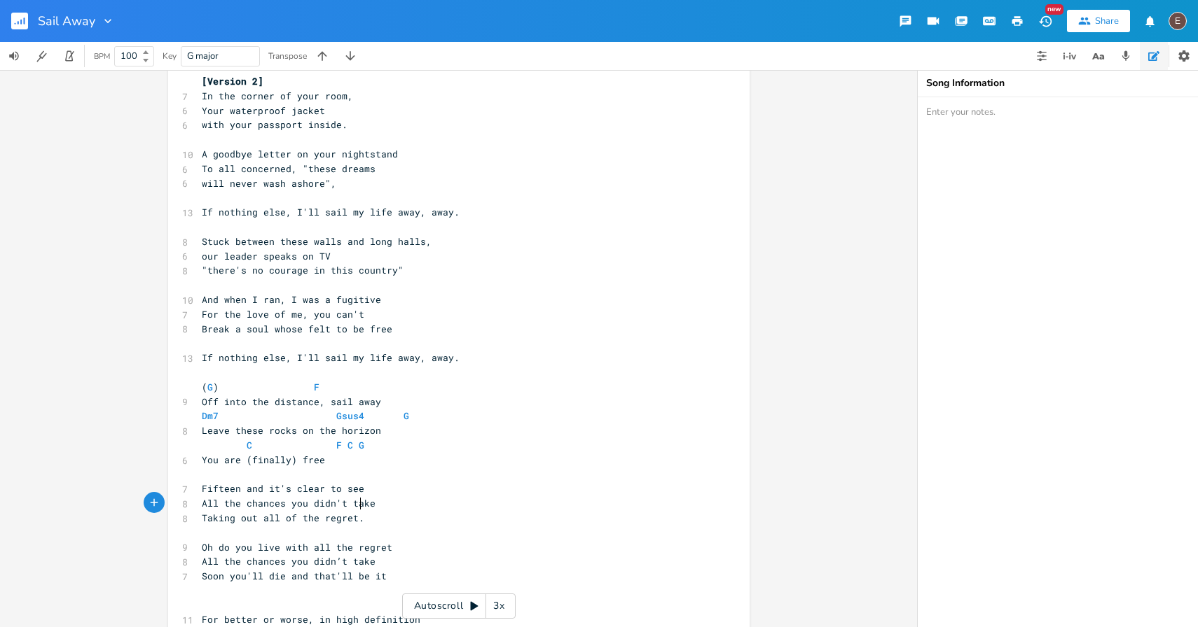
type textarea "take"
click at [355, 504] on span "All the chances you didn't take" at bounding box center [289, 503] width 174 height 13
click at [417, 526] on pre "​" at bounding box center [452, 533] width 506 height 15
click at [202, 518] on span "Taking out all of the regret." at bounding box center [283, 518] width 162 height 13
type textarea "Taking"
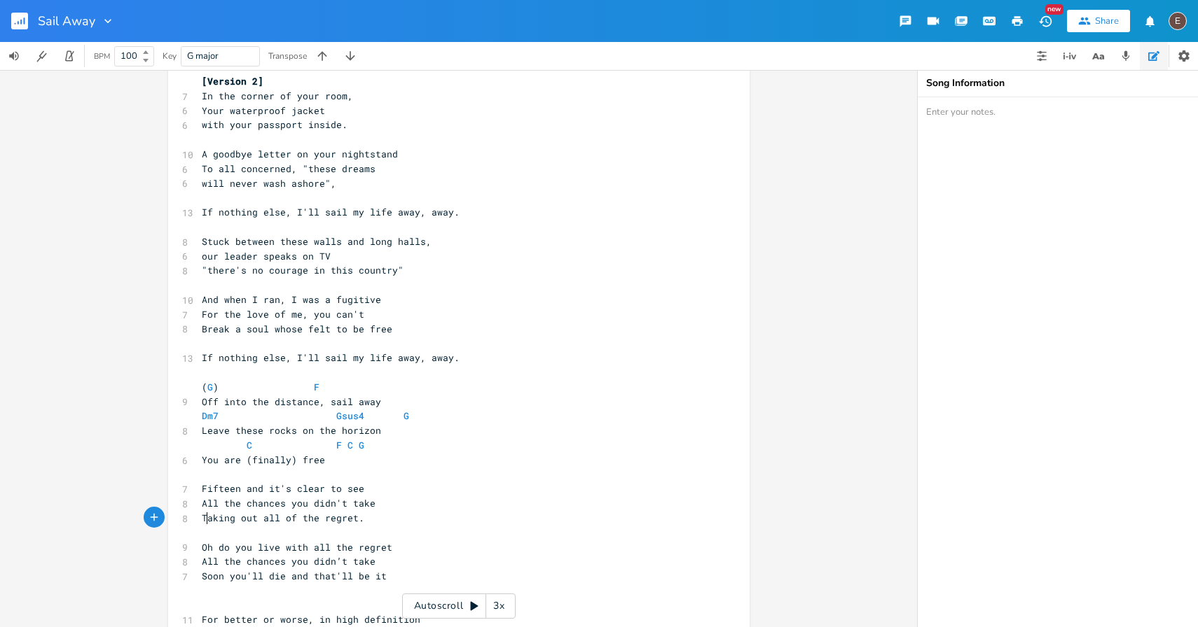
click at [202, 518] on span "Taking out all of the regret." at bounding box center [283, 518] width 162 height 13
type textarea "Taking out"
drag, startPoint x: 255, startPoint y: 520, endPoint x: 183, endPoint y: 511, distance: 72.0
click at [337, 520] on pre "all of the regret." at bounding box center [452, 518] width 506 height 15
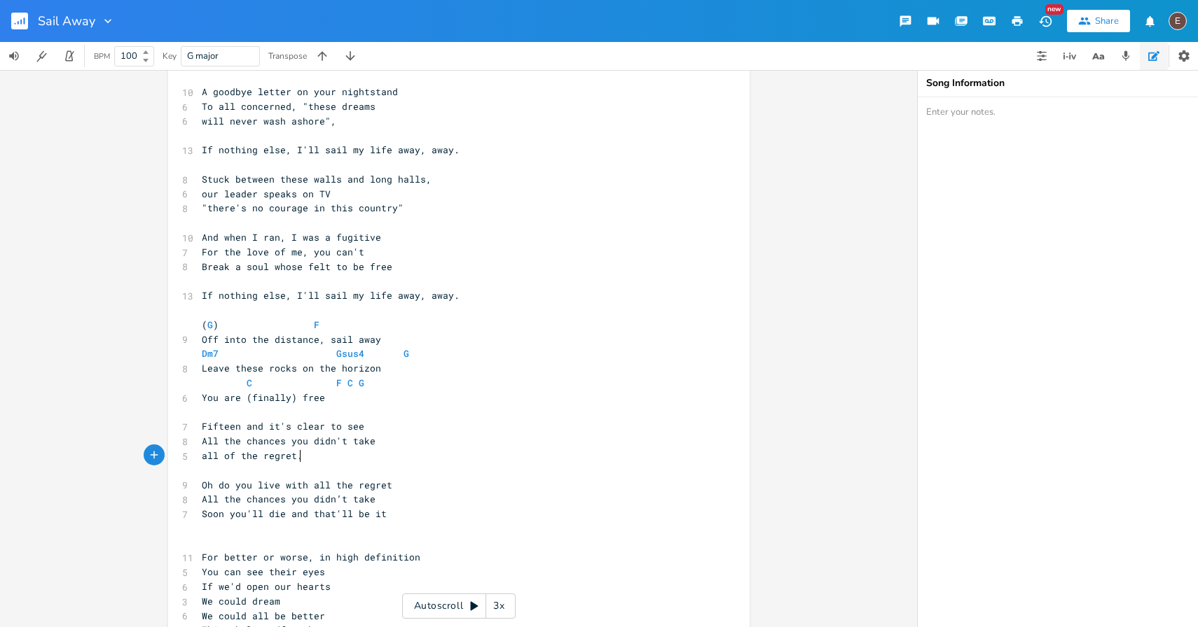
scroll to position [96, 0]
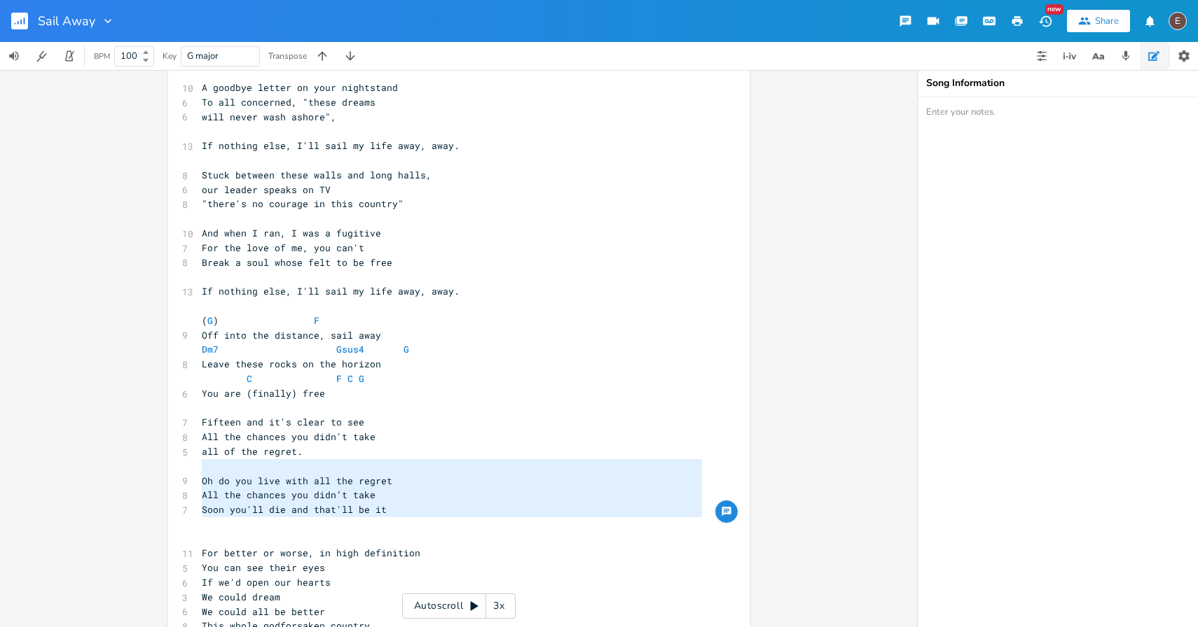
drag, startPoint x: 414, startPoint y: 518, endPoint x: 191, endPoint y: 469, distance: 228.2
type textarea "Oh do you live with all the regret All the chances you didn’t take Soon you'll …"
click at [356, 501] on span "All the chances you didn’t take" at bounding box center [289, 495] width 174 height 13
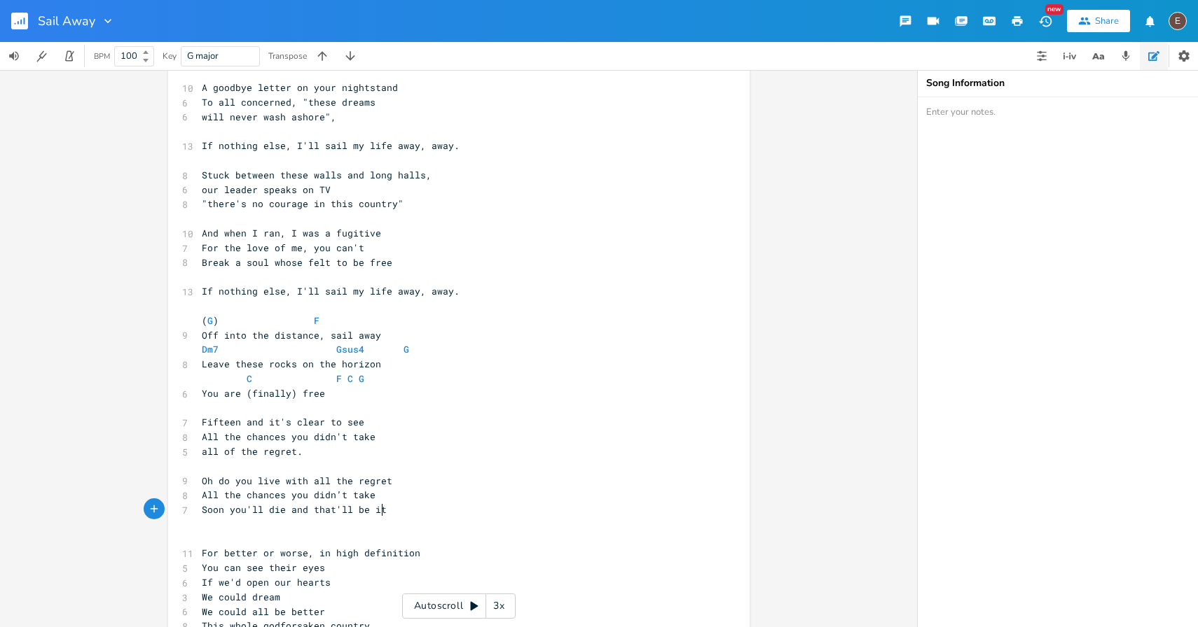
type textarea "Oh do you live with all the regret All the chances you didn’t take Soon you'll …"
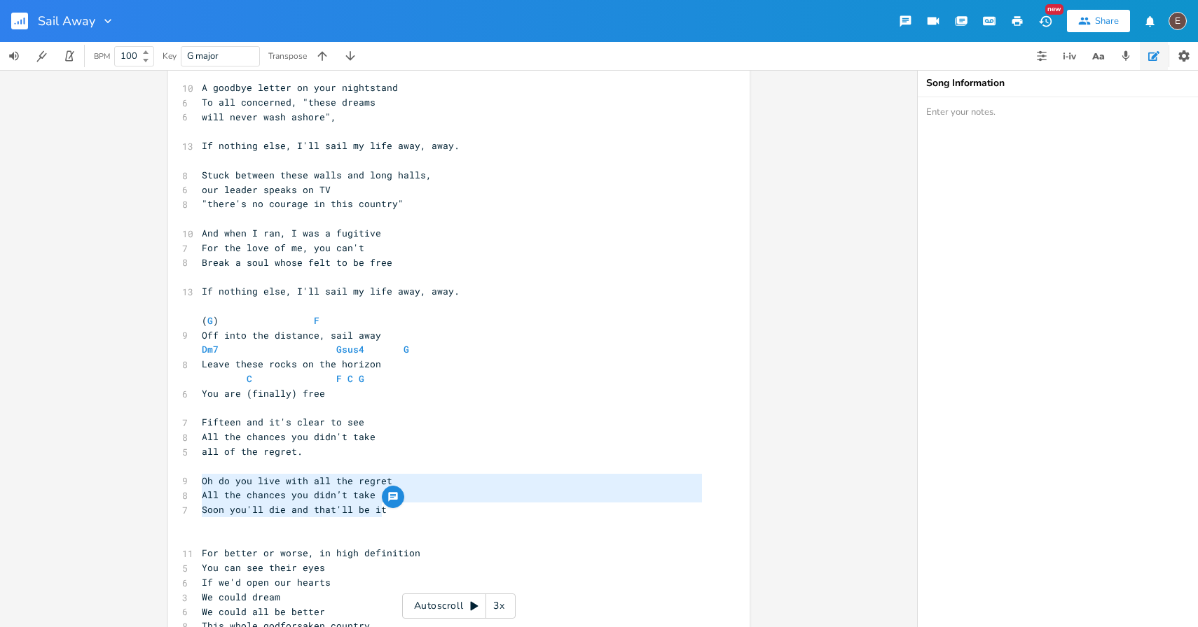
drag, startPoint x: 417, startPoint y: 507, endPoint x: 185, endPoint y: 485, distance: 232.9
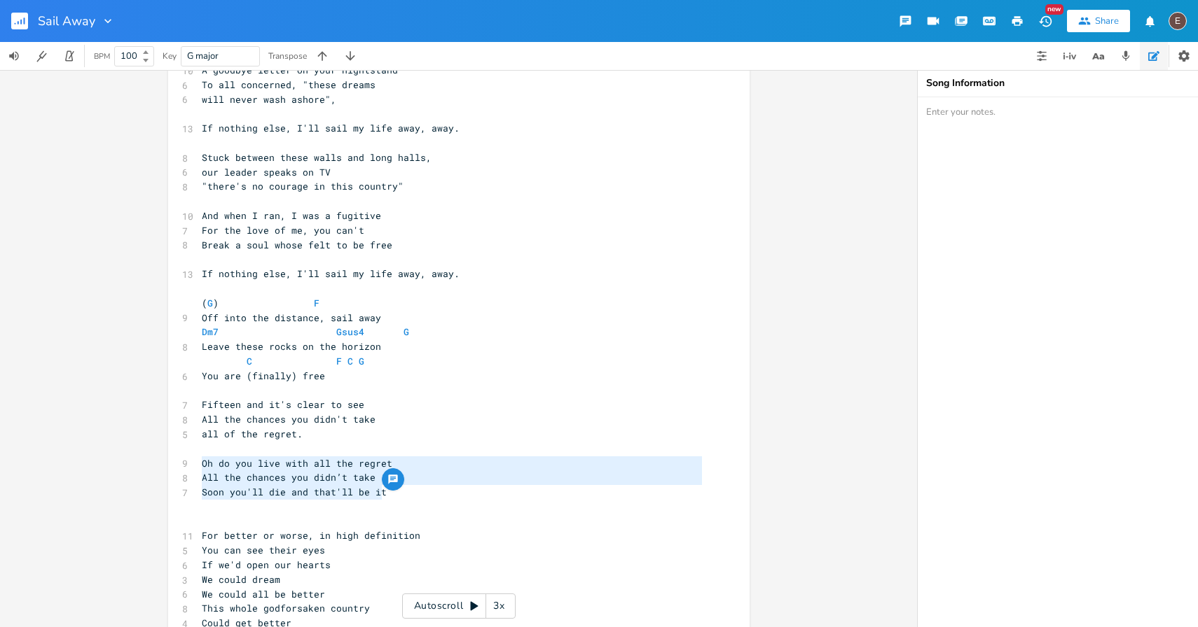
scroll to position [113, 0]
drag, startPoint x: 291, startPoint y: 436, endPoint x: 325, endPoint y: 451, distance: 37.0
click at [291, 436] on span "all of the regret." at bounding box center [252, 434] width 101 height 13
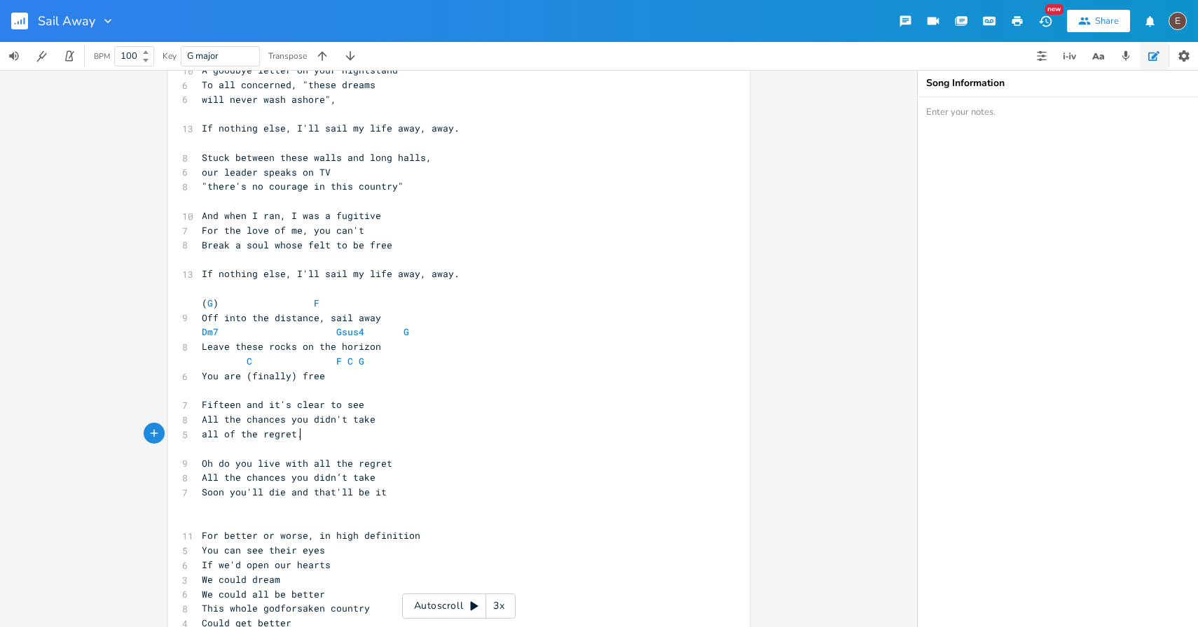
click at [317, 428] on pre "all of the regret." at bounding box center [452, 434] width 506 height 15
type textarea "If nothing else, I'll sail my life away, away."
drag, startPoint x: 476, startPoint y: 275, endPoint x: 134, endPoint y: 277, distance: 341.8
click at [134, 277] on div "If nothing else, I'll sail my life away, away. x [Version 2] 7 In the corner of…" at bounding box center [458, 348] width 917 height 557
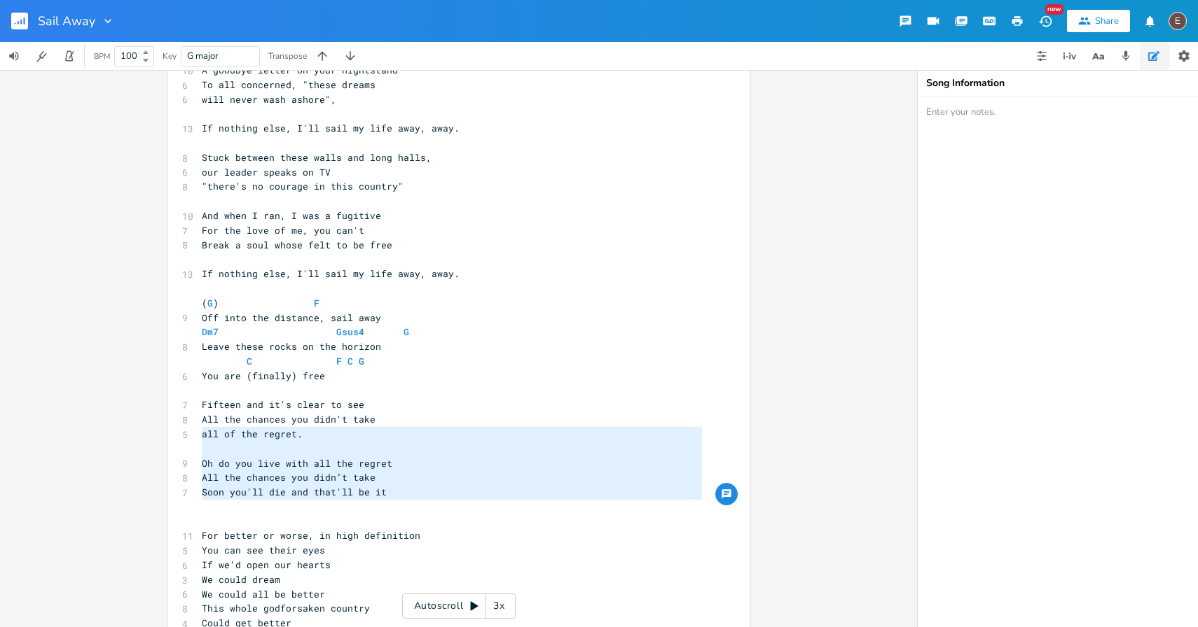
type textarea "Oh do you live with all the regret All the chances you didn’t take Soon you'll …"
drag, startPoint x: 319, startPoint y: 514, endPoint x: 191, endPoint y: 448, distance: 144.1
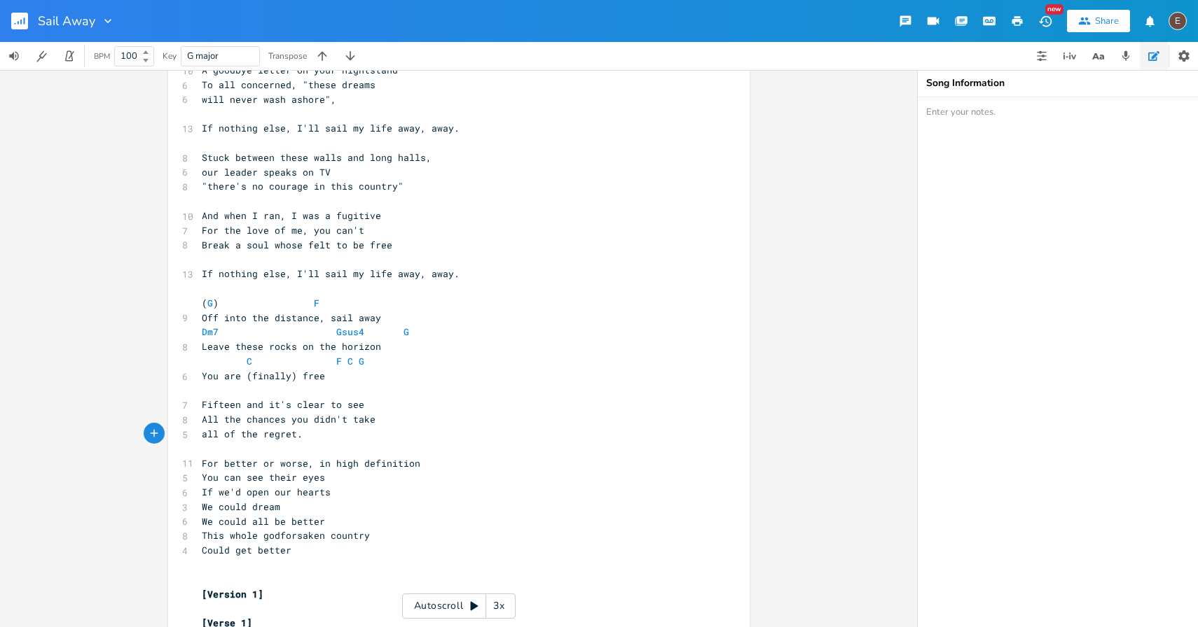
click at [332, 480] on pre "You can see their eyes" at bounding box center [452, 478] width 506 height 15
click at [202, 464] on span "For better or worse, in high definition" at bounding box center [311, 463] width 218 height 13
click at [370, 491] on pre "If we'd open our hearts" at bounding box center [452, 492] width 506 height 15
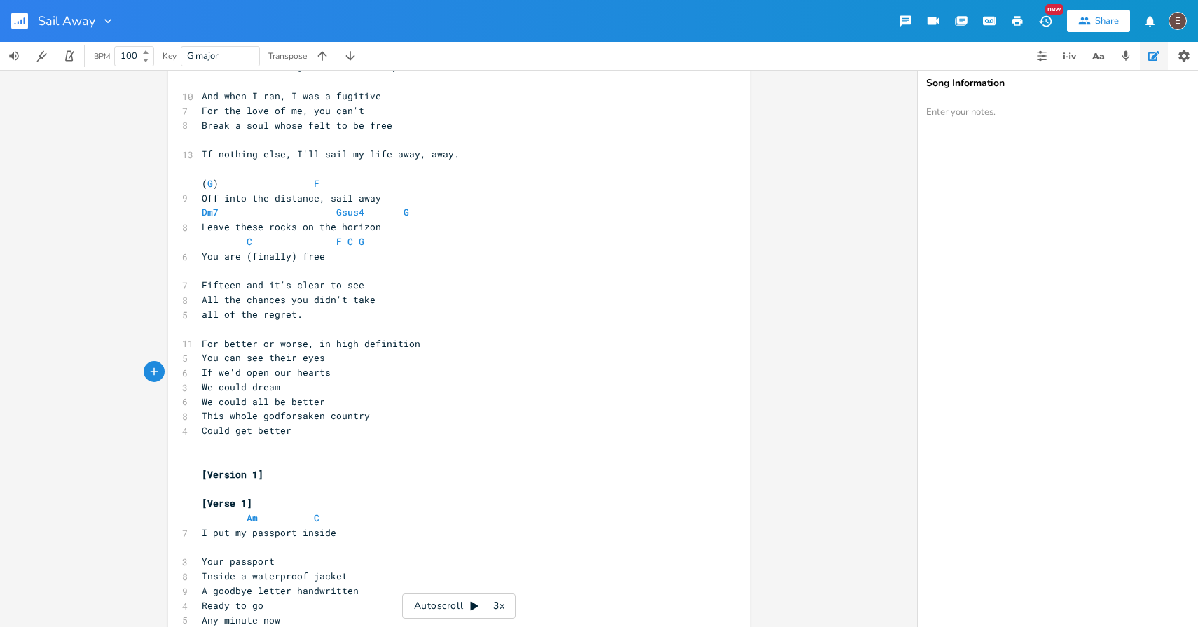
scroll to position [142, 0]
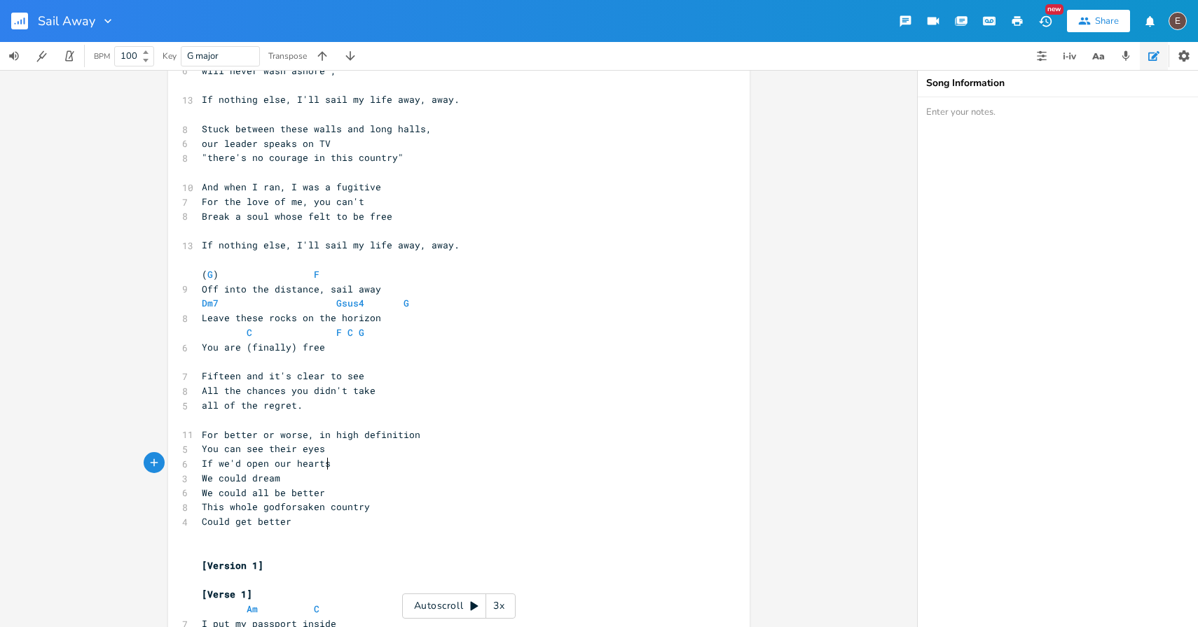
click at [466, 424] on pre "​" at bounding box center [452, 420] width 506 height 15
click at [466, 411] on pre "all of the regret." at bounding box center [452, 405] width 506 height 15
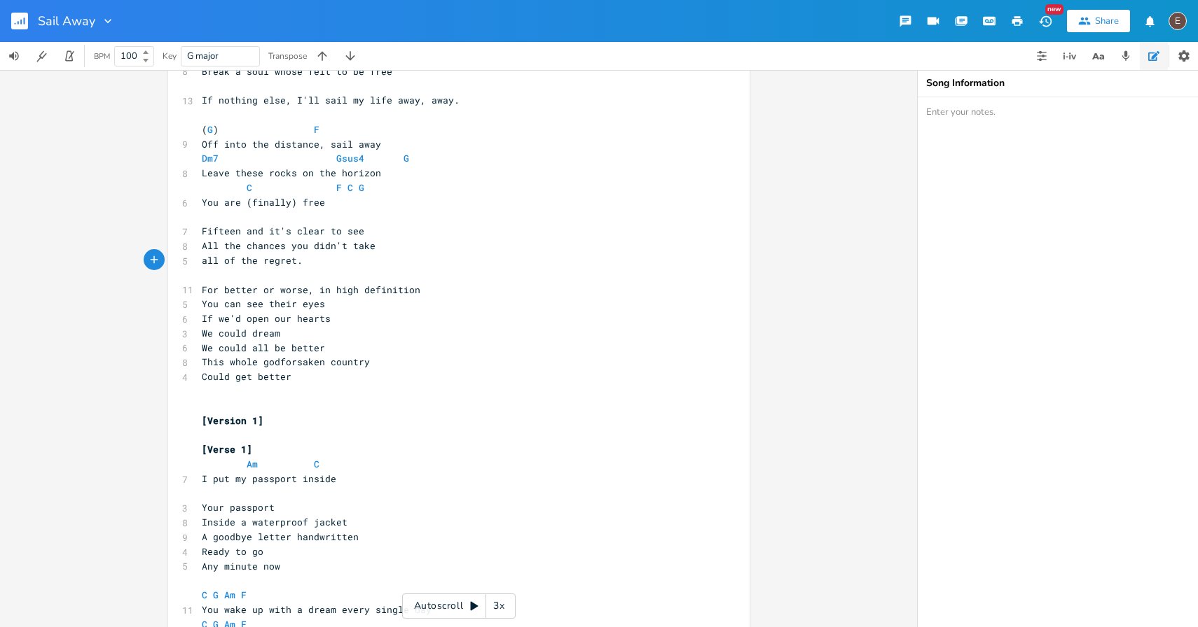
scroll to position [285, 0]
click at [411, 374] on pre "Could get better" at bounding box center [452, 379] width 506 height 15
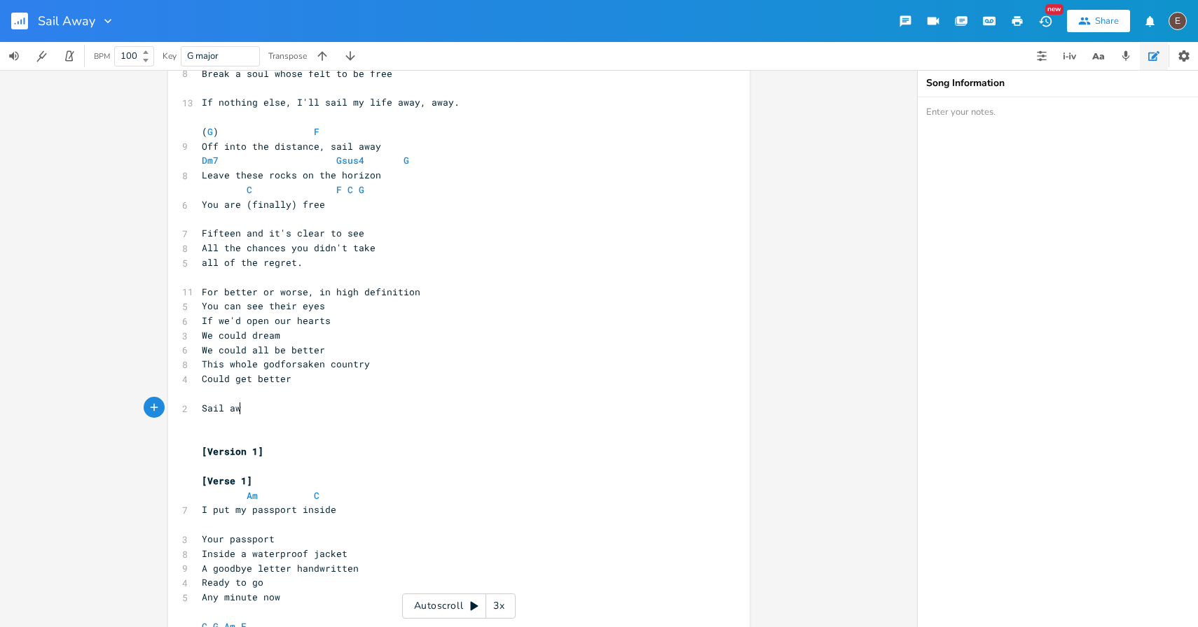
type textarea "Sail away"
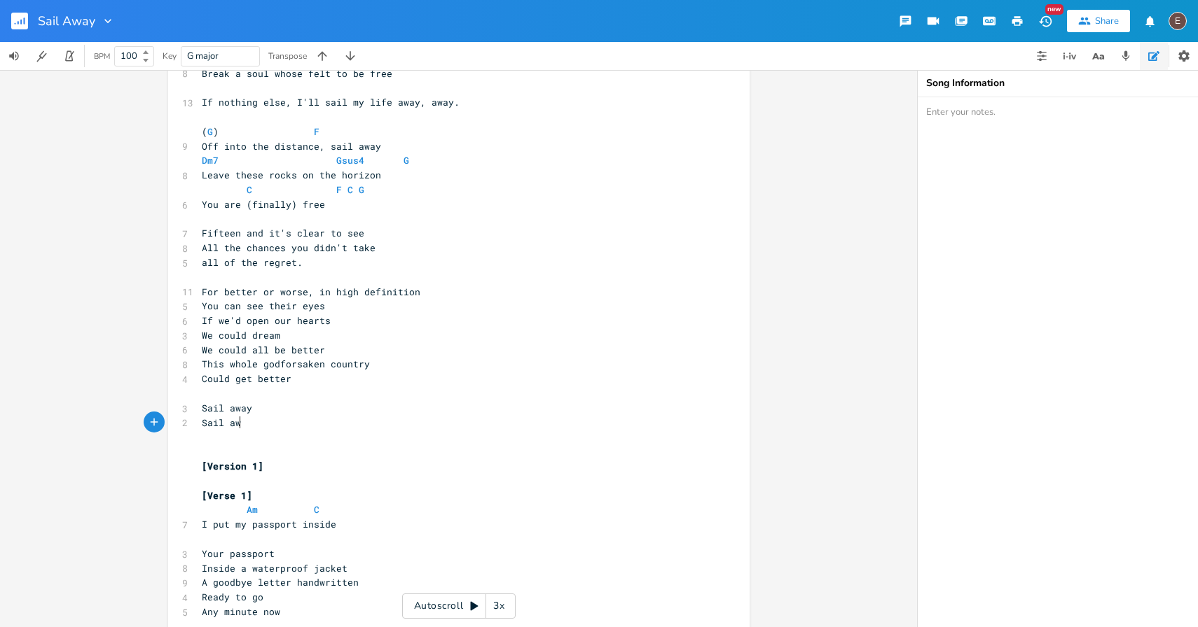
type textarea "Sail away"
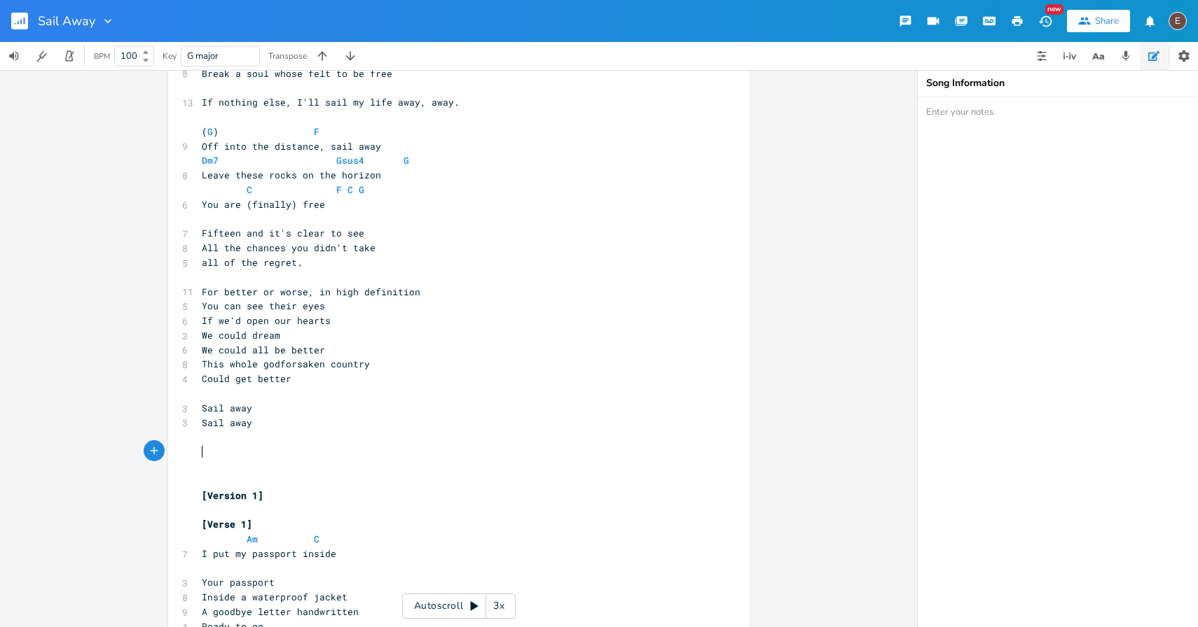
scroll to position [289, 0]
click at [267, 398] on pre "Sail away" at bounding box center [452, 405] width 506 height 15
click at [259, 390] on pre "​" at bounding box center [452, 390] width 506 height 15
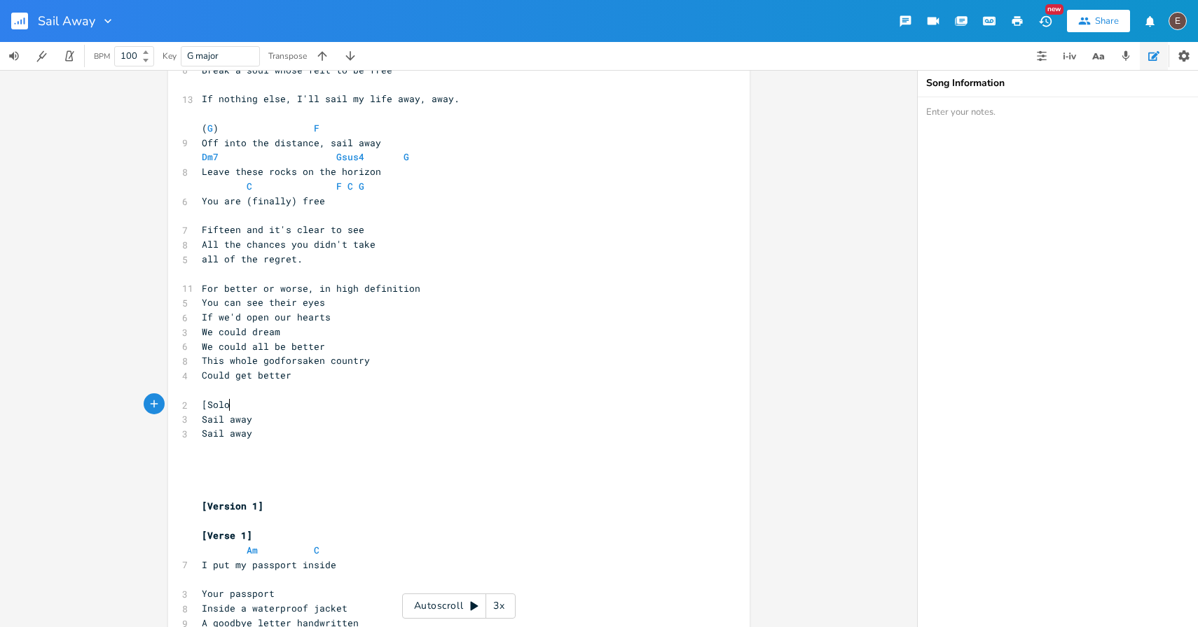
type textarea "[Solo]"
click at [216, 468] on pre "​" at bounding box center [452, 463] width 506 height 15
click at [244, 279] on pre "​" at bounding box center [452, 274] width 506 height 15
type textarea "[V"
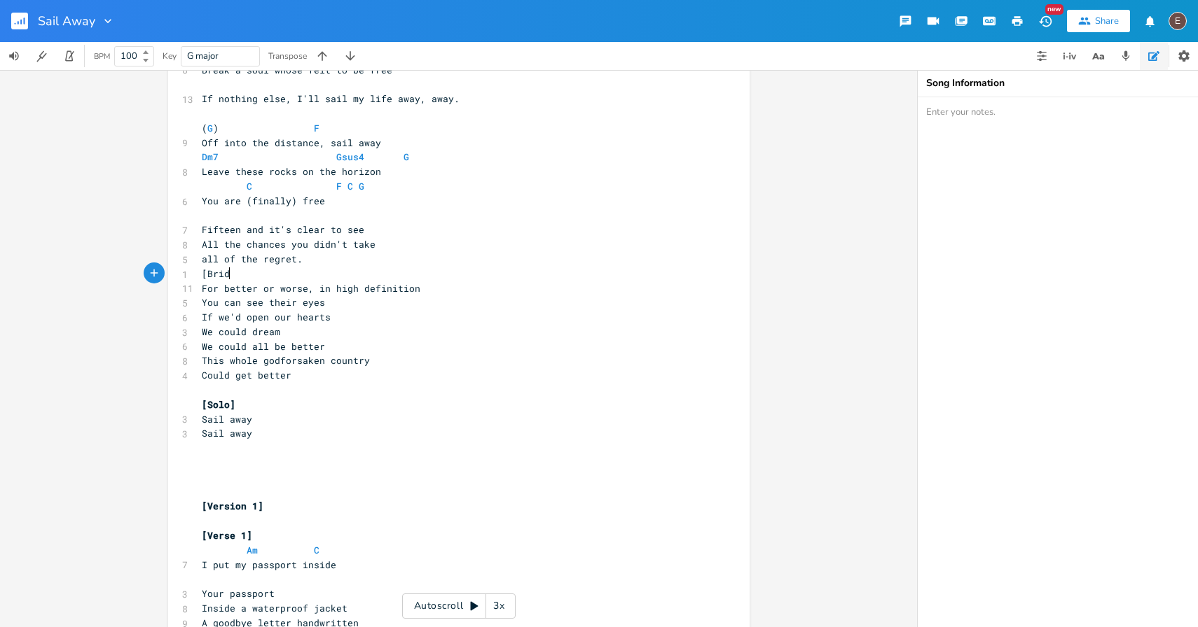
type textarea "Brid]ge"
type textarea "ge]"
click at [345, 259] on pre "all of the regret." at bounding box center [452, 259] width 506 height 15
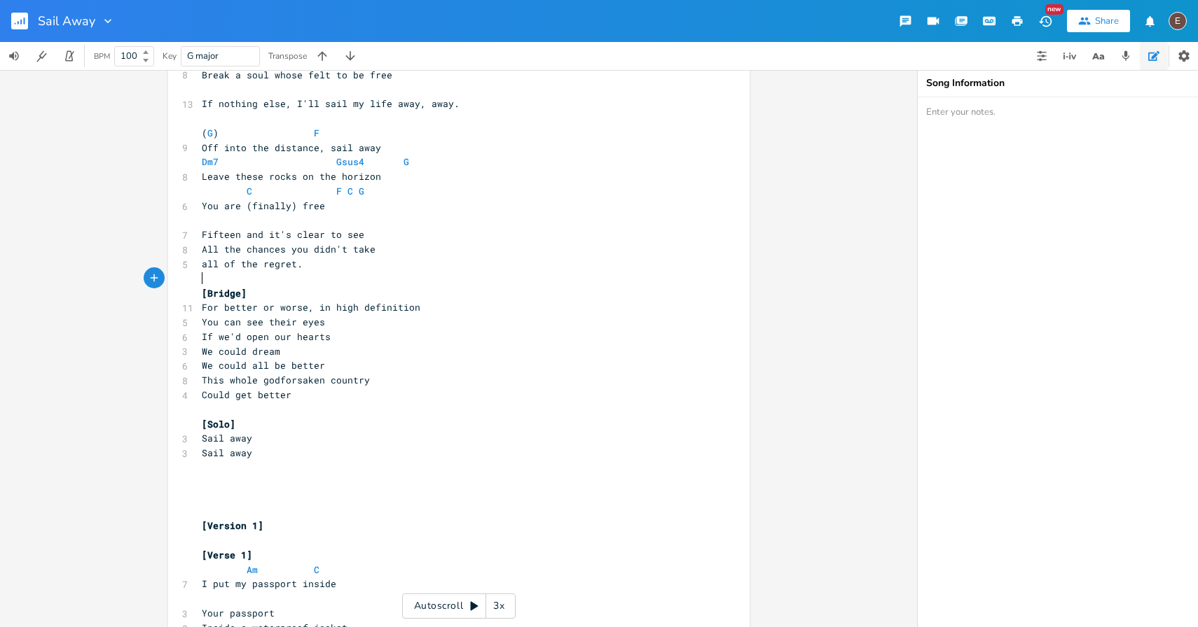
scroll to position [279, 0]
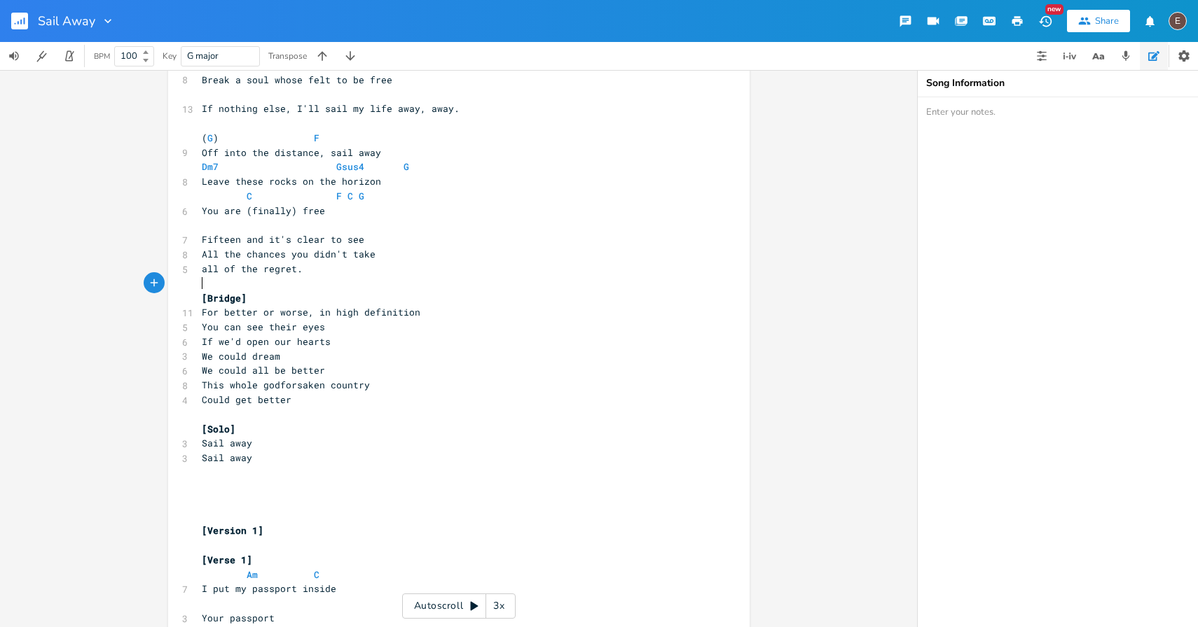
click at [283, 469] on pre "​" at bounding box center [452, 473] width 506 height 15
click at [280, 488] on pre "​" at bounding box center [452, 487] width 506 height 15
click at [249, 125] on pre "​" at bounding box center [452, 123] width 506 height 15
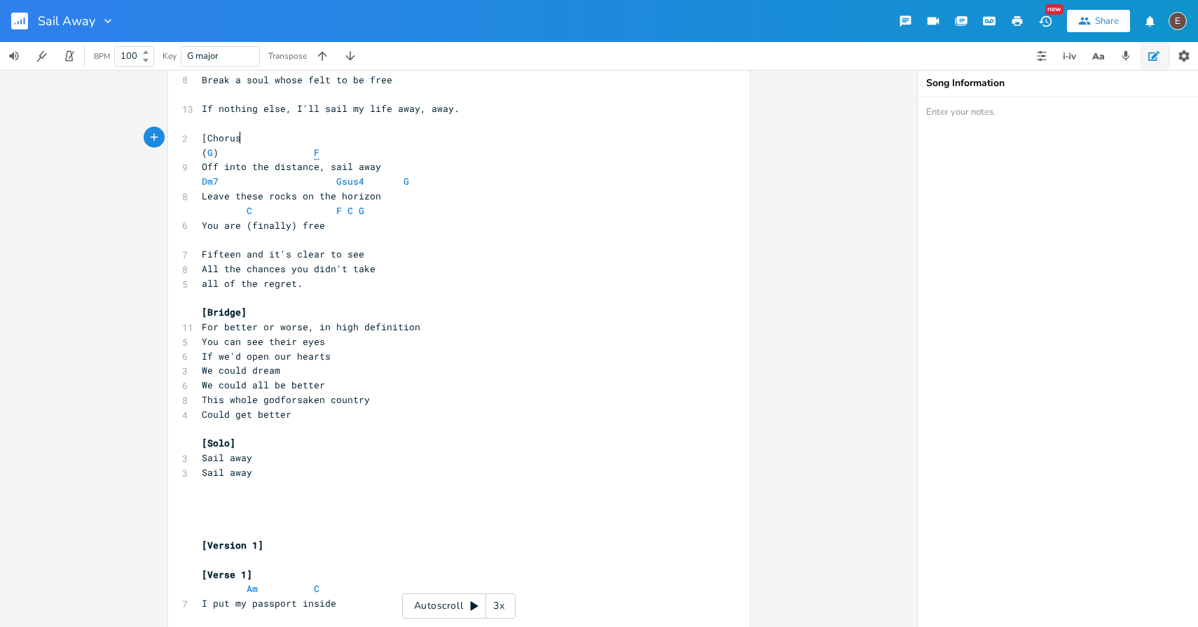
type textarea "[Chorus]"
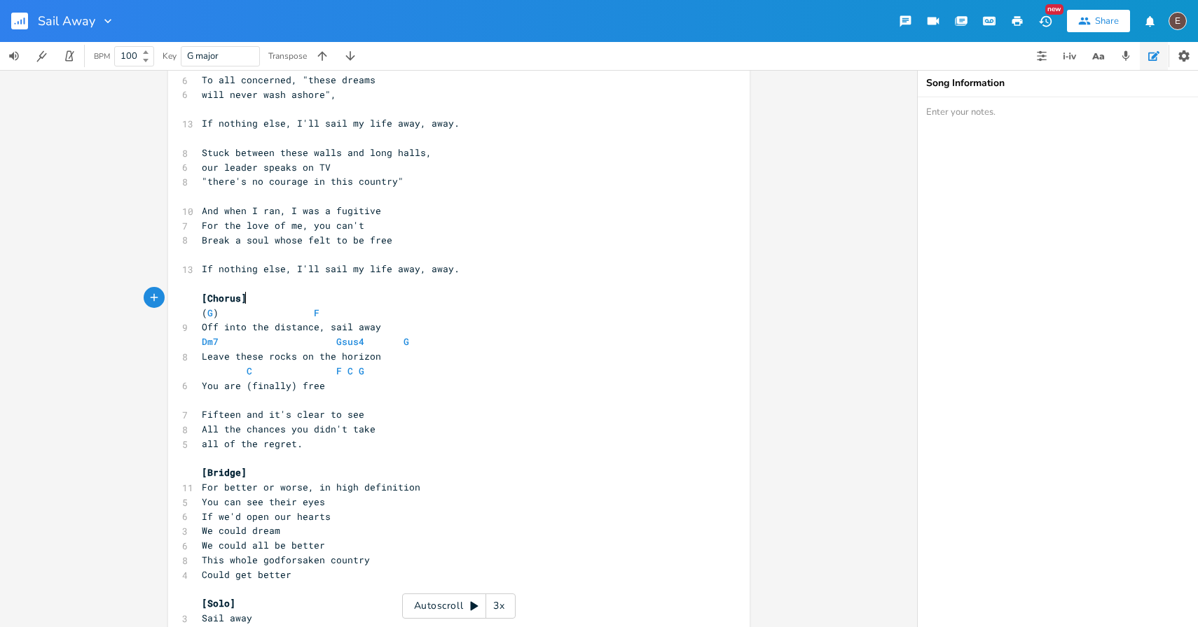
scroll to position [104, 0]
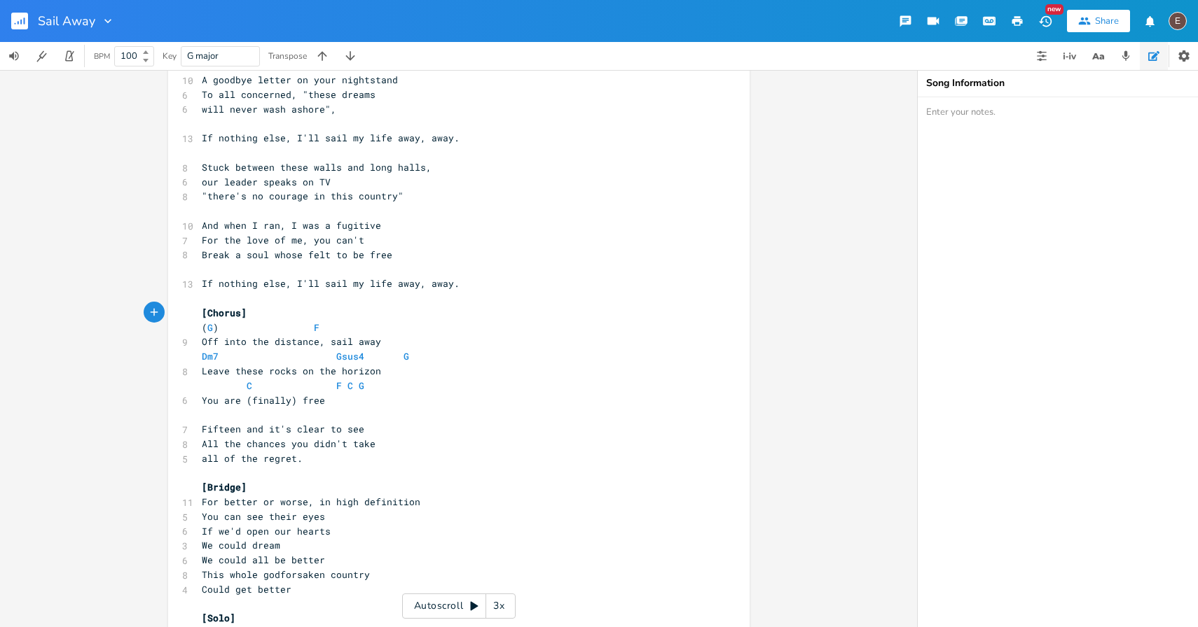
click at [249, 261] on pre "Break a soul whose felt to be free" at bounding box center [452, 255] width 506 height 15
click at [271, 276] on pre "​" at bounding box center [452, 269] width 506 height 15
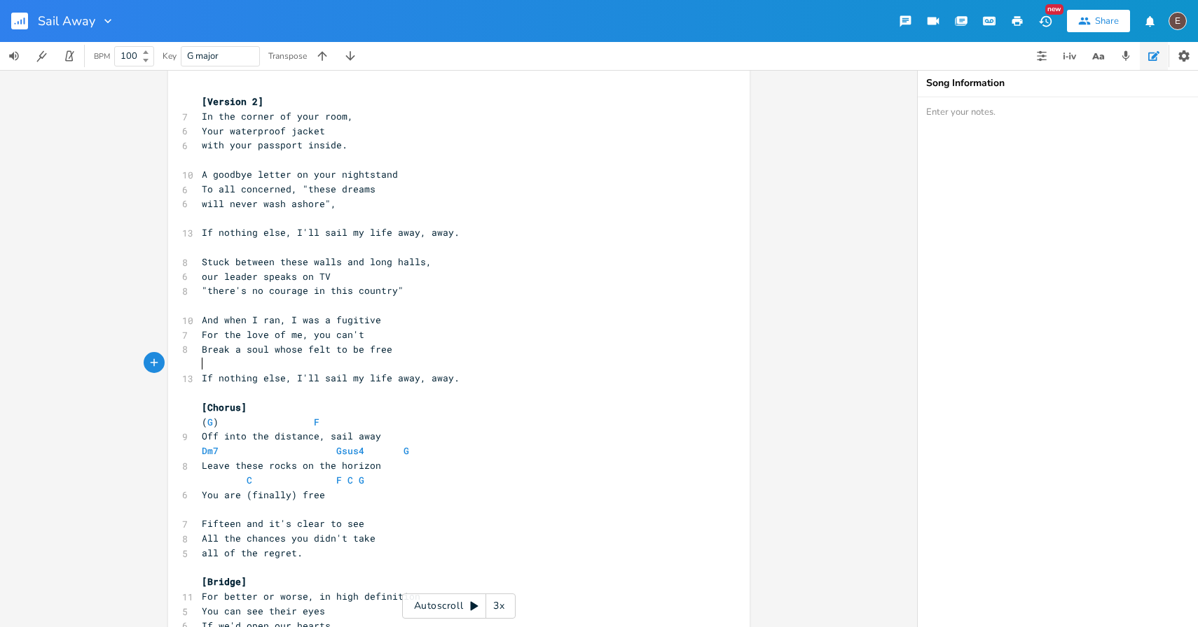
scroll to position [0, 0]
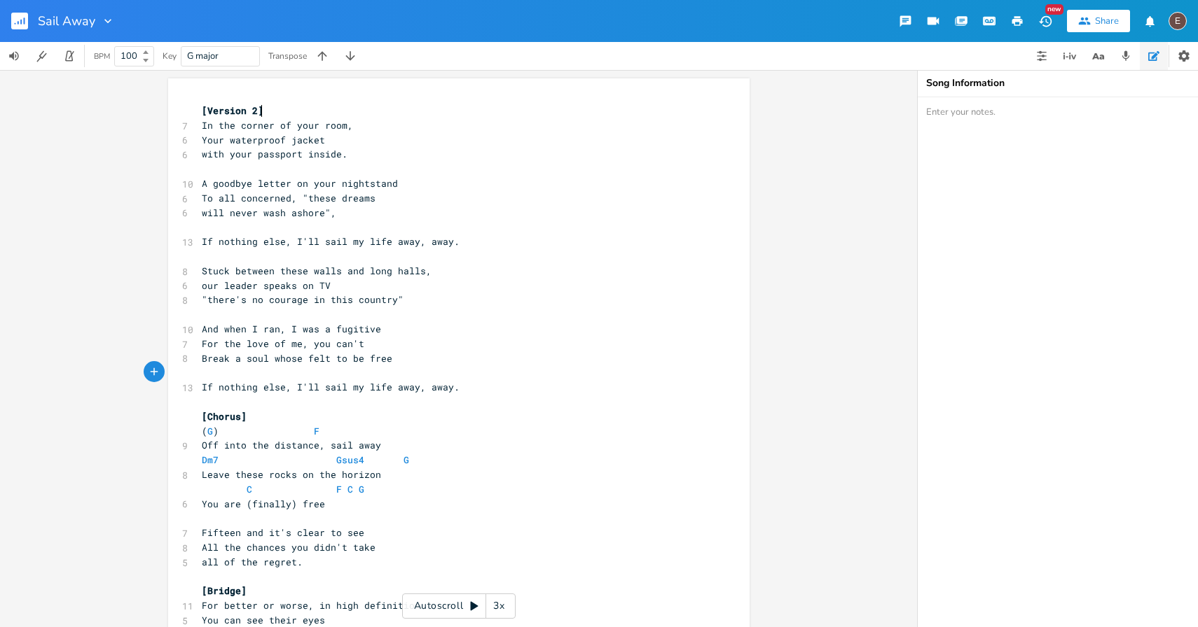
click at [285, 113] on pre "[Version 2]" at bounding box center [452, 111] width 506 height 15
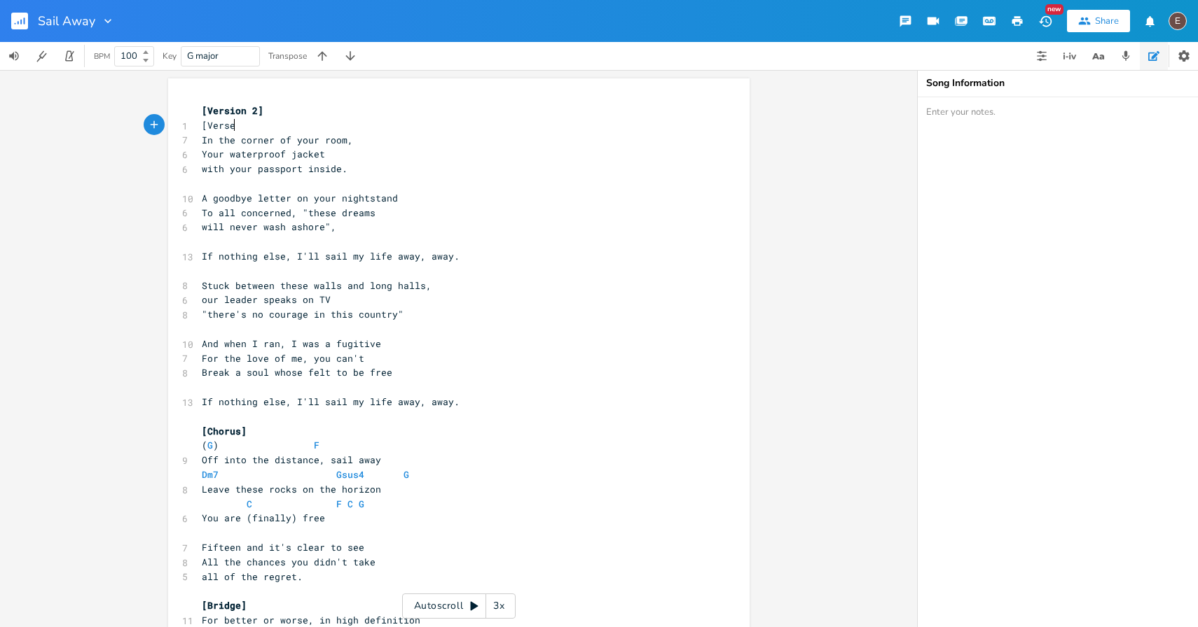
type textarea "[Verse1"
type textarea "1]"
click at [516, 251] on pre "If nothing else, I'll sail my life away, away." at bounding box center [452, 256] width 506 height 15
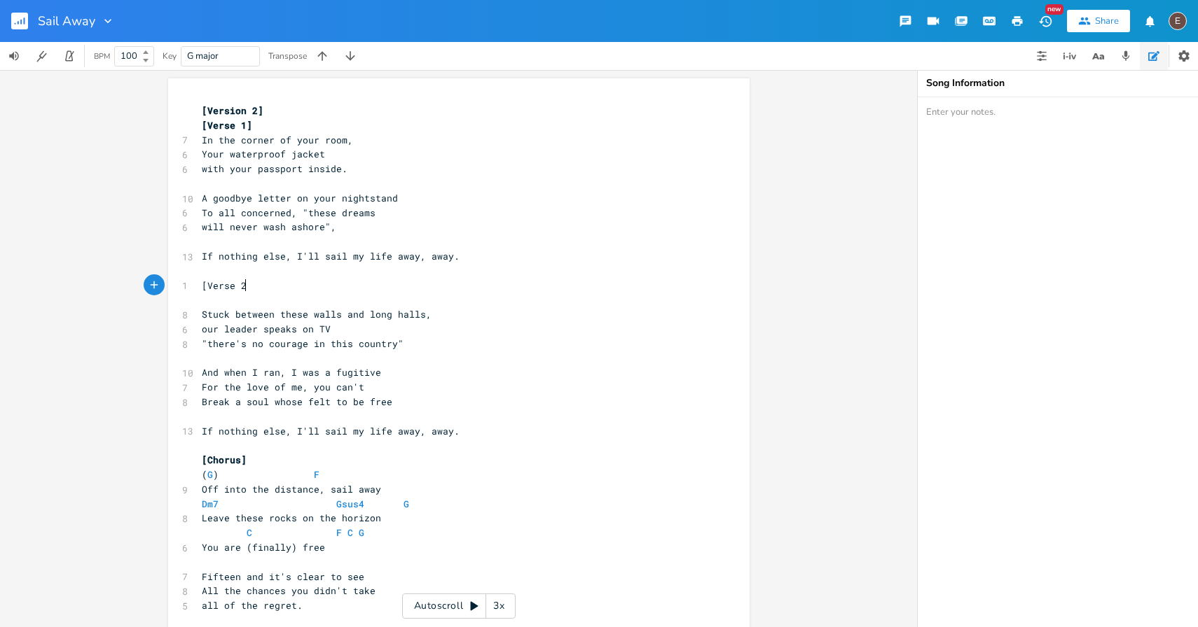
type textarea "[Verse 2]"
click at [456, 293] on pre "​" at bounding box center [452, 300] width 506 height 15
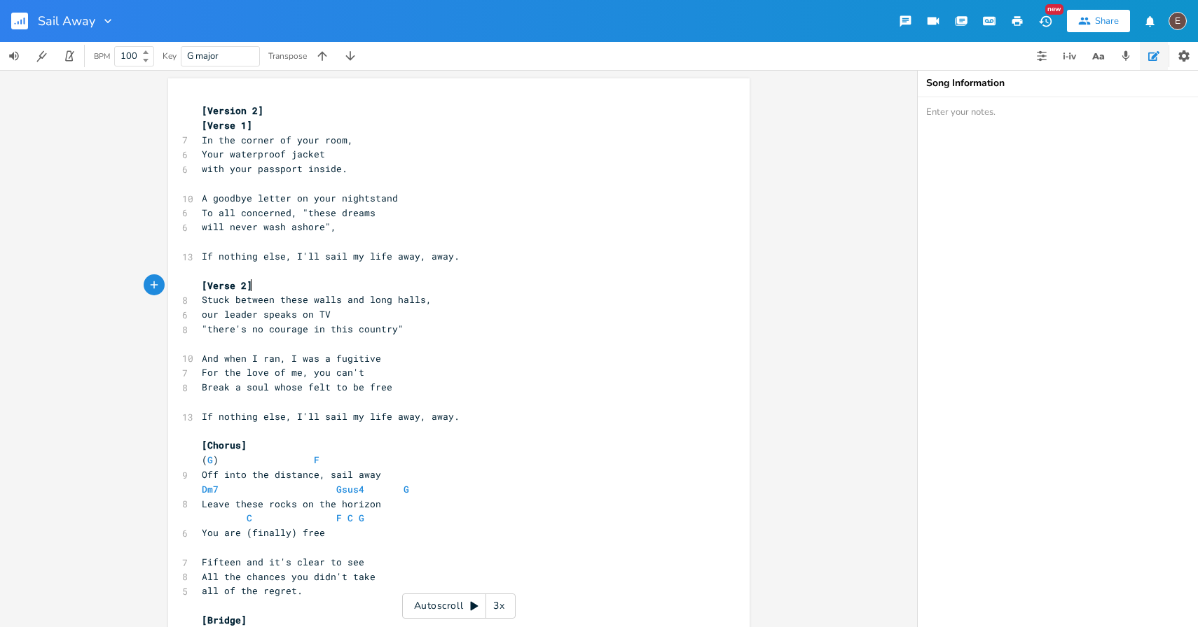
click at [423, 396] on pre "​" at bounding box center [452, 402] width 506 height 15
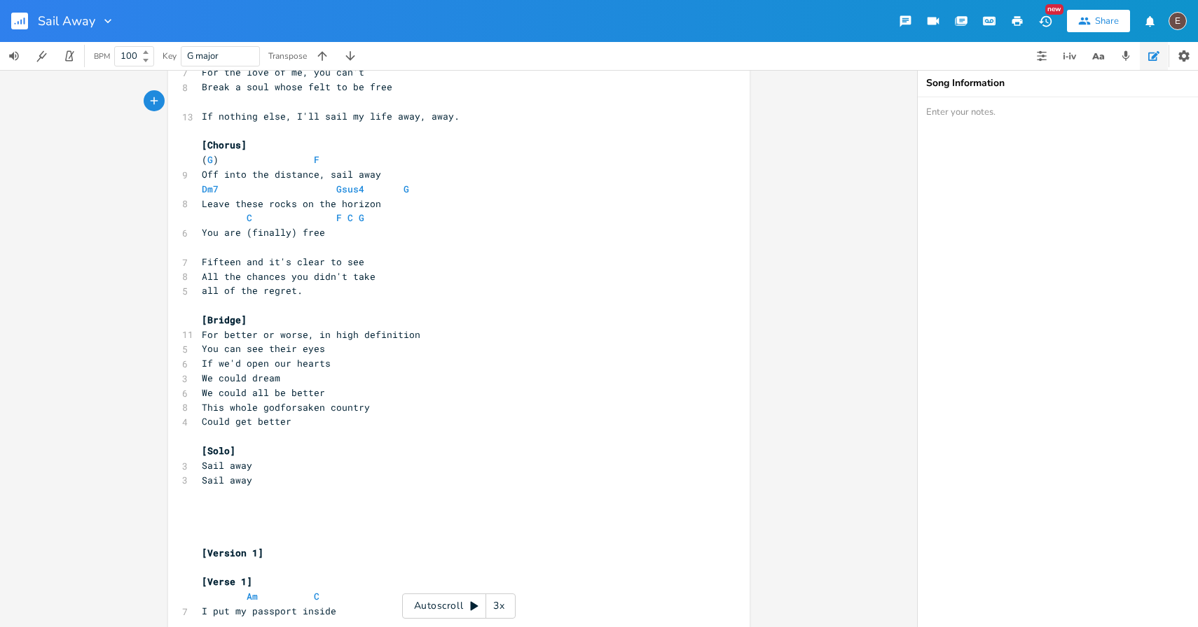
scroll to position [281, 0]
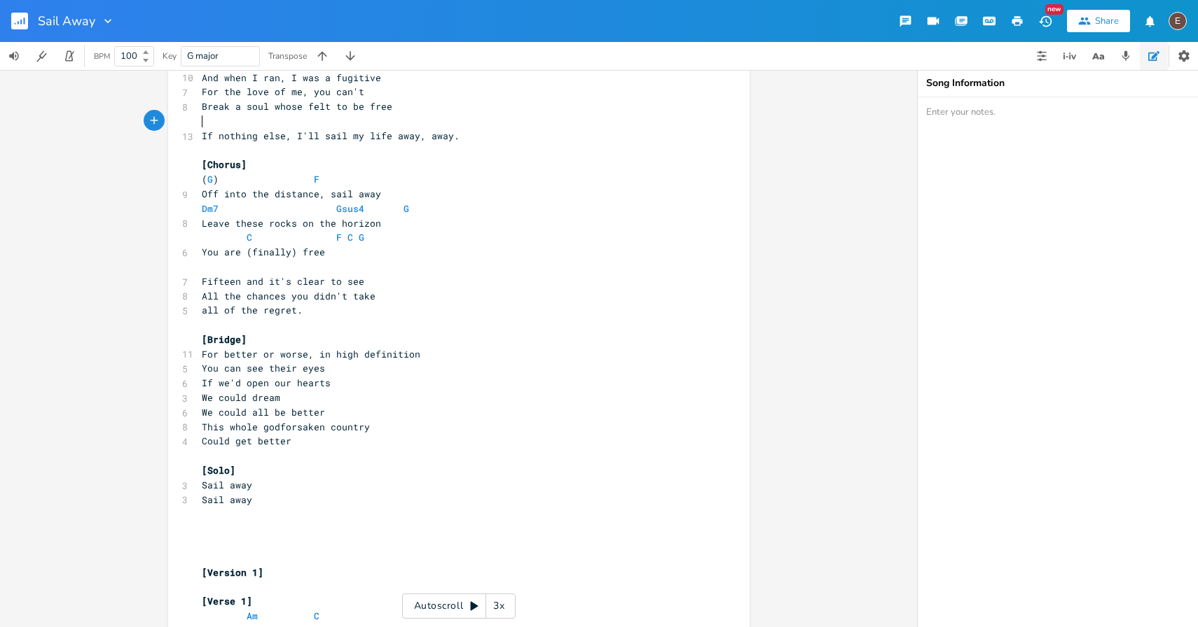
click at [407, 346] on pre "[Bridge]" at bounding box center [452, 340] width 506 height 15
click at [389, 353] on span "For better or worse, in high definition" at bounding box center [311, 354] width 218 height 13
click at [314, 351] on span "For better or worse, in high definition" at bounding box center [311, 354] width 218 height 13
type textarea "in"
click at [314, 351] on span "For better or worse, in high definition" at bounding box center [311, 354] width 218 height 13
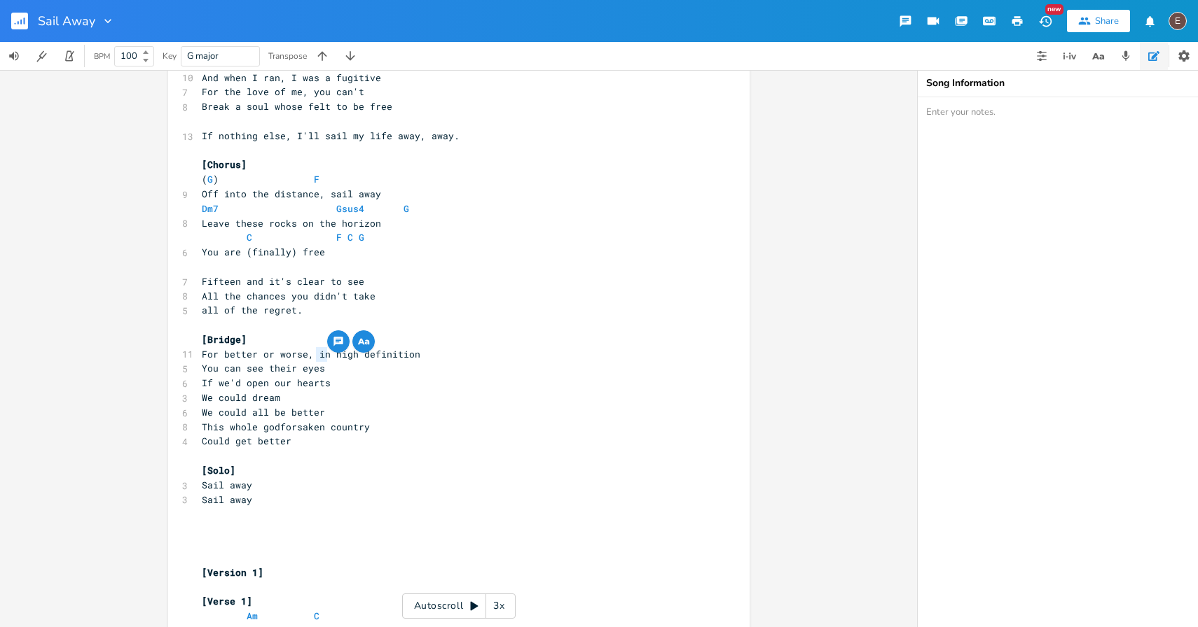
click at [307, 348] on span "For better or worse, in high definition" at bounding box center [311, 354] width 218 height 13
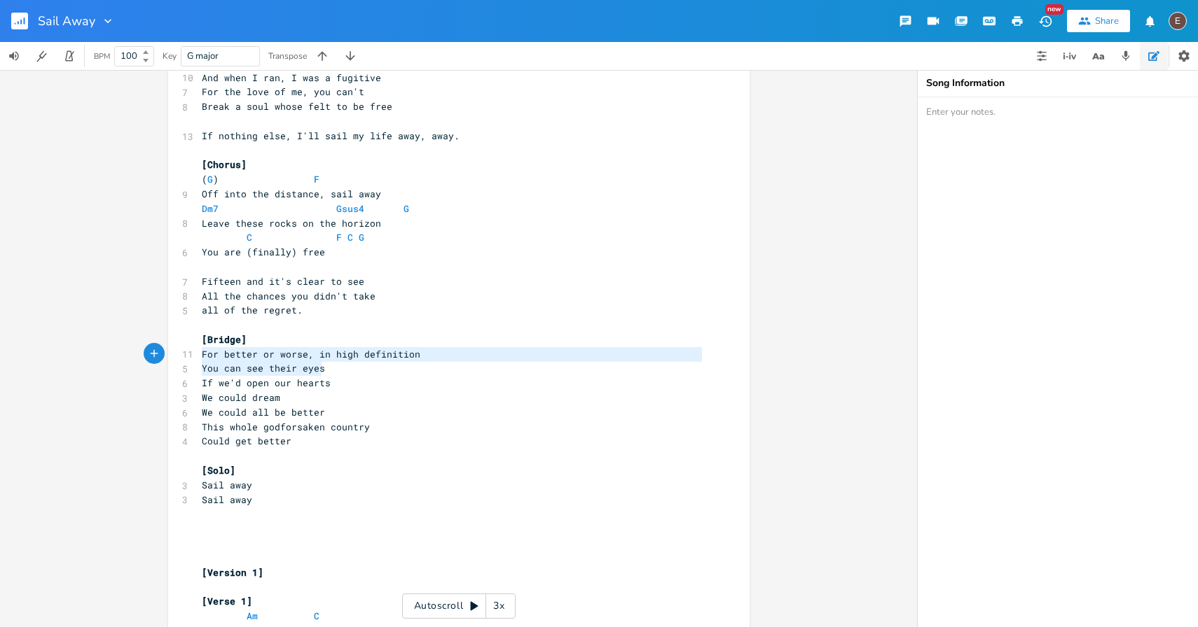
type textarea "You can see their eyes"
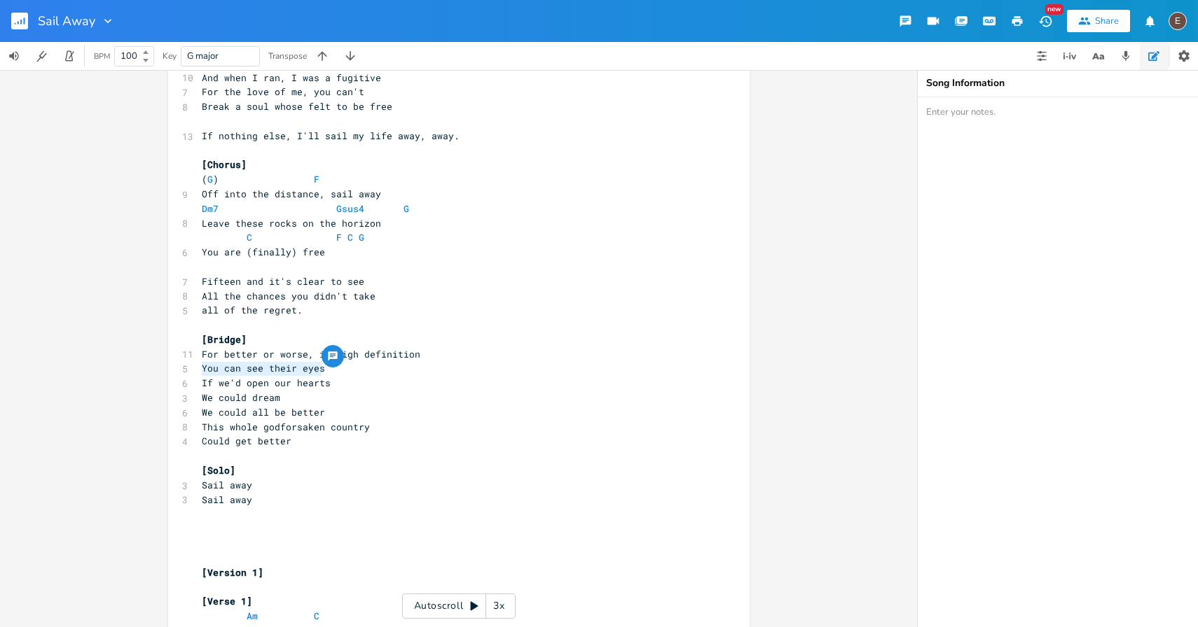
drag, startPoint x: 319, startPoint y: 368, endPoint x: 161, endPoint y: 368, distance: 158.3
click at [161, 368] on div "You can see their eyes x [Version 2] [Verse 1] 7 In the corner of your room, 6 …" at bounding box center [458, 348] width 917 height 557
click at [199, 356] on pre "For better or worse, in high definition" at bounding box center [452, 354] width 506 height 15
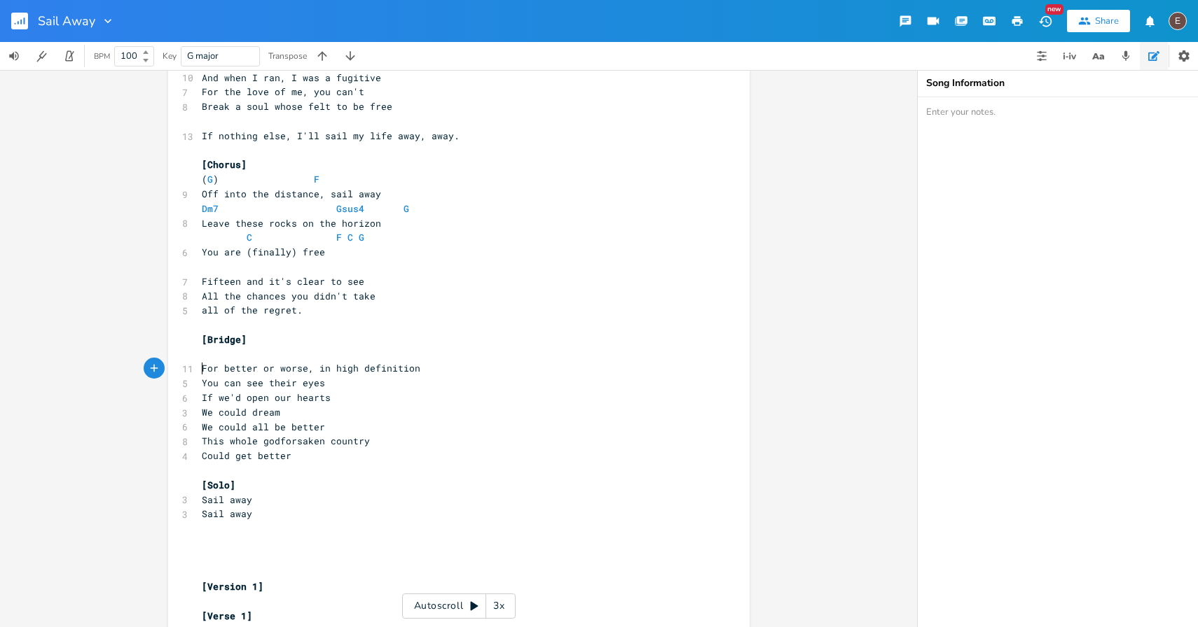
type textarea "Y"
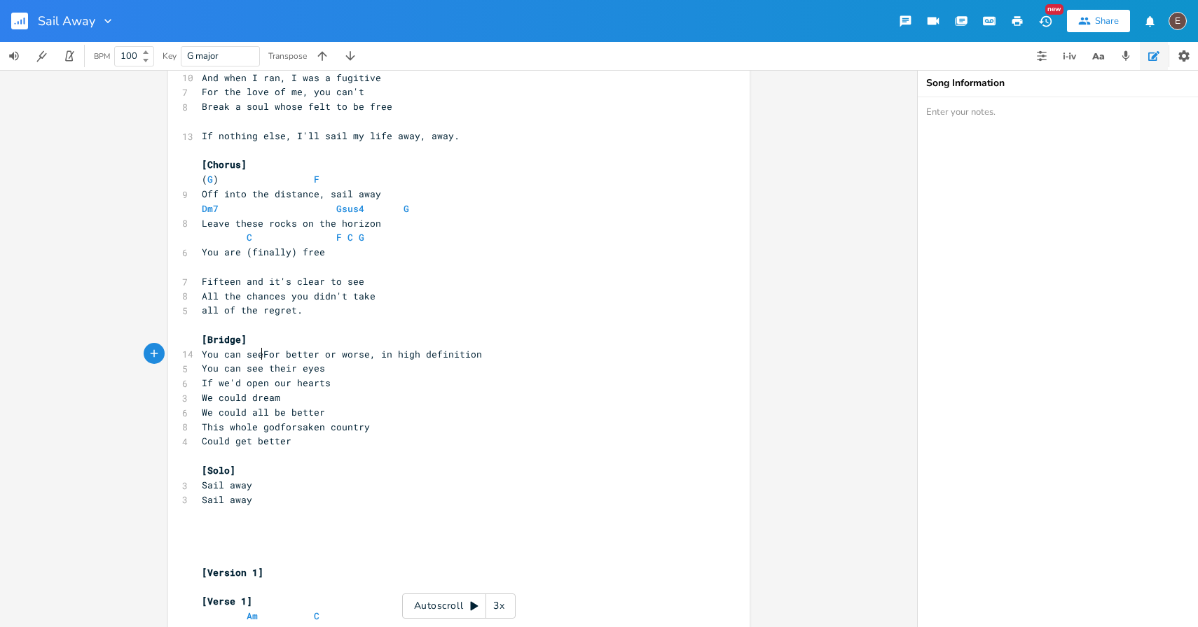
scroll to position [0, 50]
type textarea "You can see their eyes"
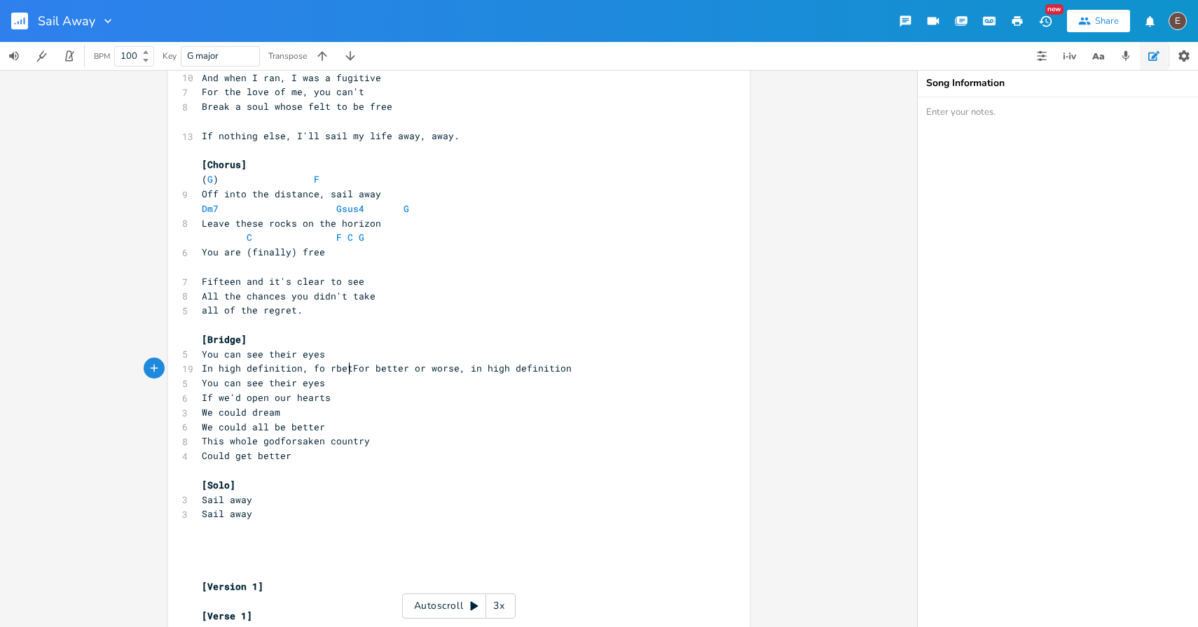
type textarea "In high definition, fo rbett"
type textarea "r better or worse"
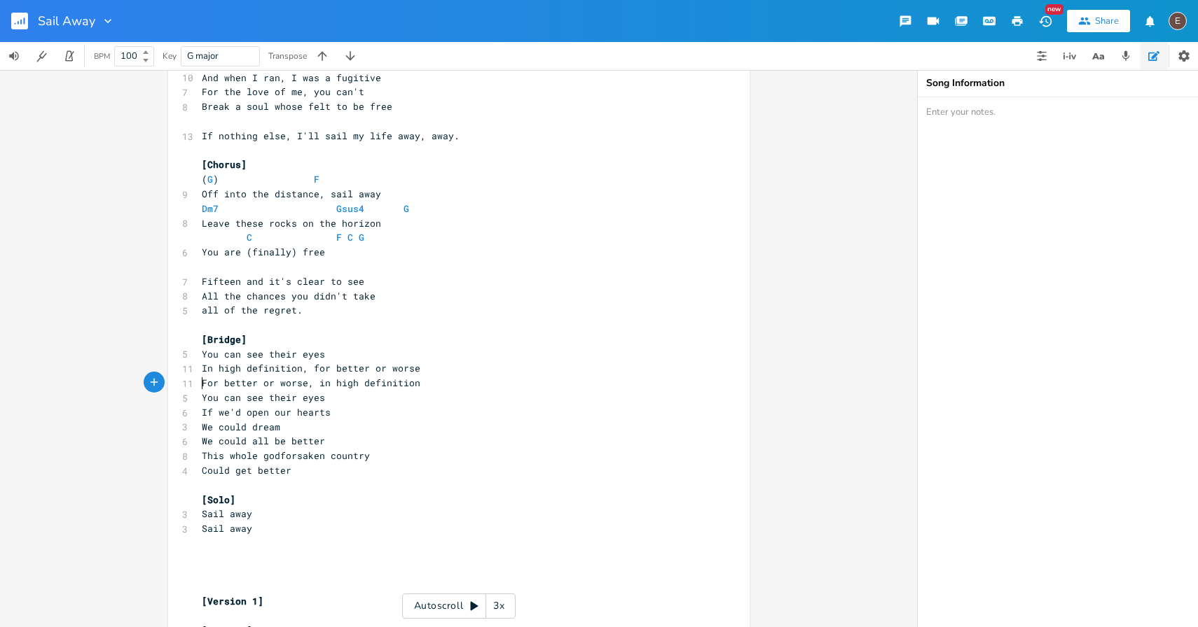
click at [347, 392] on pre "You can see their eyes" at bounding box center [452, 398] width 506 height 15
click at [350, 387] on span "For better or worse, in high definition" at bounding box center [311, 383] width 218 height 13
type textarea "For better or worse, in high definition"
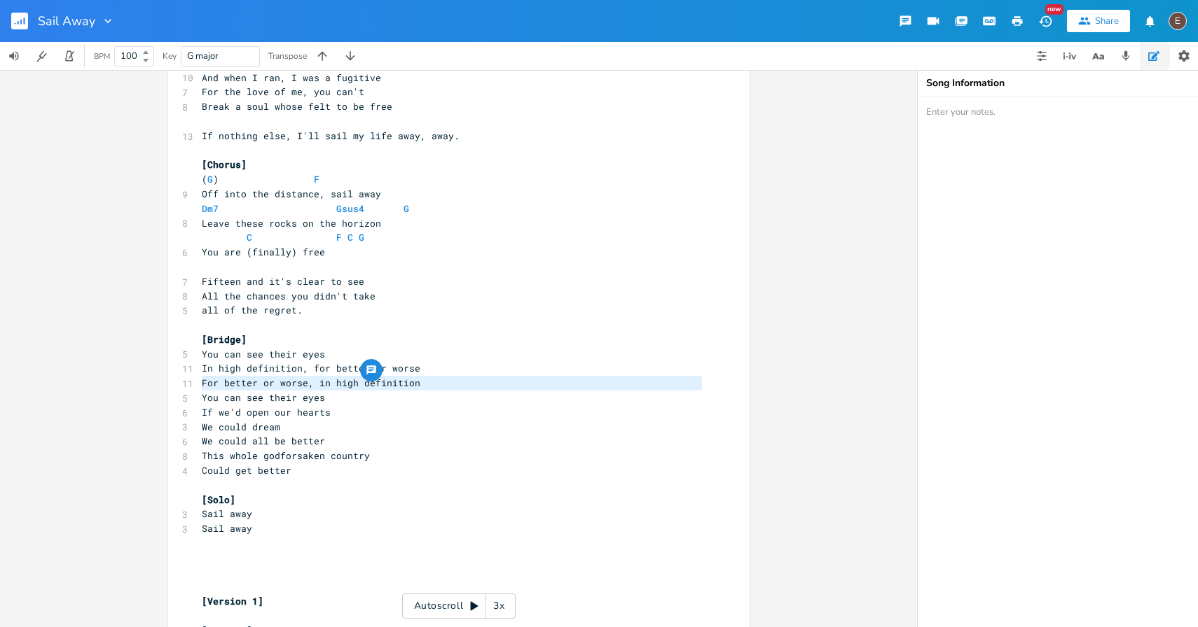
click at [346, 385] on span "For better or worse, in high definition" at bounding box center [311, 383] width 218 height 13
type textarea "For better or worse, in high definition You can see their eyes If we'd open our…"
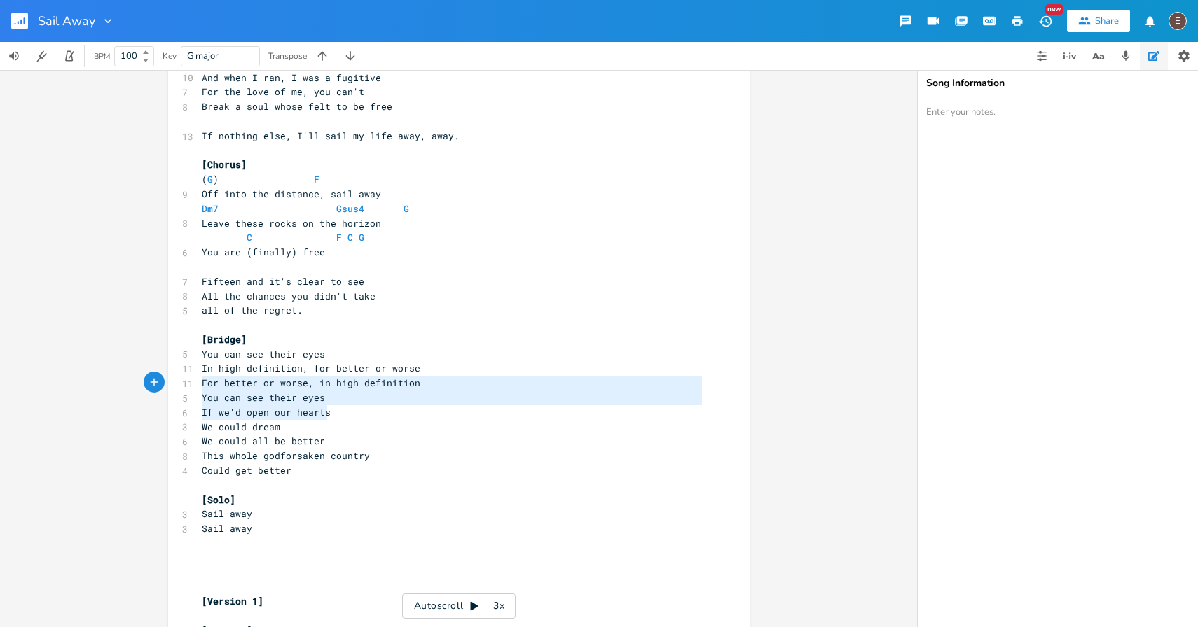
drag, startPoint x: 384, startPoint y: 413, endPoint x: 182, endPoint y: 389, distance: 203.8
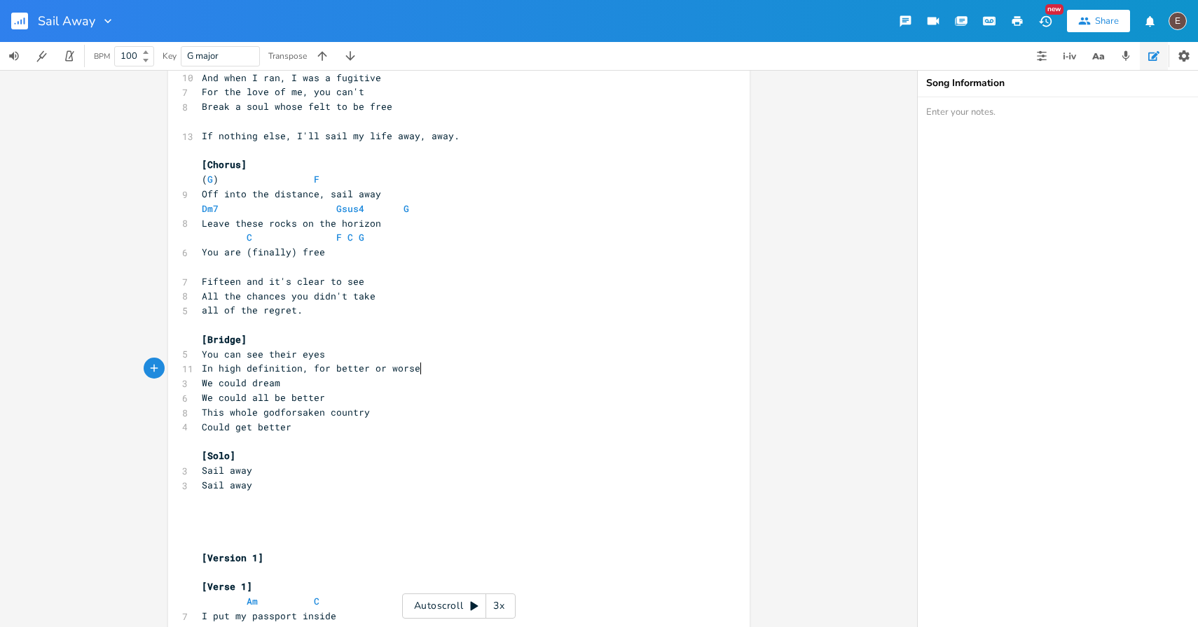
click at [382, 407] on pre "This whole godforsaken country" at bounding box center [452, 412] width 506 height 15
click at [249, 381] on span "We could dream" at bounding box center [241, 383] width 78 height 13
type textarea "We could dream"
click at [249, 381] on span "We could dream" at bounding box center [241, 383] width 78 height 13
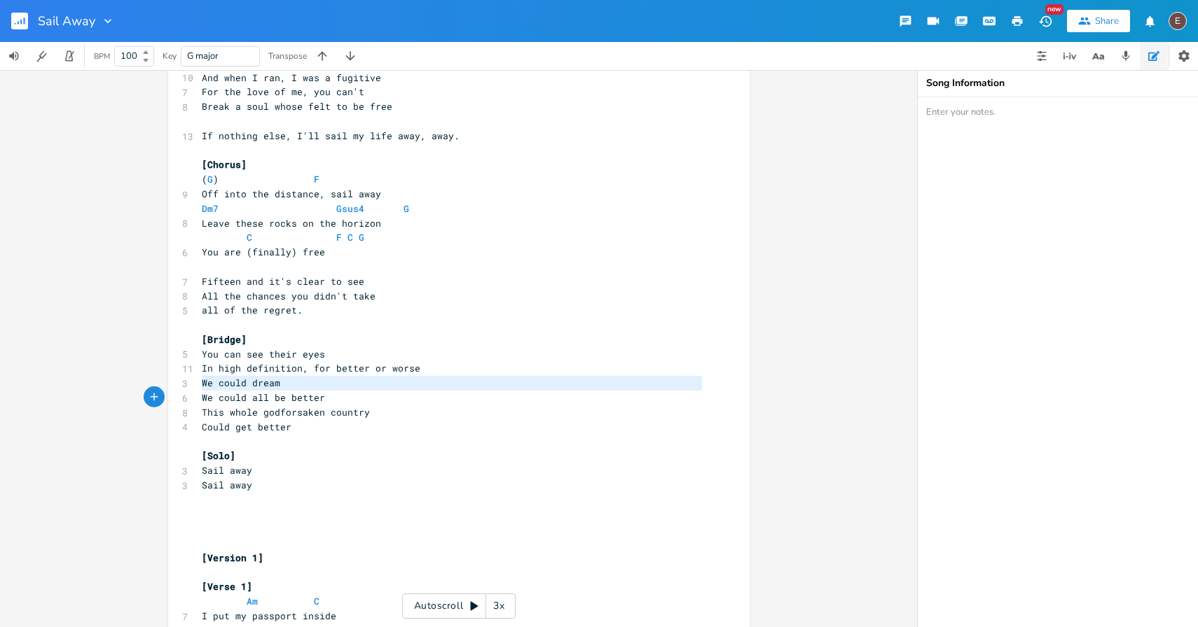
click at [286, 401] on span "We could all be better" at bounding box center [263, 397] width 123 height 13
type textarea "We could all be better"
click at [286, 401] on span "We could all be better" at bounding box center [263, 397] width 123 height 13
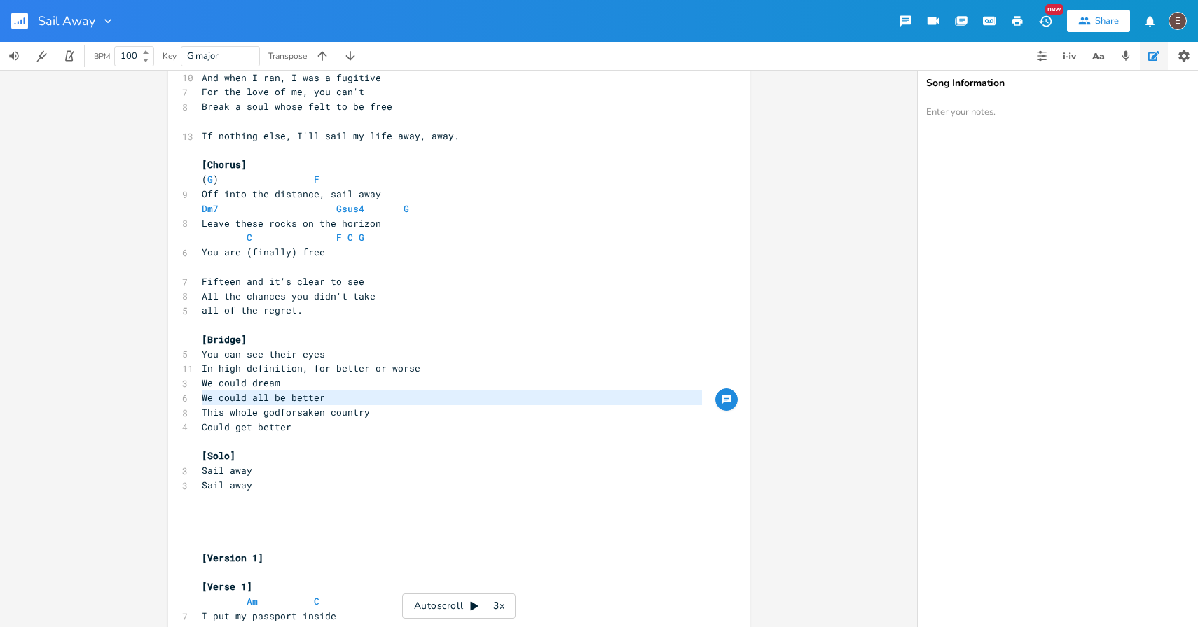
click at [377, 425] on pre "Could get better" at bounding box center [452, 427] width 506 height 15
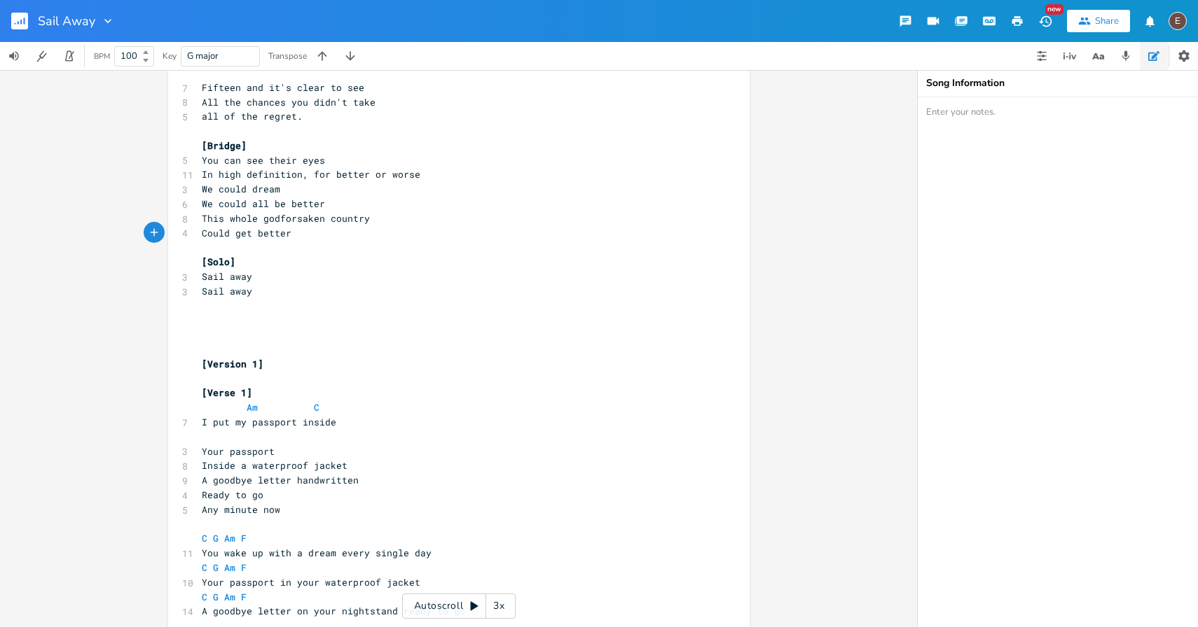
scroll to position [462, 0]
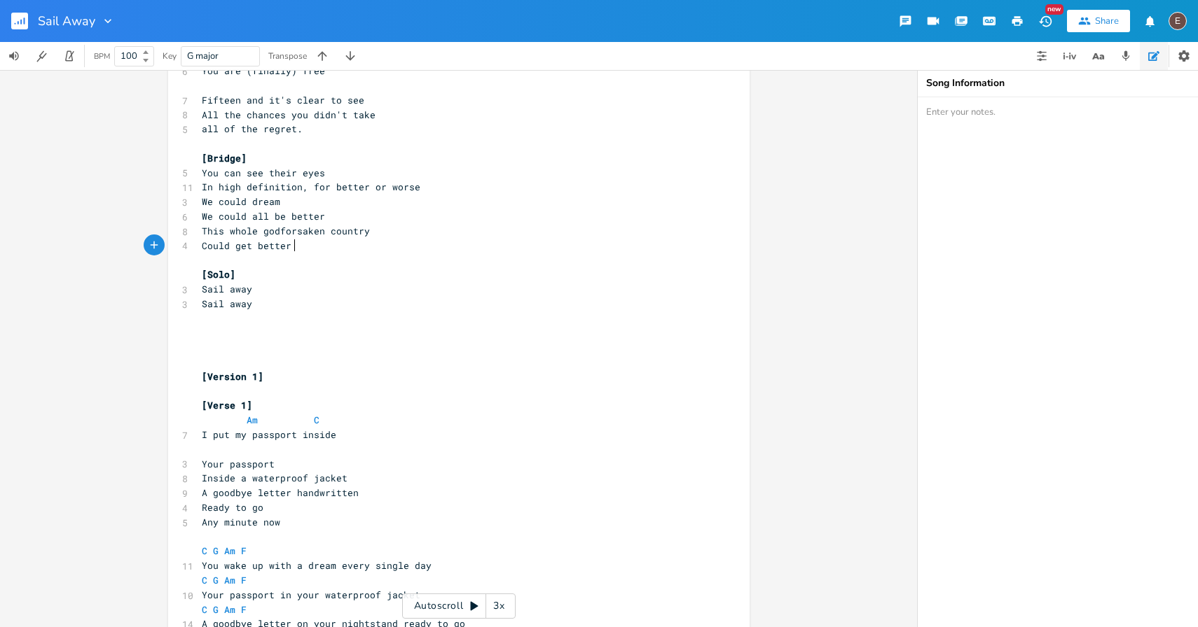
click at [283, 173] on span "You can see their eyes" at bounding box center [263, 173] width 123 height 13
type textarea "their"
click at [283, 173] on span "You can see their eyes" at bounding box center [263, 173] width 123 height 13
click at [340, 177] on pre "You can see their eyes" at bounding box center [452, 173] width 506 height 15
type textarea "in the moment"
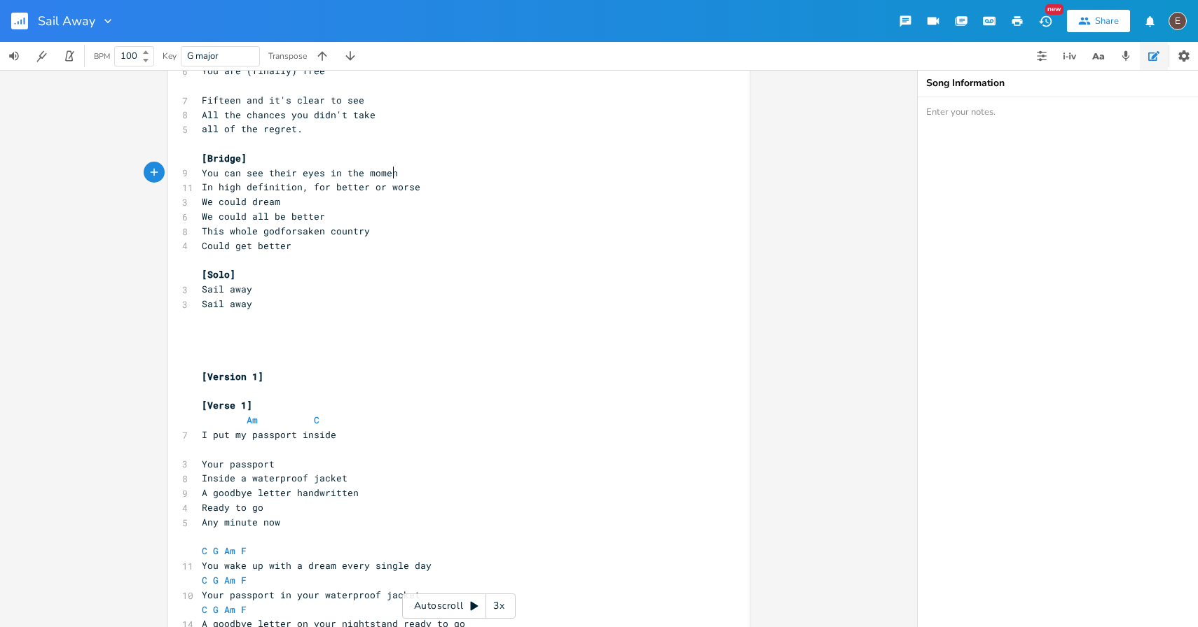
scroll to position [0, 62]
click at [321, 202] on pre "We could dream" at bounding box center [452, 202] width 506 height 15
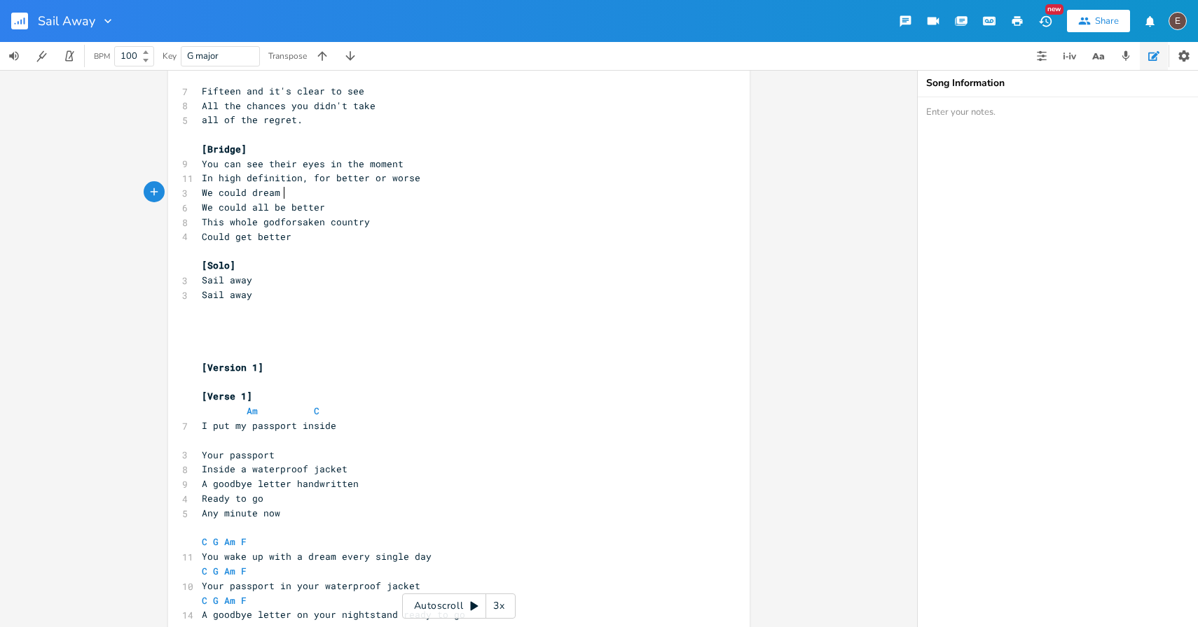
scroll to position [485, 0]
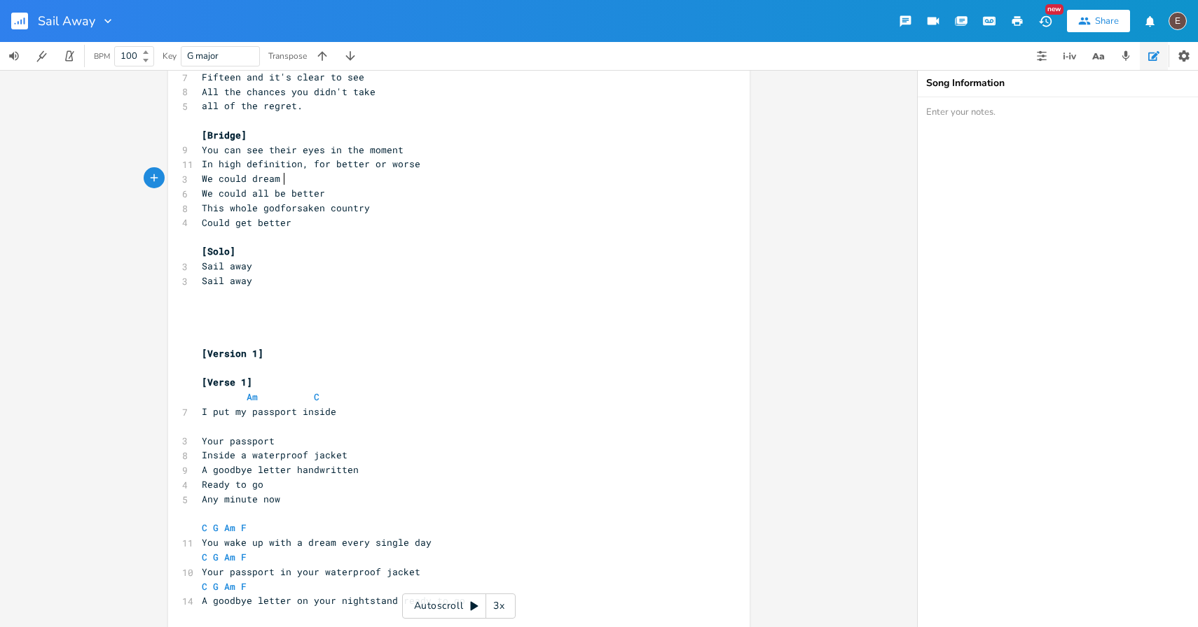
click at [375, 202] on pre "This whole godforsaken country" at bounding box center [452, 208] width 506 height 15
click at [376, 197] on pre "We could all be better" at bounding box center [452, 193] width 506 height 15
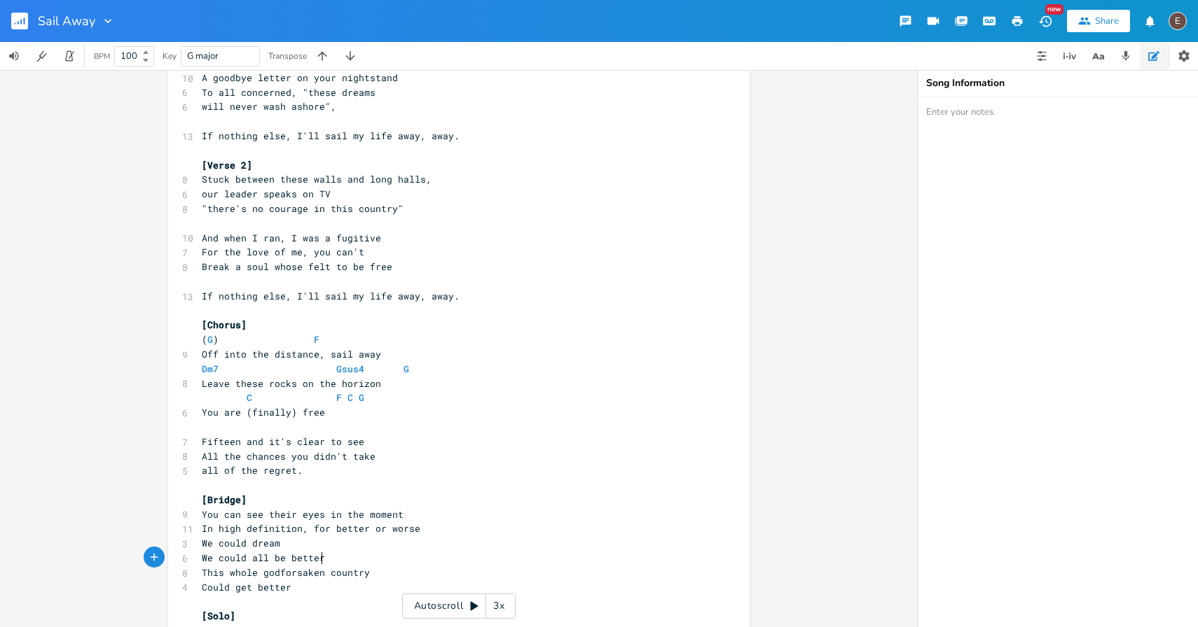
scroll to position [35, 0]
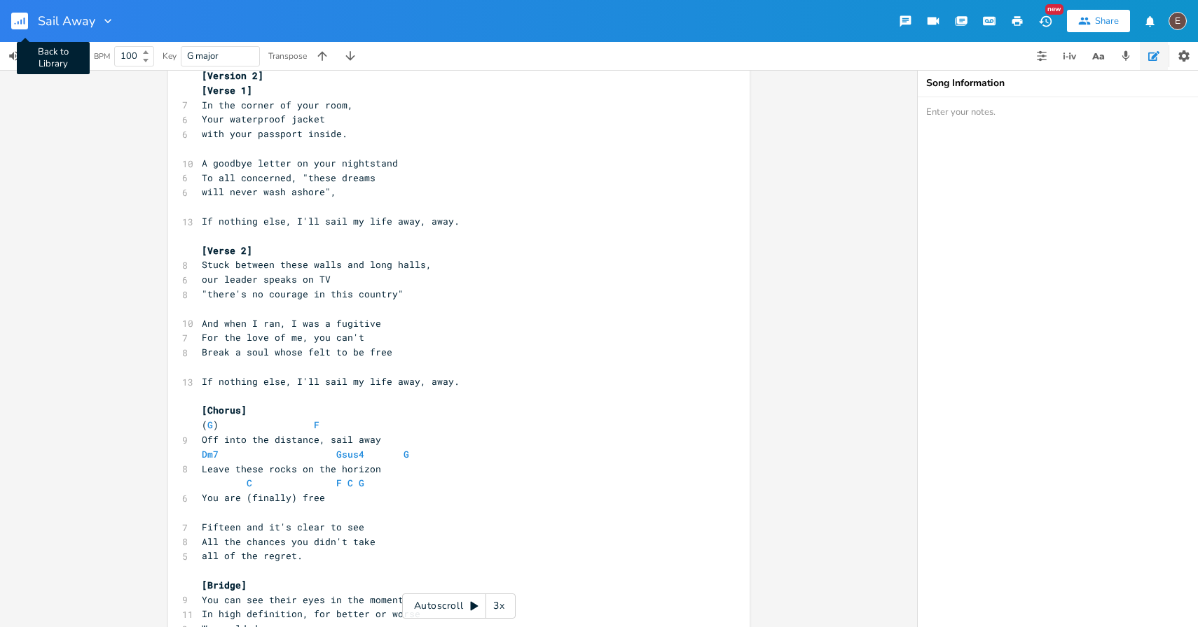
click at [22, 15] on rect "button" at bounding box center [19, 21] width 17 height 17
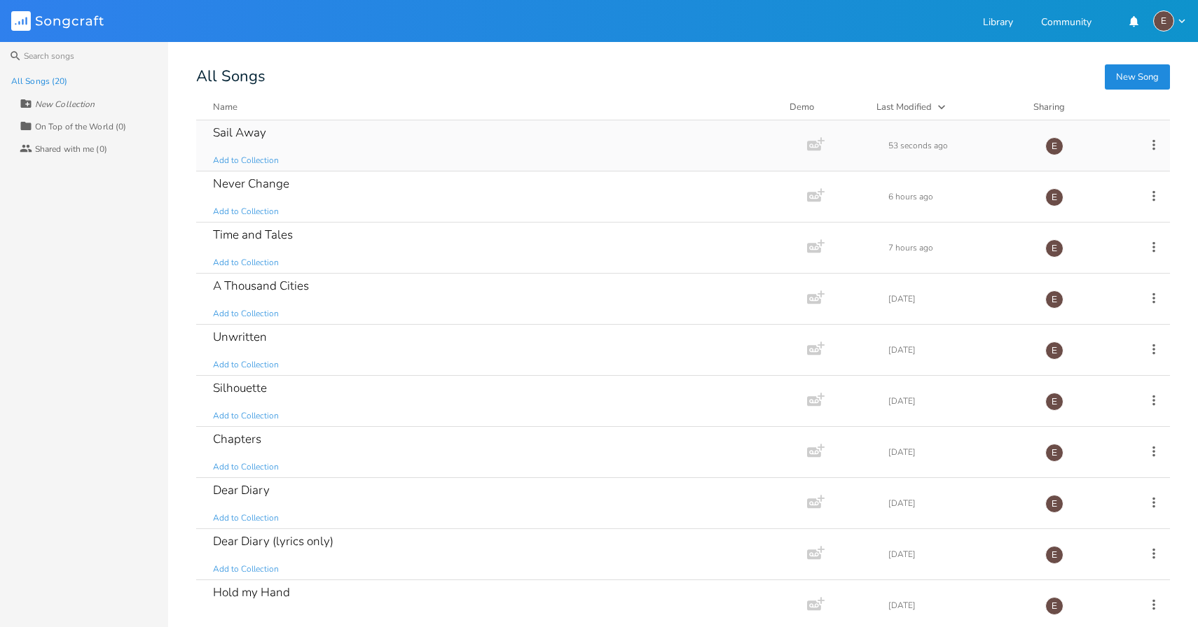
click at [395, 153] on div "Sail Away Add to Collection" at bounding box center [498, 145] width 571 height 50
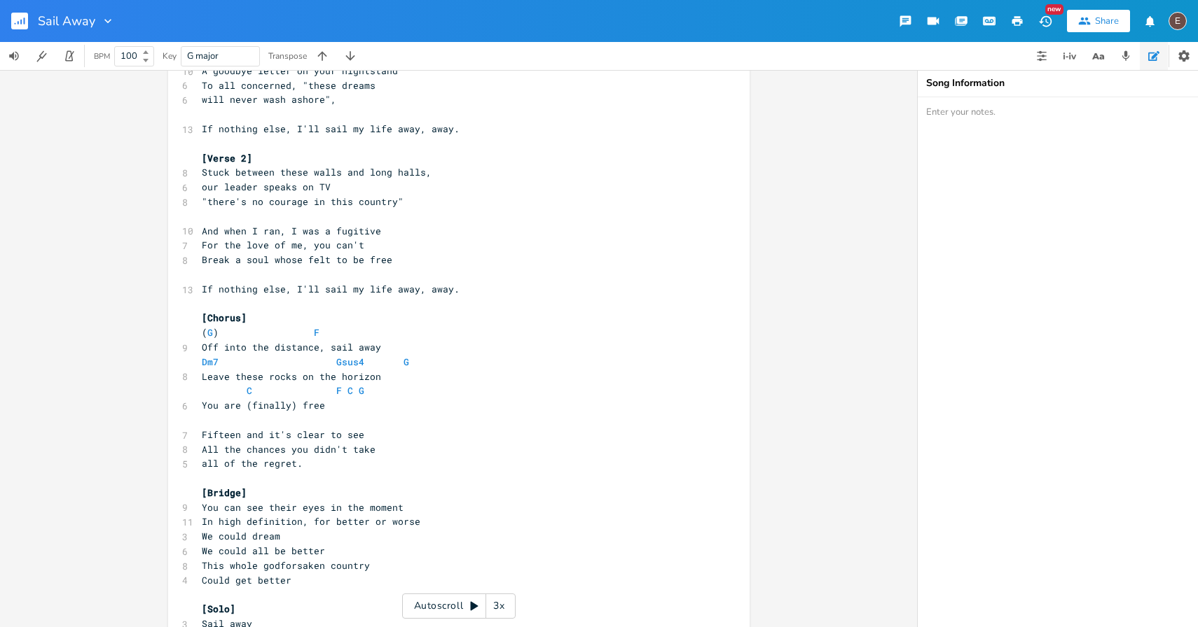
scroll to position [129, 0]
click at [288, 410] on pre "You are (finally) free" at bounding box center [452, 404] width 506 height 15
click at [333, 418] on pre "​" at bounding box center [452, 419] width 506 height 15
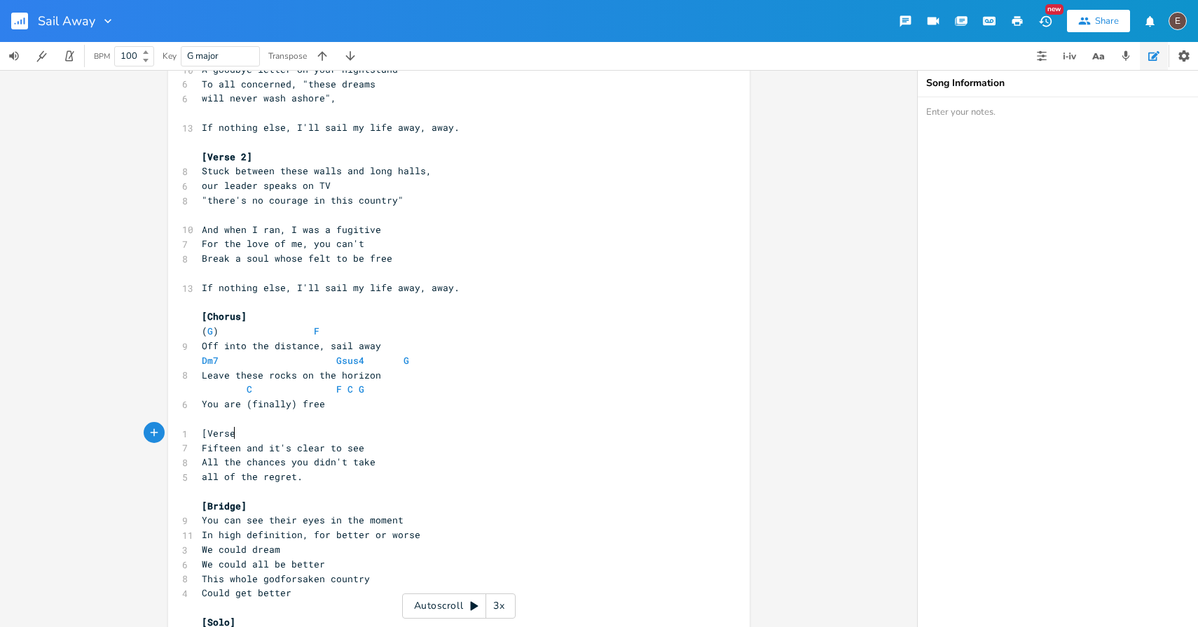
scroll to position [0, 37]
type textarea "[Verse 3]"
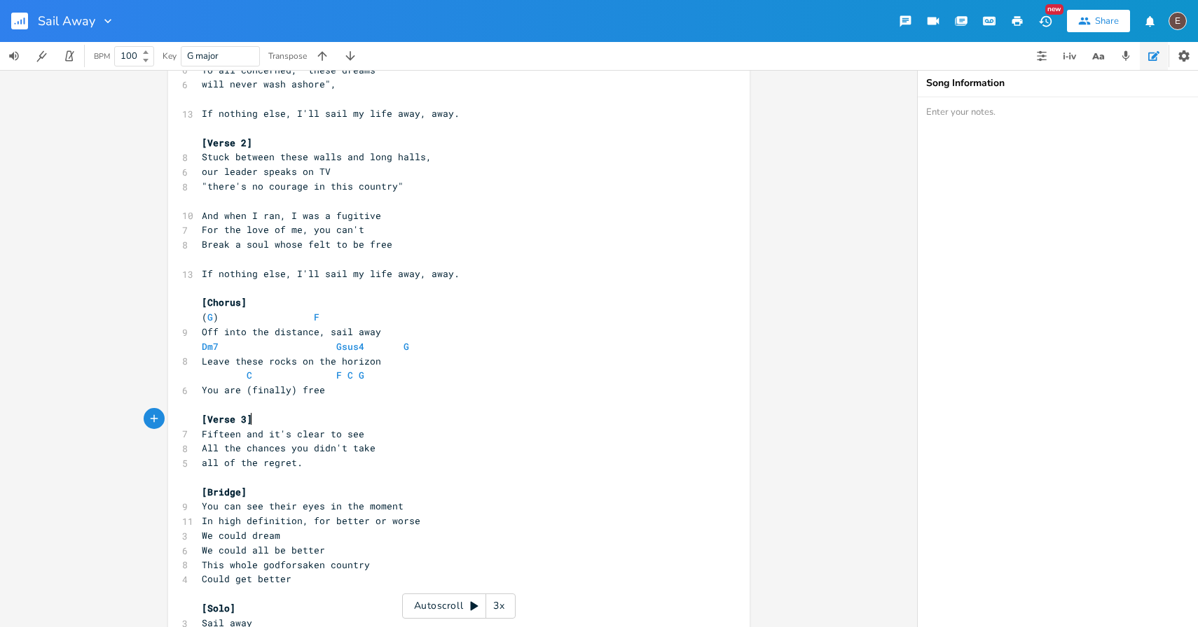
scroll to position [144, 0]
click at [395, 464] on pre "all of the regret." at bounding box center [452, 462] width 506 height 15
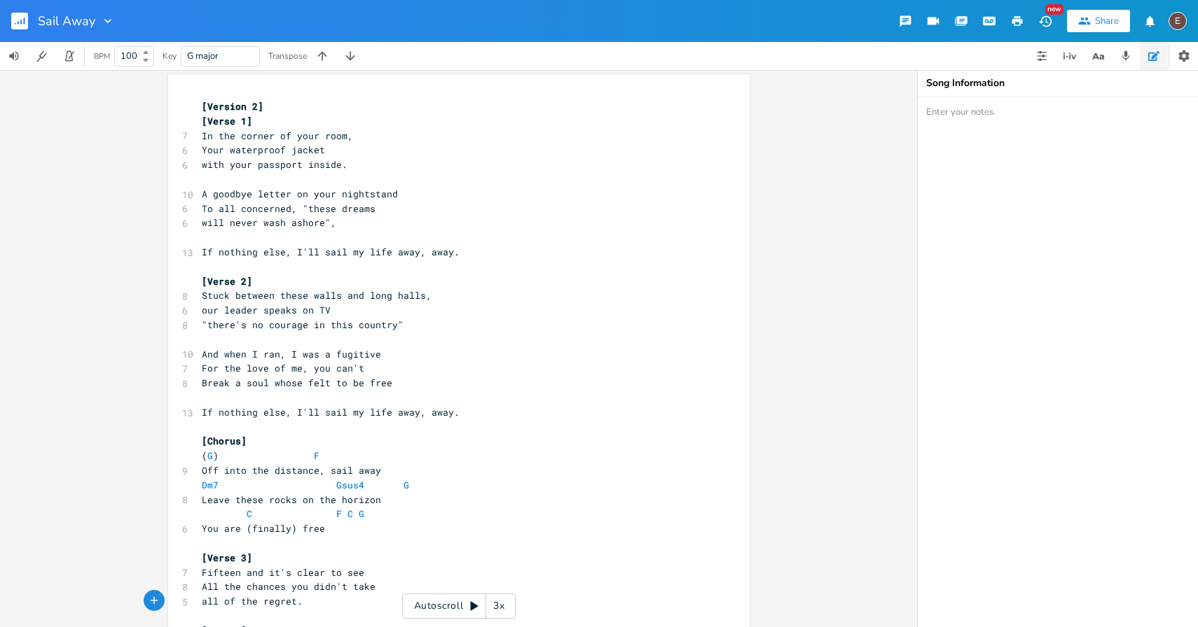
scroll to position [0, 0]
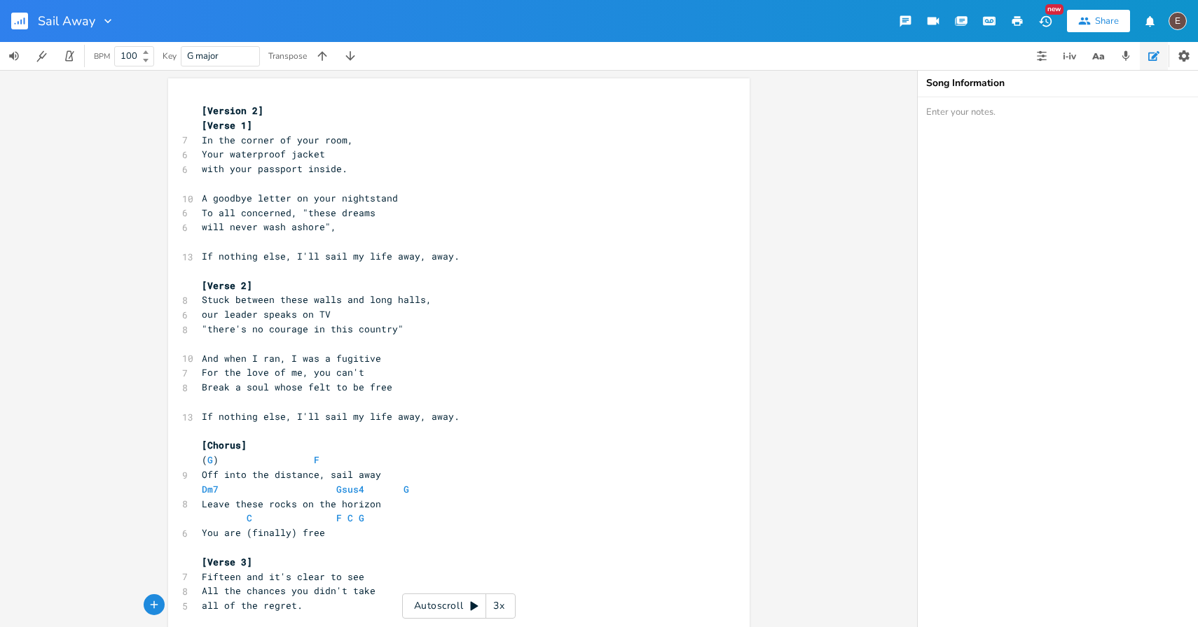
click at [690, 18] on div "Sail Away New Share E" at bounding box center [599, 21] width 1198 height 42
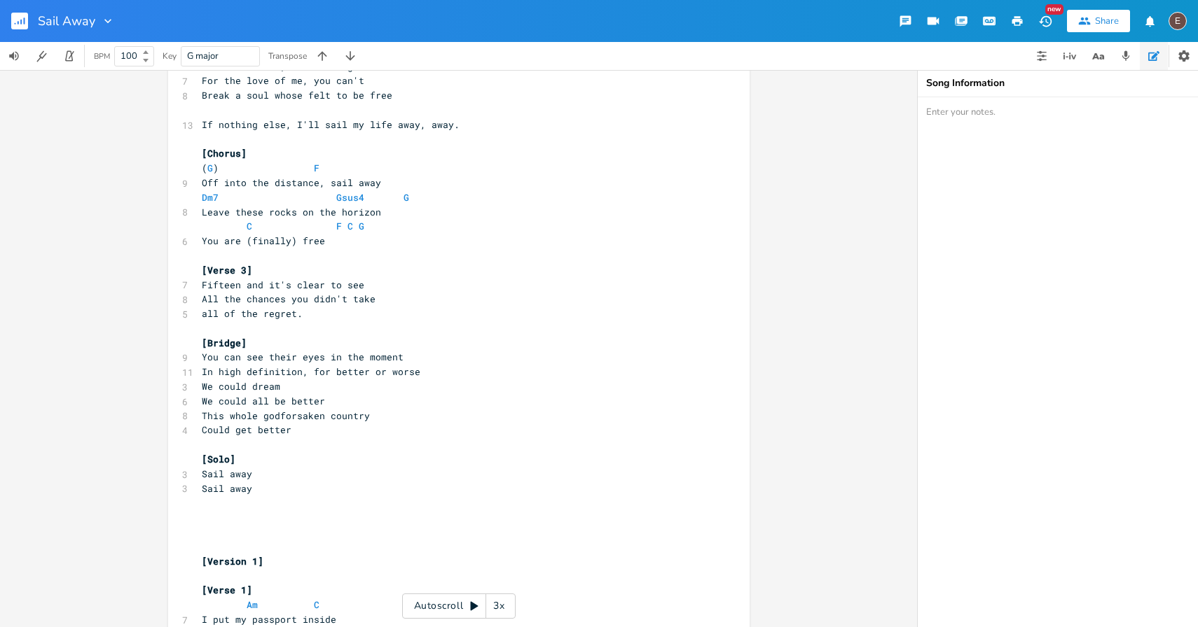
scroll to position [293, 0]
click at [19, 24] on rect "button" at bounding box center [19, 21] width 17 height 17
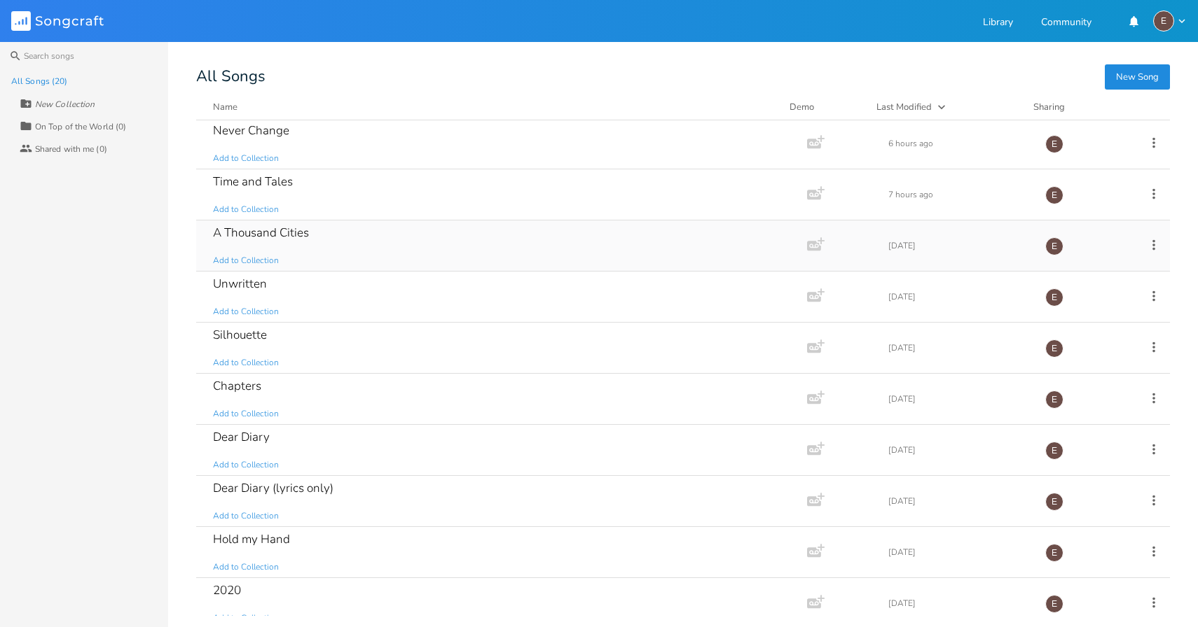
scroll to position [135, 0]
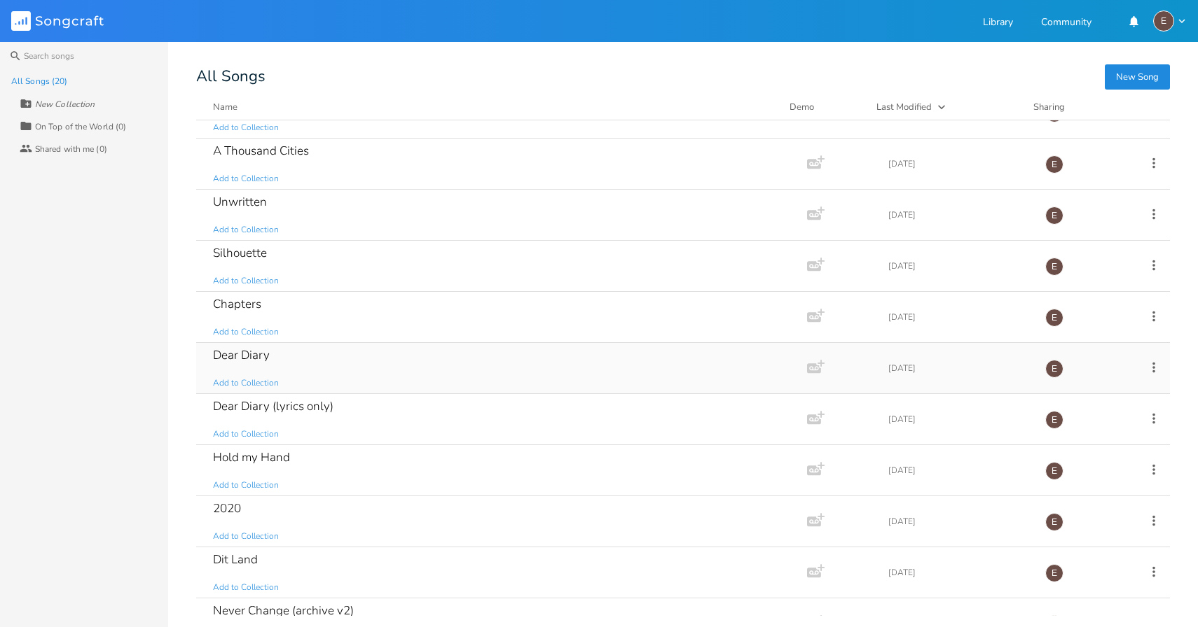
click at [471, 375] on div "Dear Diary Add to Collection" at bounding box center [498, 368] width 571 height 50
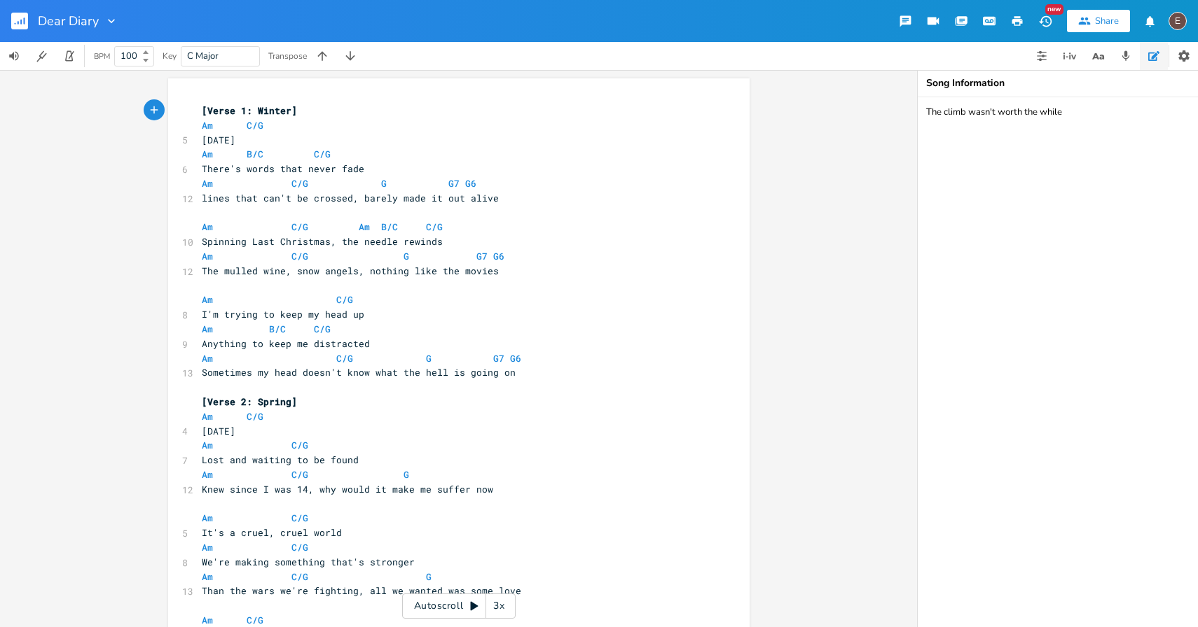
click at [24, 26] on rect "button" at bounding box center [19, 21] width 17 height 17
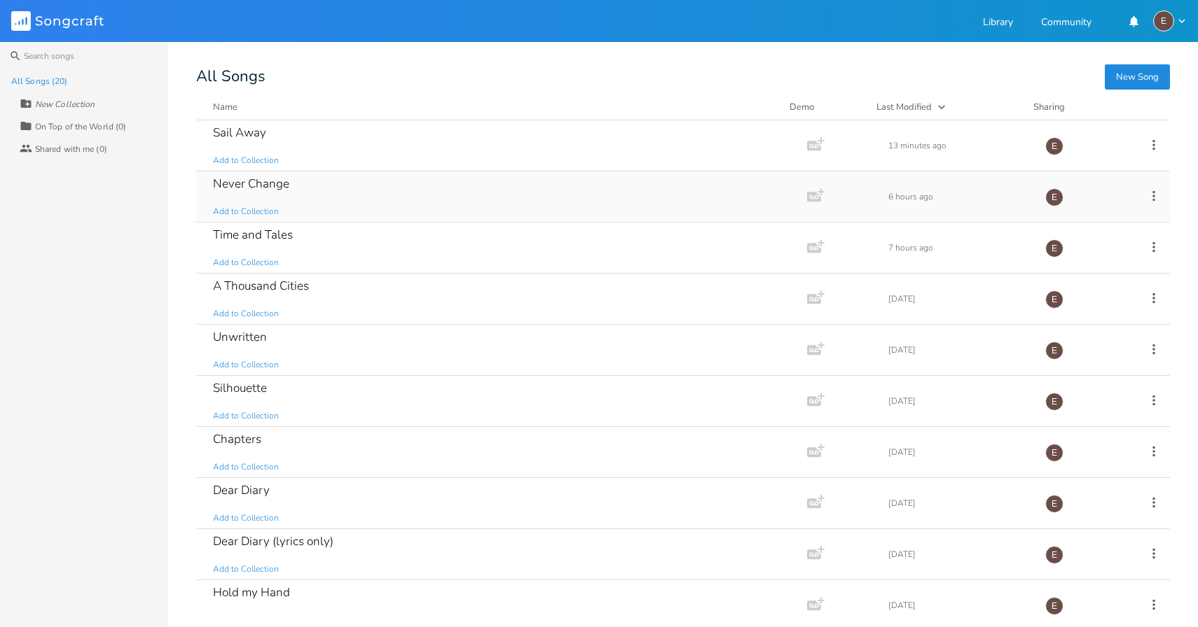
click at [333, 179] on div "Never Change Add to Collection" at bounding box center [498, 197] width 571 height 50
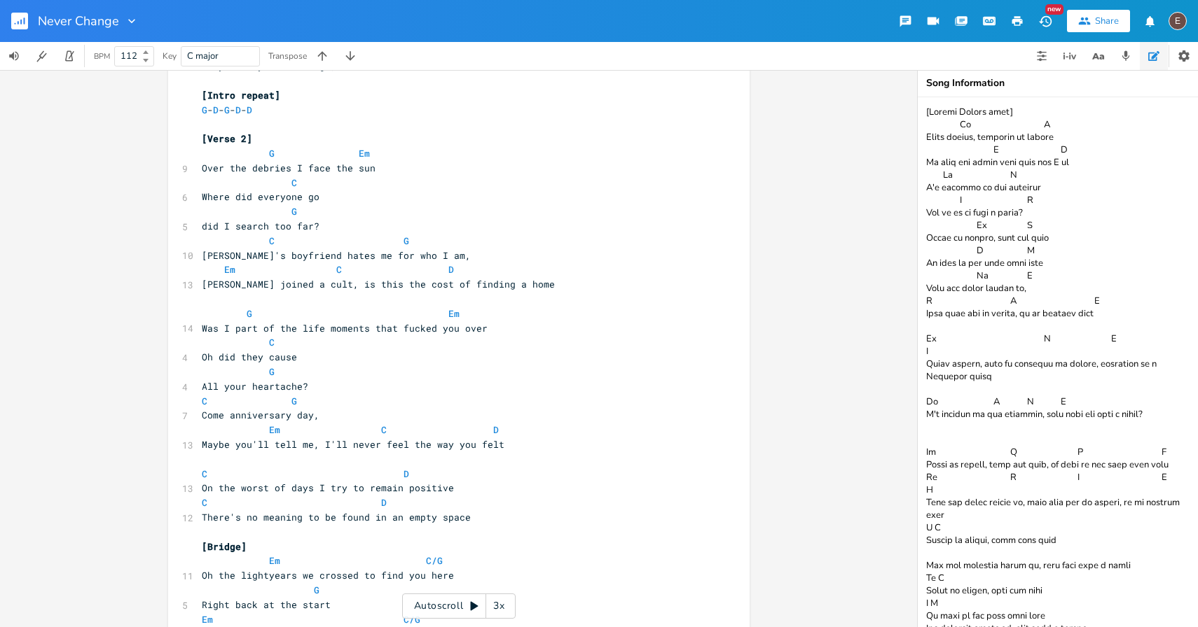
scroll to position [976, 0]
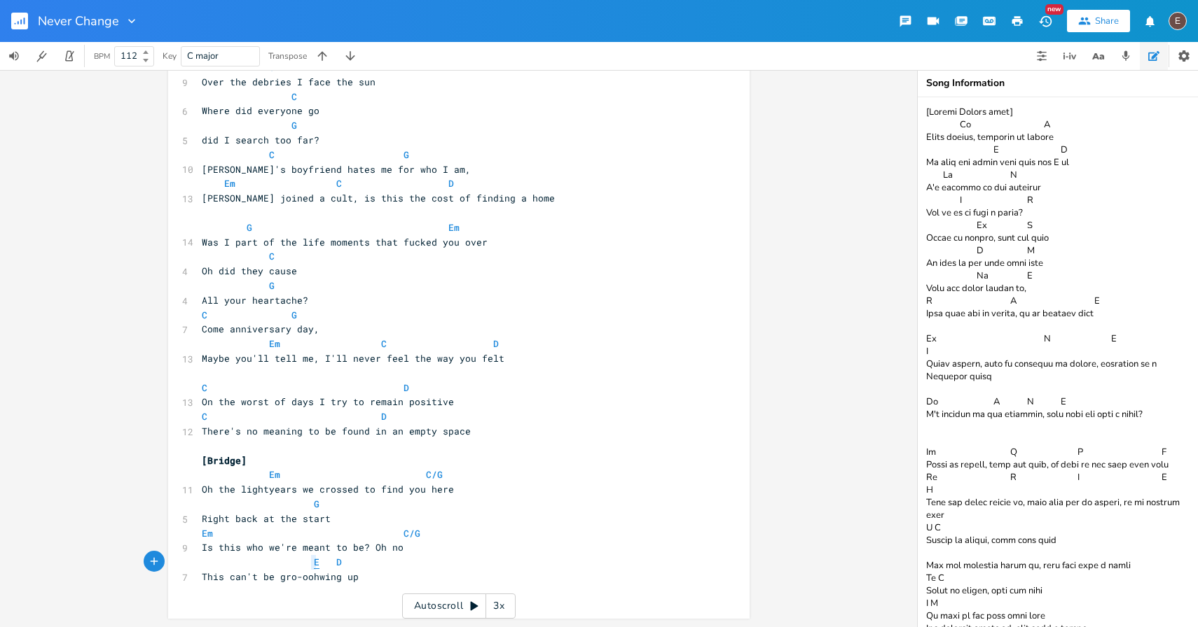
click at [308, 562] on span "E D" at bounding box center [272, 562] width 140 height 13
type textarea "G"
click at [418, 539] on pre "Em C/G" at bounding box center [452, 534] width 506 height 15
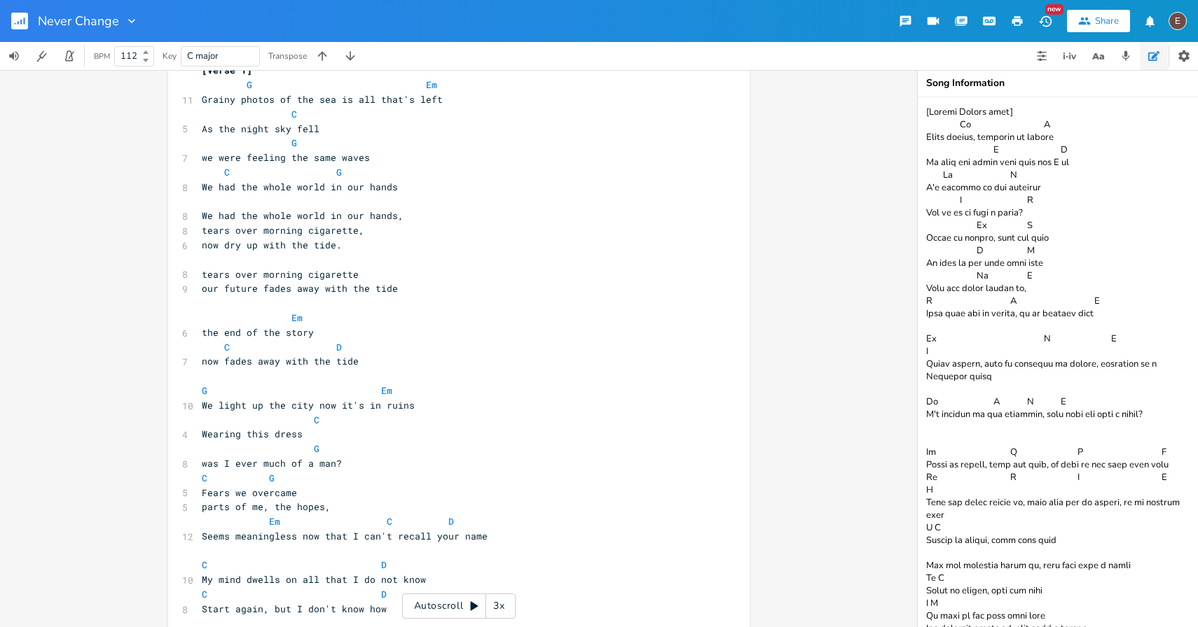
scroll to position [0, 0]
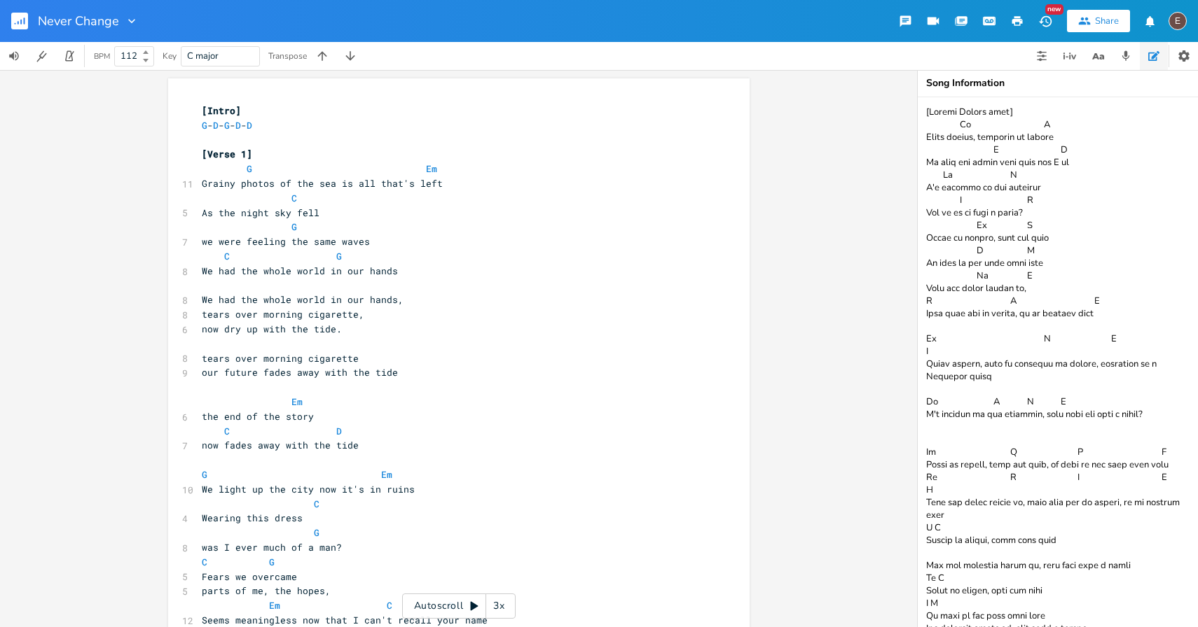
click at [28, 20] on button "button" at bounding box center [25, 21] width 28 height 34
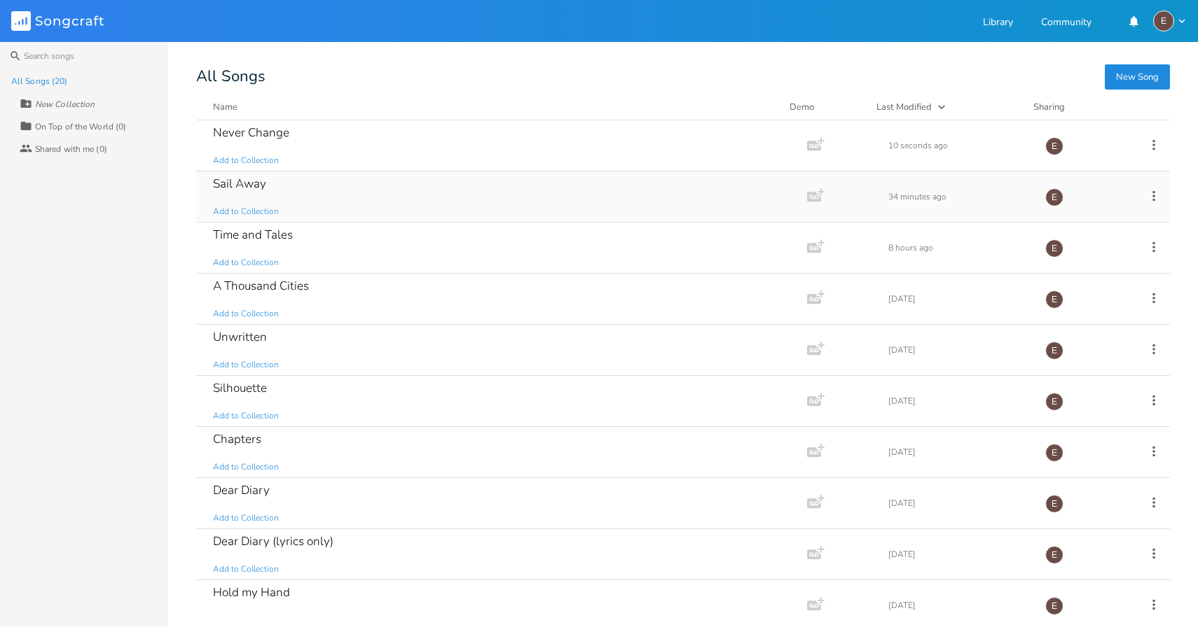
click at [329, 200] on div "Sail Away Add to Collection" at bounding box center [498, 197] width 571 height 50
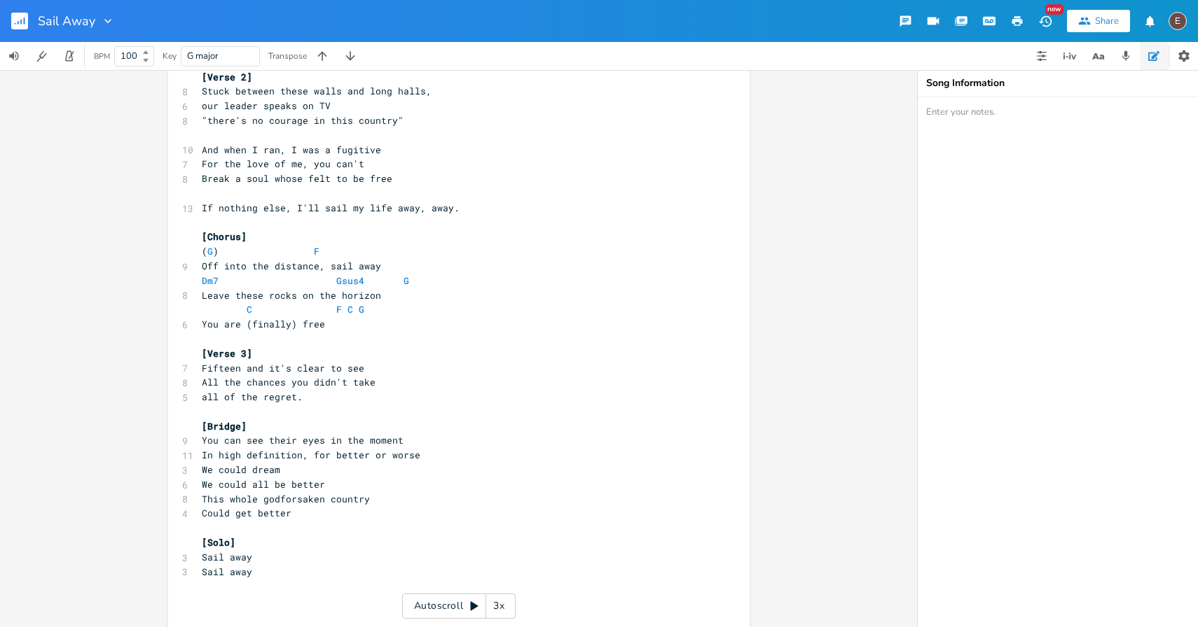
scroll to position [247, 0]
